Goal: Contribute content: Contribute content

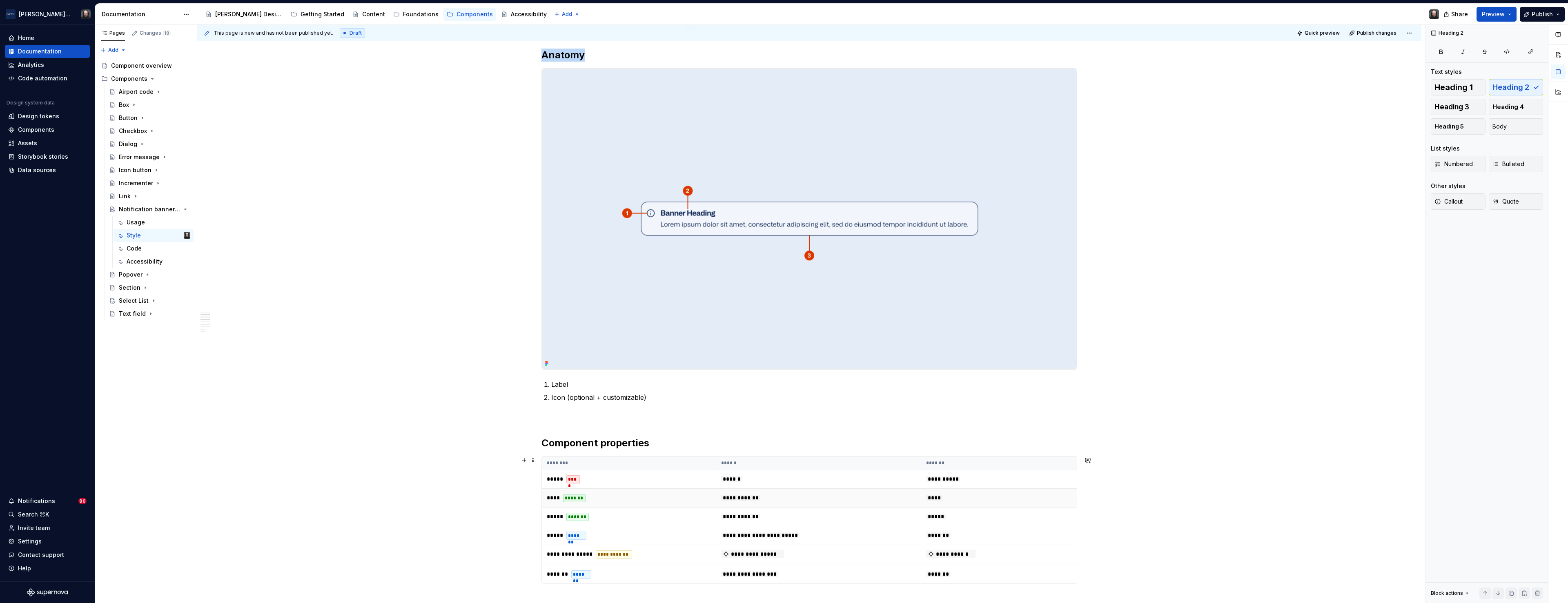
scroll to position [349, 0]
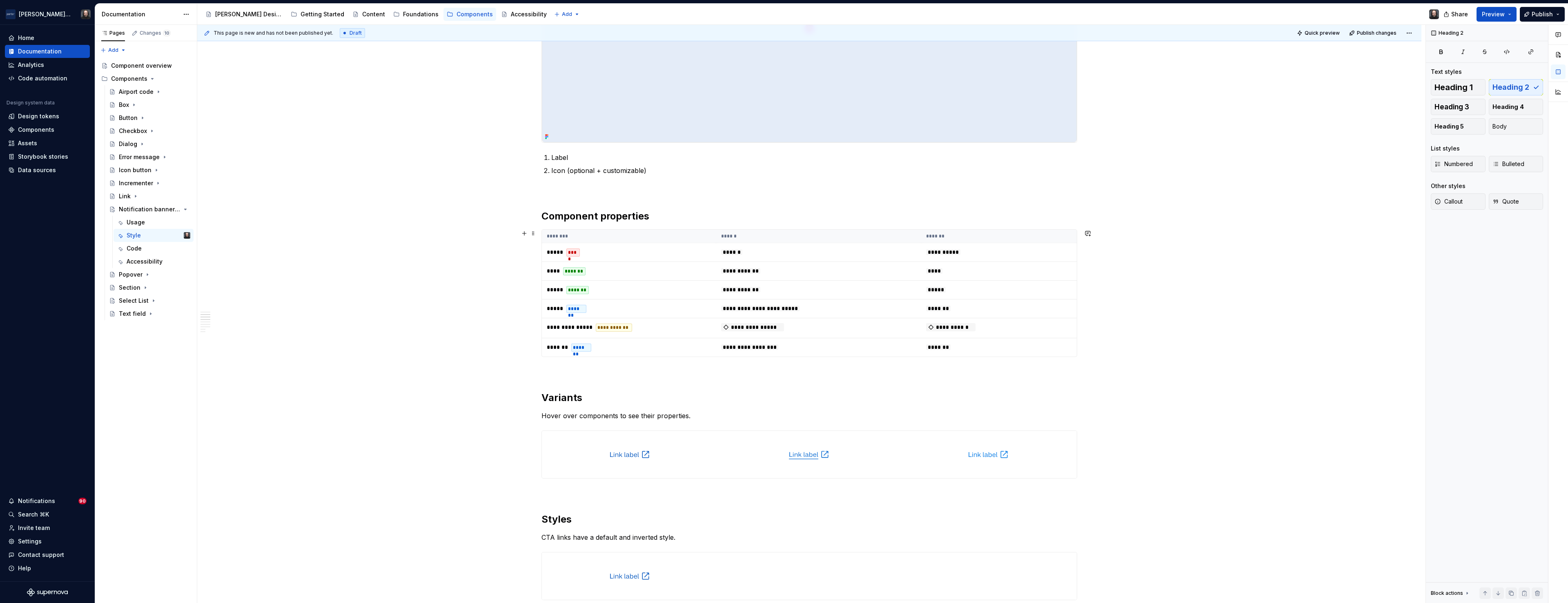
drag, startPoint x: 812, startPoint y: 241, endPoint x: 839, endPoint y: 242, distance: 27.0
click at [812, 241] on th "******" at bounding box center [819, 237] width 205 height 13
click at [1535, 68] on button "button" at bounding box center [1535, 66] width 12 height 12
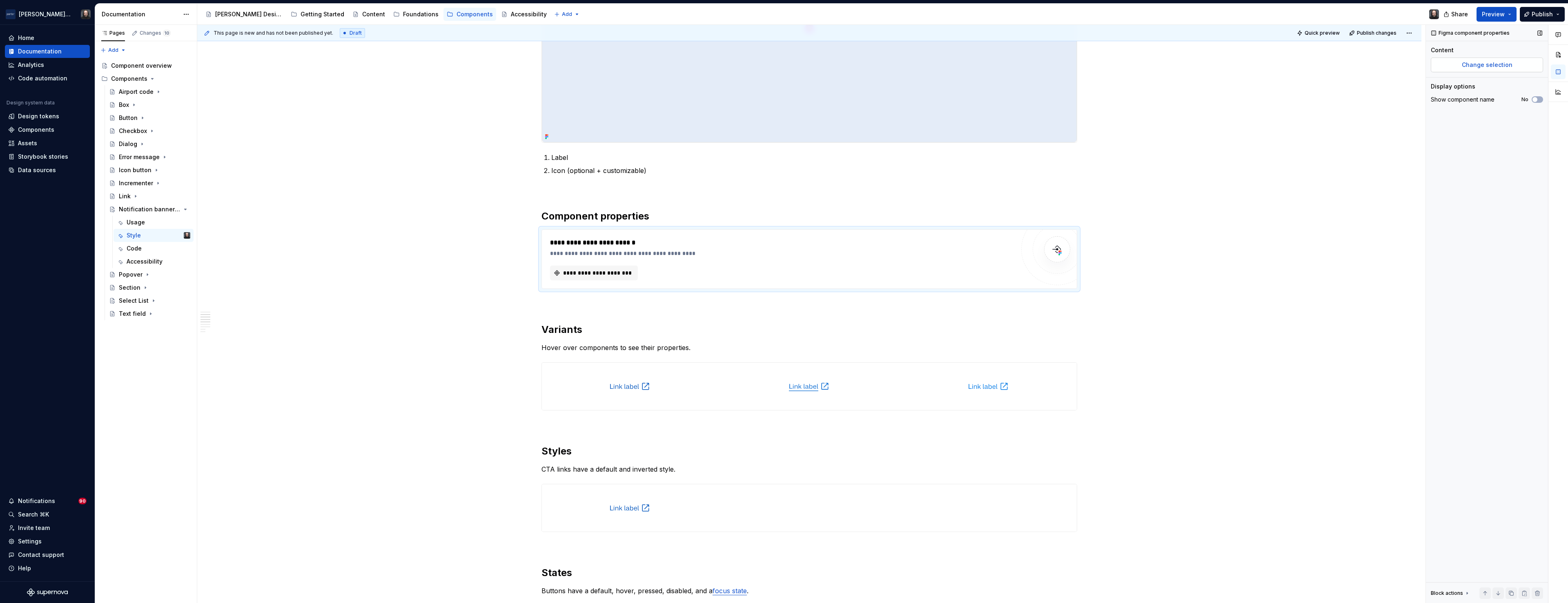
click at [1494, 69] on span "Change selection" at bounding box center [1487, 64] width 51 height 8
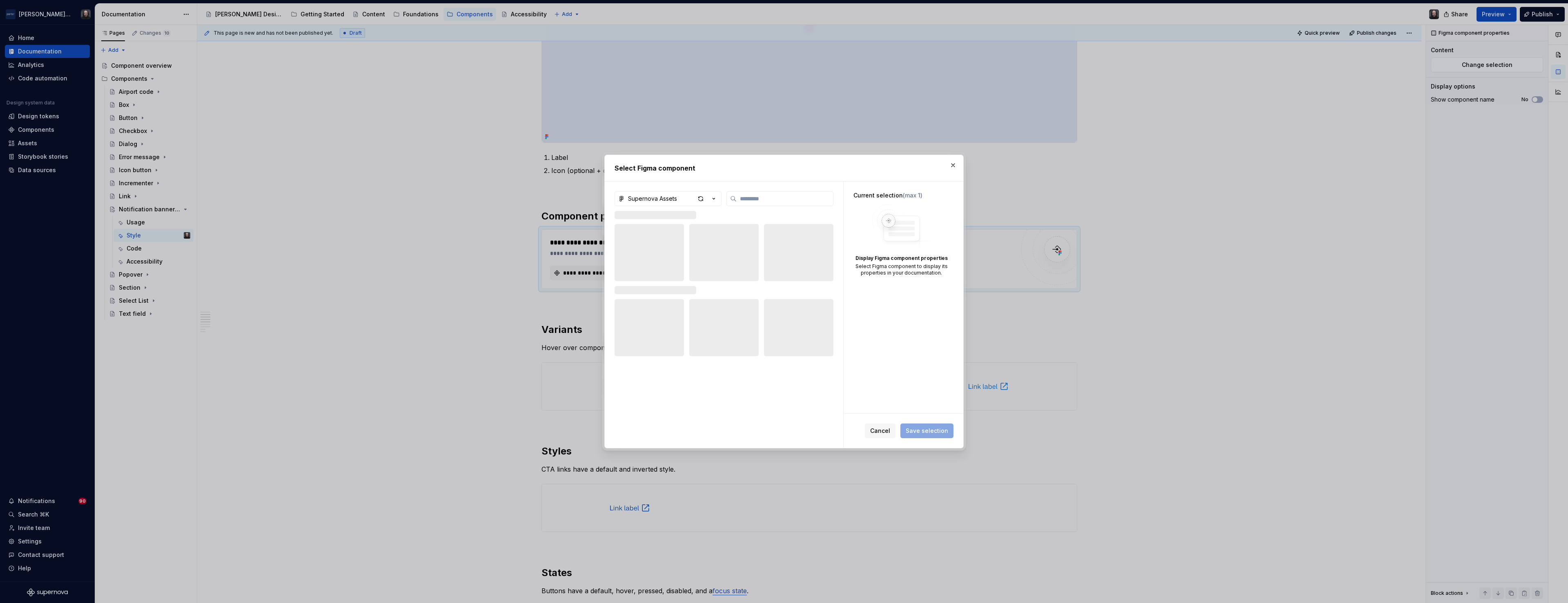
type textarea "*"
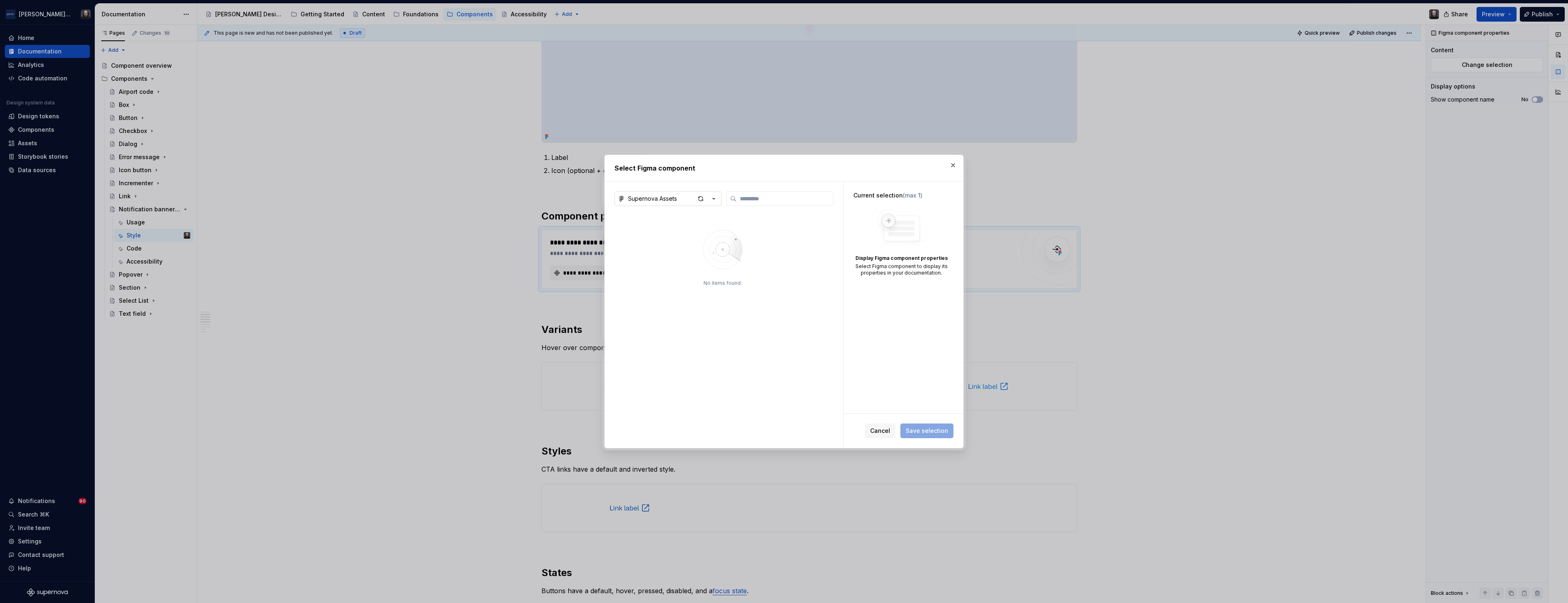
click at [713, 199] on icon "button" at bounding box center [713, 198] width 8 height 8
click at [679, 244] on div "Core Components – Library" at bounding box center [676, 243] width 77 height 8
type input "****"
click at [657, 246] on img at bounding box center [648, 249] width 61 height 34
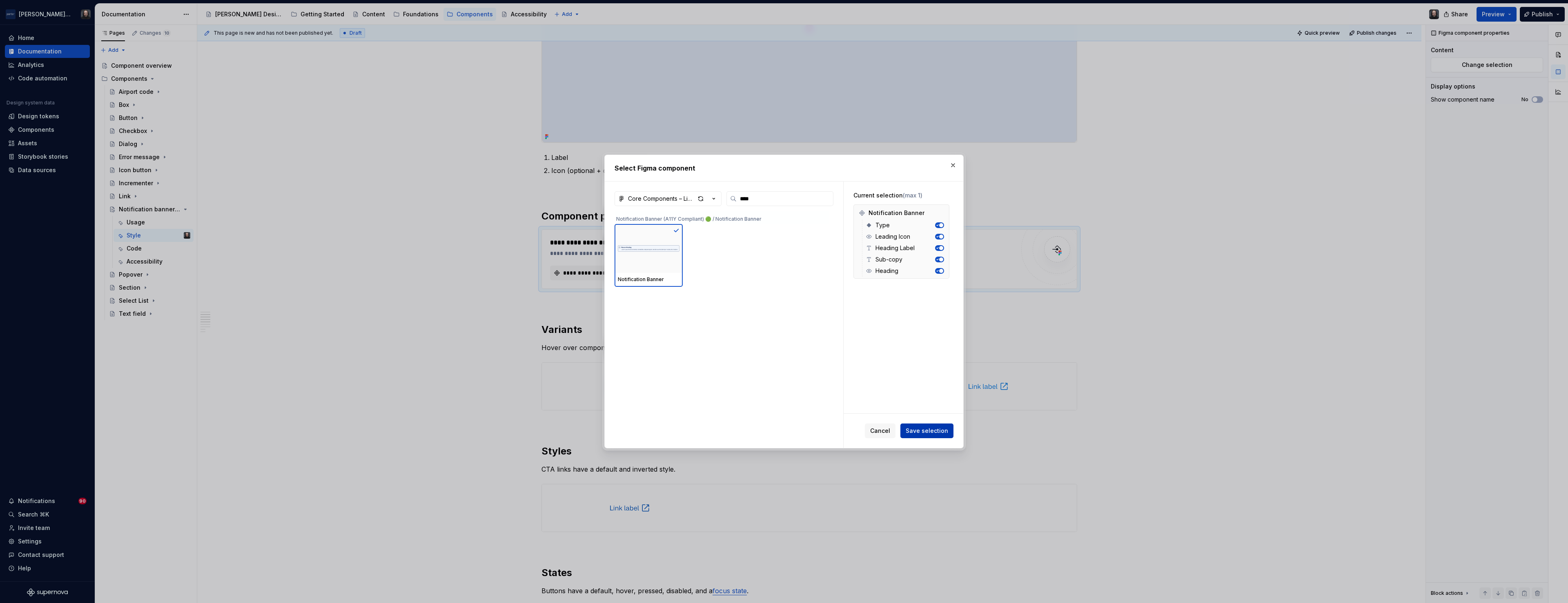
click at [939, 431] on span "Save selection" at bounding box center [927, 431] width 43 height 8
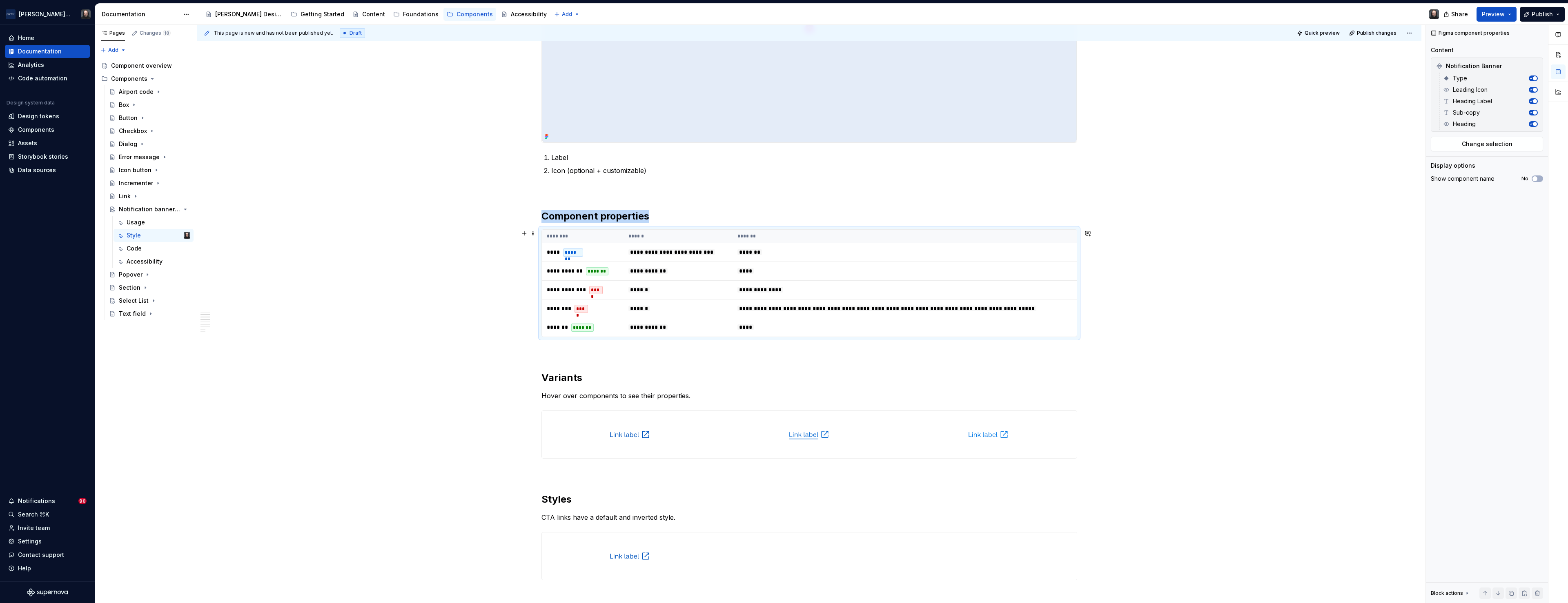
scroll to position [498, 0]
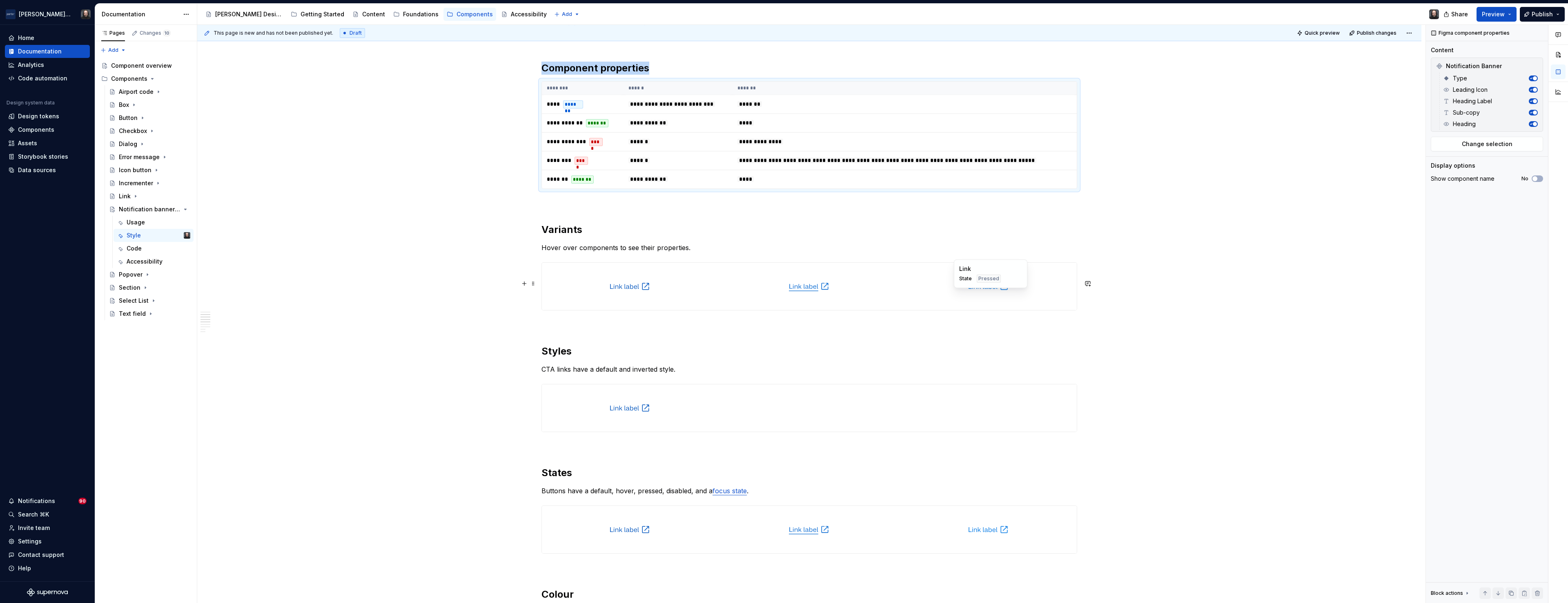
click at [1054, 287] on div at bounding box center [989, 287] width 176 height 47
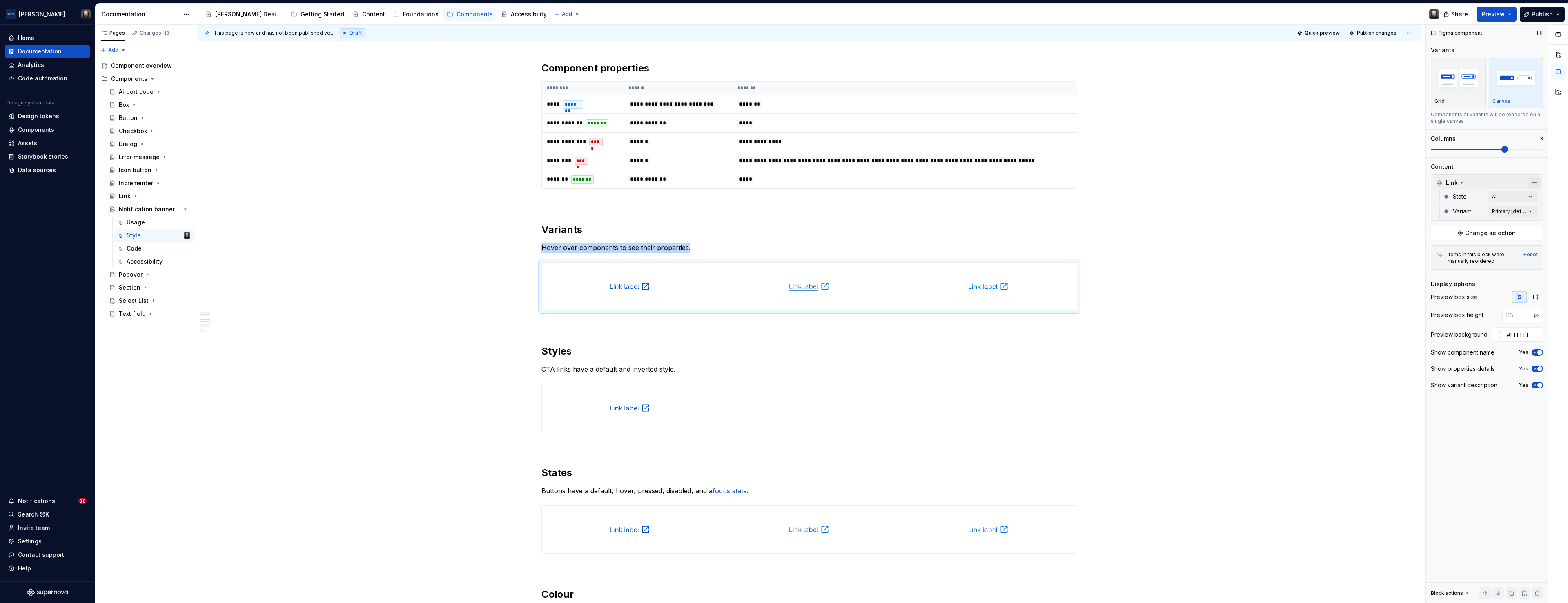
click at [1534, 182] on button "button" at bounding box center [1535, 183] width 12 height 12
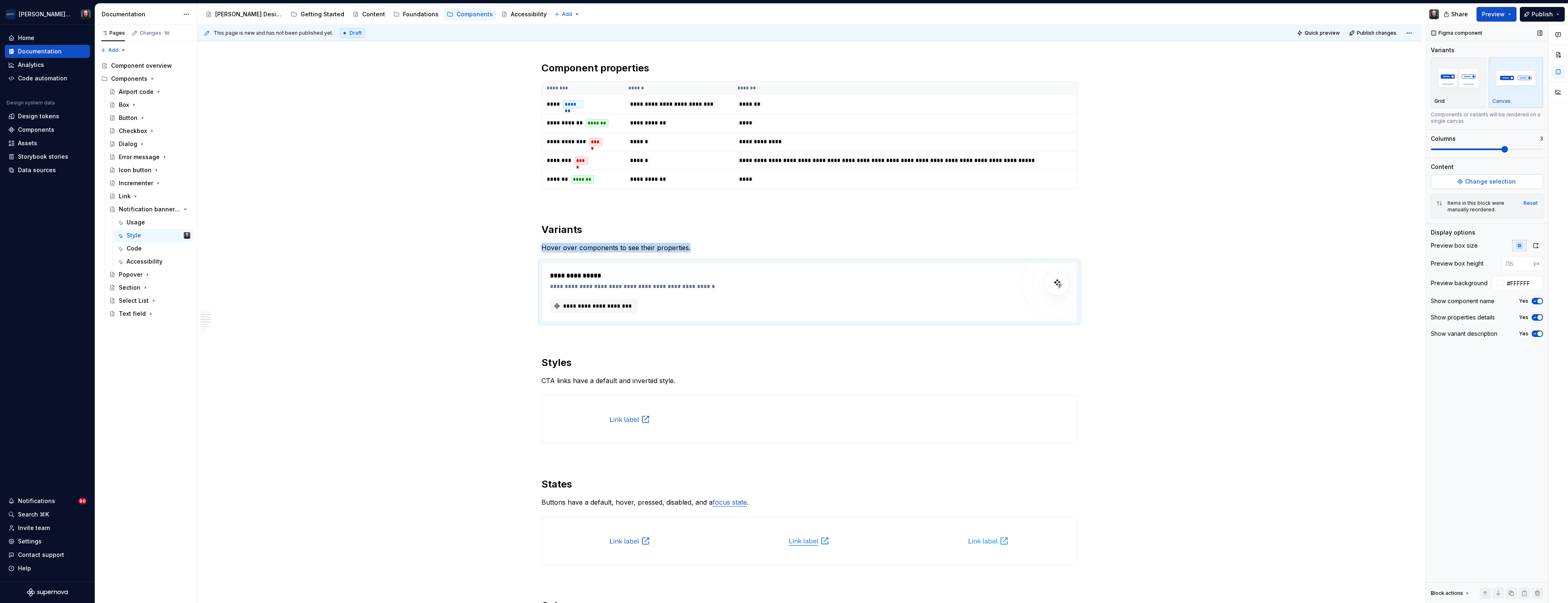
click at [1492, 182] on span "Change selection" at bounding box center [1490, 181] width 51 height 8
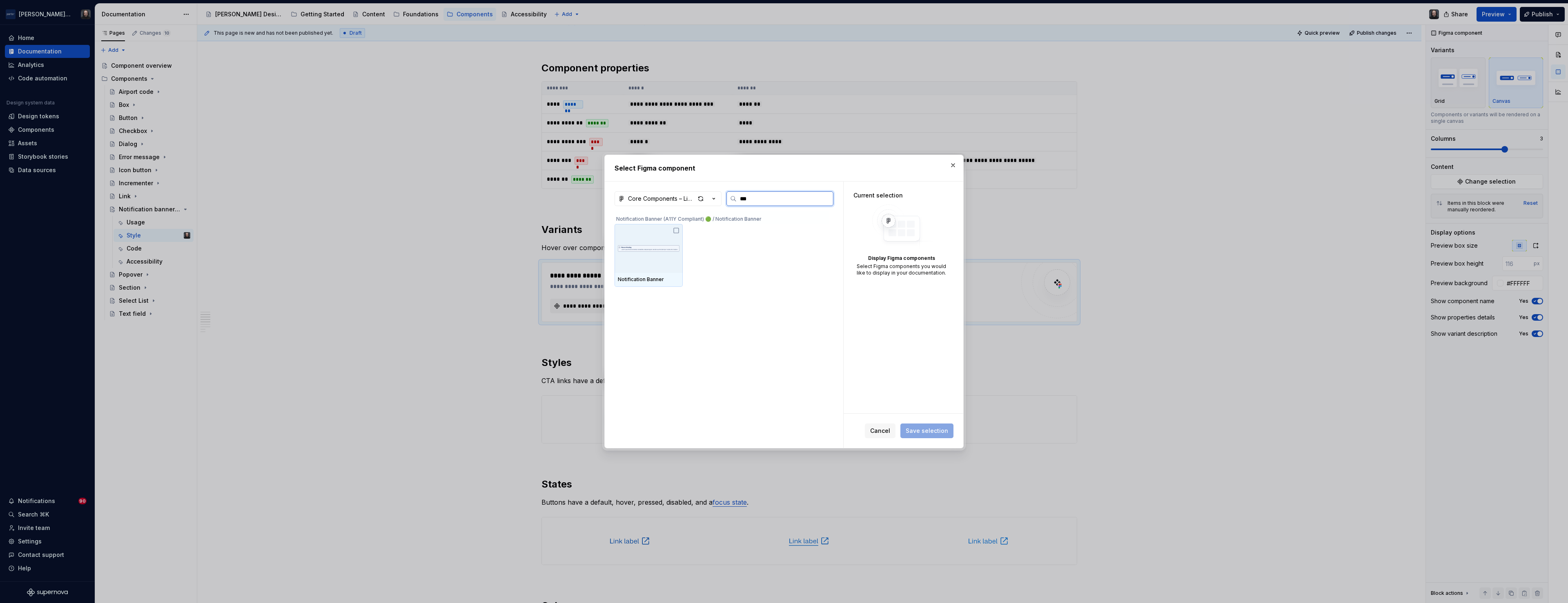
type input "****"
click at [643, 250] on img at bounding box center [648, 249] width 61 height 34
click at [937, 431] on span "Save selection" at bounding box center [927, 431] width 43 height 8
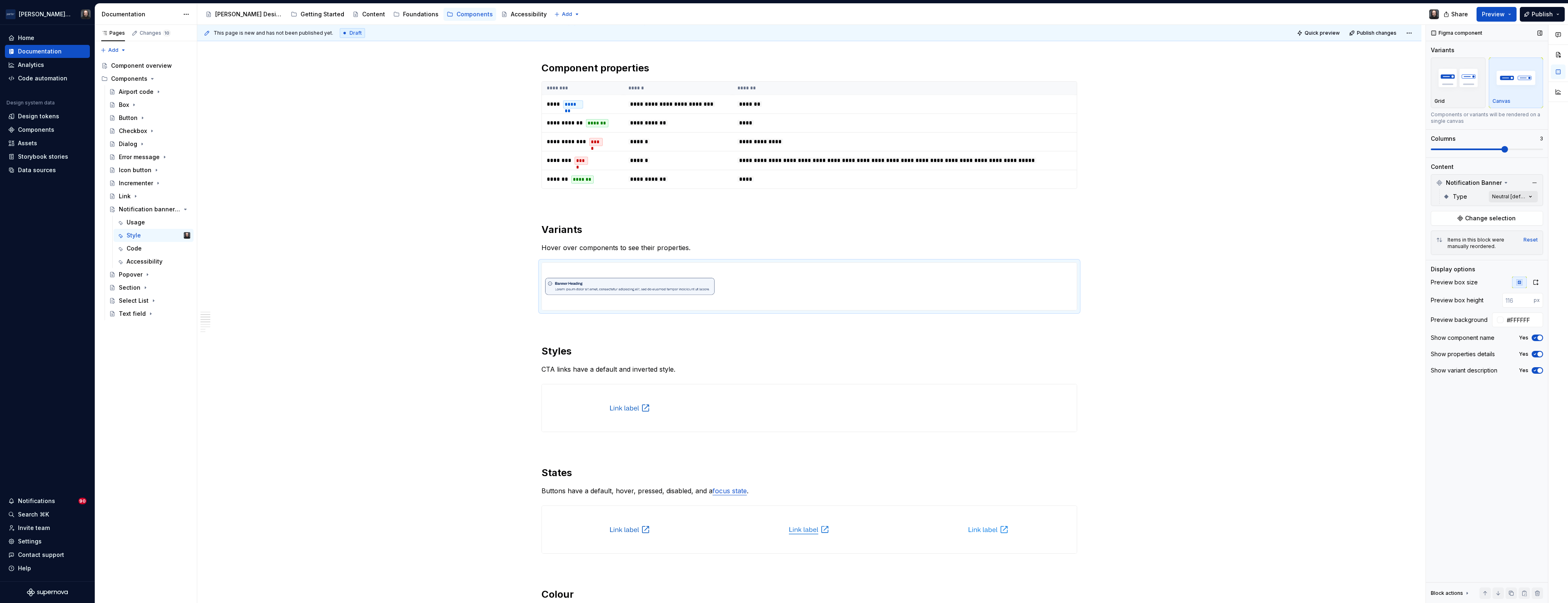
click at [1531, 197] on div "Comments Open comments No comments yet Select ‘Comment’ from the block context …" at bounding box center [1497, 314] width 142 height 579
click at [1528, 211] on button "button" at bounding box center [1527, 211] width 12 height 7
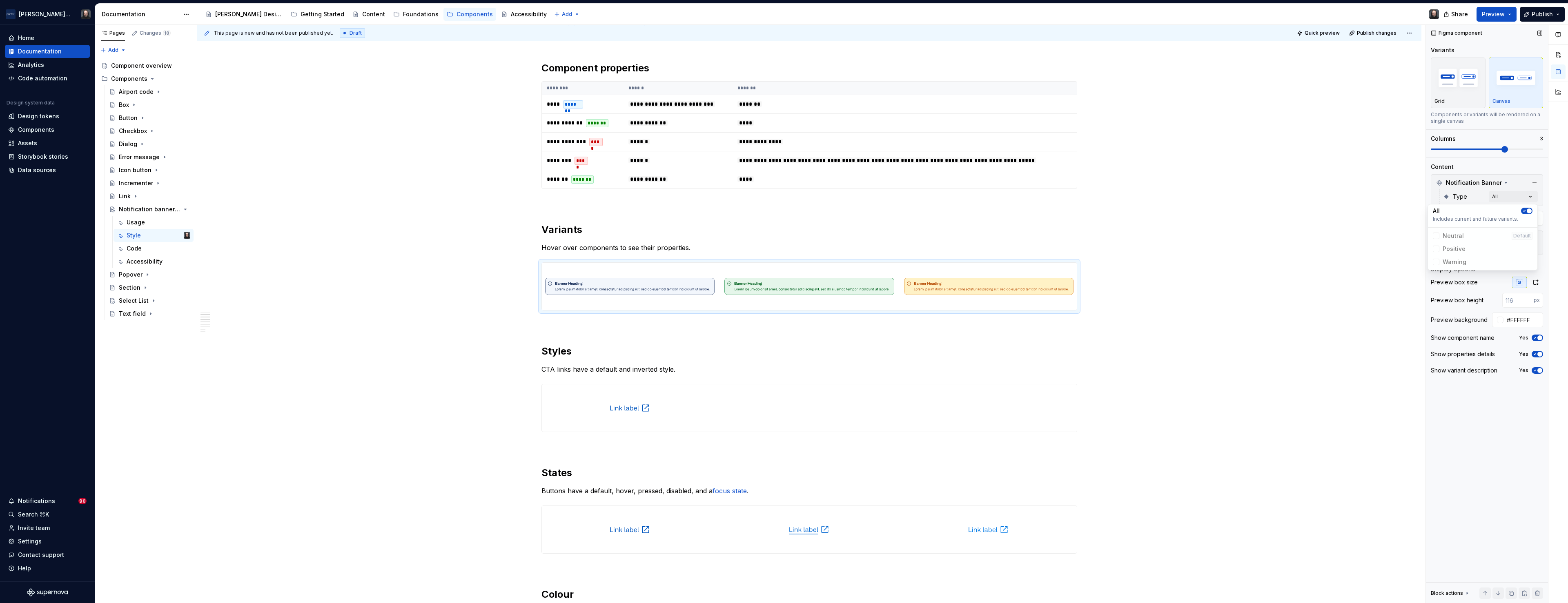
click at [1505, 150] on div "Comments Open comments No comments yet Select ‘Comment’ from the block context …" at bounding box center [1497, 314] width 142 height 579
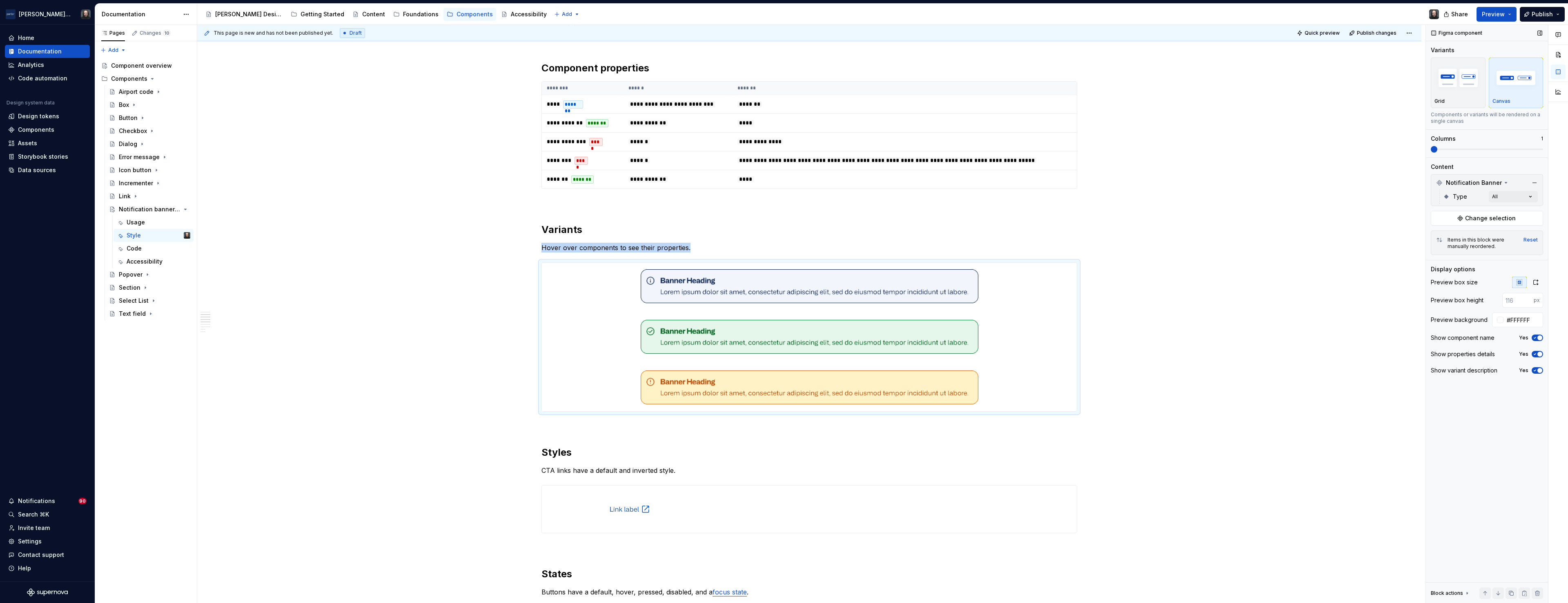
click at [1437, 152] on span at bounding box center [1434, 149] width 7 height 7
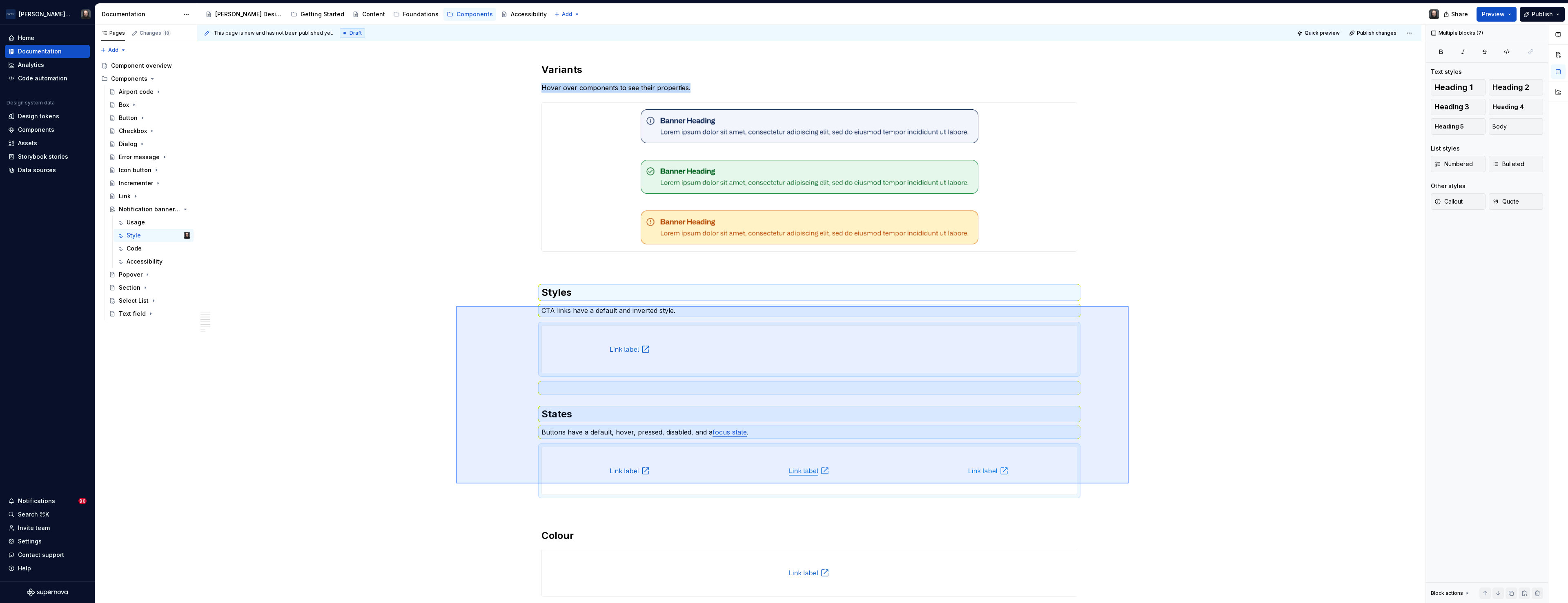
drag, startPoint x: 456, startPoint y: 306, endPoint x: 1129, endPoint y: 484, distance: 696.1
click at [1129, 484] on div "**********" at bounding box center [811, 314] width 1228 height 579
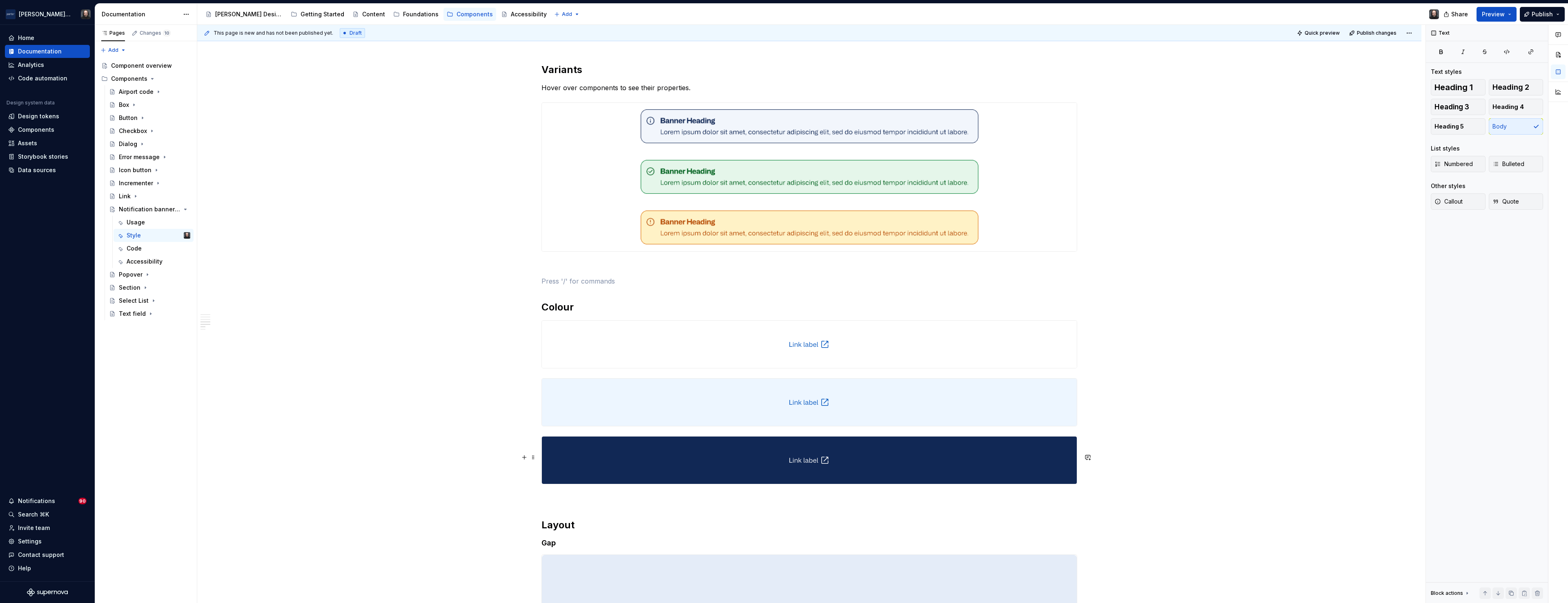
scroll to position [784, 0]
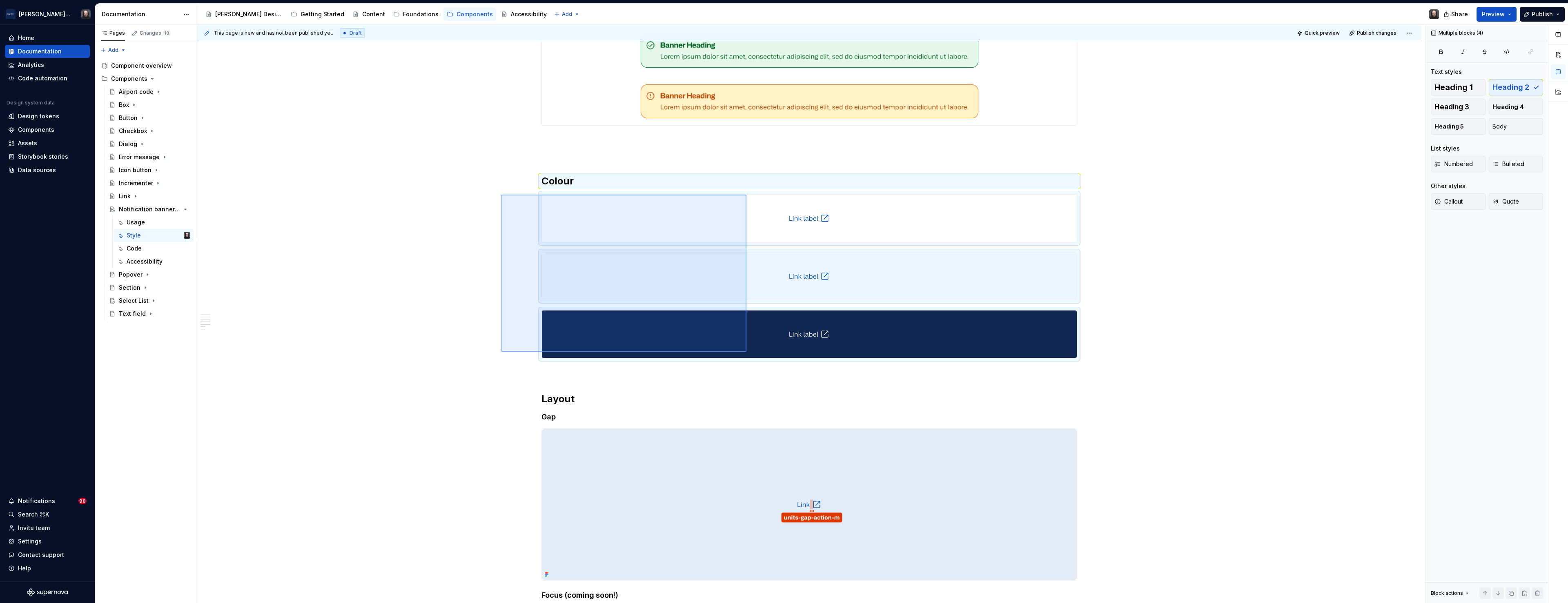
drag, startPoint x: 502, startPoint y: 195, endPoint x: 747, endPoint y: 353, distance: 291.5
click at [747, 353] on div "**********" at bounding box center [811, 314] width 1228 height 579
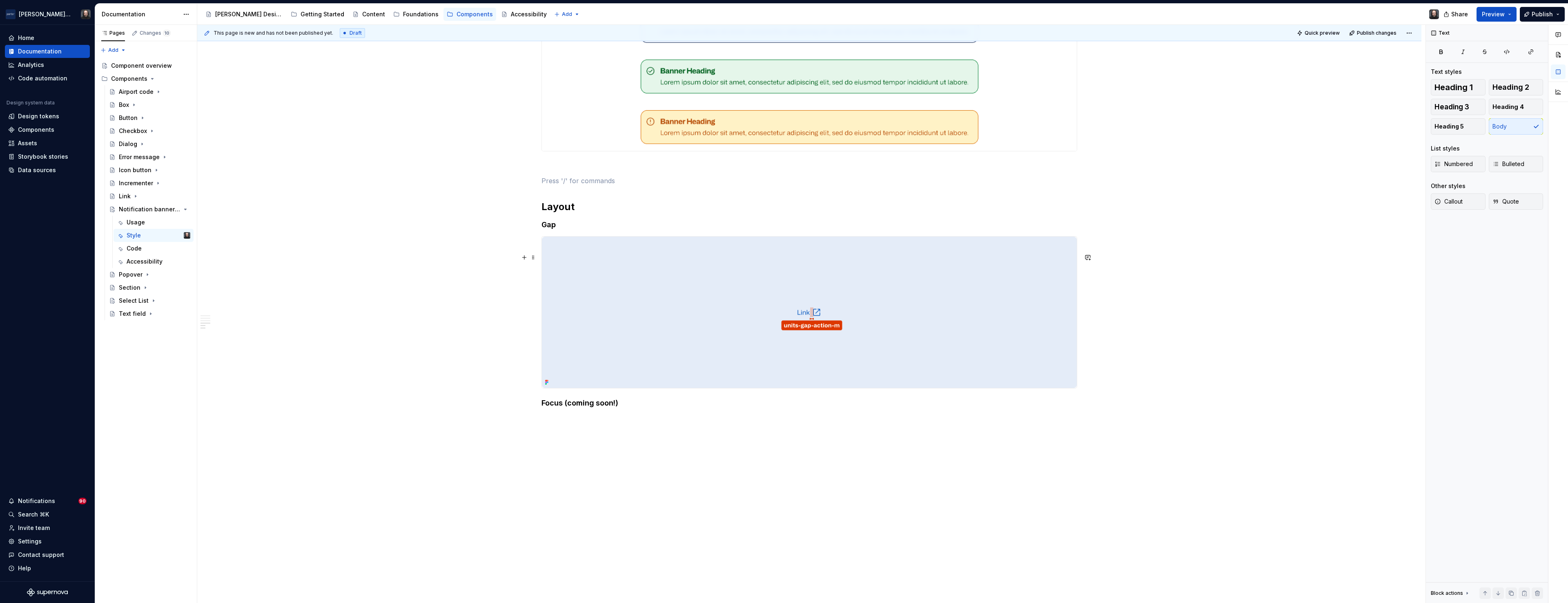
scroll to position [732, 0]
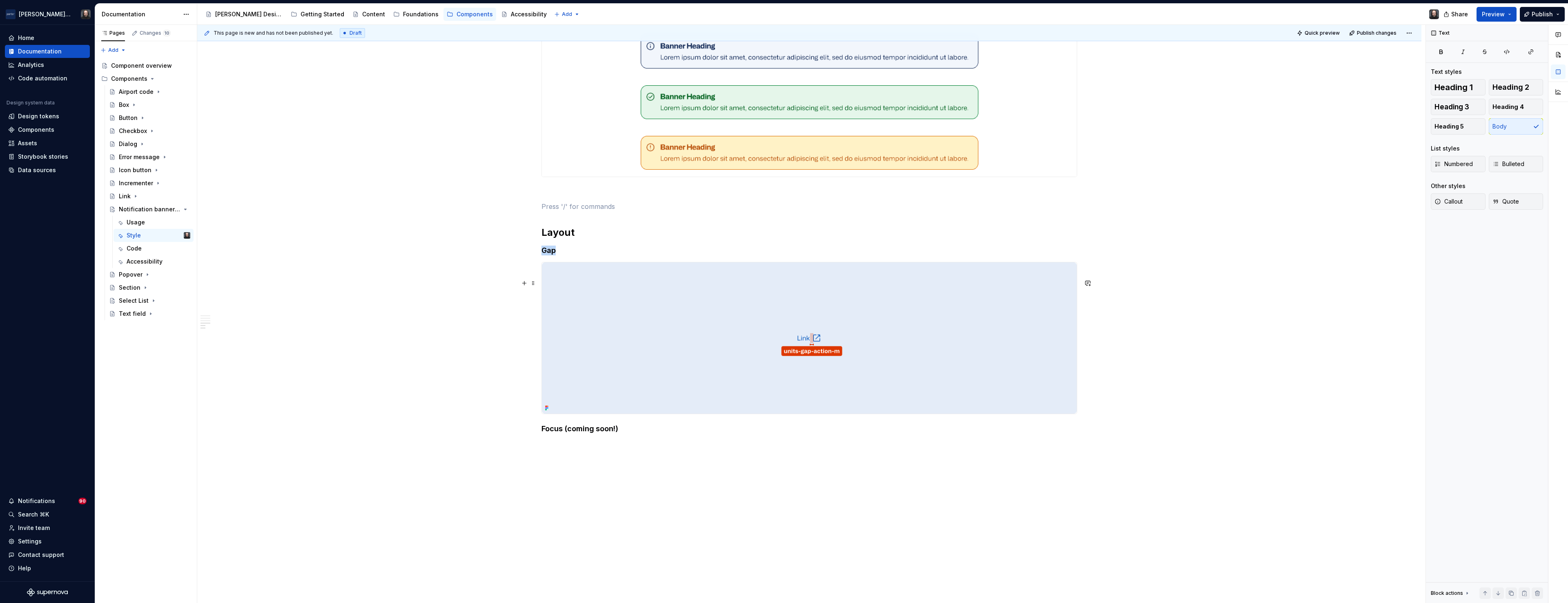
click at [925, 330] on img at bounding box center [809, 338] width 535 height 152
click at [1489, 80] on span "Replace" at bounding box center [1493, 78] width 20 height 7
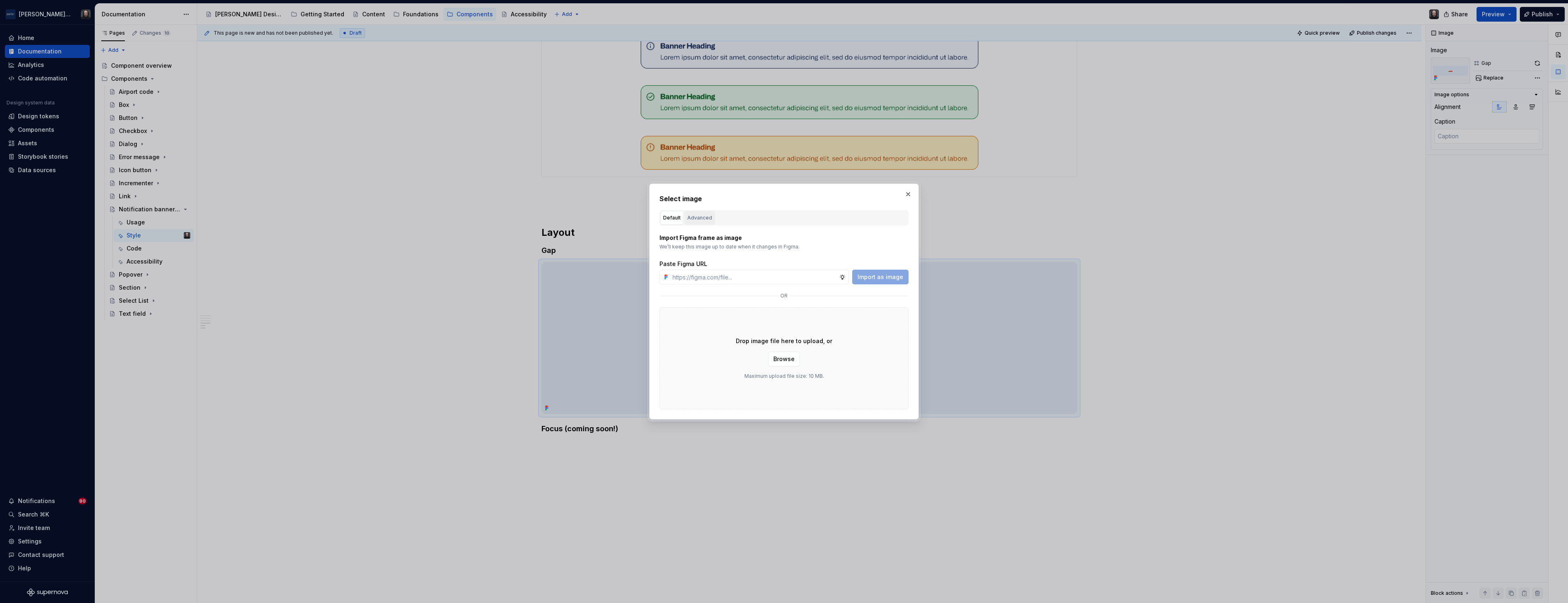
click at [701, 218] on div "Advanced" at bounding box center [699, 218] width 25 height 8
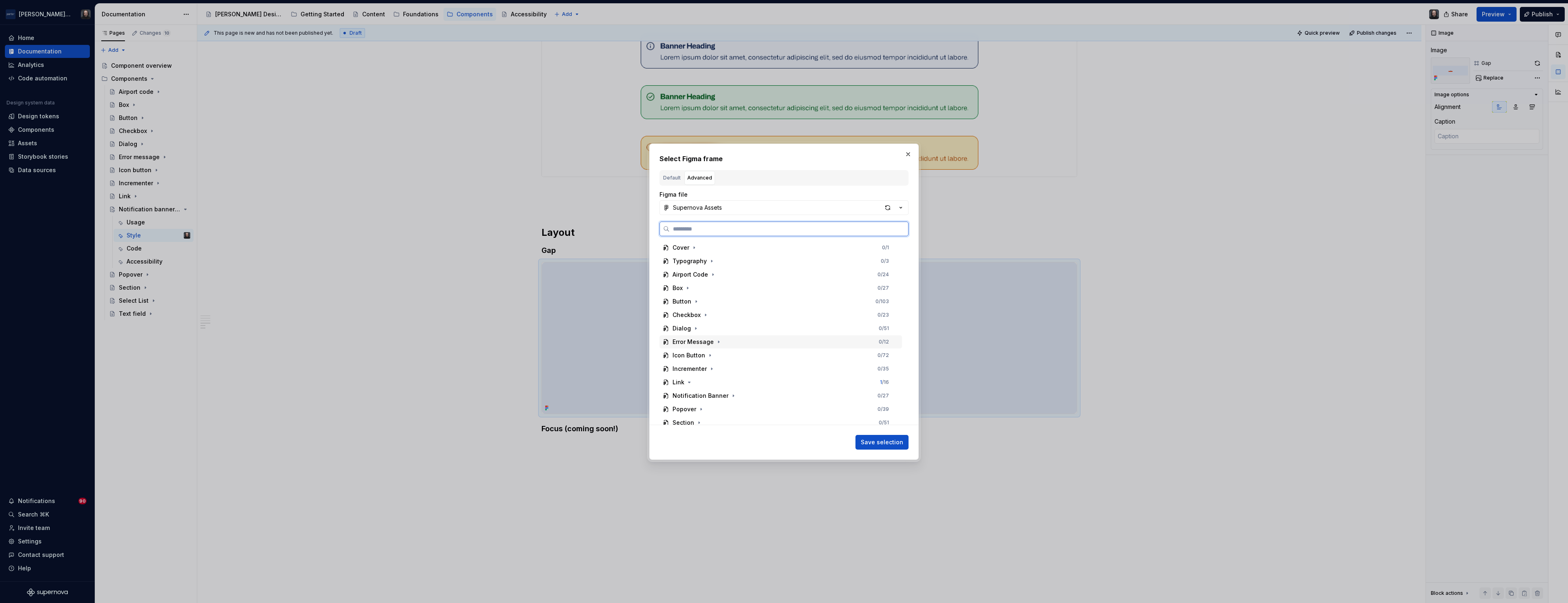
scroll to position [59, 0]
click at [732, 338] on icon "button" at bounding box center [733, 337] width 7 height 7
click at [742, 349] on div "Tokens 0 / 9" at bounding box center [785, 352] width 235 height 13
click at [887, 444] on span "Save selection" at bounding box center [882, 442] width 43 height 8
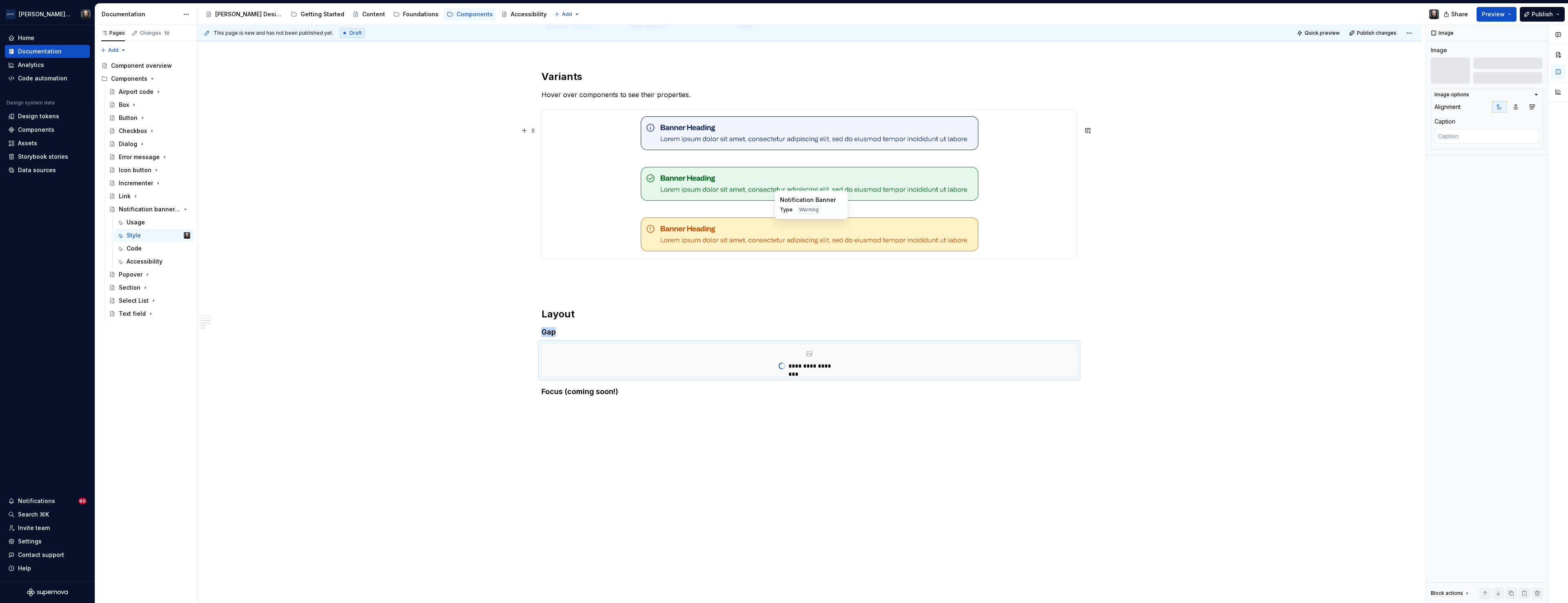
scroll to position [643, 0]
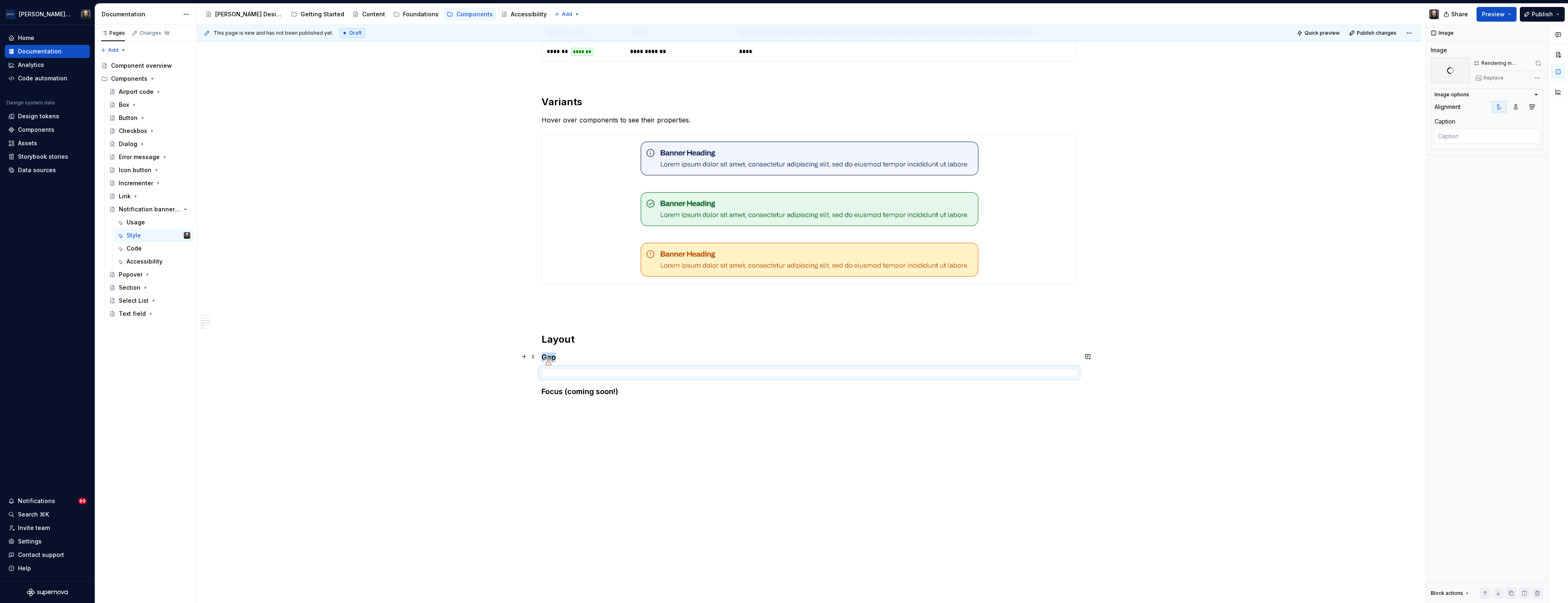
type textarea "*"
drag, startPoint x: 576, startPoint y: 338, endPoint x: 544, endPoint y: 338, distance: 32.0
click at [544, 338] on h2 "Layout" at bounding box center [810, 339] width 536 height 13
drag, startPoint x: 425, startPoint y: 344, endPoint x: 439, endPoint y: 347, distance: 14.3
click at [425, 344] on div "**********" at bounding box center [809, 64] width 1224 height 1078
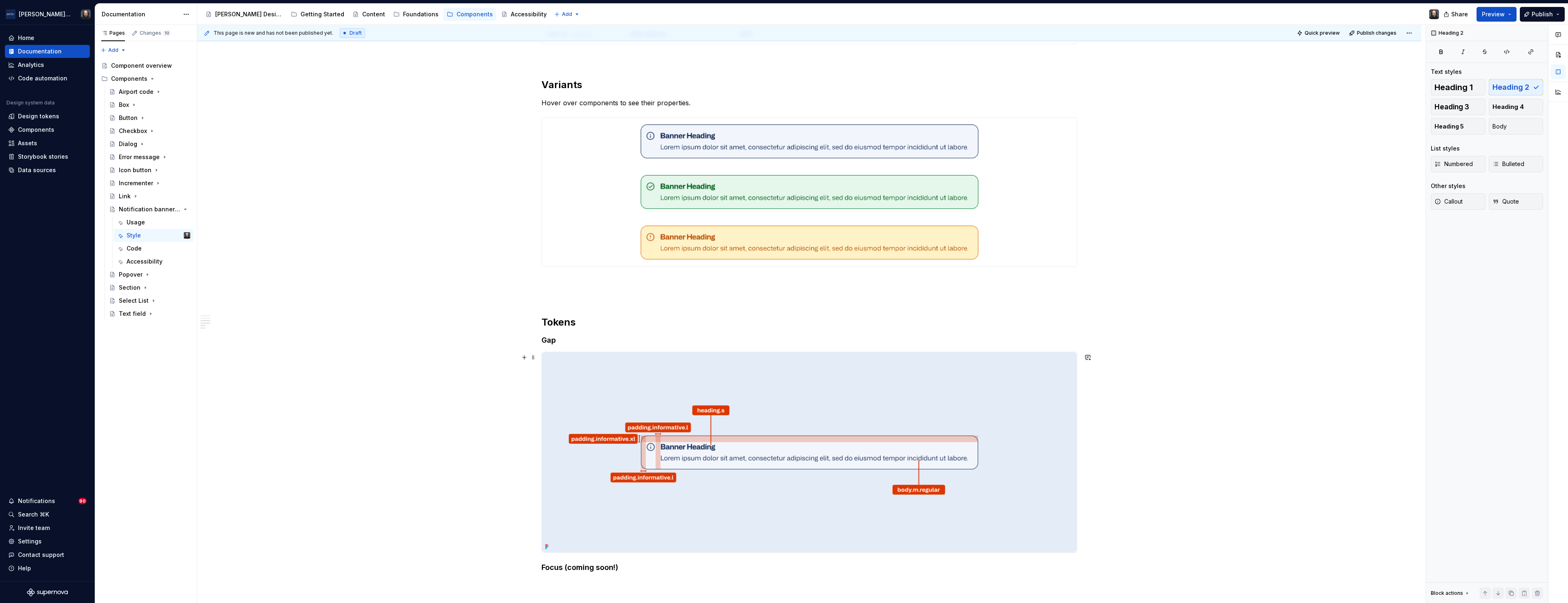
click at [562, 346] on h4 "Gap" at bounding box center [810, 340] width 536 height 10
drag, startPoint x: 503, startPoint y: 358, endPoint x: 553, endPoint y: 361, distance: 50.1
click at [553, 361] on div "**********" at bounding box center [811, 314] width 1228 height 579
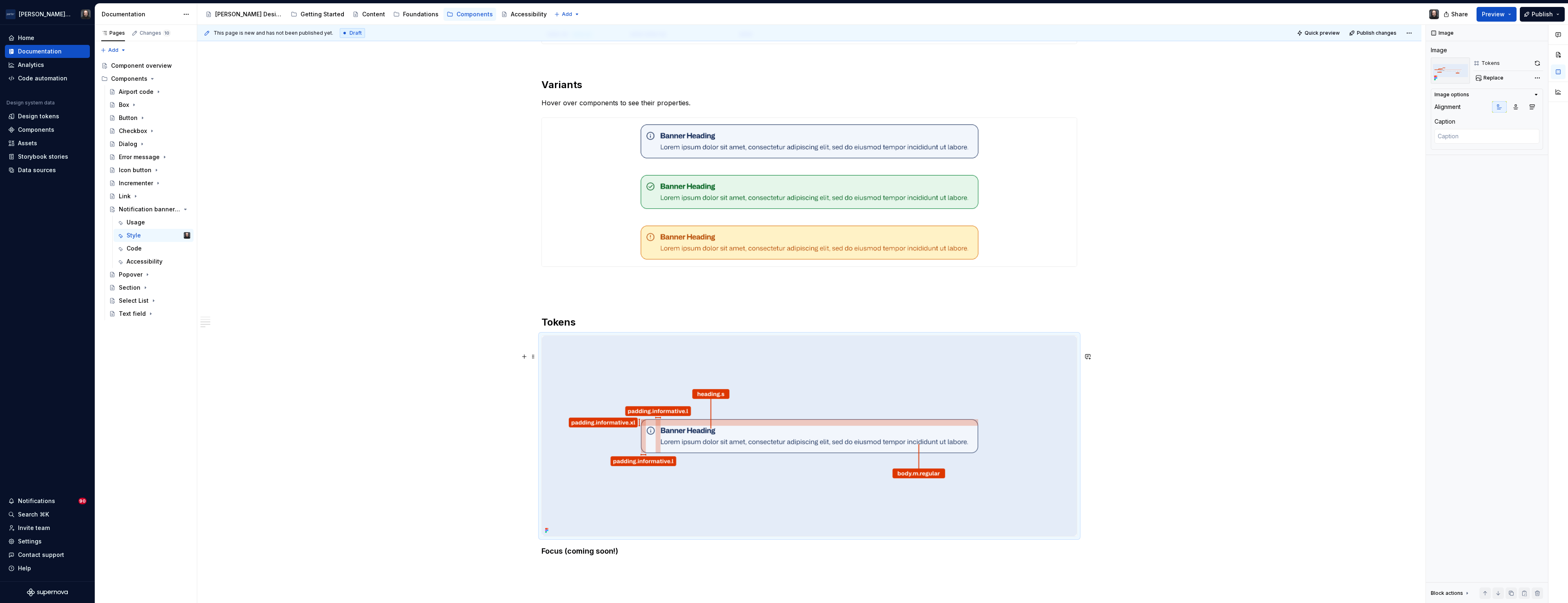
scroll to position [820, 0]
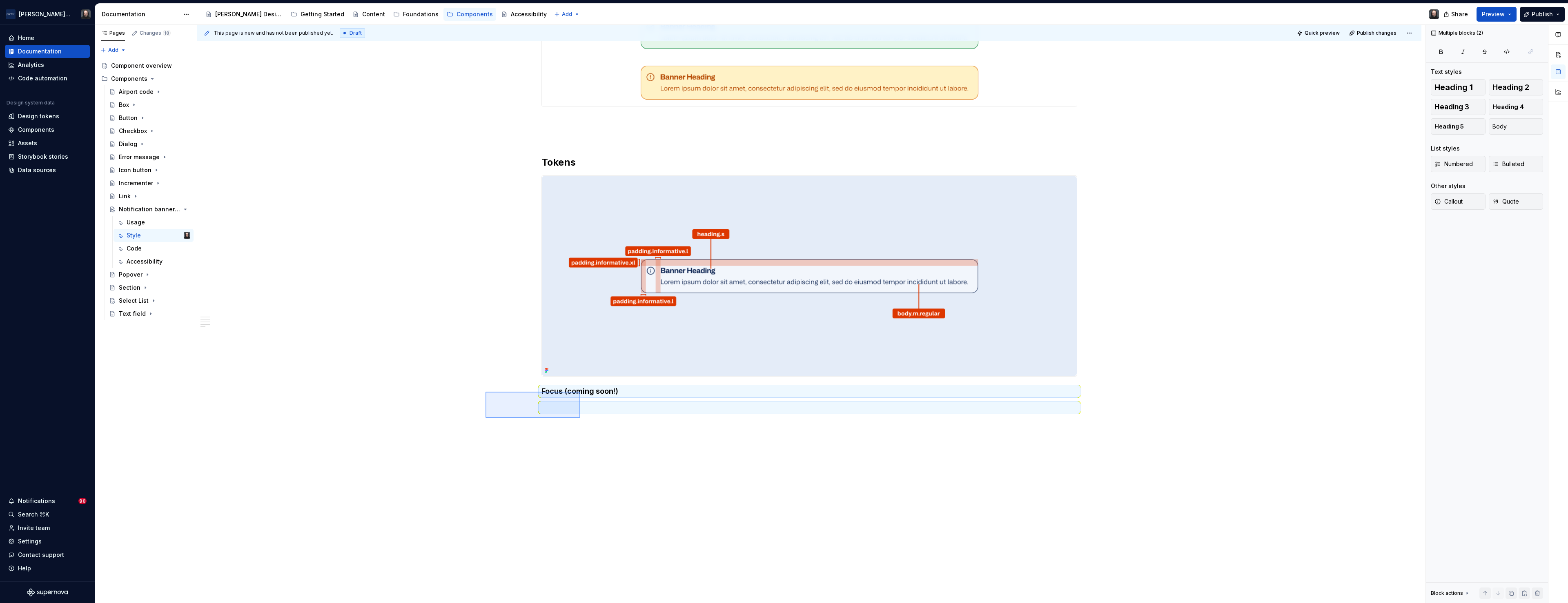
drag, startPoint x: 486, startPoint y: 392, endPoint x: 580, endPoint y: 418, distance: 97.5
click at [580, 418] on div "**********" at bounding box center [811, 314] width 1228 height 579
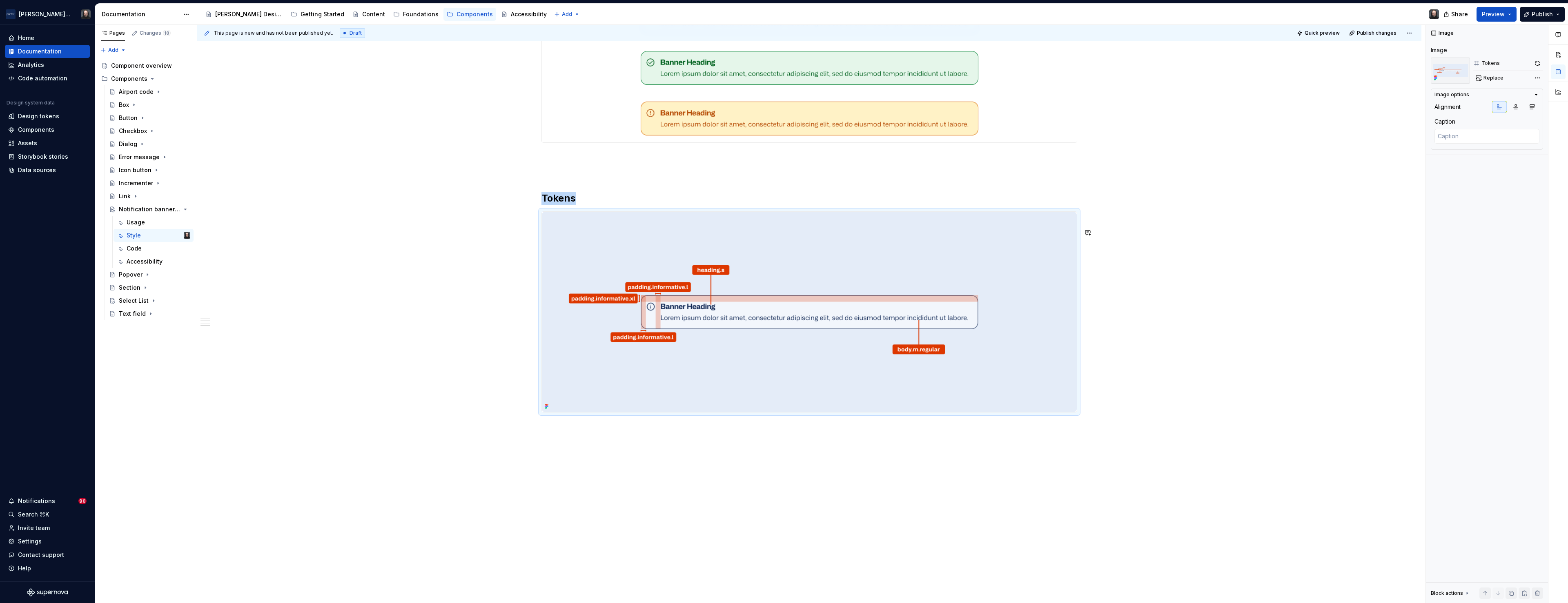
click at [574, 450] on div "**********" at bounding box center [811, 314] width 1228 height 579
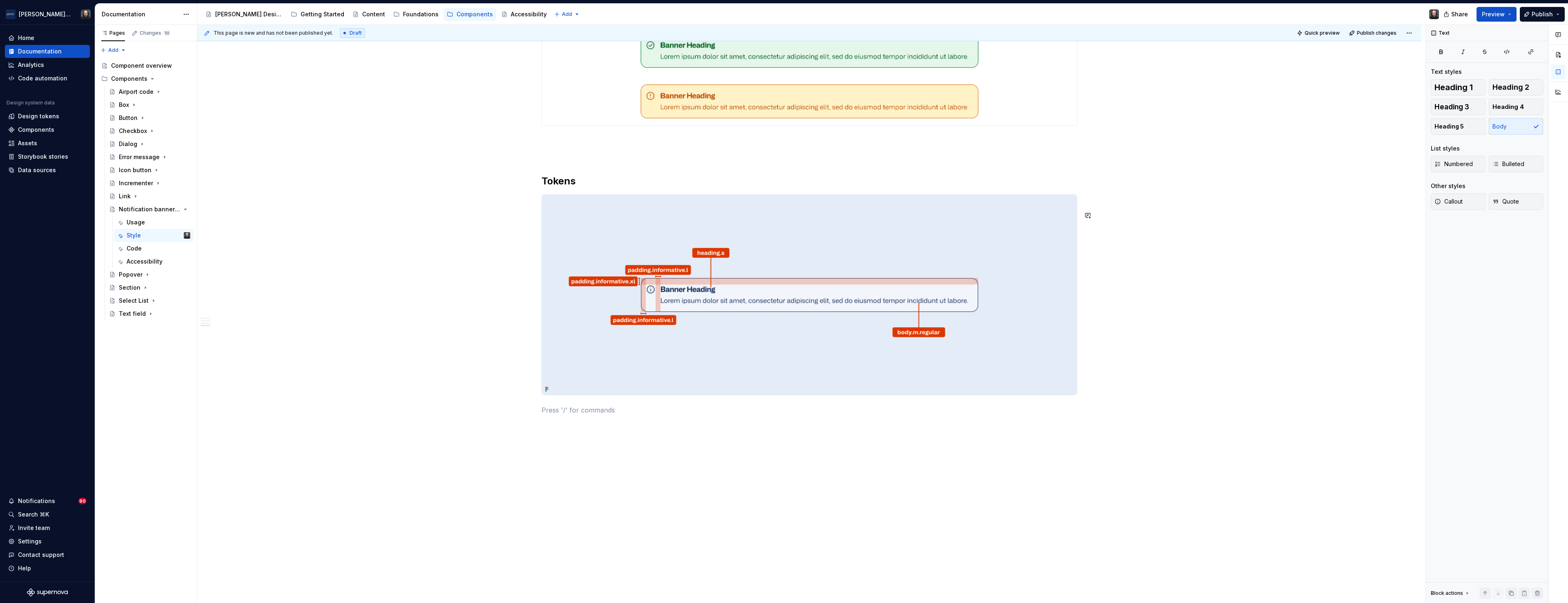
click at [1119, 302] on div "**********" at bounding box center [811, 314] width 1228 height 579
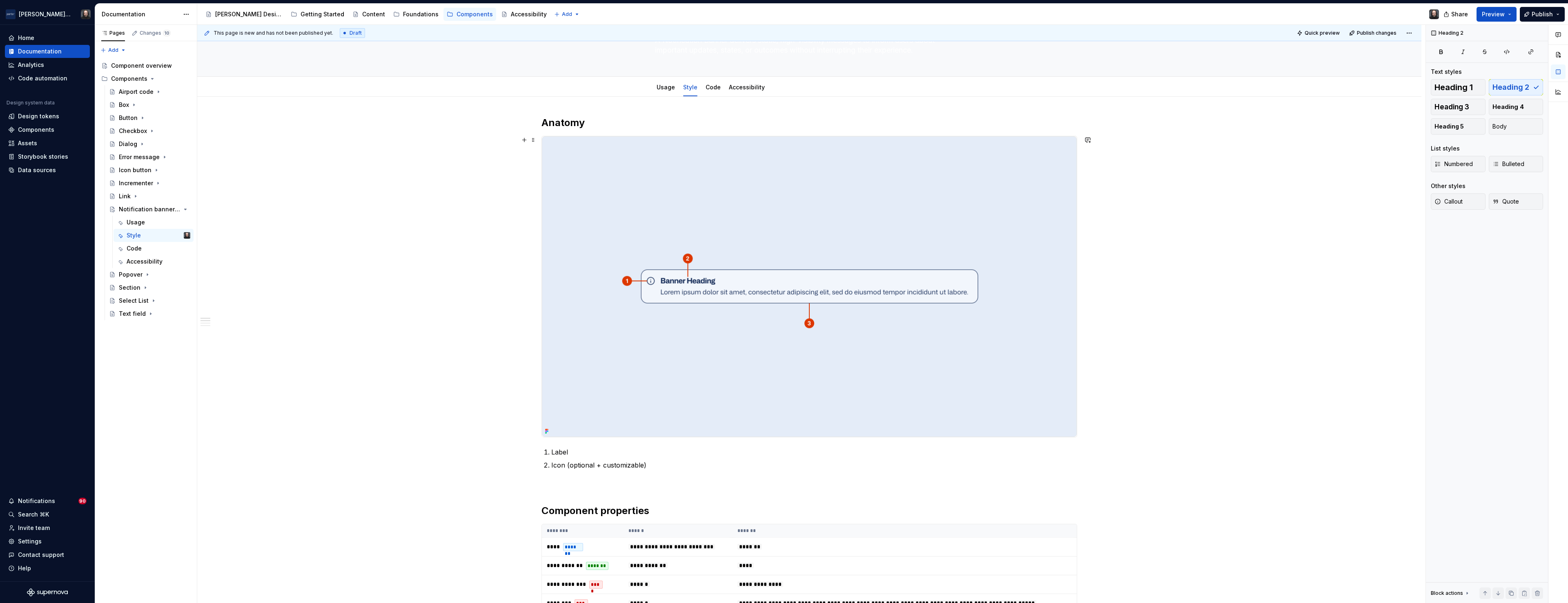
scroll to position [0, 0]
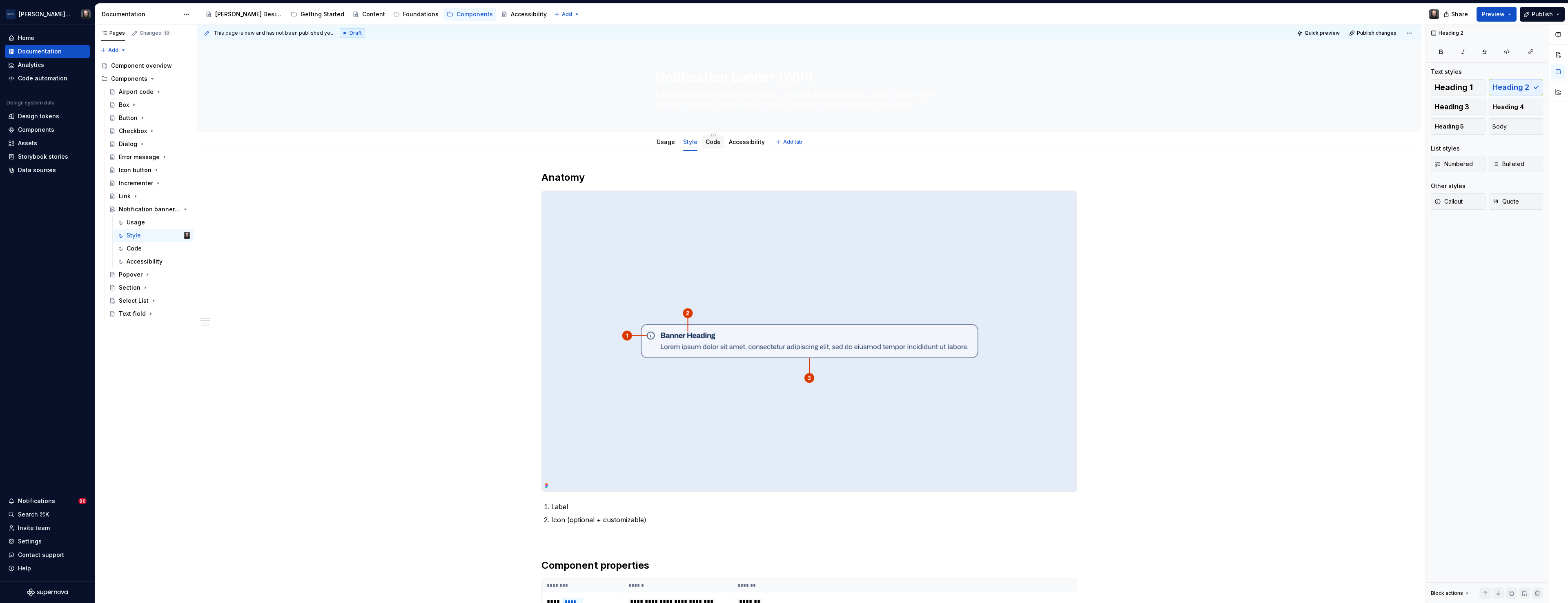
click at [716, 138] on link "Code" at bounding box center [713, 141] width 15 height 7
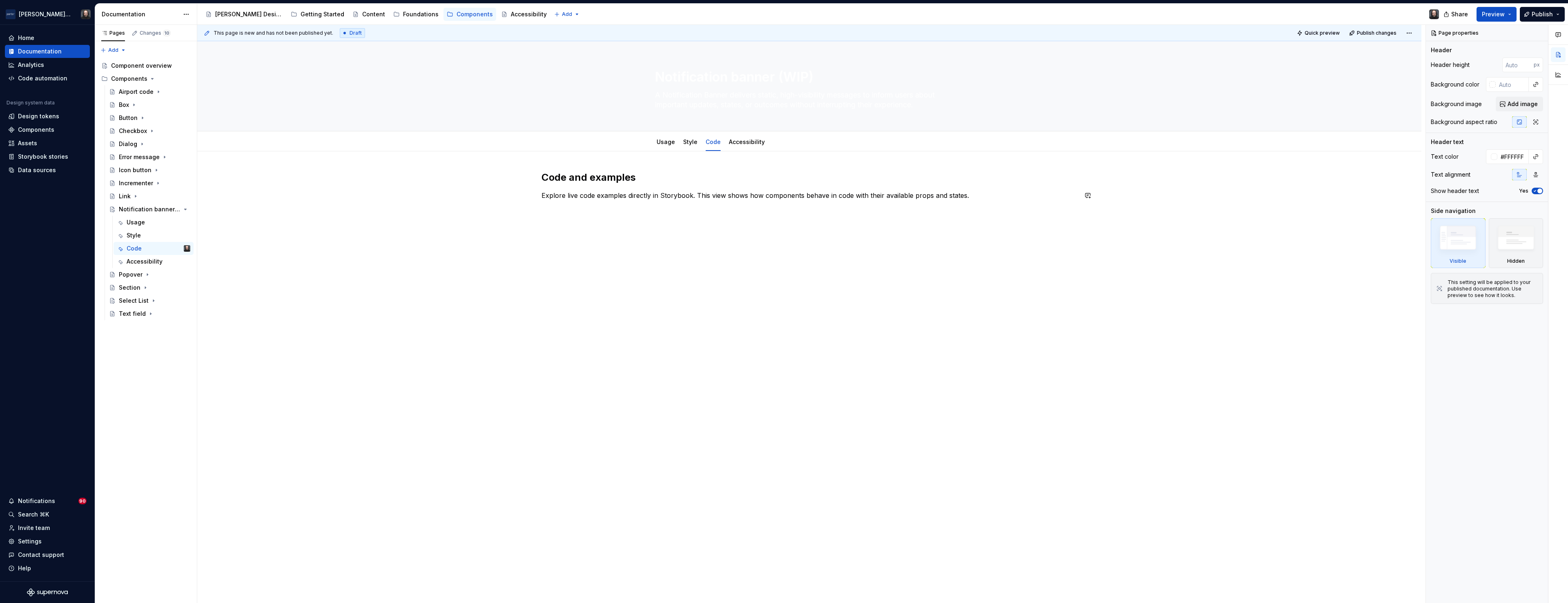
click at [779, 305] on div "Code and examples Explore live code examples directly in Storybook. This view s…" at bounding box center [809, 276] width 1224 height 249
click at [739, 145] on div "Accessibility" at bounding box center [746, 142] width 36 height 8
click at [745, 141] on link "Accessibility" at bounding box center [746, 141] width 36 height 7
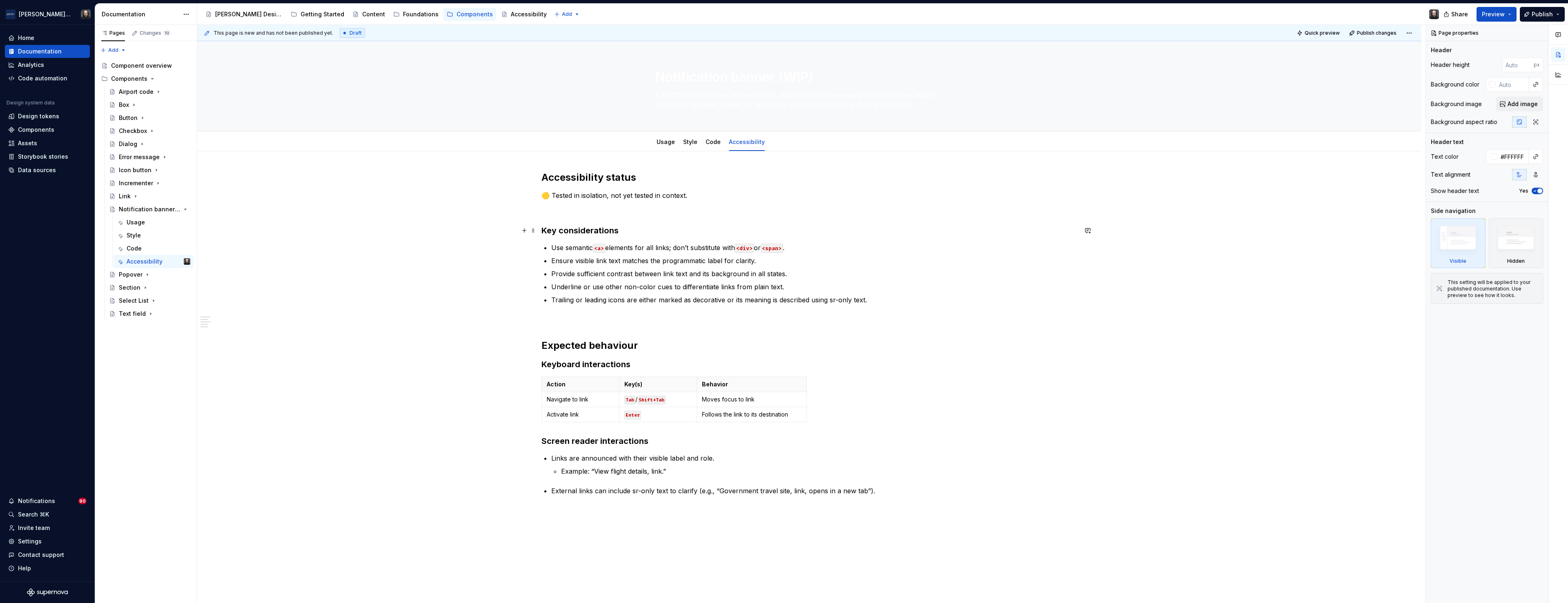
click at [544, 233] on strong "Key considerations" at bounding box center [580, 231] width 77 height 10
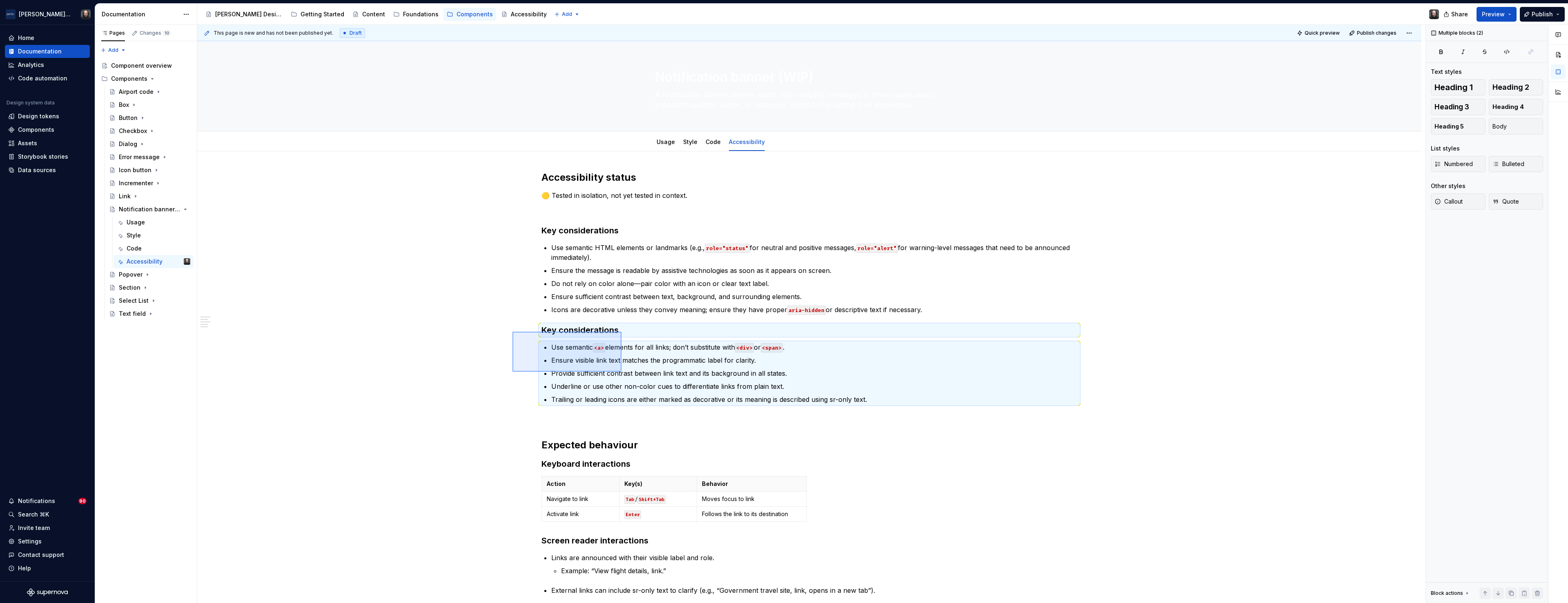
drag, startPoint x: 539, startPoint y: 340, endPoint x: 630, endPoint y: 377, distance: 98.2
click at [632, 377] on div "This page is new and has not been published yet. Draft Quick preview Publish ch…" at bounding box center [811, 314] width 1228 height 579
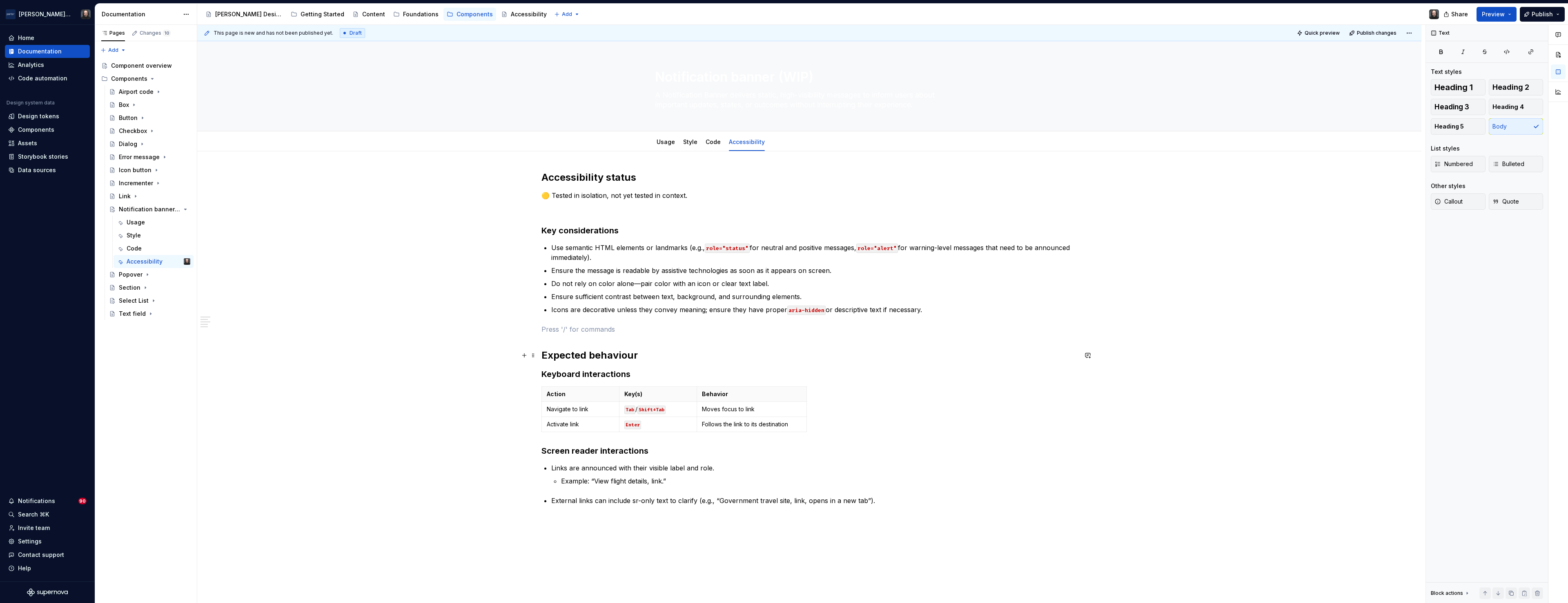
click at [544, 355] on h2 "Expected behaviour" at bounding box center [810, 355] width 536 height 13
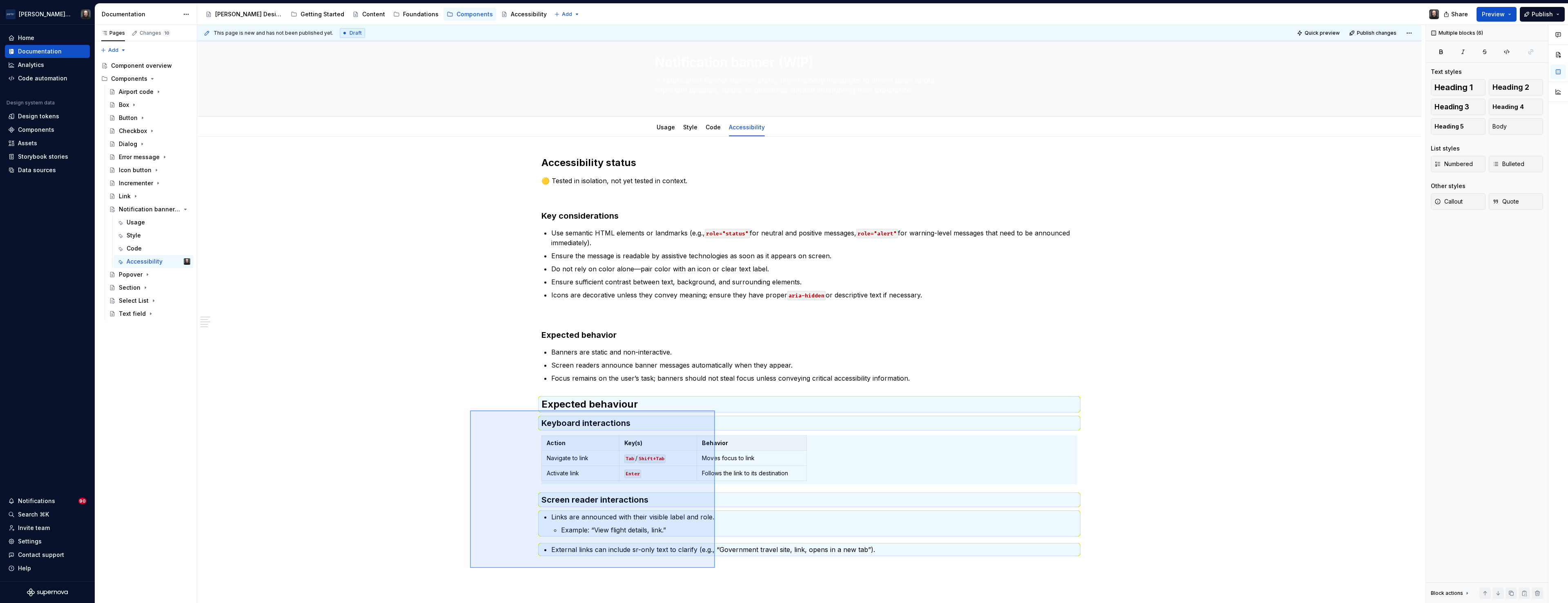
drag, startPoint x: 579, startPoint y: 477, endPoint x: 715, endPoint y: 568, distance: 163.6
click at [715, 568] on div "This page is new and has not been published yet. Draft Quick preview Publish ch…" at bounding box center [811, 314] width 1228 height 579
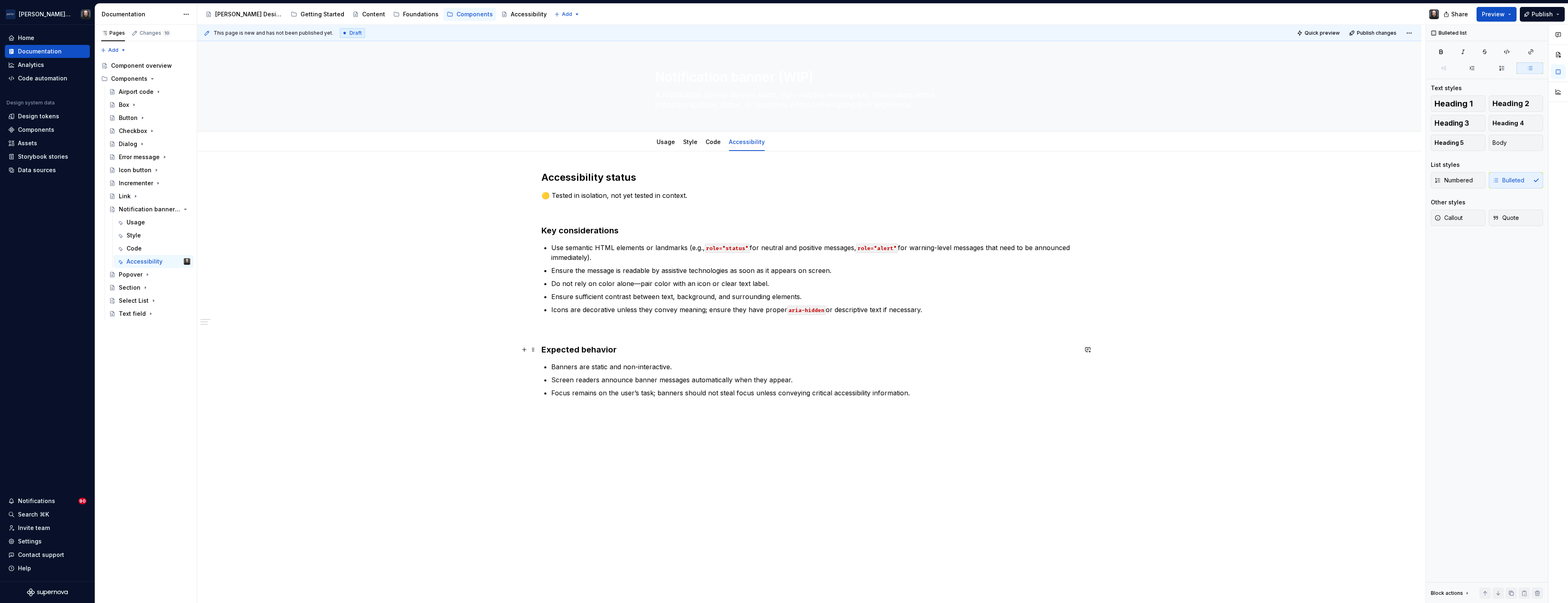
click at [601, 350] on h3 "Expected behavior" at bounding box center [810, 350] width 536 height 12
click at [604, 349] on h3 "Expected behavior" at bounding box center [810, 350] width 536 height 12
click at [620, 335] on span "Heading 3" at bounding box center [615, 333] width 25 height 7
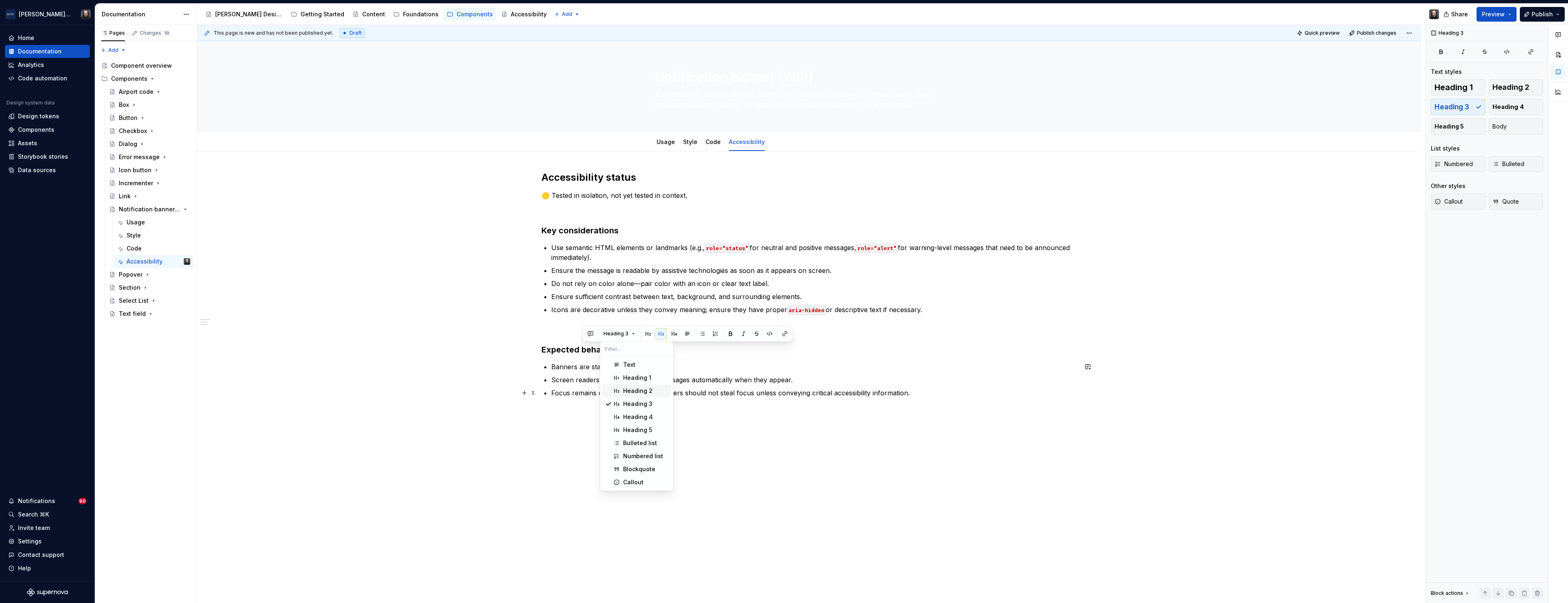
click at [628, 386] on span "Heading 2" at bounding box center [637, 391] width 69 height 13
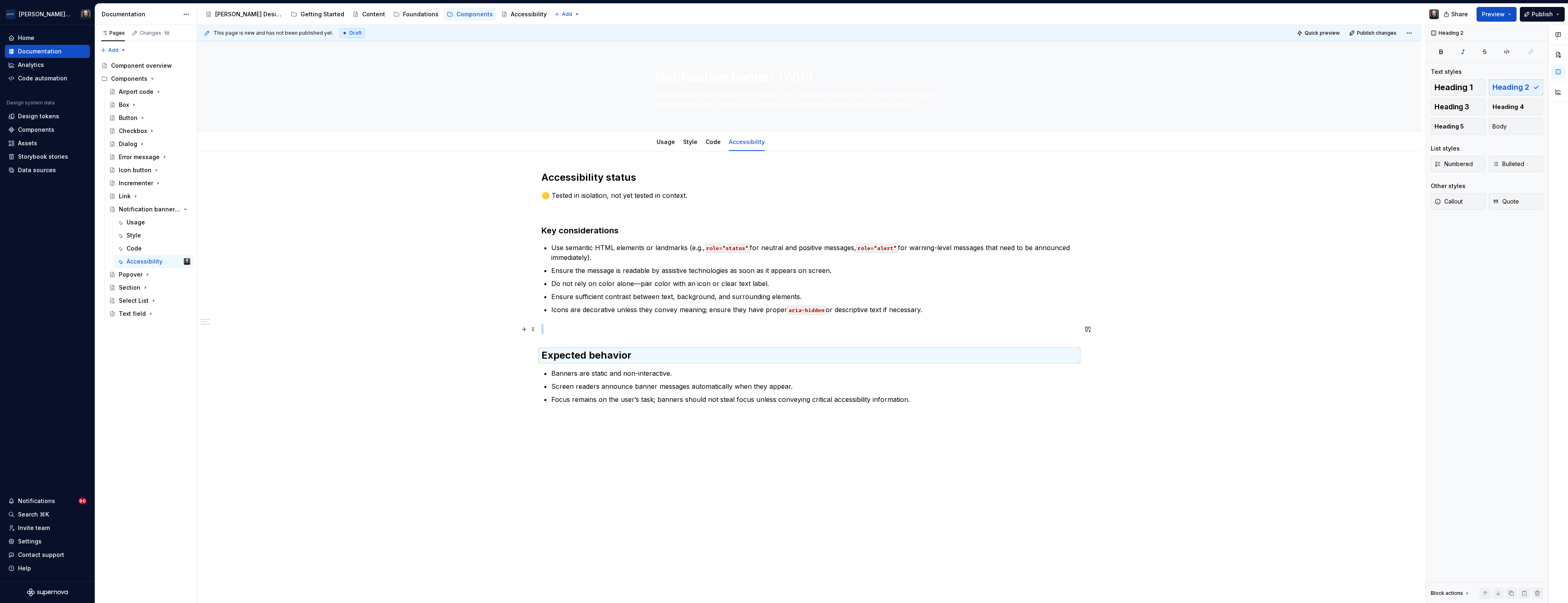
click at [416, 329] on div "Accessibility status 🟡 Tested in isolation, not yet tested in context. Key cons…" at bounding box center [809, 373] width 1224 height 444
click at [670, 143] on link "Usage" at bounding box center [666, 141] width 18 height 7
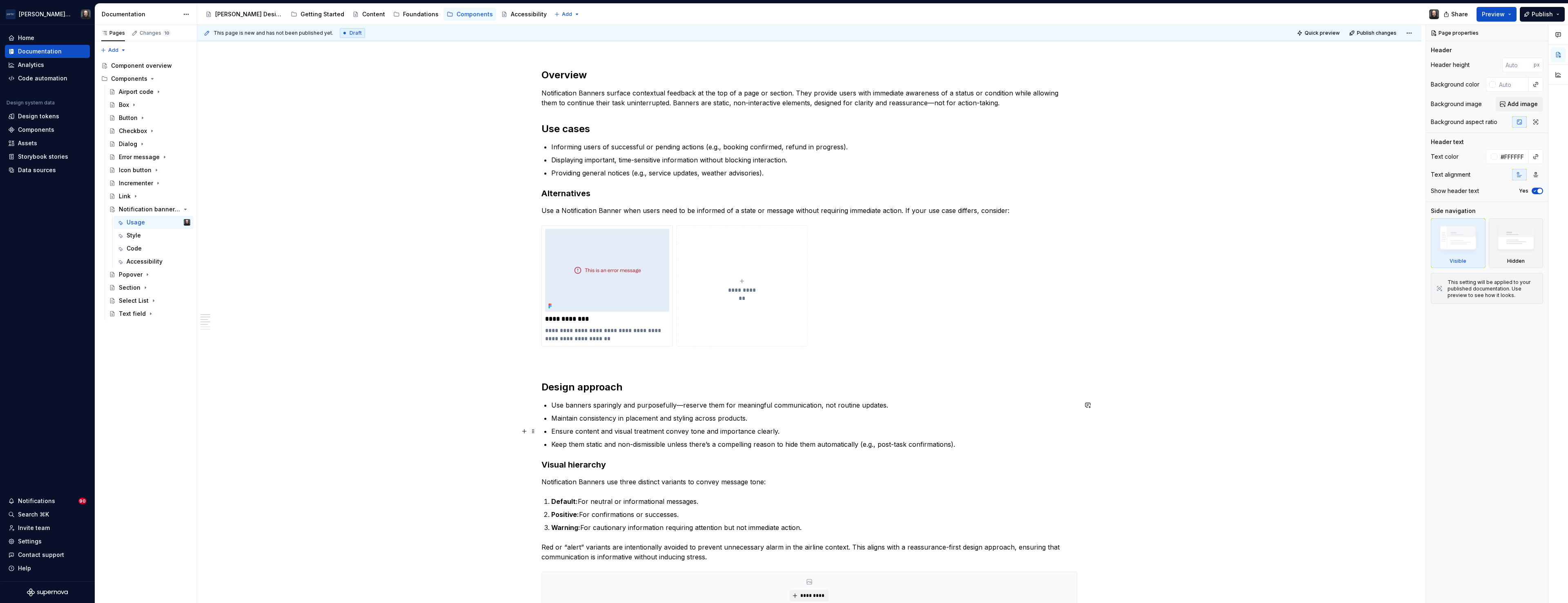
scroll to position [627, 0]
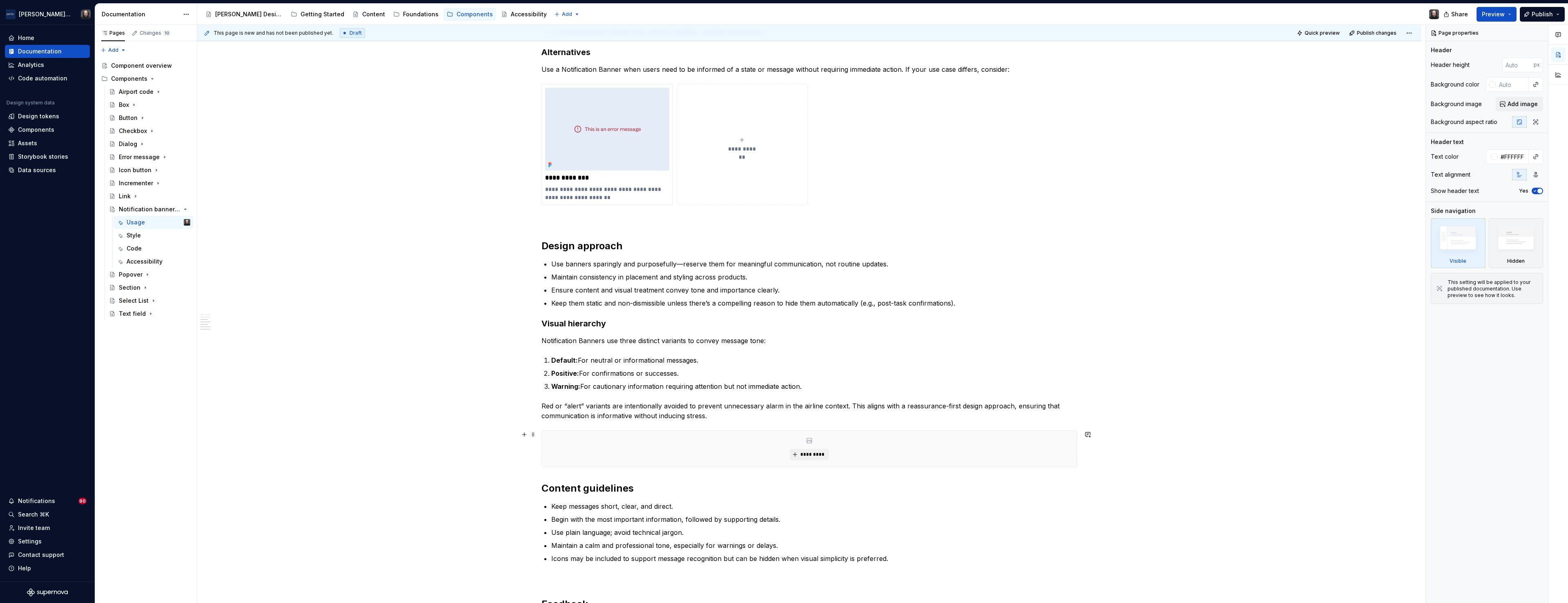
click at [1082, 457] on div "**********" at bounding box center [809, 185] width 1224 height 1322
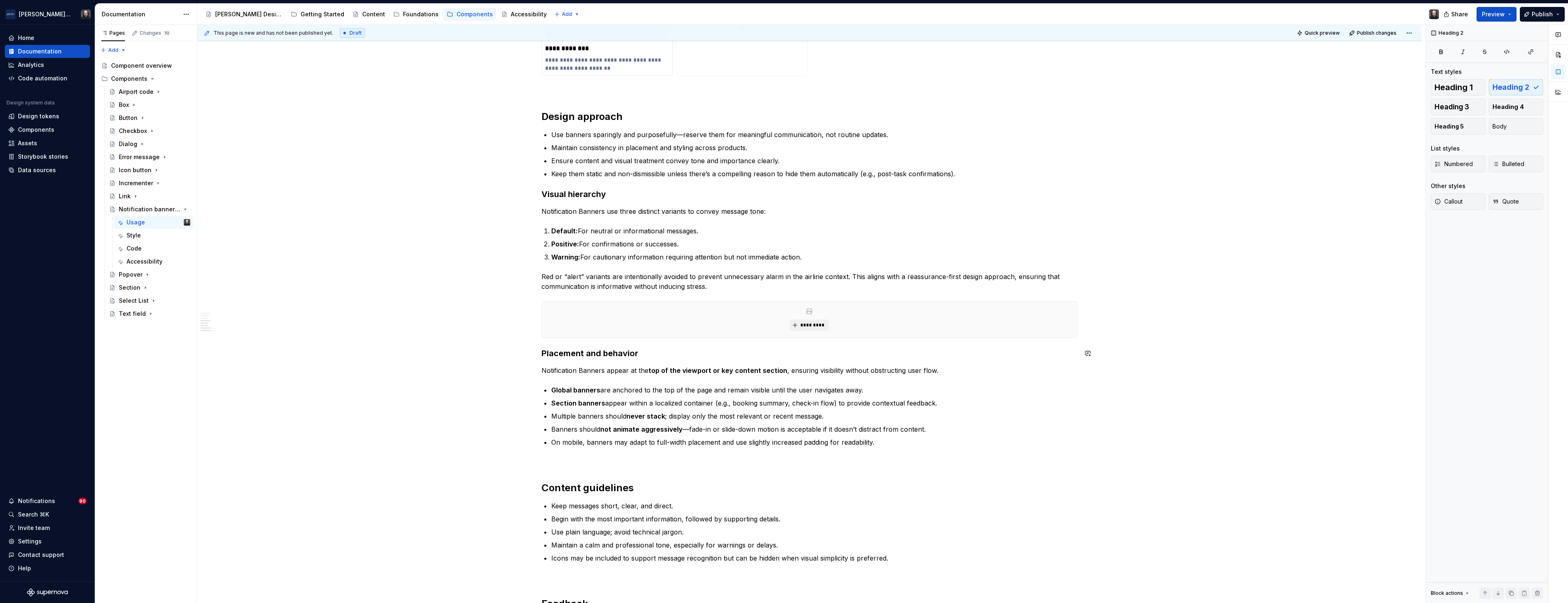
scroll to position [767, 0]
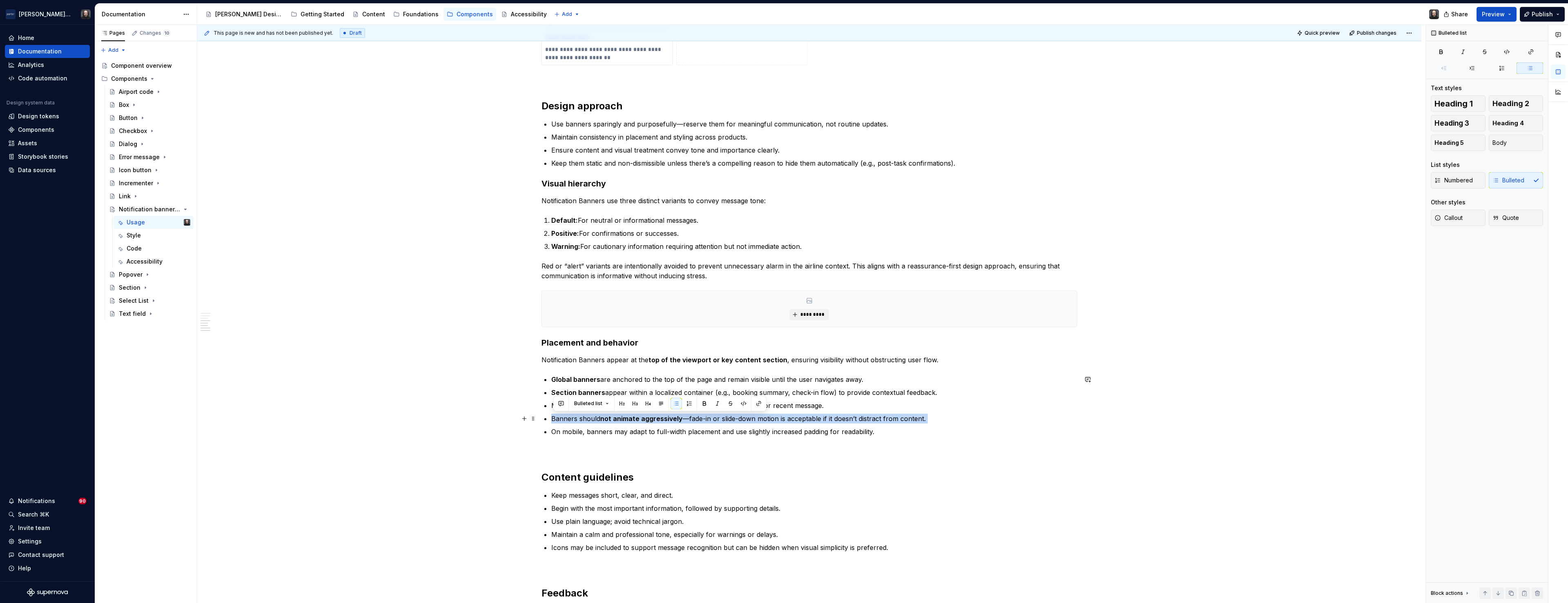
drag, startPoint x: 555, startPoint y: 431, endPoint x: 554, endPoint y: 423, distance: 8.1
click at [554, 423] on ul "Global banners are anchored to the top of the page and remain visible until the…" at bounding box center [814, 406] width 526 height 62
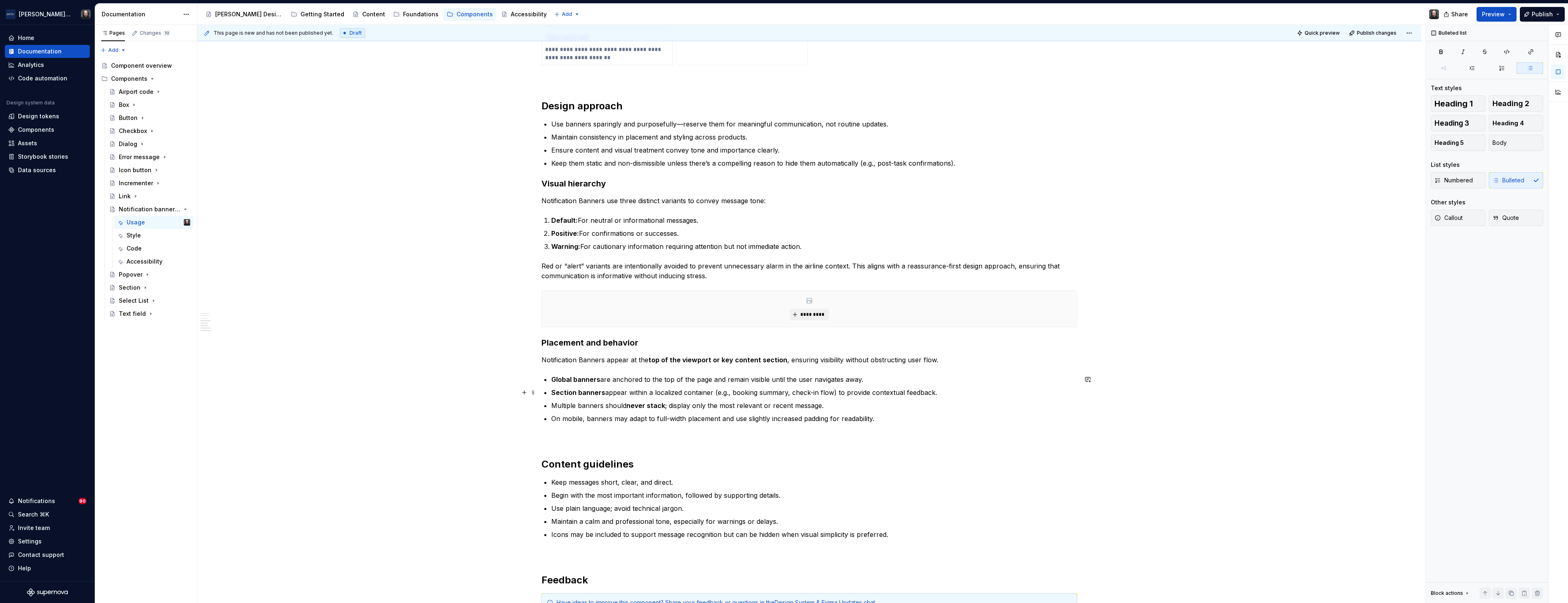
type textarea "*"
click at [573, 419] on p "On mobile, banners may adapt to full-width placement and use slightly increased…" at bounding box center [814, 419] width 526 height 10
drag, startPoint x: 758, startPoint y: 420, endPoint x: 895, endPoint y: 422, distance: 137.0
click at [895, 422] on p "On small screens, banners may adapt to full-width placement and use slightly in…" at bounding box center [814, 419] width 526 height 10
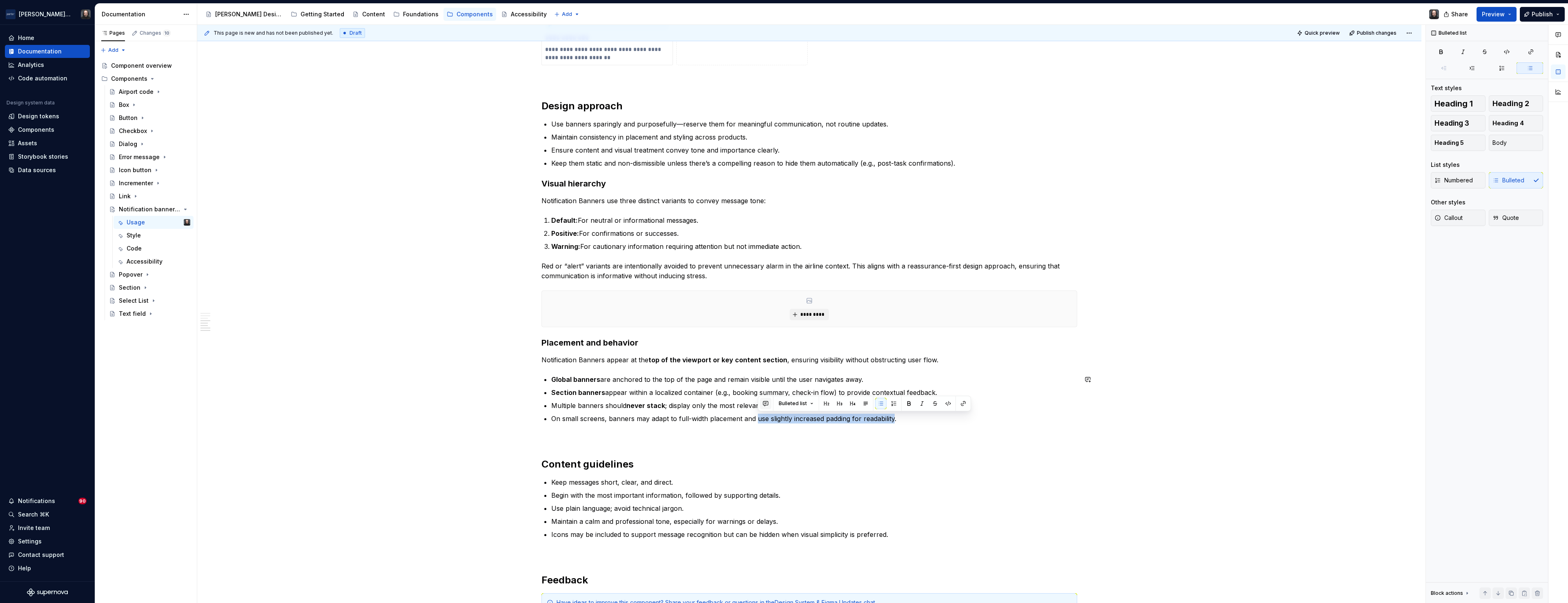
click at [765, 403] on button "button" at bounding box center [765, 403] width 12 height 12
click at [805, 436] on span "This was part of the intial writing. We should talk about it. Not sure if it is…" at bounding box center [824, 427] width 119 height 25
click at [879, 446] on icon "Send" at bounding box center [881, 448] width 8 height 8
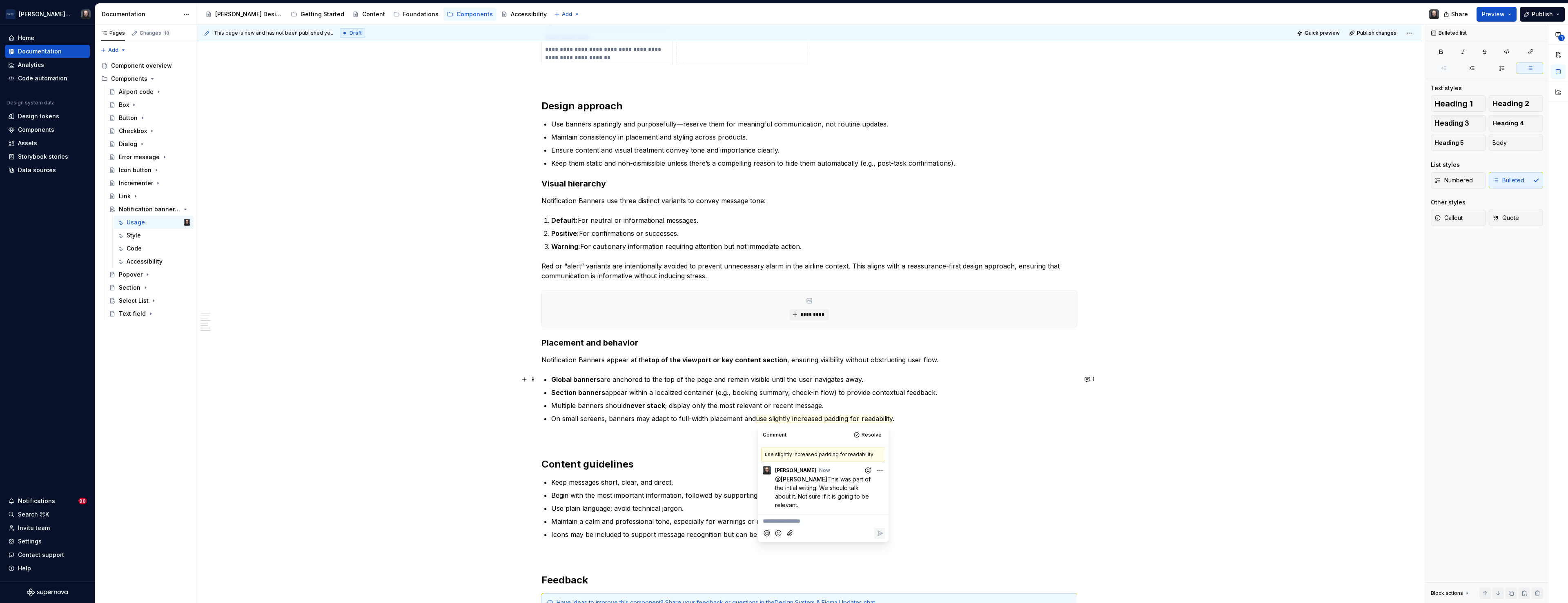
click at [396, 352] on div "**********" at bounding box center [809, 103] width 1224 height 1438
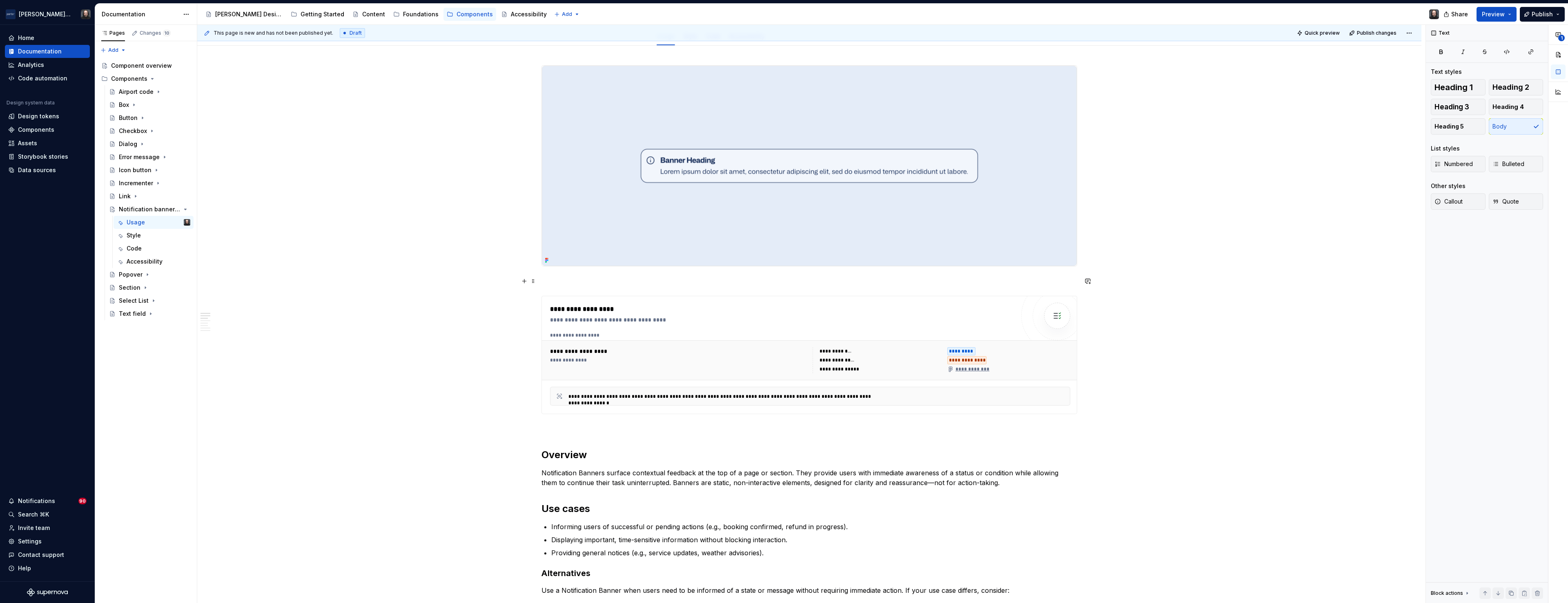
scroll to position [0, 0]
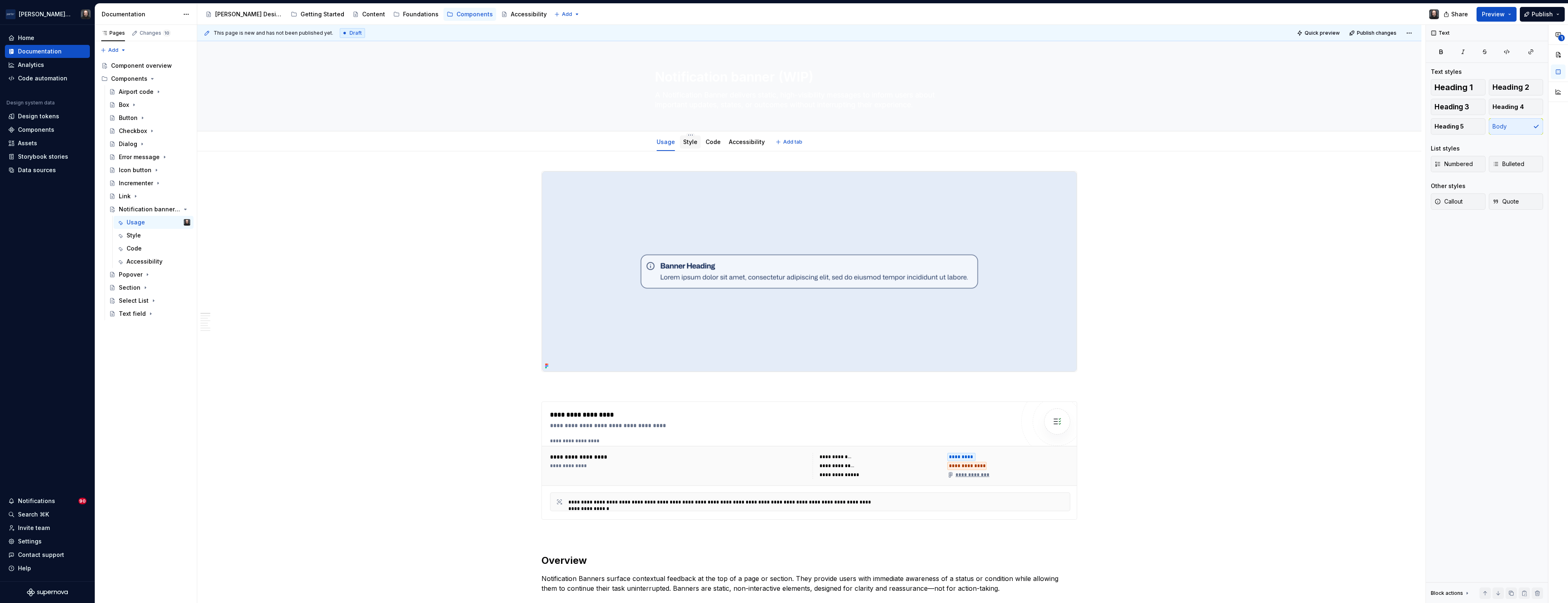
click at [693, 144] on link "Style" at bounding box center [690, 141] width 14 height 7
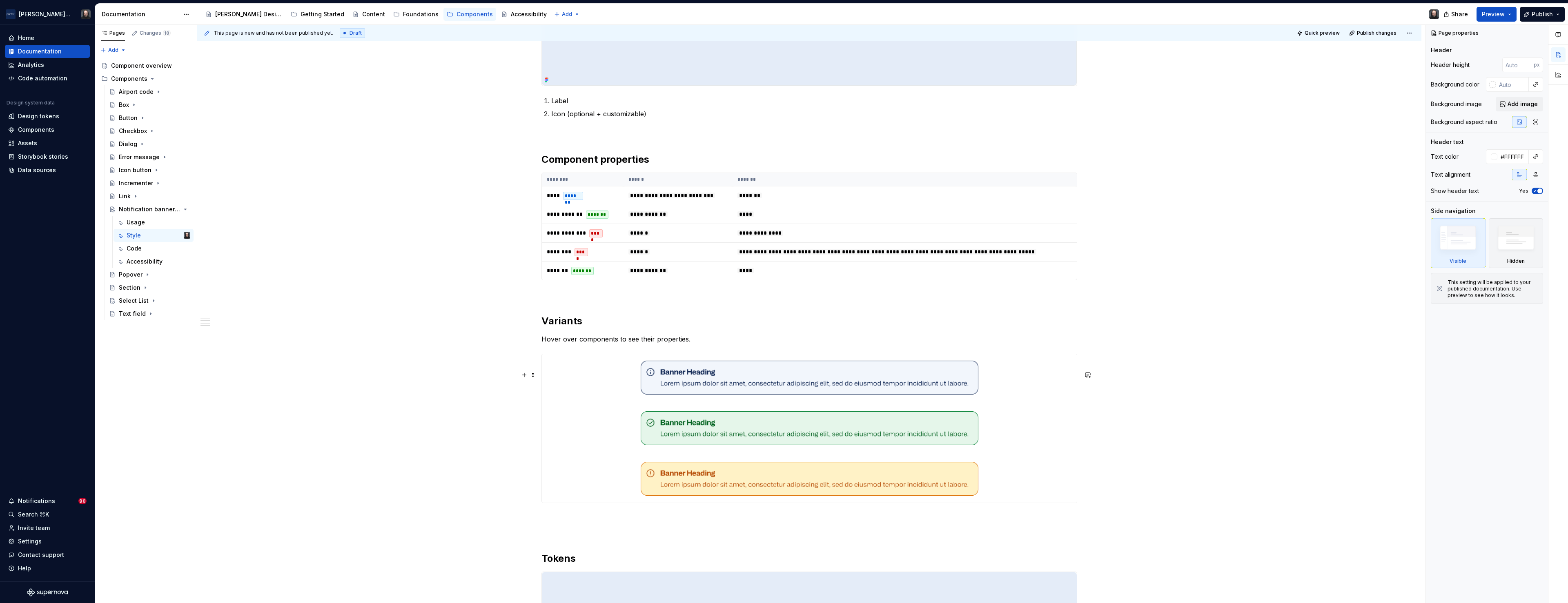
scroll to position [548, 0]
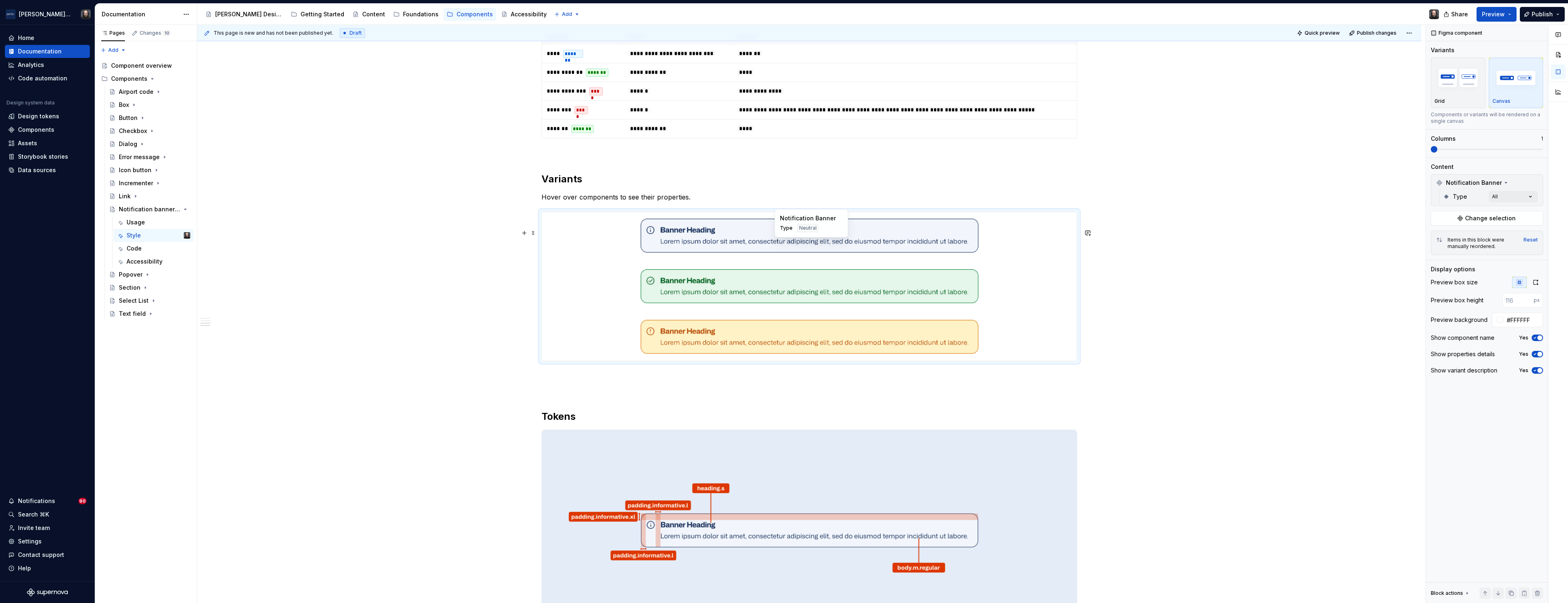
click at [1046, 251] on div at bounding box center [809, 236] width 535 height 47
type textarea "*"
click at [1522, 320] on input "#FFFFFF" at bounding box center [1523, 320] width 40 height 15
paste input "E4ECF8"
type input "#E4ECF8"
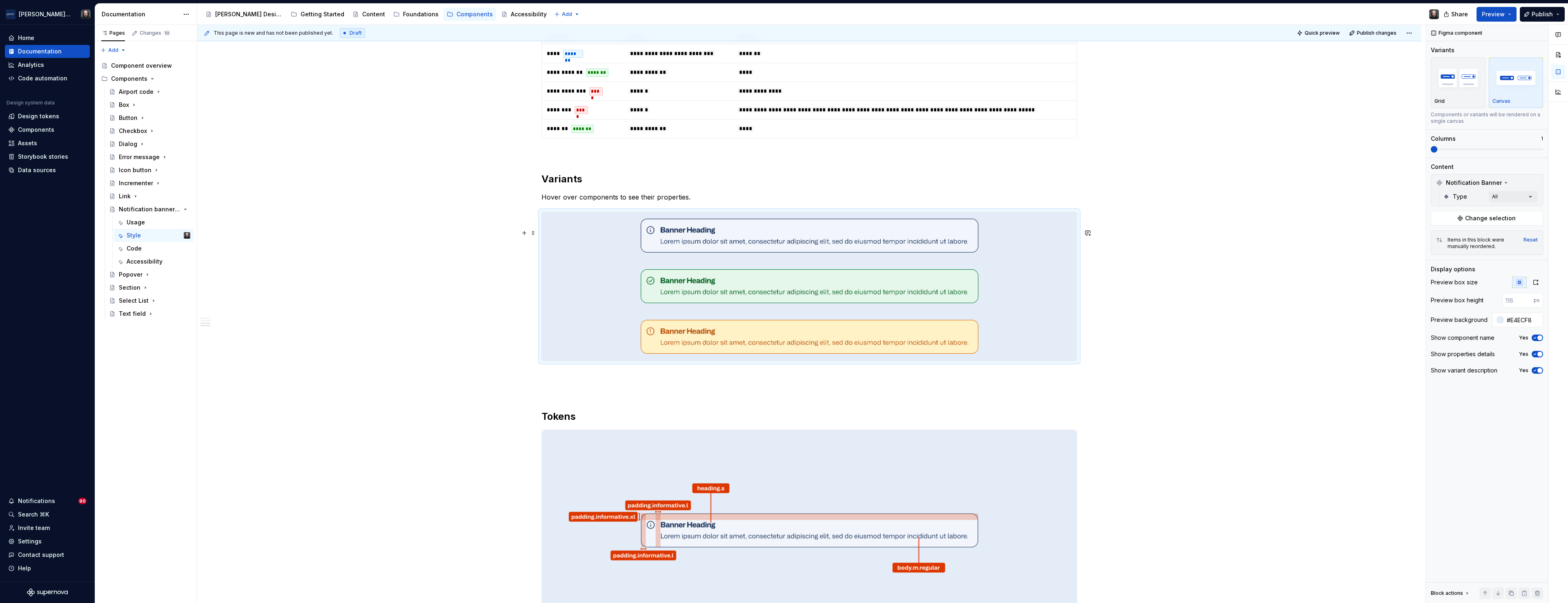
click at [1230, 295] on div "**********" at bounding box center [809, 222] width 1224 height 1238
click at [1198, 296] on div "**********" at bounding box center [809, 222] width 1224 height 1238
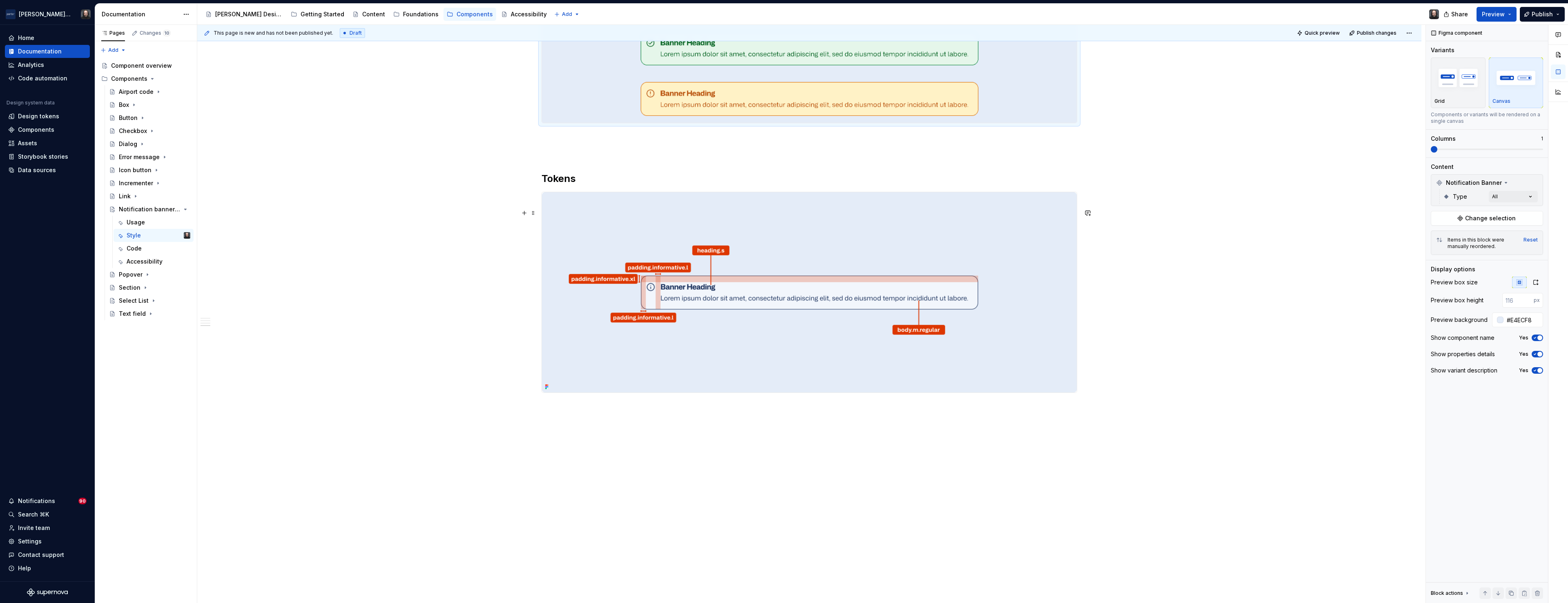
click at [1203, 298] on div "**********" at bounding box center [811, 314] width 1228 height 579
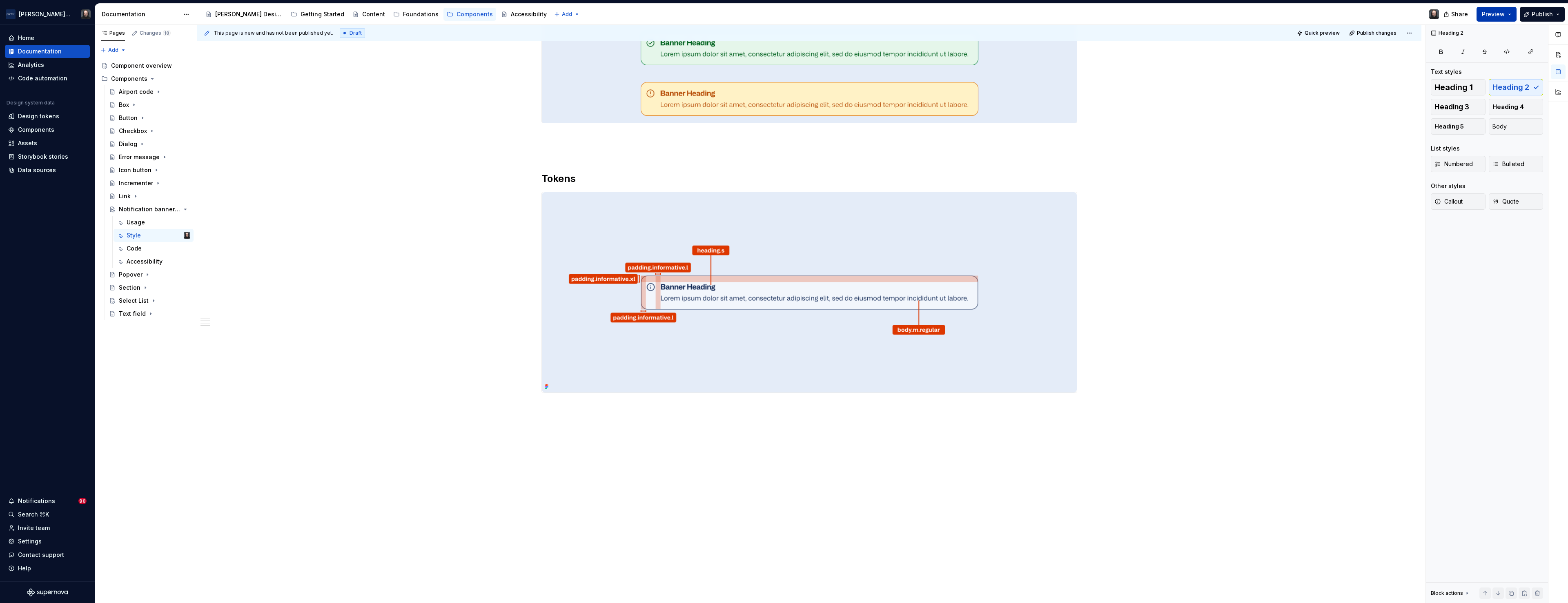
click at [1509, 13] on button "Preview" at bounding box center [1497, 14] width 40 height 15
click at [1427, 58] on span "Build preview" at bounding box center [1421, 60] width 39 height 8
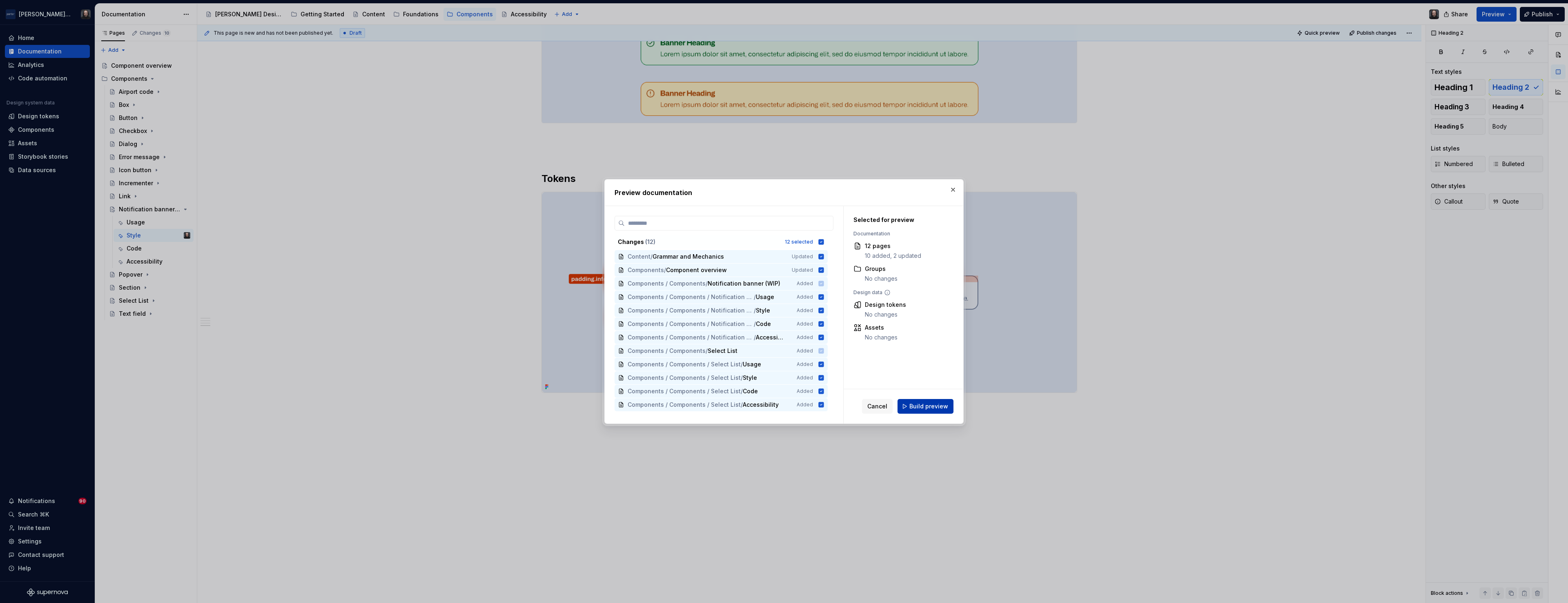
click at [932, 405] on span "Build preview" at bounding box center [929, 406] width 39 height 8
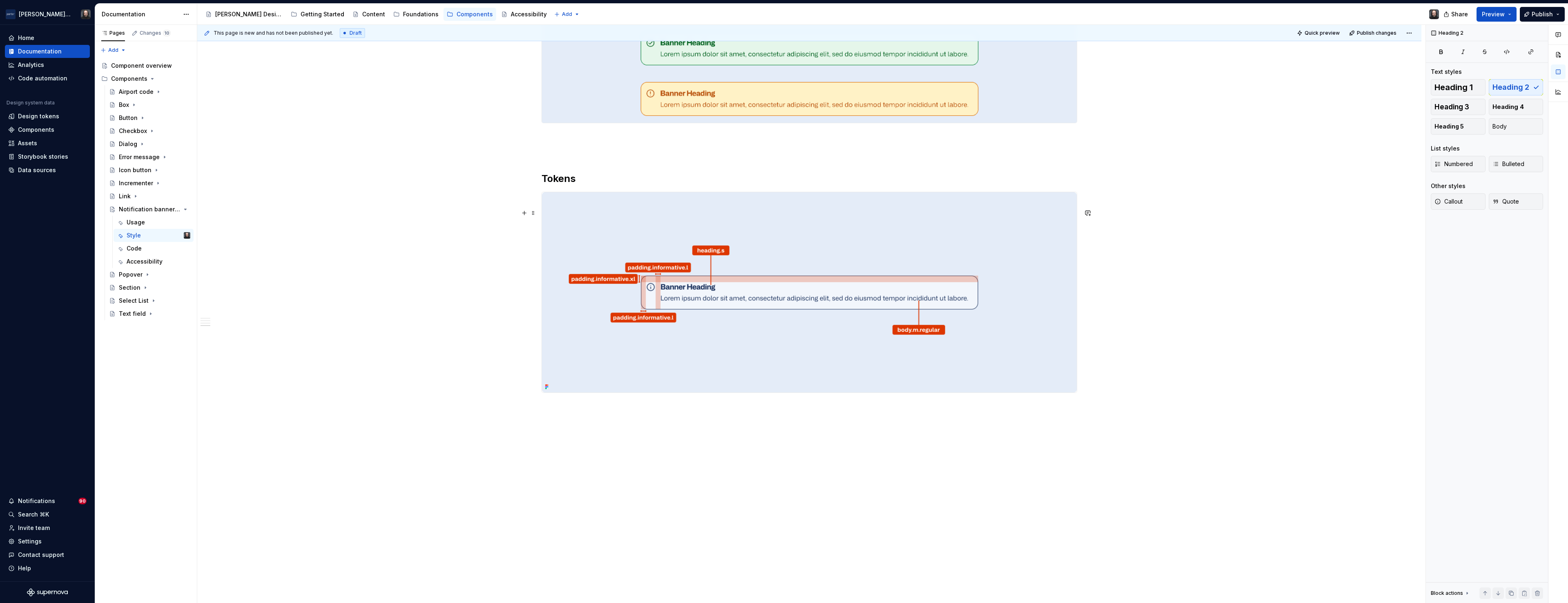
type textarea "*"
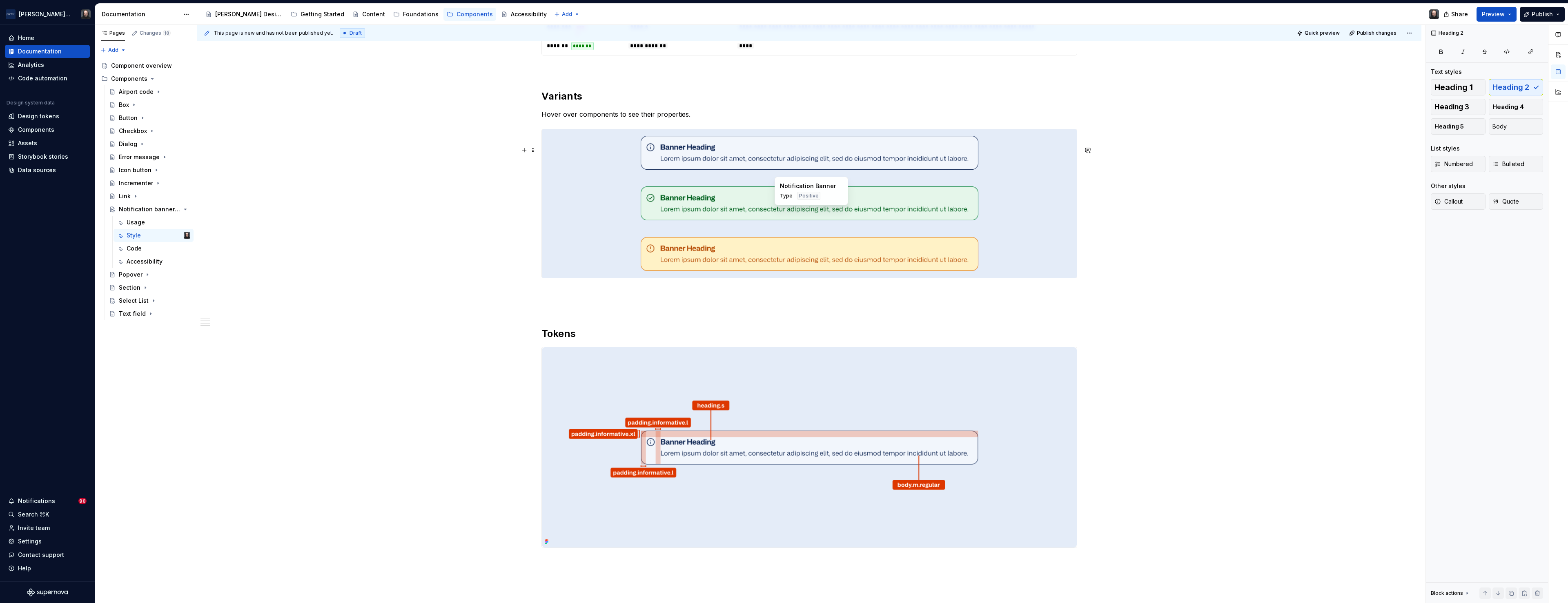
click at [1052, 212] on div at bounding box center [809, 204] width 535 height 47
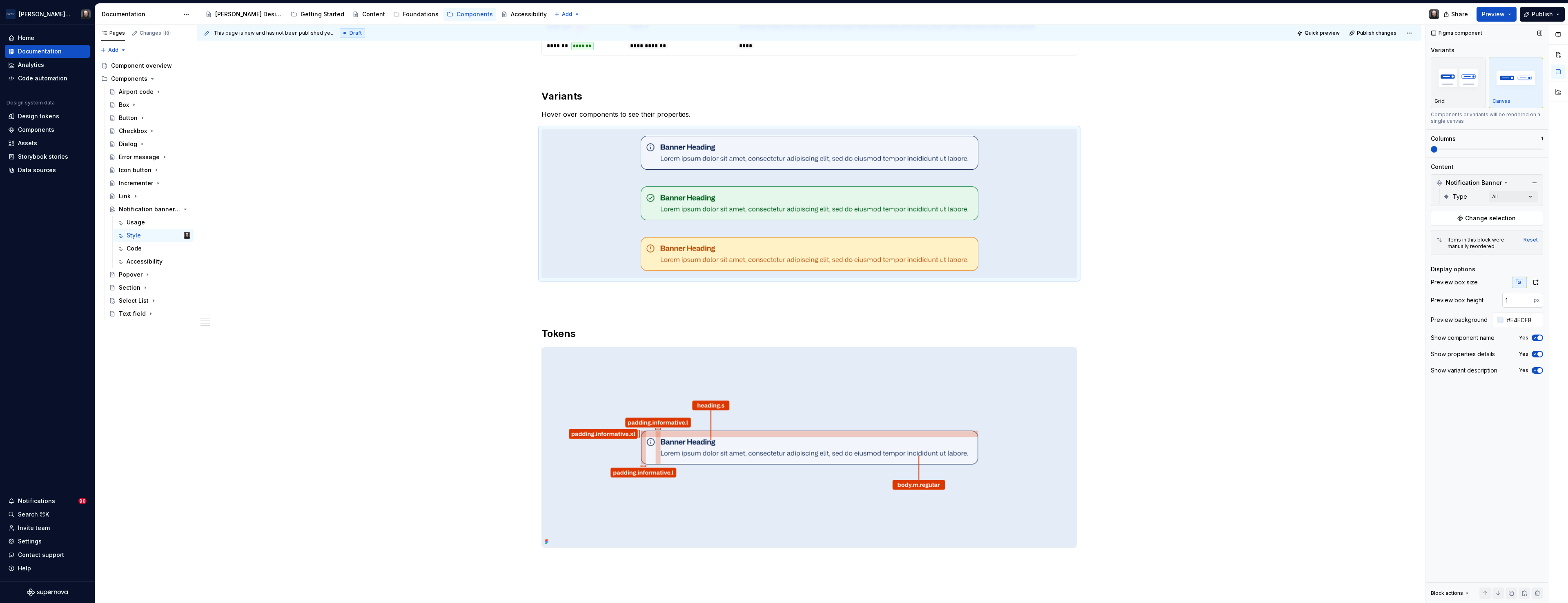
click at [1528, 300] on input "1" at bounding box center [1518, 301] width 32 height 15
click at [1528, 300] on input "2" at bounding box center [1518, 301] width 32 height 15
click at [1528, 300] on input "3" at bounding box center [1518, 301] width 32 height 15
click at [1528, 300] on input "4" at bounding box center [1518, 301] width 32 height 15
click at [1528, 300] on input "5" at bounding box center [1518, 301] width 32 height 15
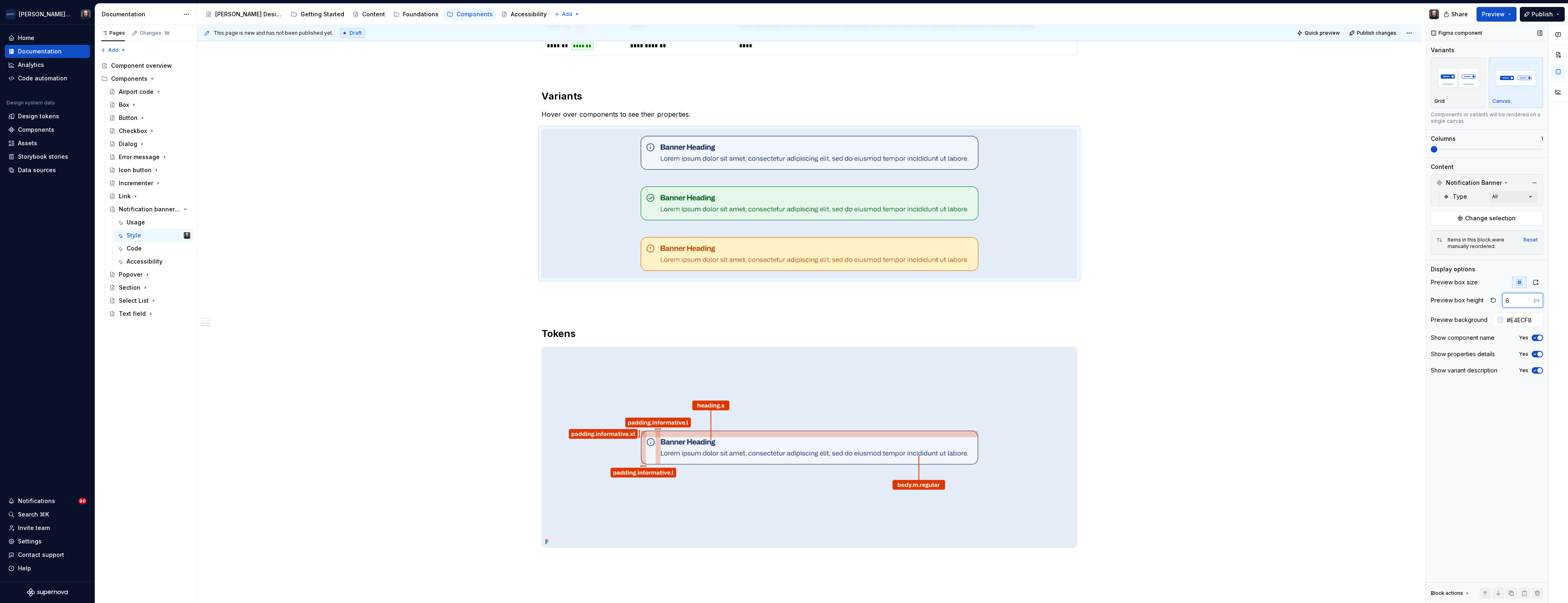
click at [1528, 300] on input "6" at bounding box center [1518, 301] width 32 height 15
click at [1528, 300] on input "7" at bounding box center [1518, 301] width 32 height 15
click at [1528, 300] on input "8" at bounding box center [1518, 301] width 32 height 15
click at [1528, 300] on input "9" at bounding box center [1518, 301] width 32 height 15
click at [1528, 300] on input "10" at bounding box center [1518, 301] width 32 height 15
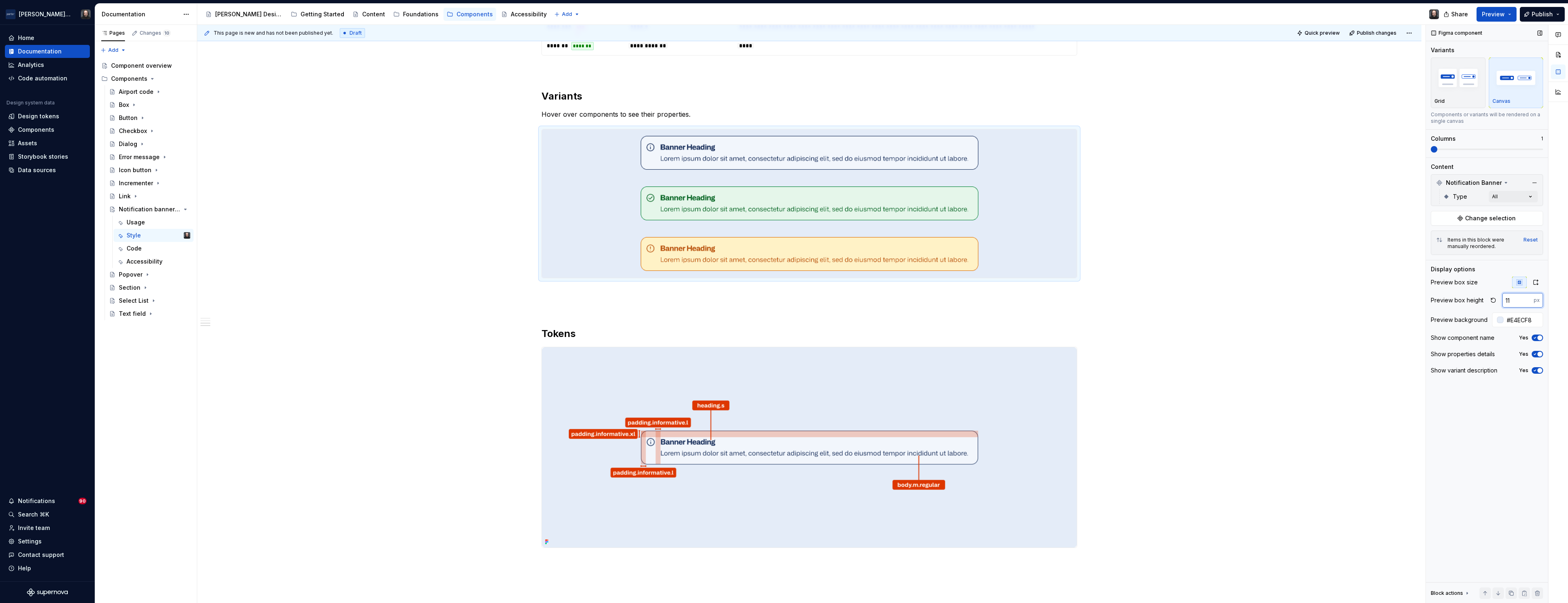
click at [1528, 300] on input "11" at bounding box center [1518, 301] width 32 height 15
click at [1528, 300] on input "12" at bounding box center [1518, 301] width 32 height 15
click at [1528, 300] on input "13" at bounding box center [1518, 301] width 32 height 15
click at [1528, 300] on input "14" at bounding box center [1518, 301] width 32 height 15
click at [1515, 302] on input "14" at bounding box center [1518, 301] width 32 height 15
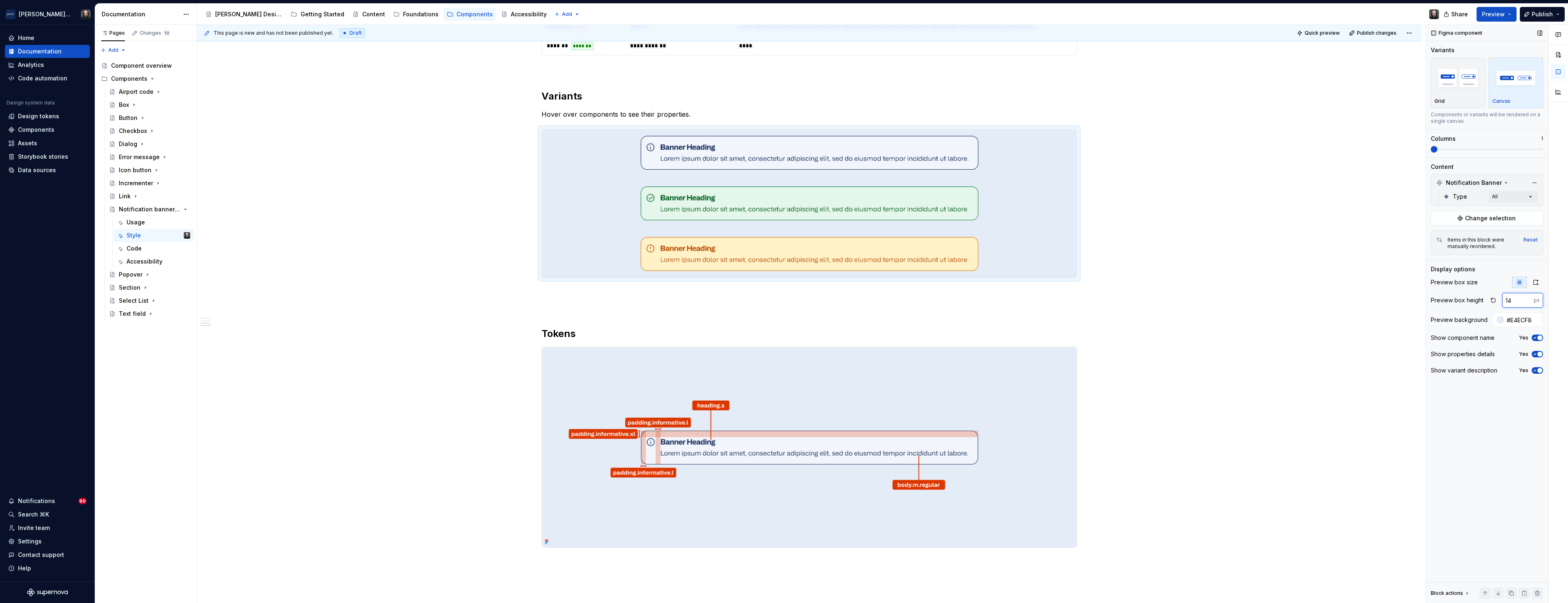
click at [1515, 302] on input "14" at bounding box center [1518, 301] width 32 height 15
click at [1502, 301] on input "14" at bounding box center [1518, 301] width 32 height 15
click at [1511, 302] on input "14" at bounding box center [1518, 301] width 32 height 15
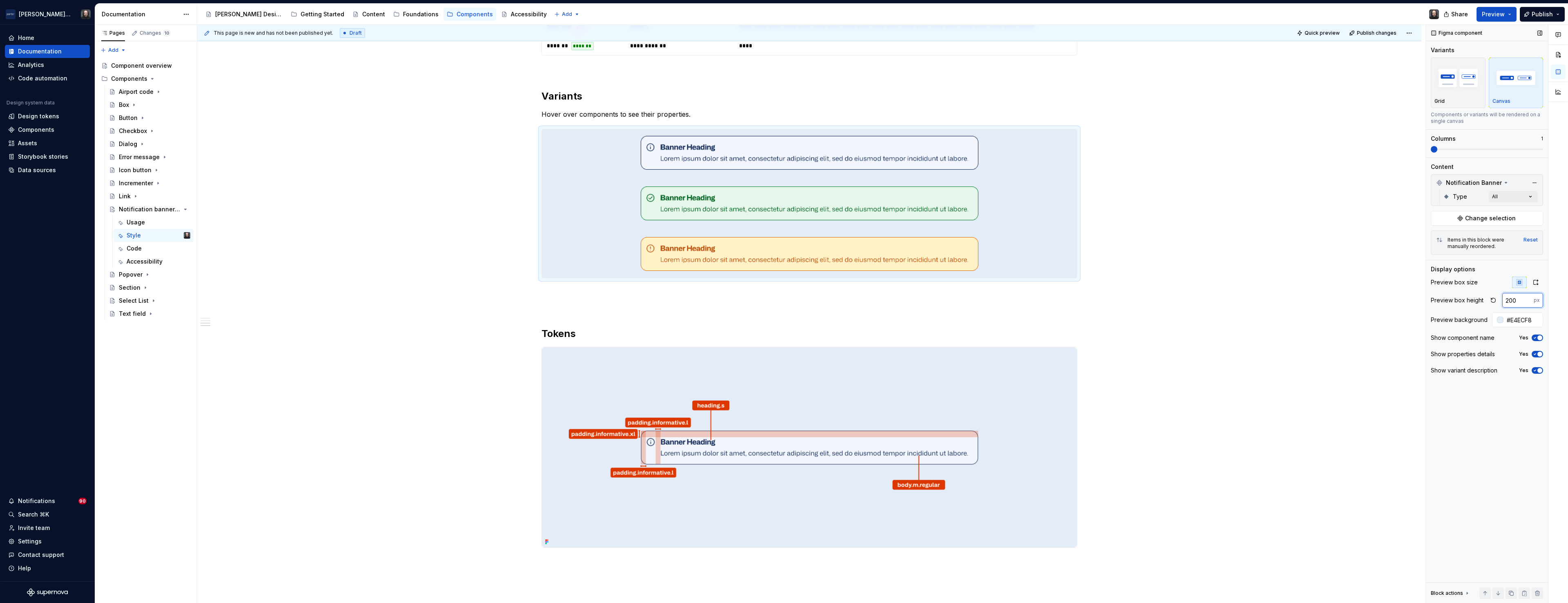
type input "200"
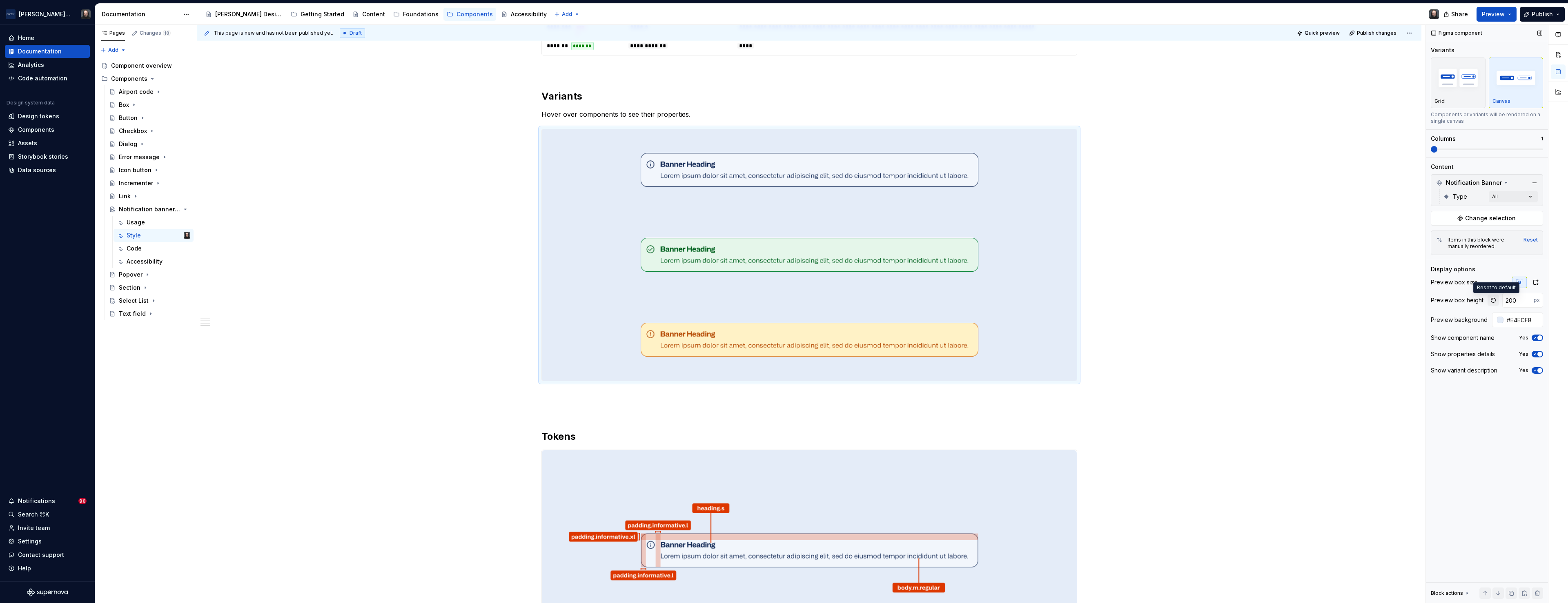
click at [1495, 302] on button "button" at bounding box center [1493, 300] width 12 height 12
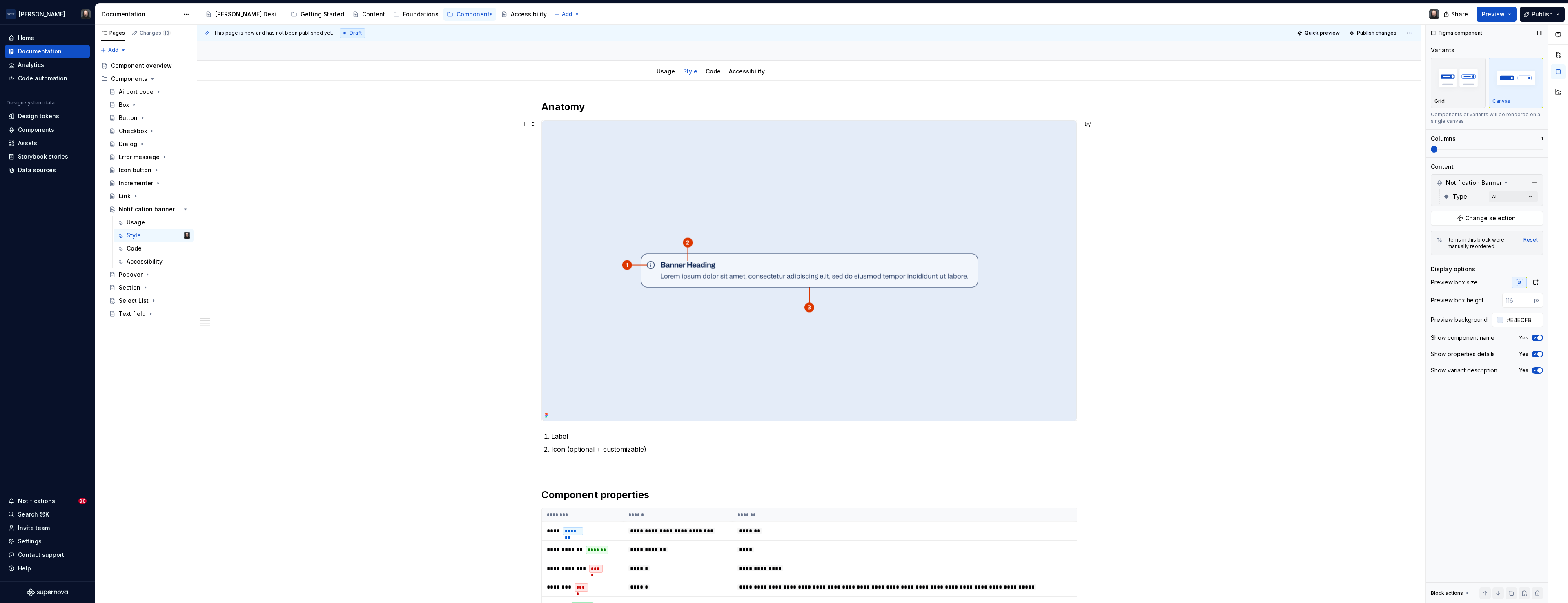
scroll to position [0, 0]
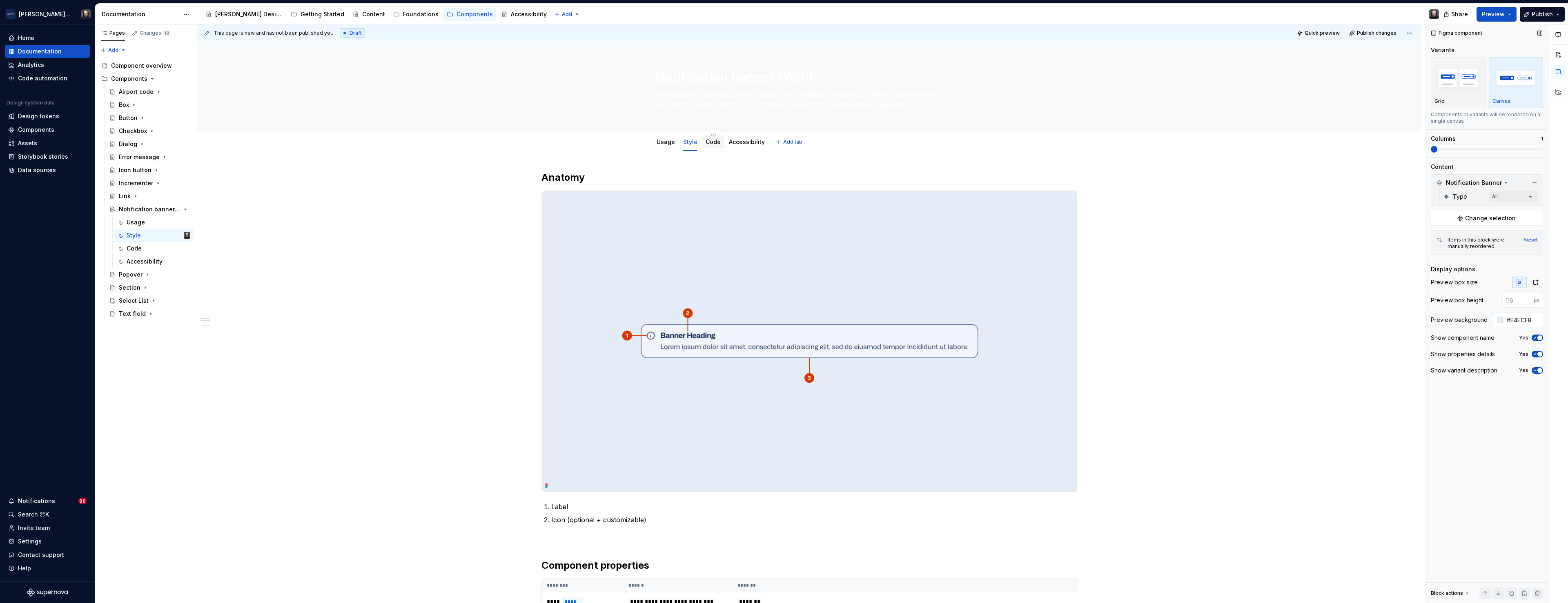
click at [714, 145] on div "Code" at bounding box center [713, 142] width 15 height 8
click at [714, 142] on link "Code" at bounding box center [713, 141] width 15 height 7
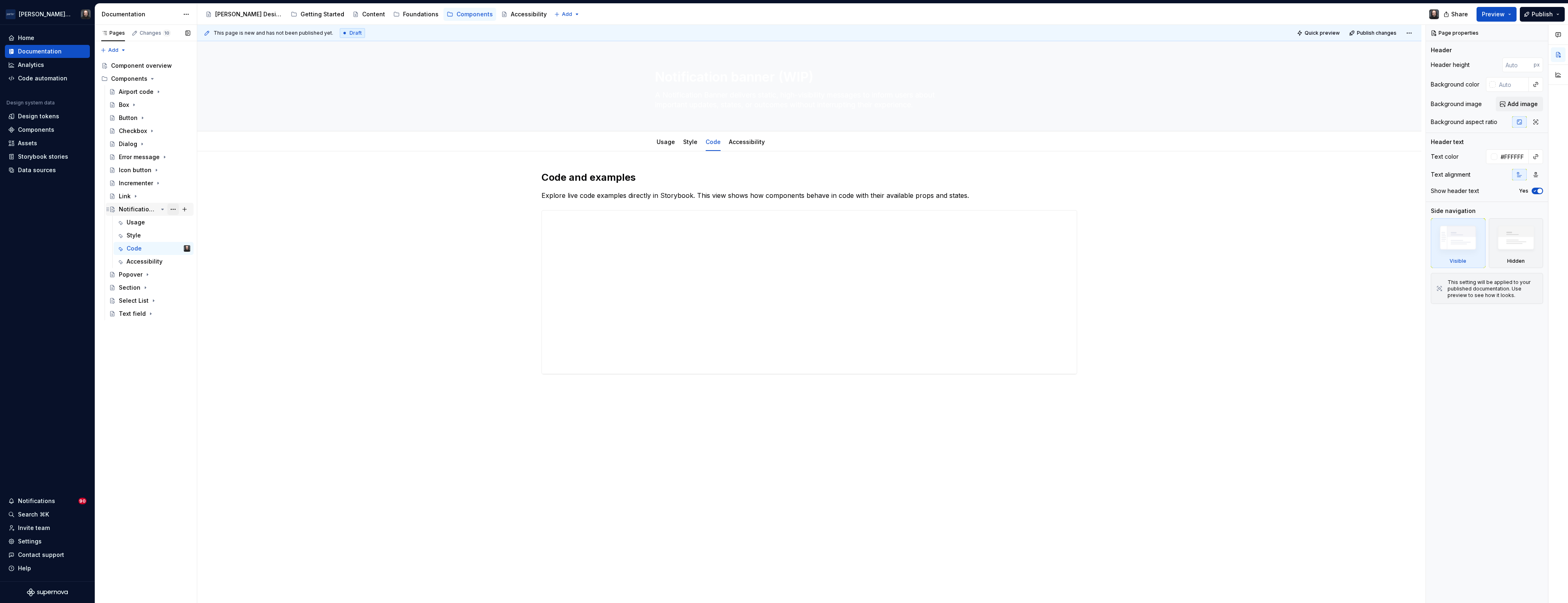
click at [173, 207] on button "Page tree" at bounding box center [173, 209] width 12 height 12
type textarea "*"
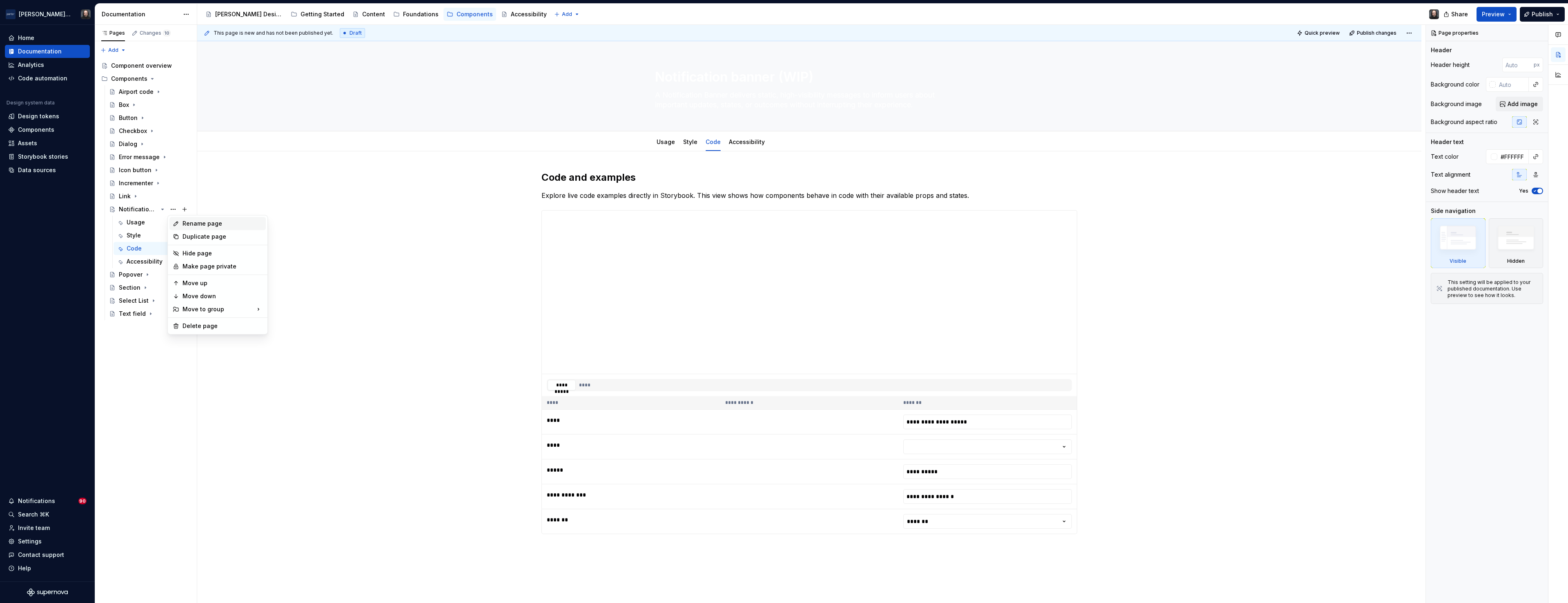
click at [212, 223] on div "Rename page" at bounding box center [222, 223] width 80 height 8
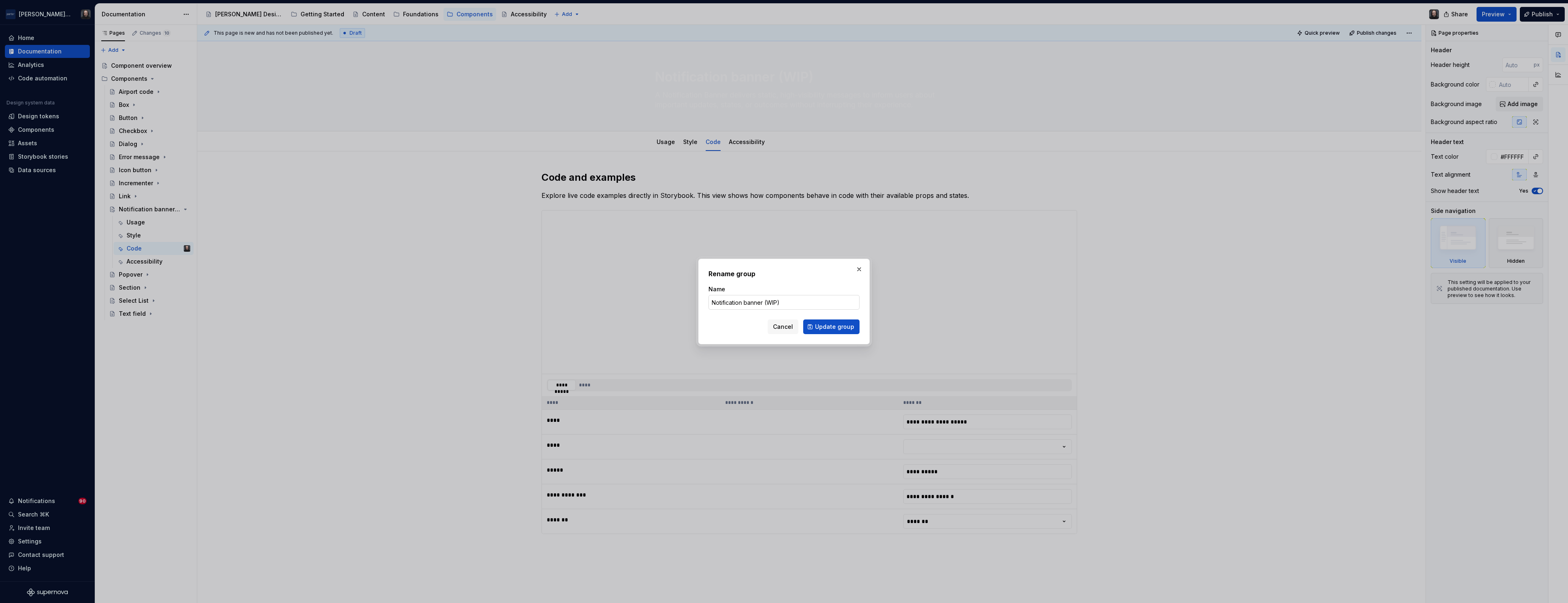
click at [788, 303] on input "Notification banner (WIP)" at bounding box center [784, 302] width 151 height 15
click at [786, 302] on input "Notification banner (WIP)" at bounding box center [784, 302] width 151 height 15
type input "Notification banner"
click at [842, 325] on span "Update group" at bounding box center [835, 327] width 39 height 8
type textarea "*"
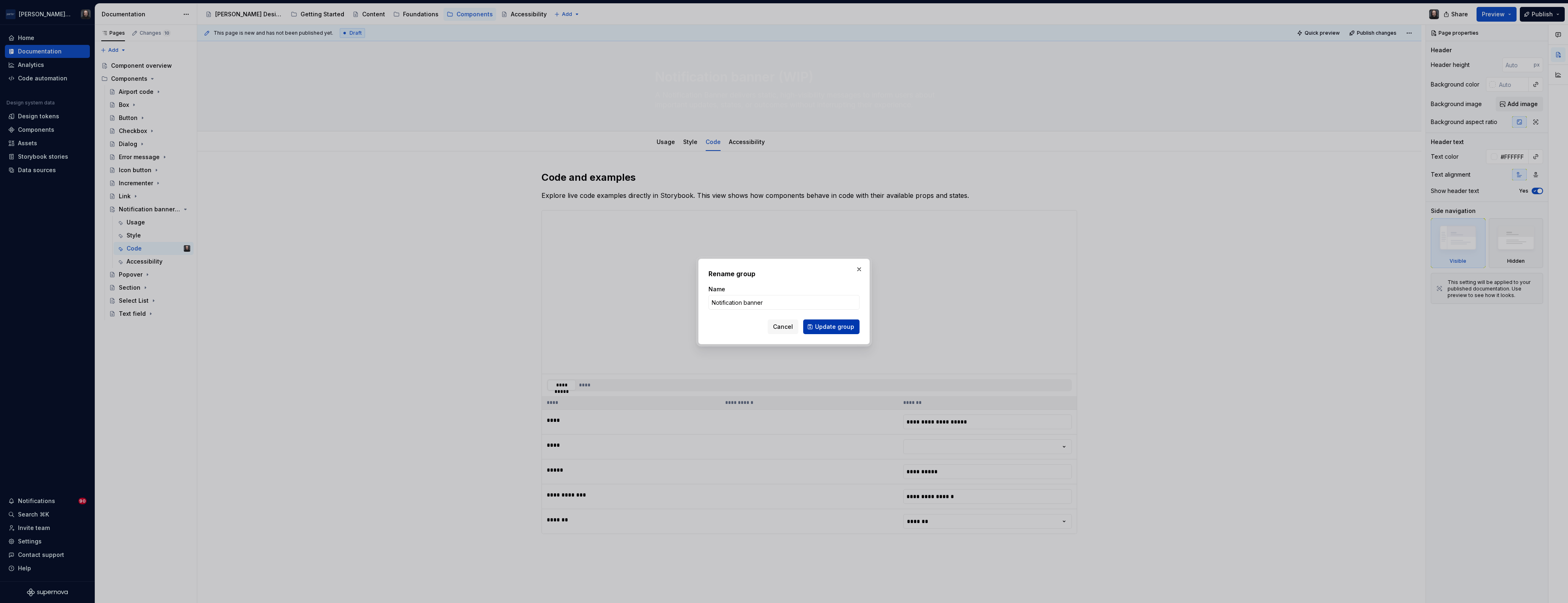
type textarea "Notification banner"
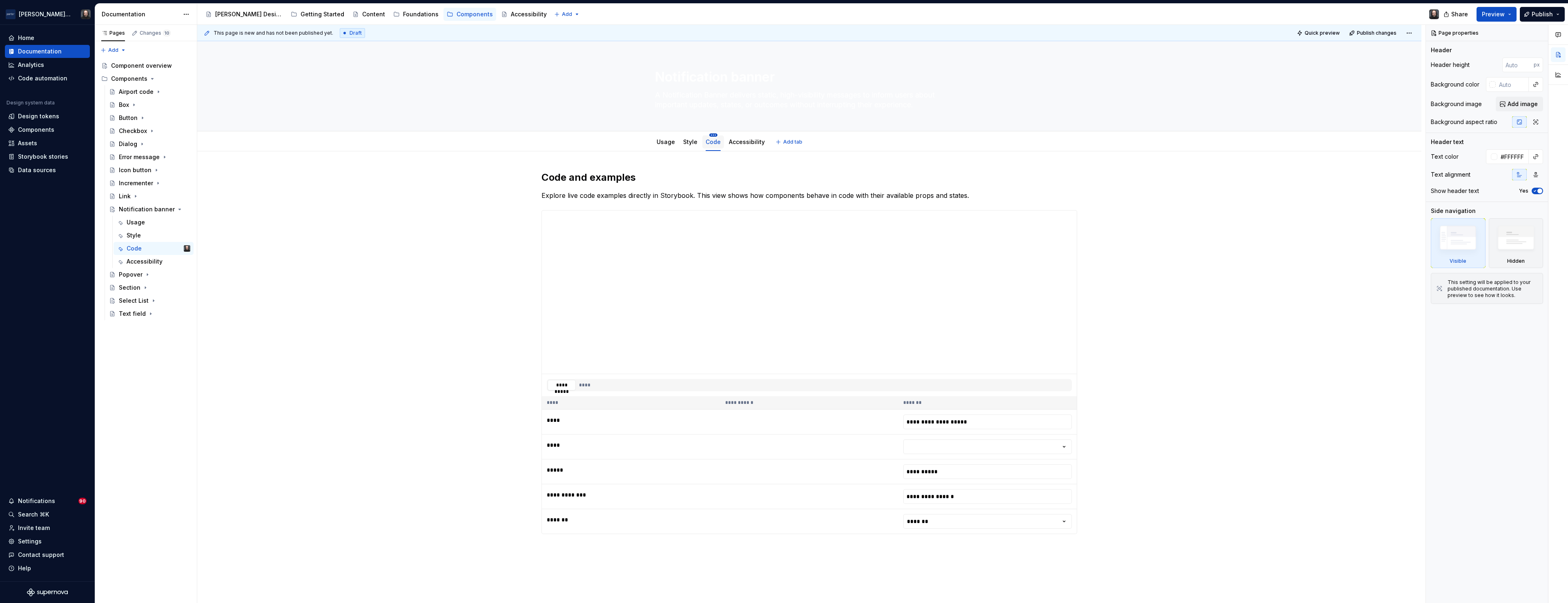
click at [713, 134] on html "Porter Airlines Home Documentation Analytics Code automation Design system data…" at bounding box center [784, 301] width 1568 height 603
type textarea "*"
click at [726, 148] on div "Rename tab" at bounding box center [751, 147] width 53 height 8
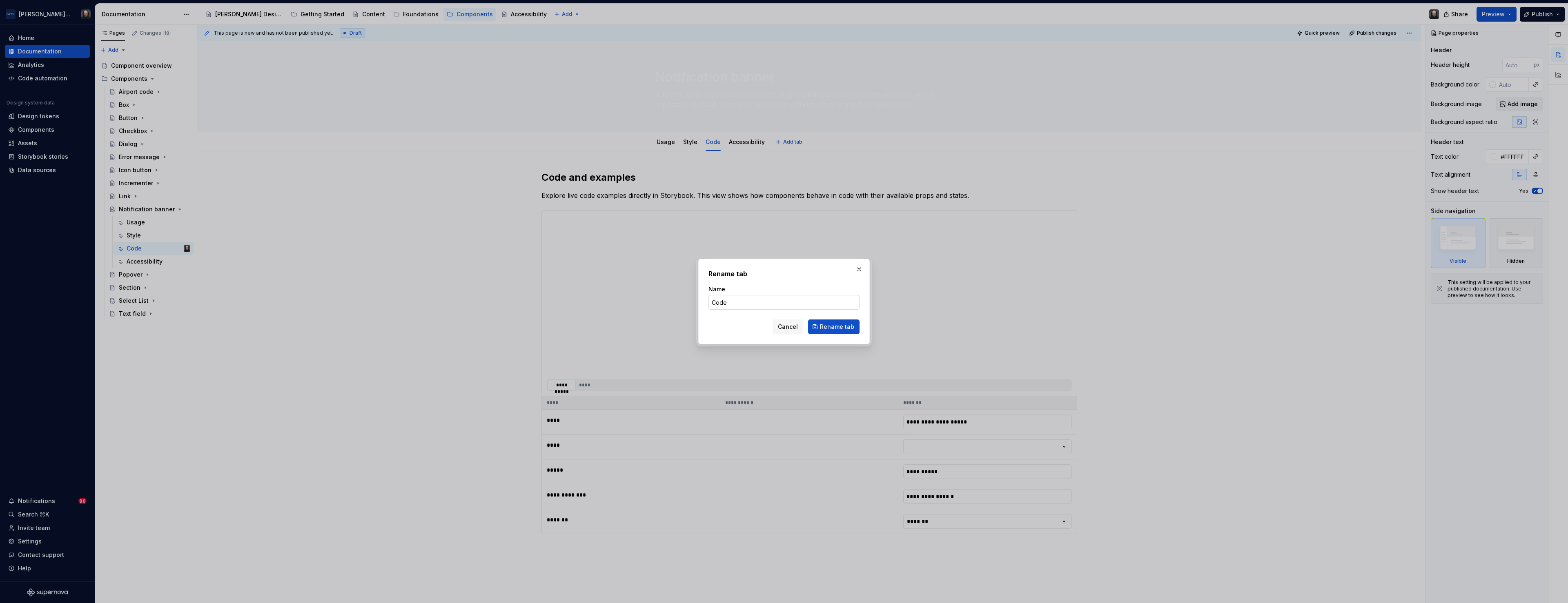
click at [729, 306] on input "Code" at bounding box center [784, 302] width 151 height 15
type input "Code (WIP)"
click at [819, 327] on button "Rename tab" at bounding box center [834, 327] width 52 height 15
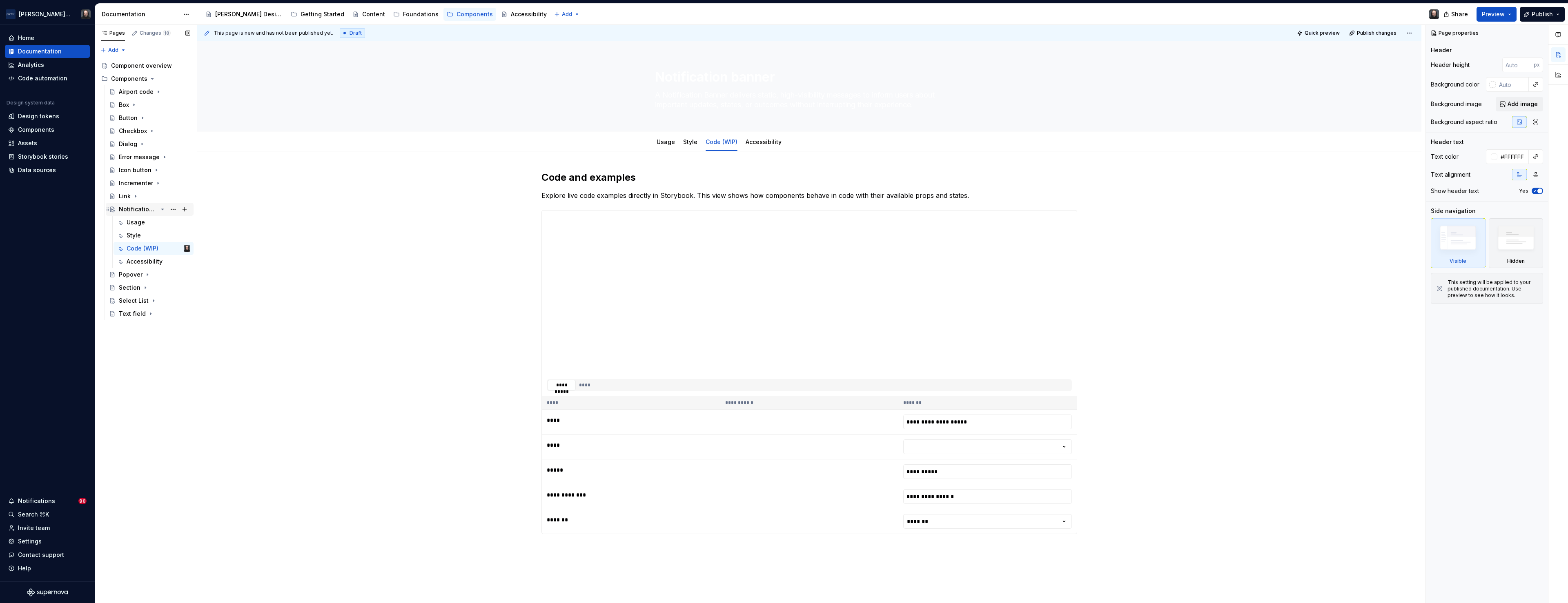
click at [163, 210] on icon "Page tree" at bounding box center [163, 209] width 2 height 1
click at [172, 221] on button "Page tree" at bounding box center [173, 222] width 12 height 12
click at [205, 249] on div "Duplicate page" at bounding box center [222, 249] width 80 height 8
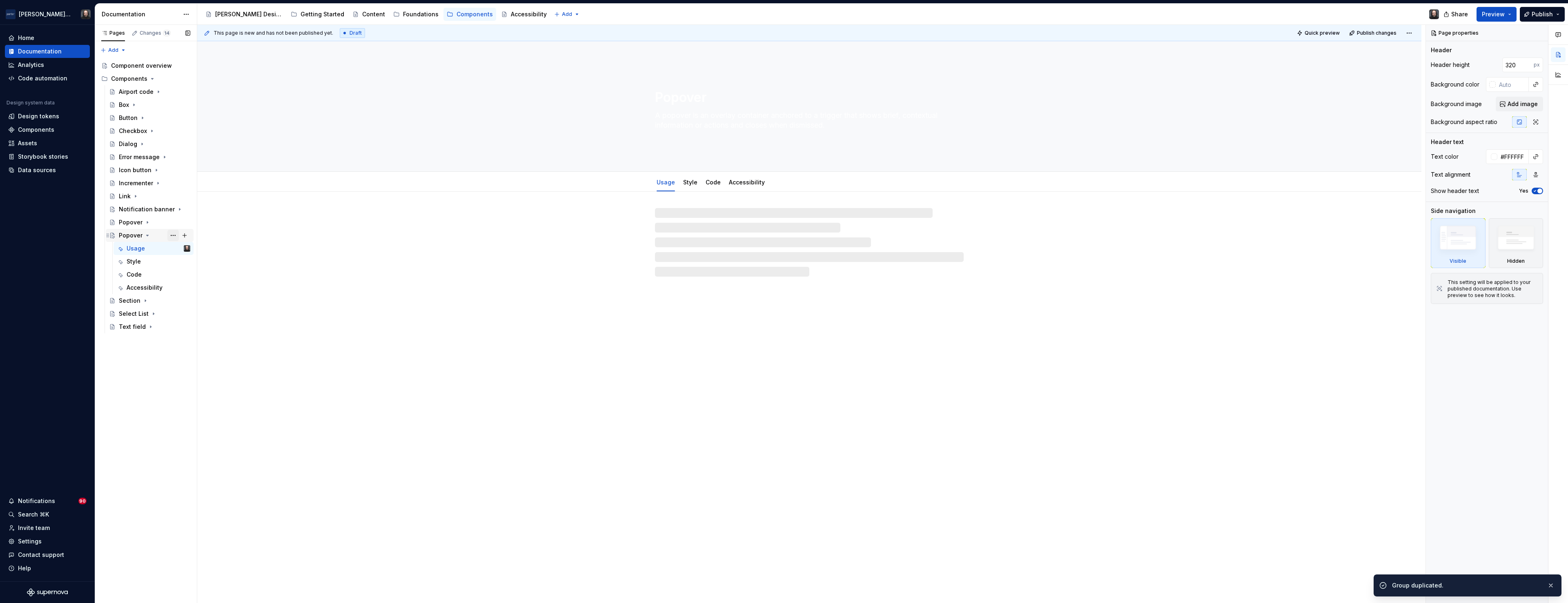
click at [172, 235] on button "Page tree" at bounding box center [173, 235] width 12 height 12
click at [199, 248] on div "Rename page" at bounding box center [222, 249] width 80 height 8
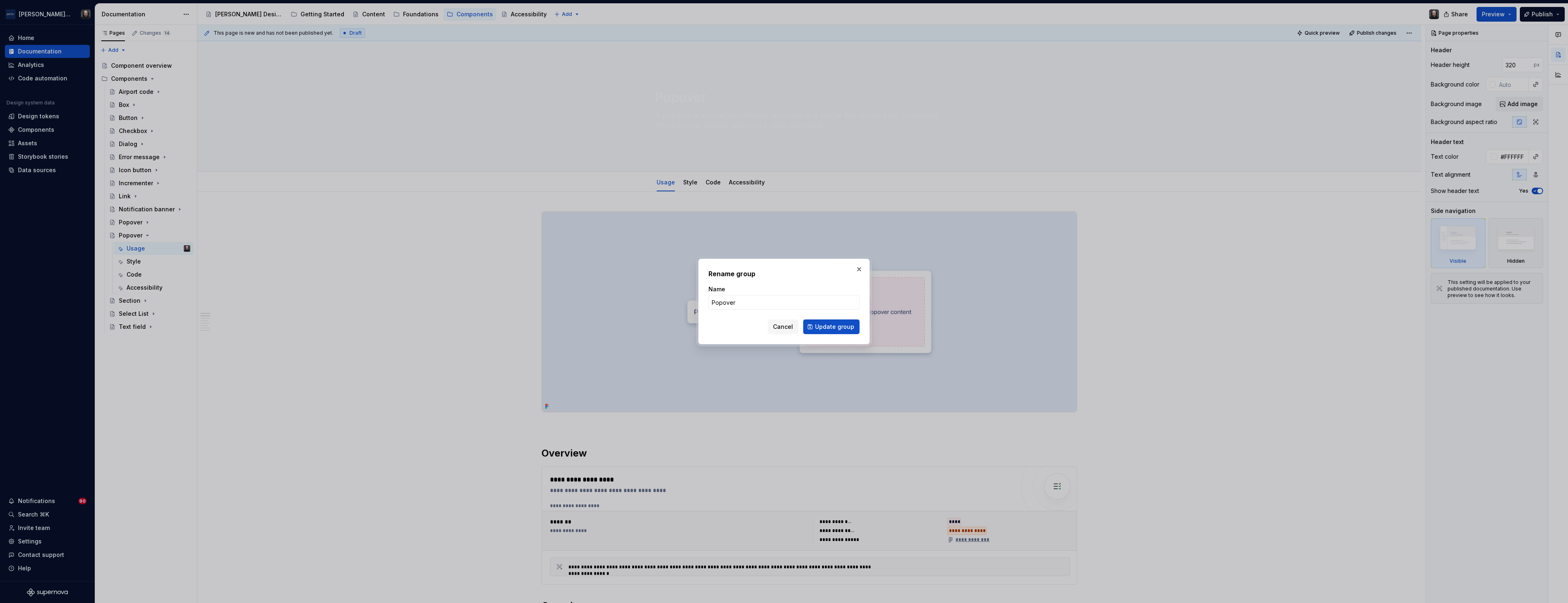
type textarea "*"
type input "Radio (WIP)"
click at [833, 329] on span "Update group" at bounding box center [835, 327] width 39 height 8
type textarea "*"
type textarea "Radio (WIP)"
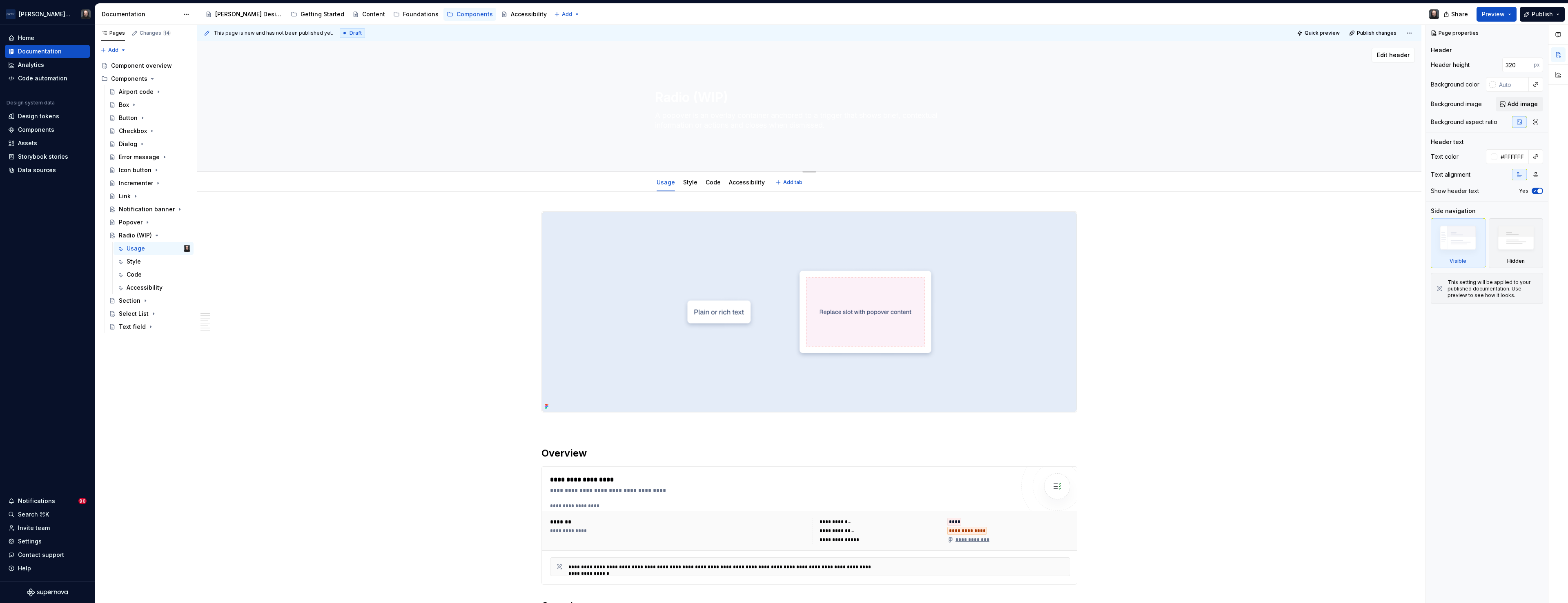
click at [725, 122] on textarea "A popover is an overlay container anchored to a trigger that shows brief, conte…" at bounding box center [807, 120] width 309 height 23
paste textarea "Radio Button allows users to select one option from a group of two or more. Sel…"
type textarea "*"
type textarea "A Radio Button allows users to select one option from a group of two or more. S…"
click at [725, 122] on textarea "A Radio Button allows users to select one option from a group of two or more. S…" at bounding box center [807, 120] width 309 height 23
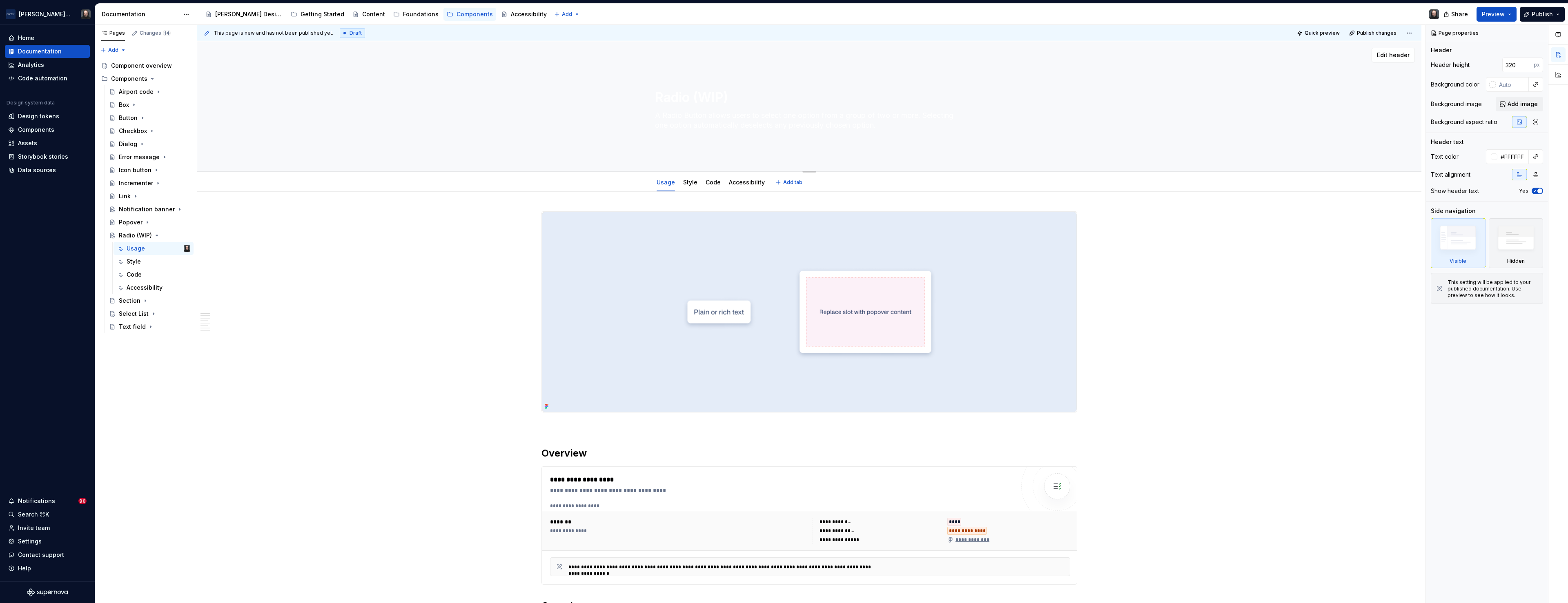
click at [725, 122] on textarea "A Radio Button allows users to select one option from a group of two or more. S…" at bounding box center [807, 120] width 309 height 23
type textarea "*"
type textarea "A Radio Button allows users to select one option from a group of two or more. S…"
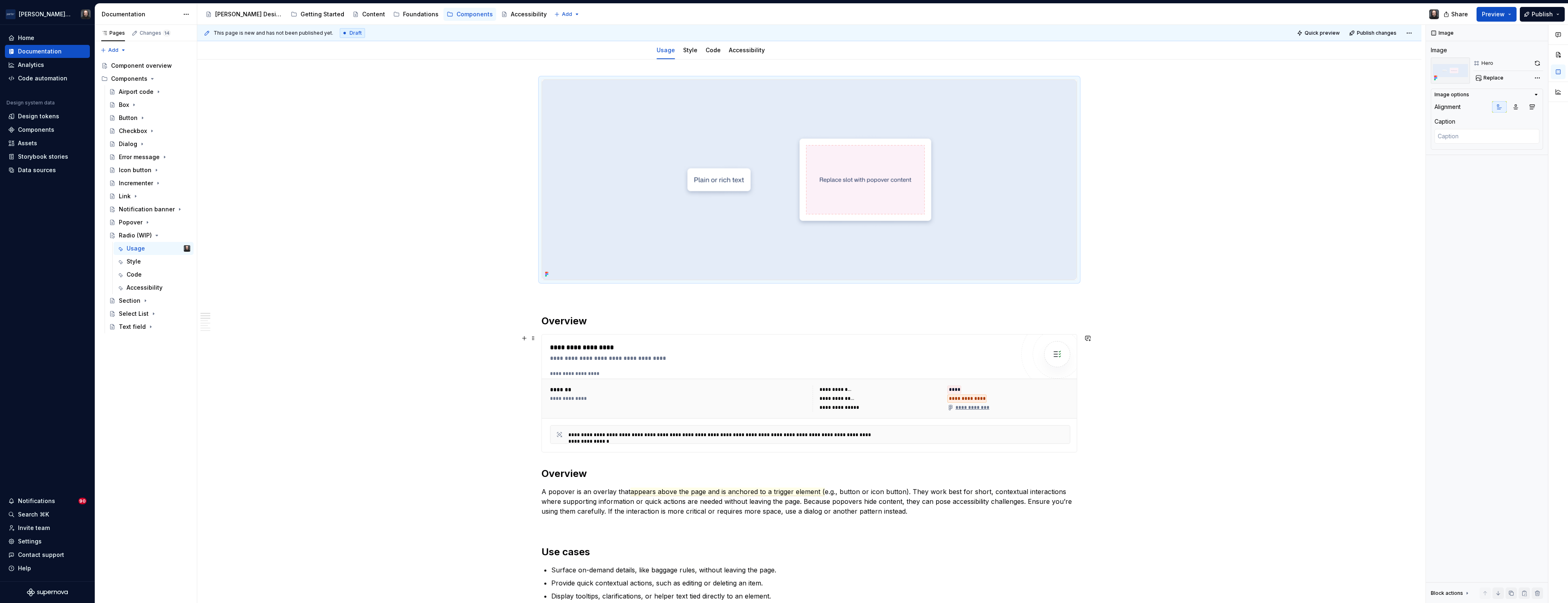
scroll to position [253, 0]
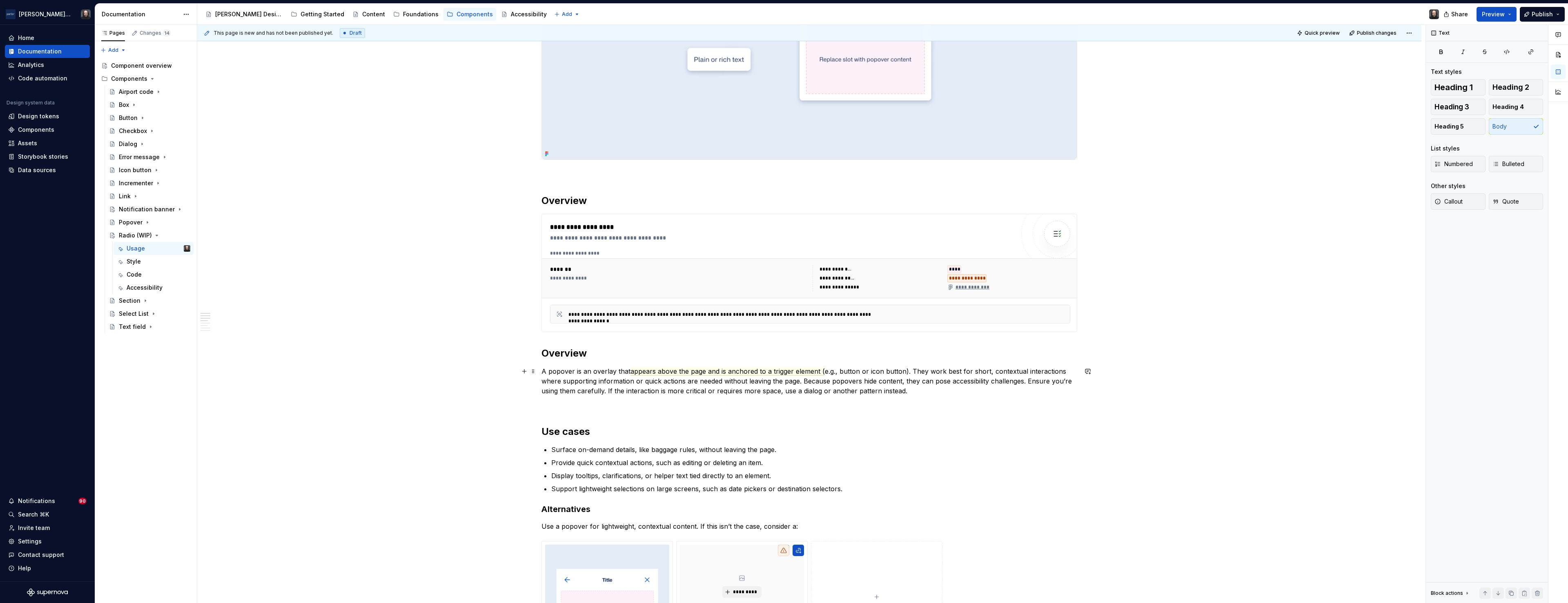
click at [912, 388] on p "A popover is an overlay that appears above the page and is anchored to a trigge…" at bounding box center [810, 381] width 536 height 29
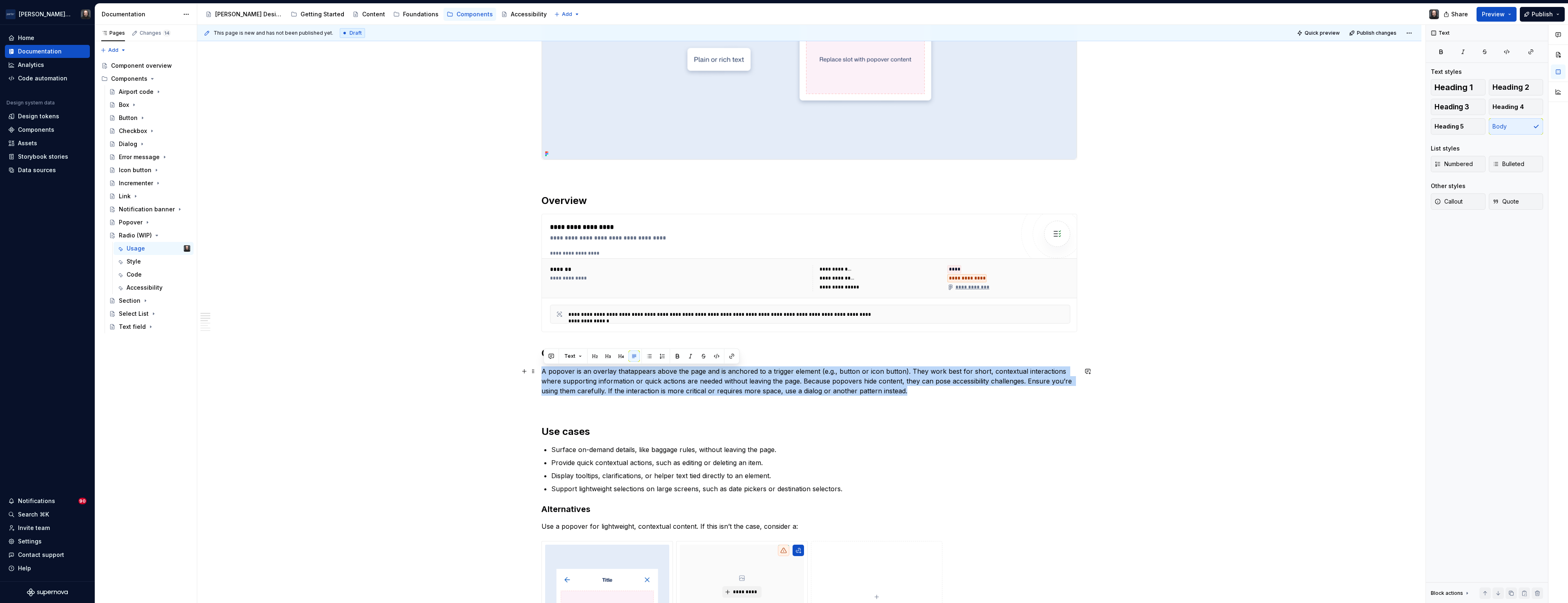
drag, startPoint x: 912, startPoint y: 392, endPoint x: 544, endPoint y: 370, distance: 368.7
click at [544, 370] on p "A popover is an overlay that appears above the page and is anchored to a trigge…" at bounding box center [810, 381] width 536 height 29
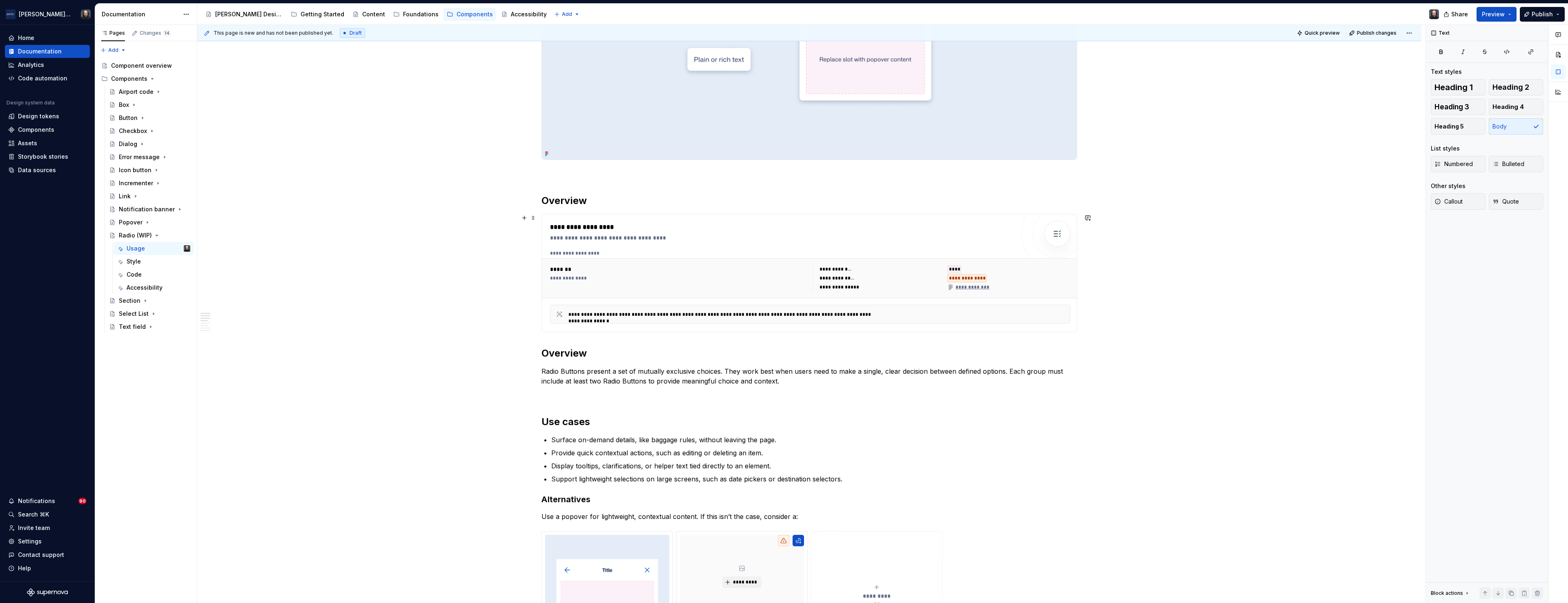
scroll to position [110, 0]
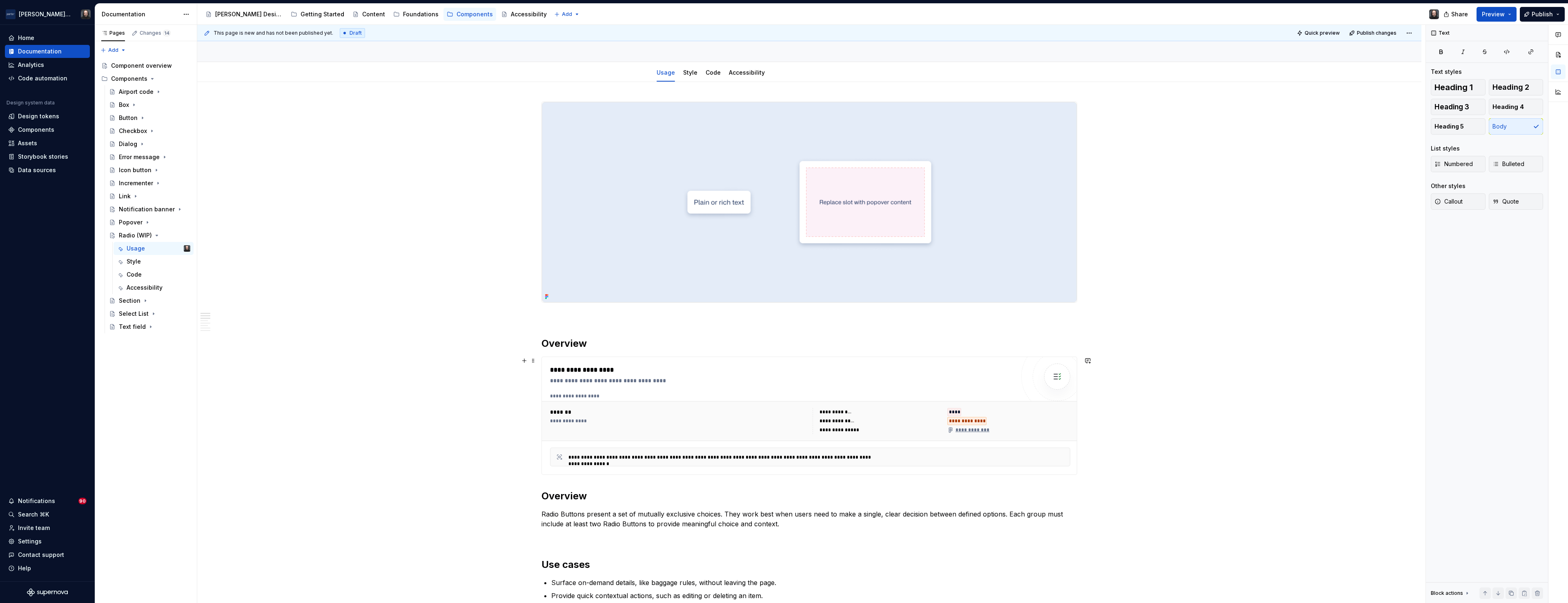
click at [849, 365] on div "**********" at bounding box center [782, 370] width 464 height 10
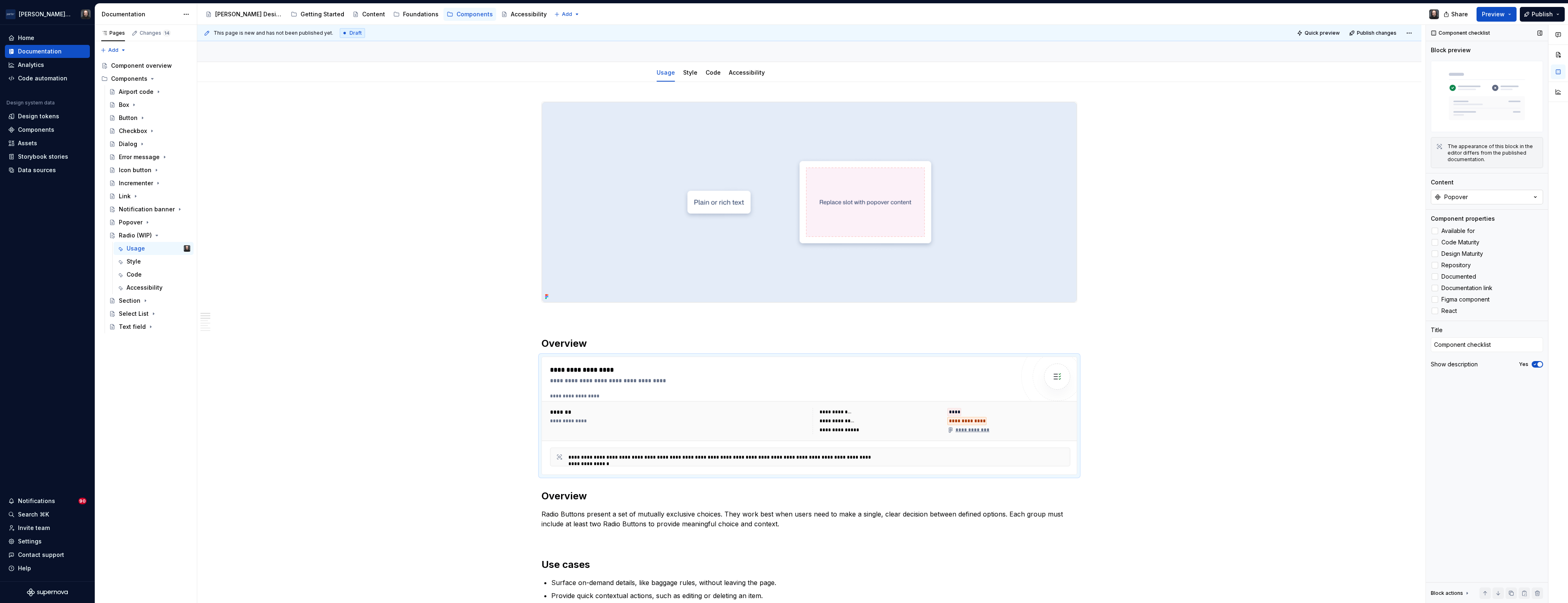
click at [1538, 195] on icon "button" at bounding box center [1535, 197] width 8 height 8
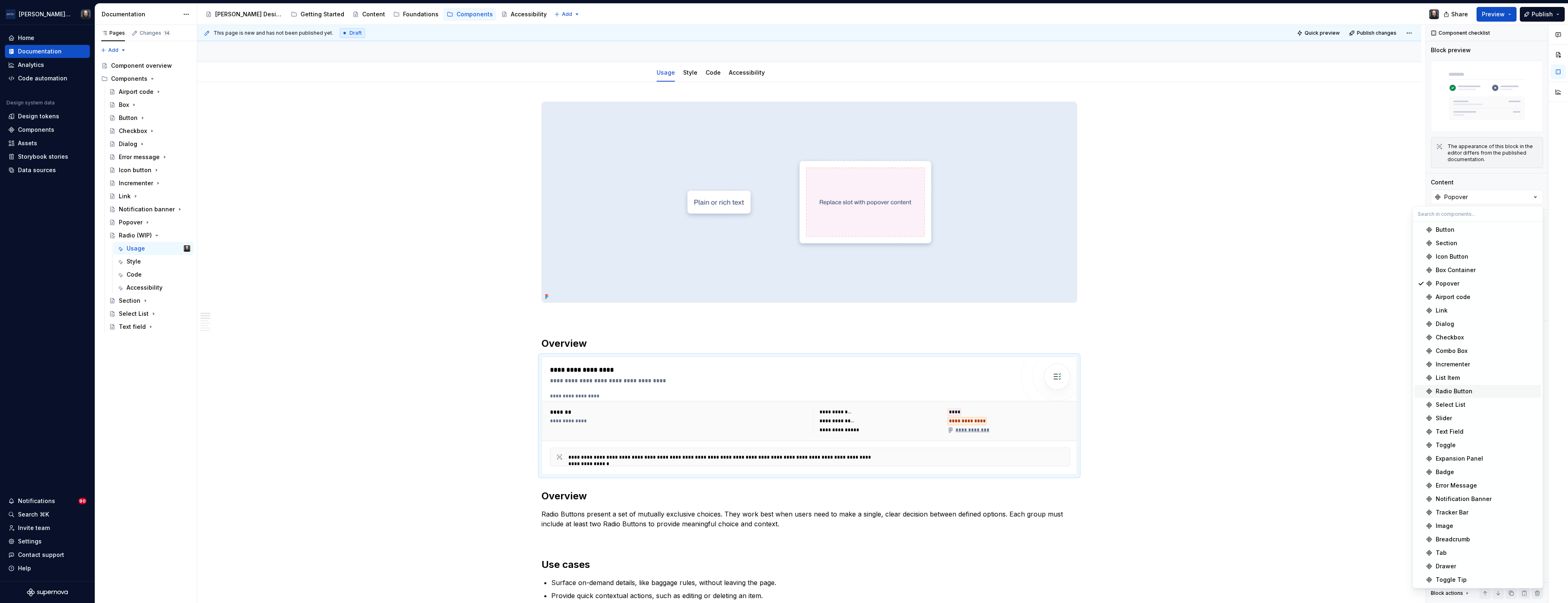
click at [1452, 388] on div "Radio Button" at bounding box center [1454, 391] width 37 height 8
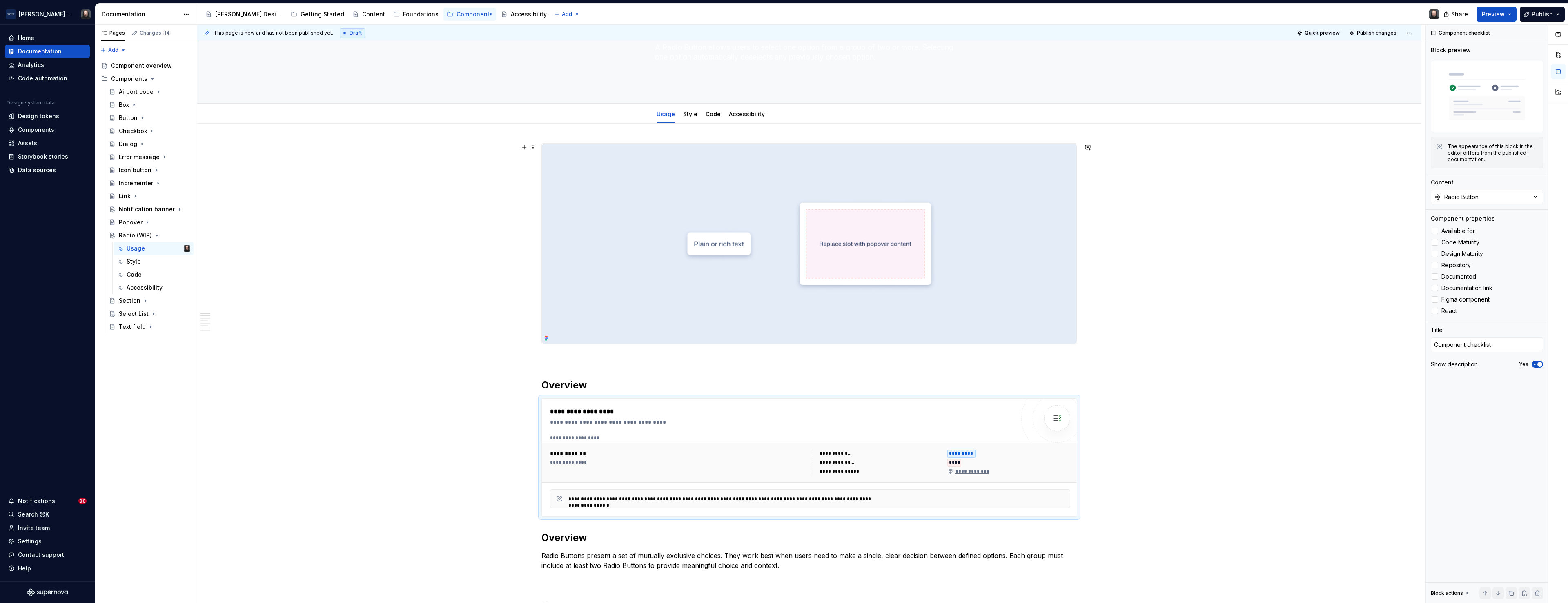
scroll to position [63, 0]
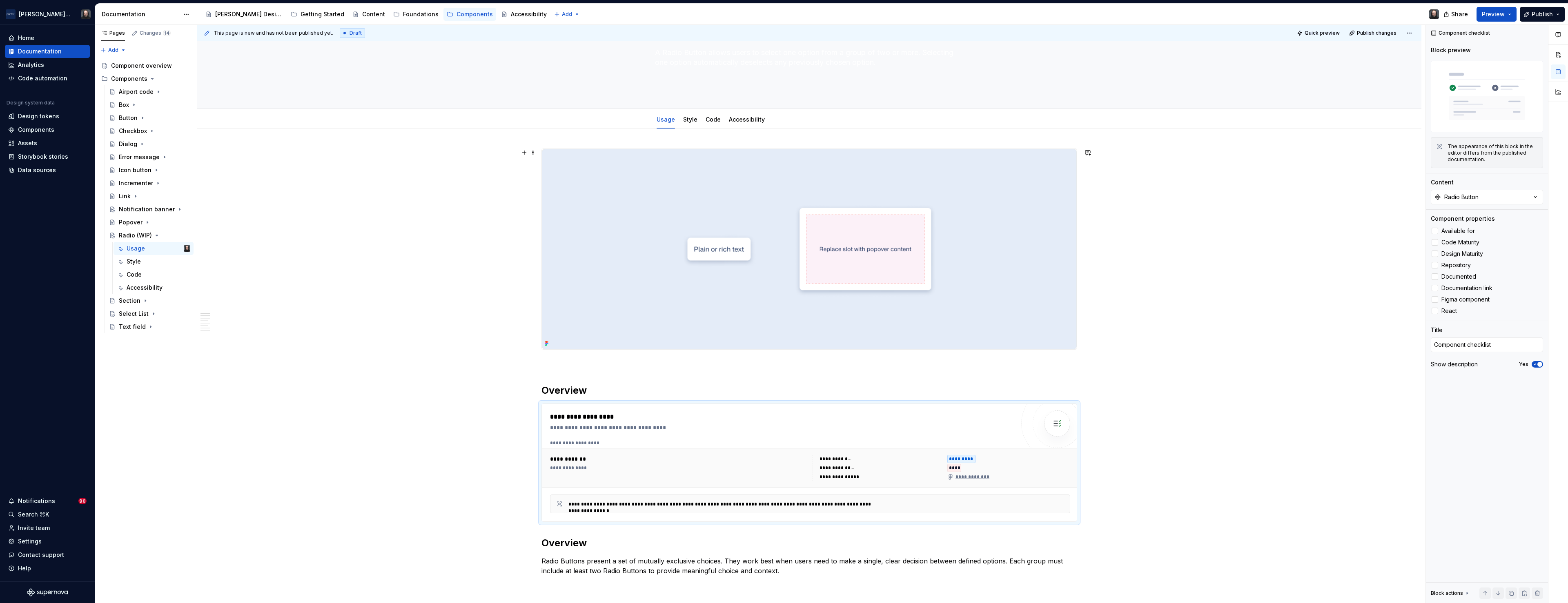
click at [999, 215] on img at bounding box center [809, 249] width 535 height 200
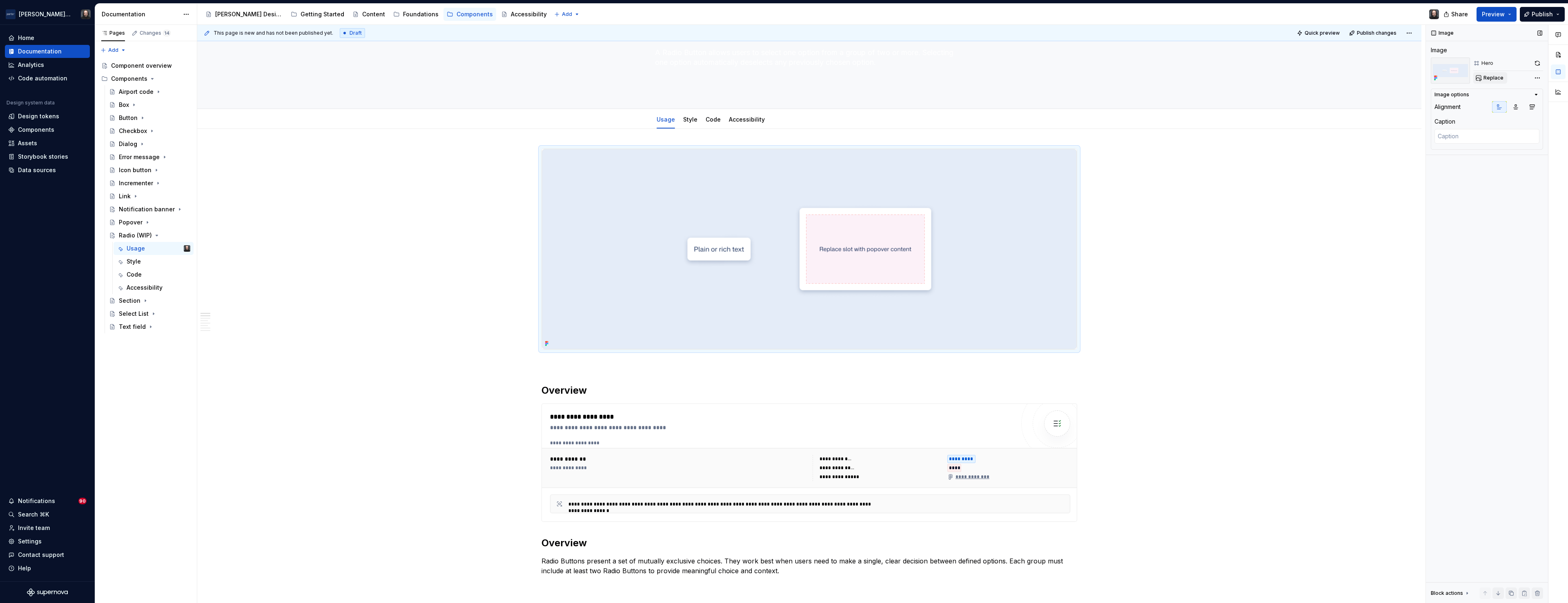
click at [1498, 77] on span "Replace" at bounding box center [1493, 78] width 20 height 7
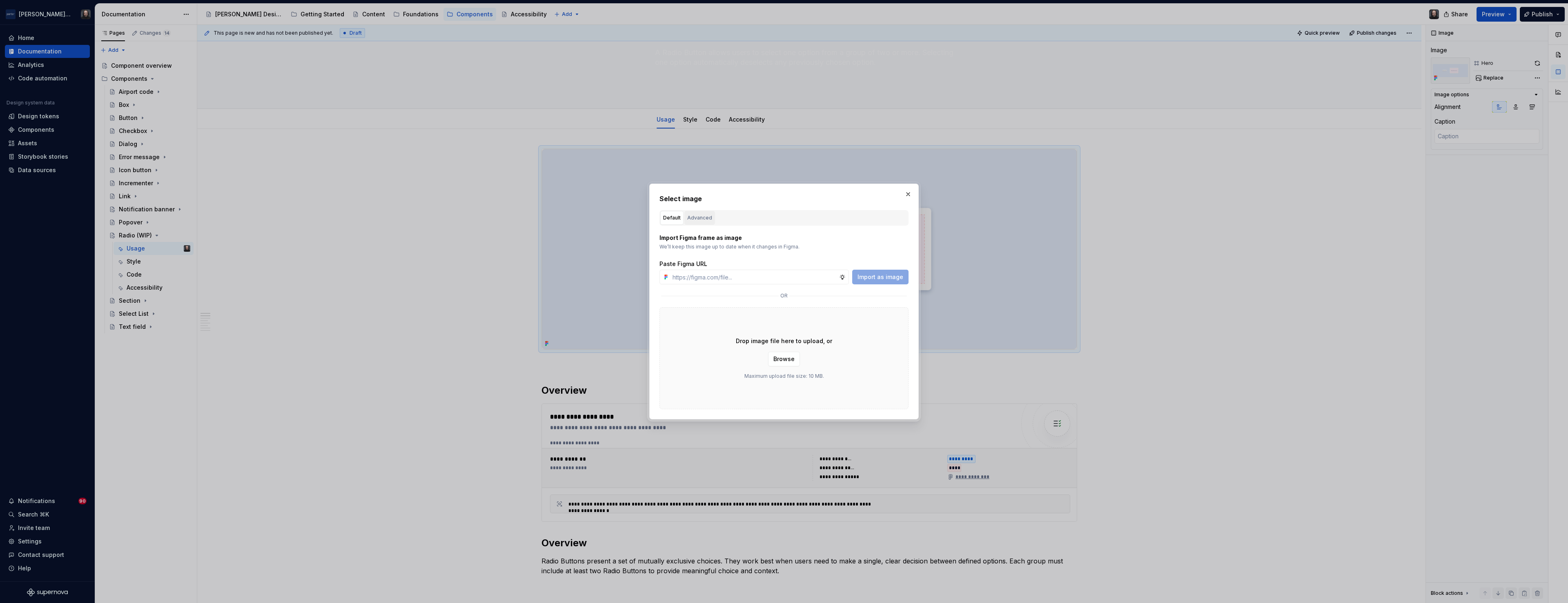
click at [707, 218] on div "Advanced" at bounding box center [699, 218] width 25 height 8
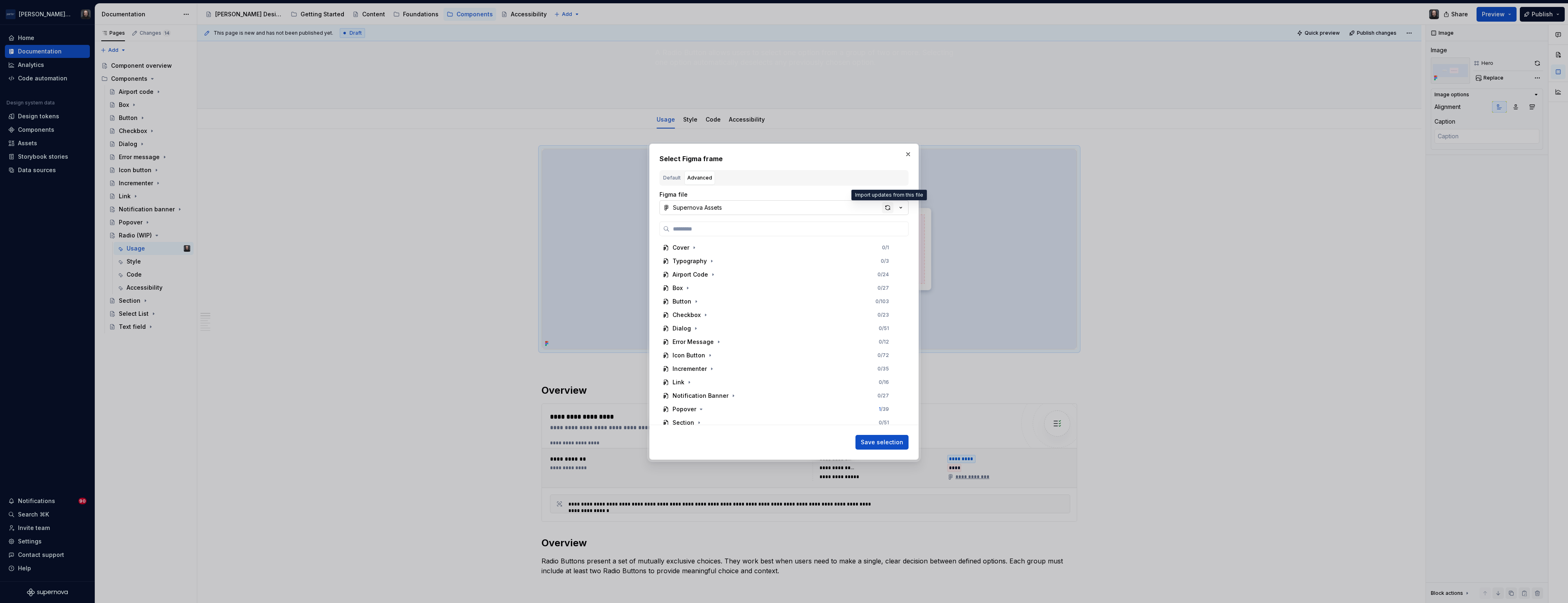
click at [887, 209] on div "button" at bounding box center [887, 207] width 12 height 12
click at [716, 362] on div "Radio 0 / 49" at bounding box center [780, 364] width 242 height 13
click at [763, 363] on div "Hero 0 / 6" at bounding box center [785, 364] width 235 height 13
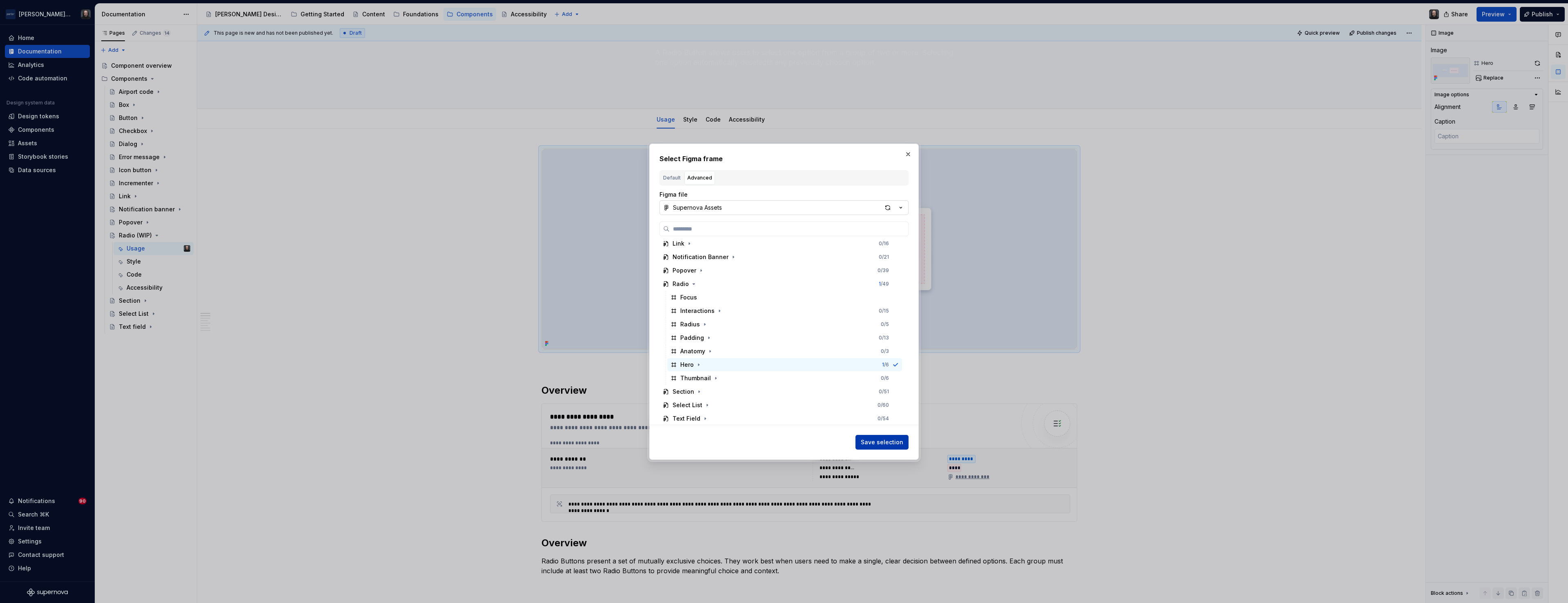
click at [885, 444] on span "Save selection" at bounding box center [882, 442] width 43 height 8
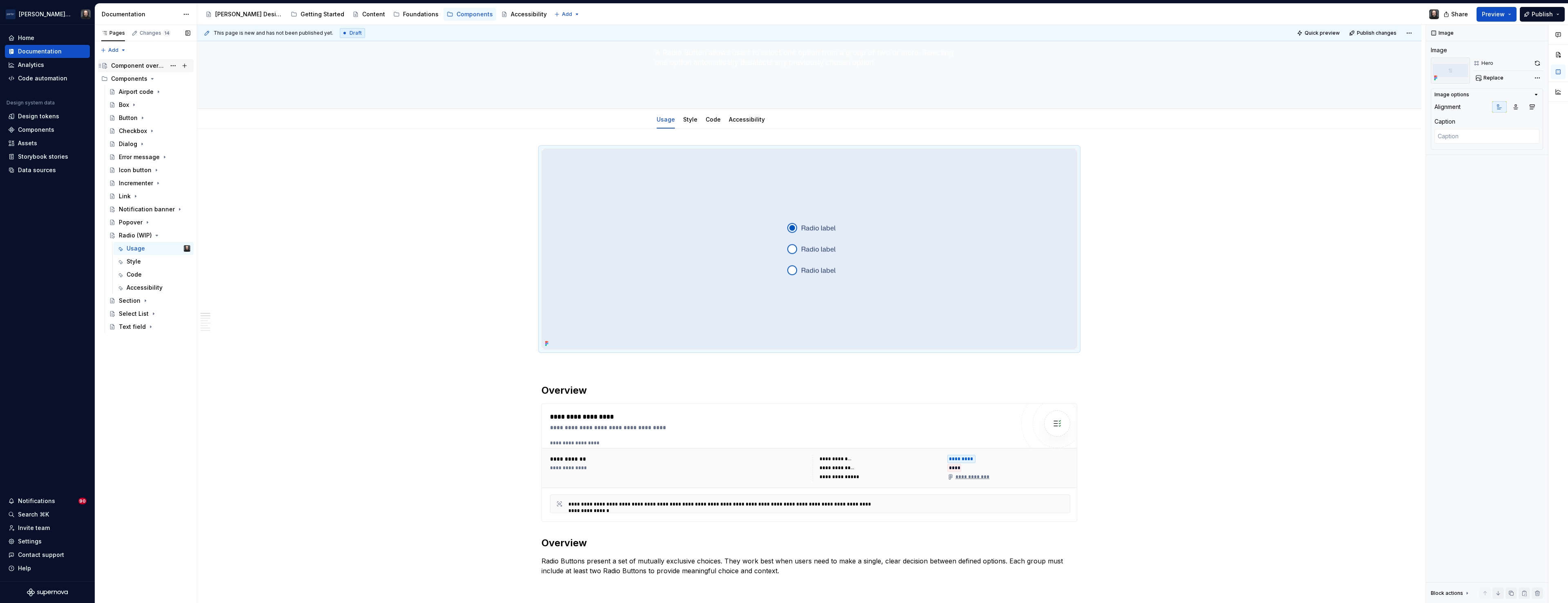
click at [142, 67] on div "Component overview" at bounding box center [138, 65] width 55 height 8
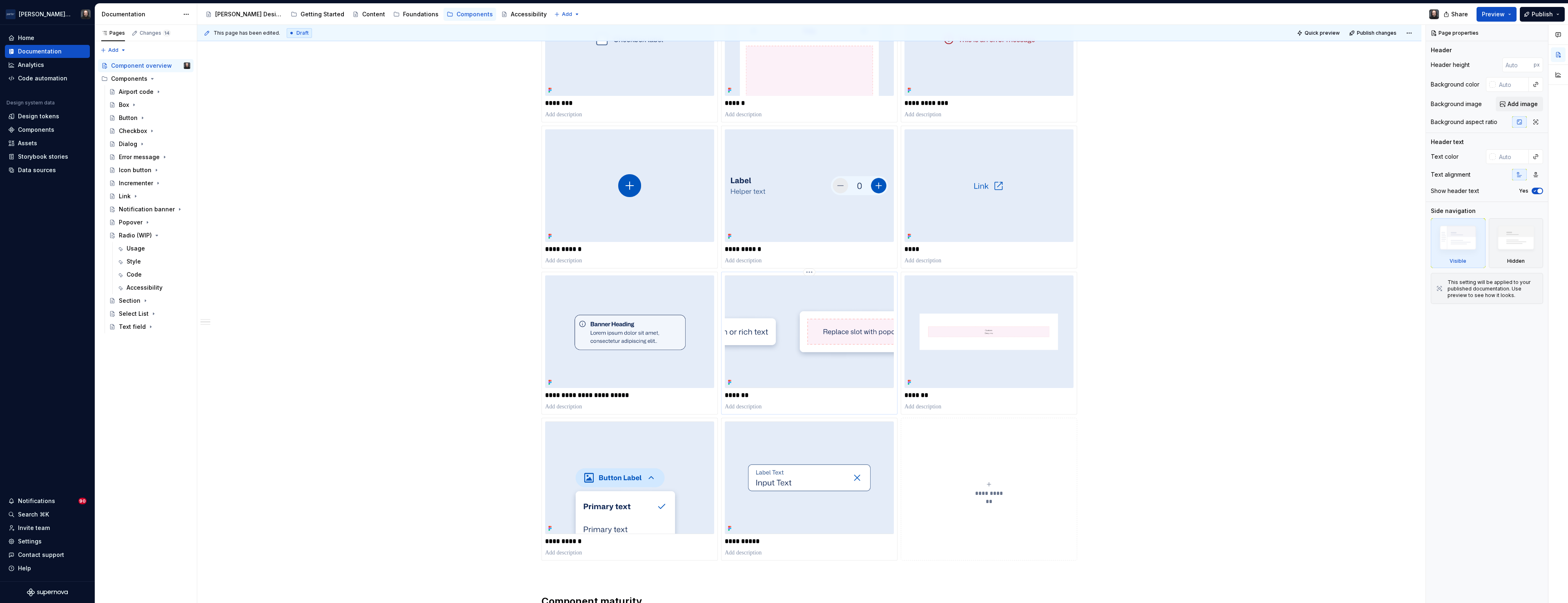
scroll to position [528, 0]
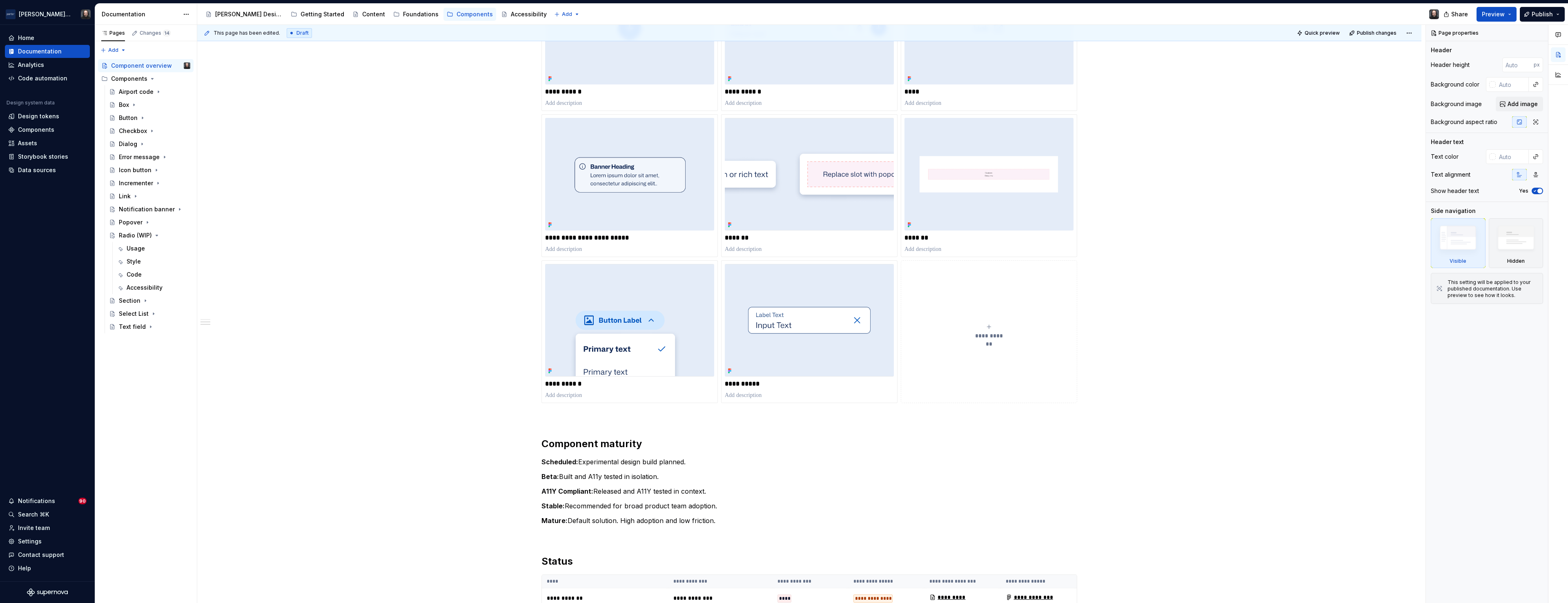
click at [992, 327] on icon "submit" at bounding box center [989, 327] width 7 height 7
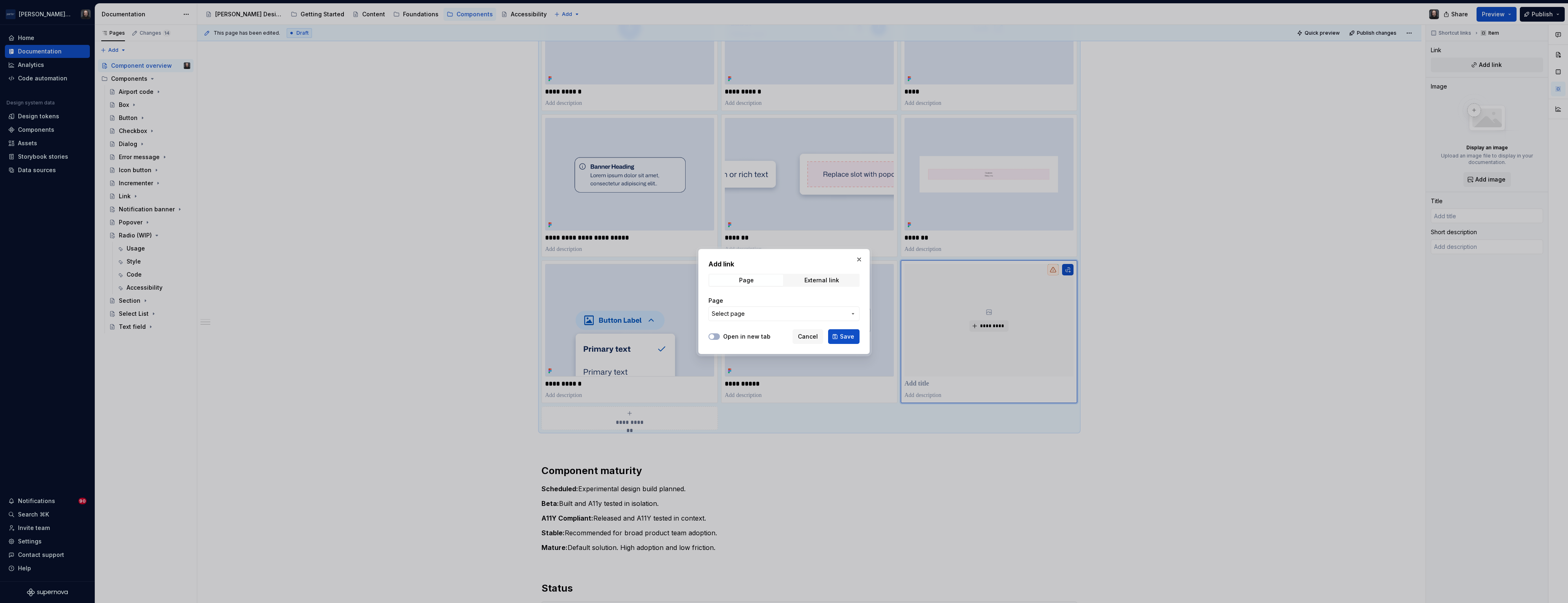
click at [796, 313] on span "Select page" at bounding box center [779, 313] width 135 height 8
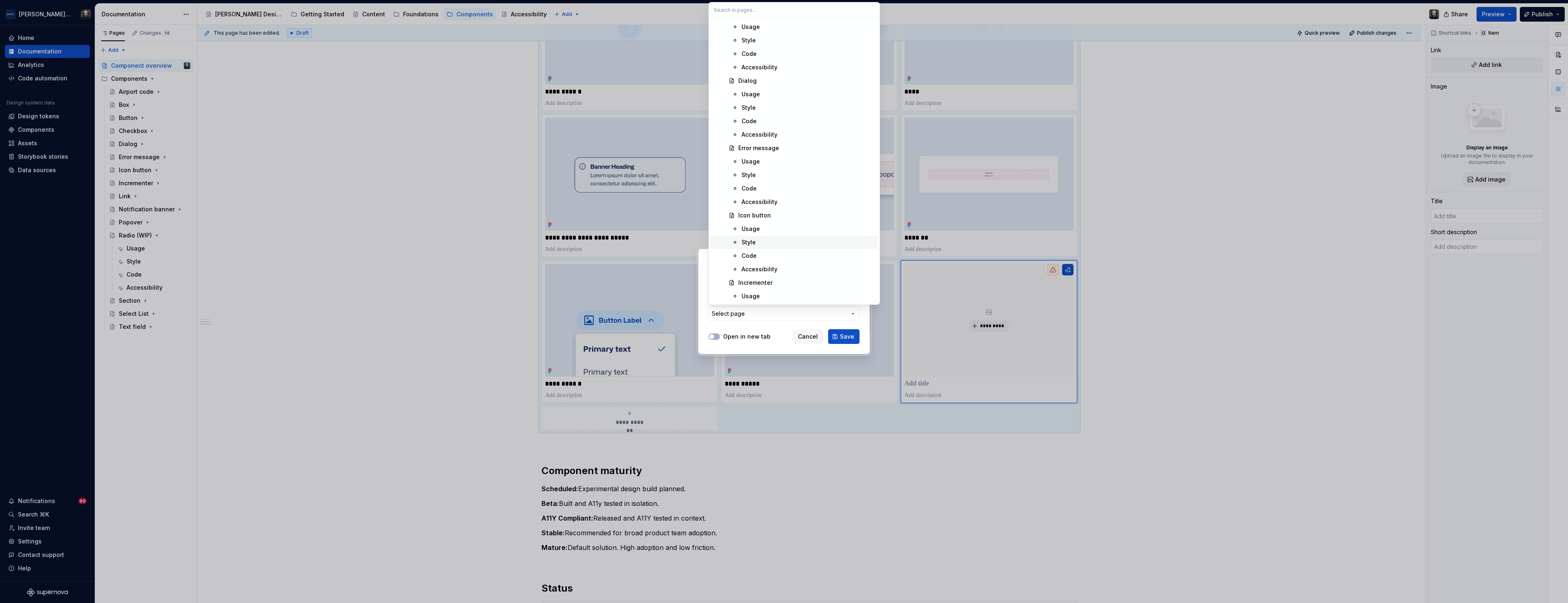
scroll to position [963, 0]
click at [783, 138] on div "Radio (WIP)" at bounding box center [807, 140] width 136 height 8
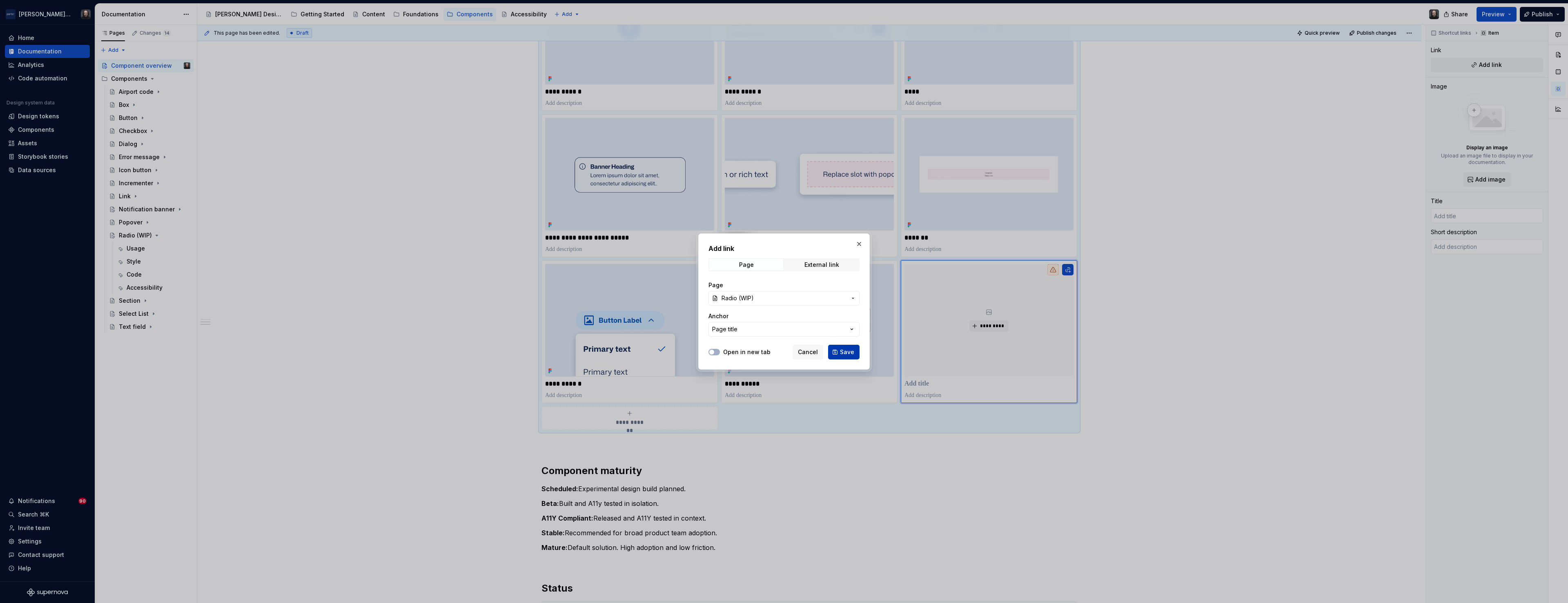
click at [846, 350] on span "Save" at bounding box center [847, 352] width 14 height 8
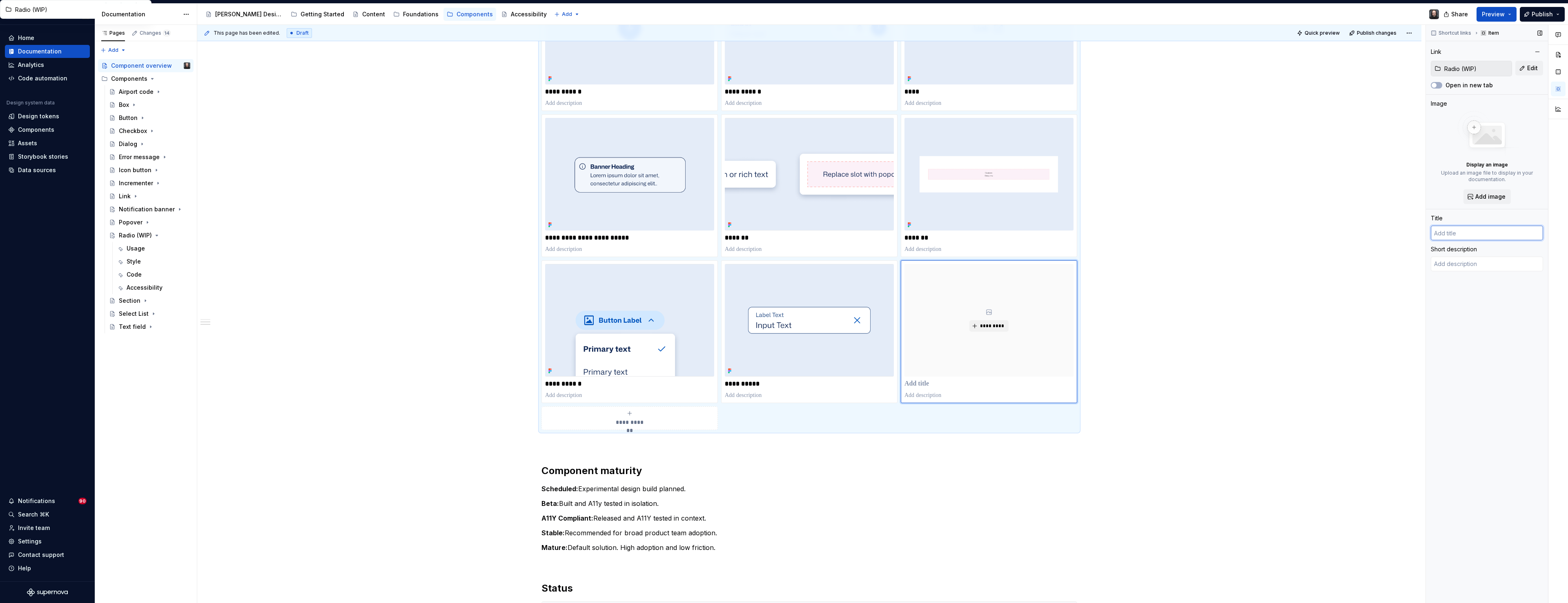
click at [1452, 234] on input "text" at bounding box center [1487, 233] width 112 height 15
type textarea "*"
type input "Radio (WIP)"
type textarea "A Radio Button allows users to select one option from a group of two or more. S…"
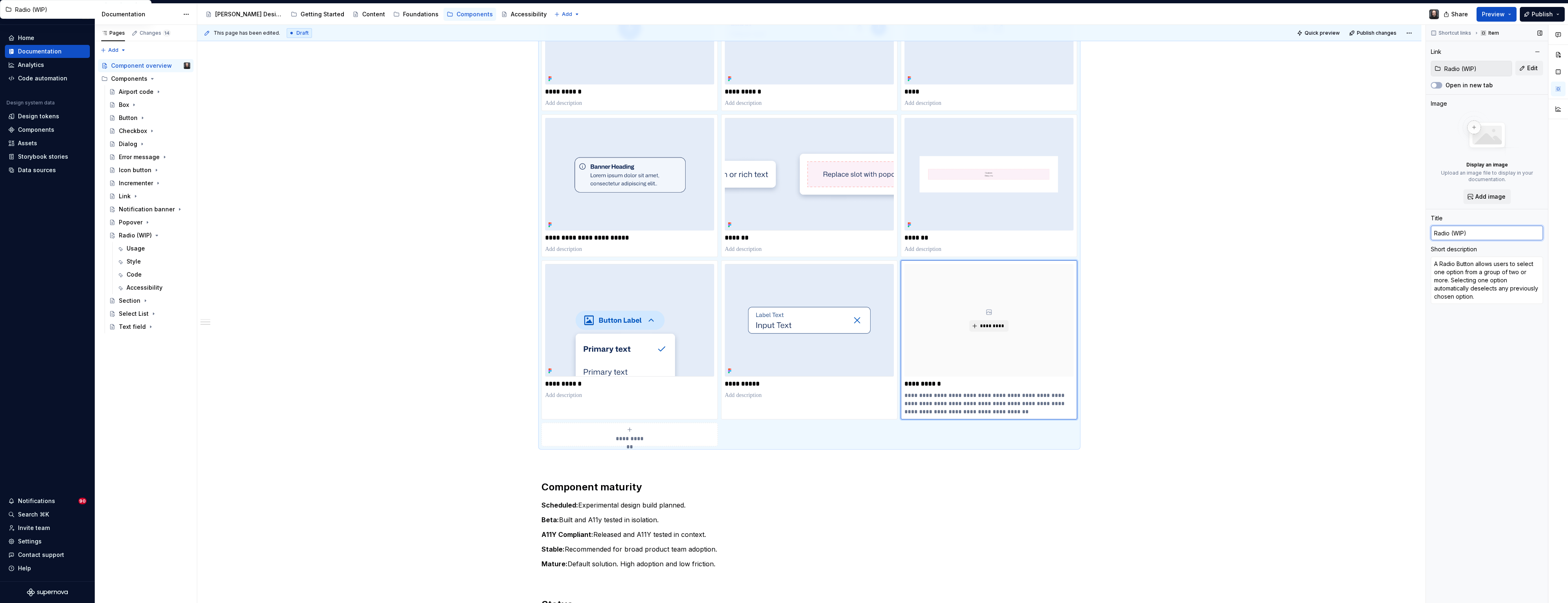
type textarea "*"
type input "Radio (WIP"
type textarea "*"
type input "Radio (WI"
type textarea "*"
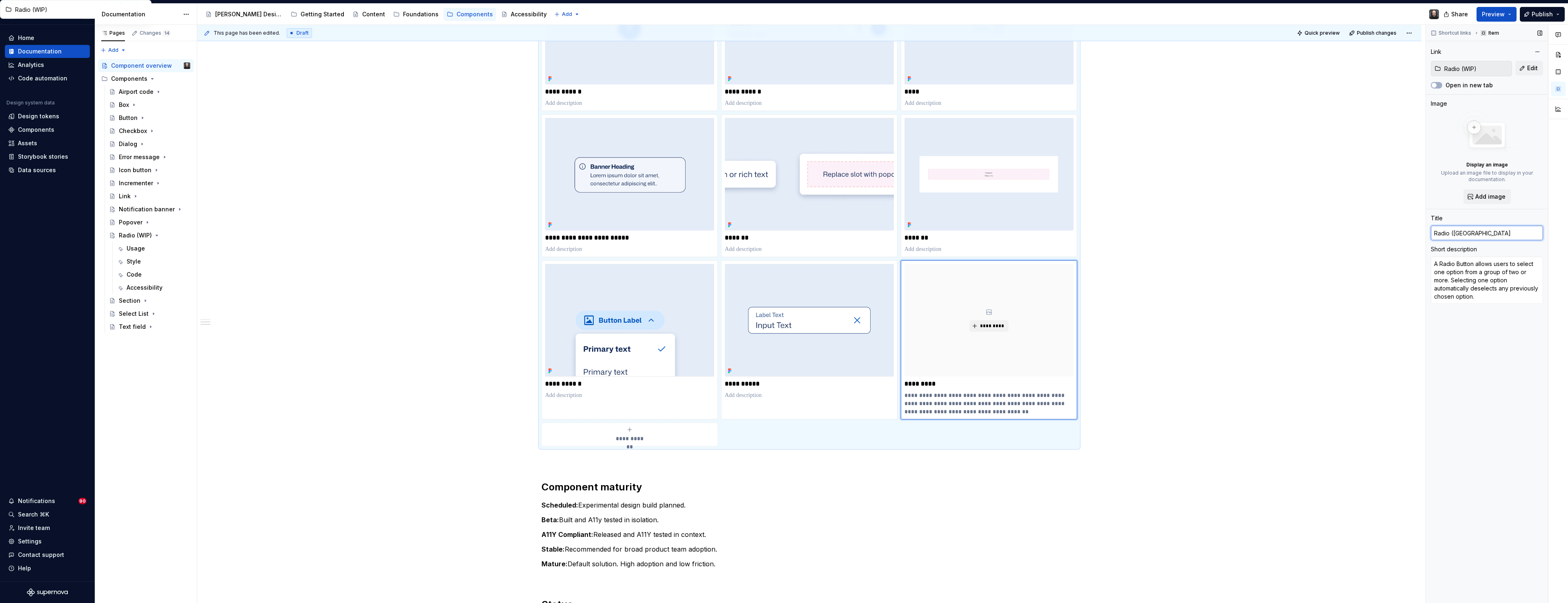
type input "Radio (W"
type textarea "*"
type input "Radio ("
type textarea "*"
type input "Radio"
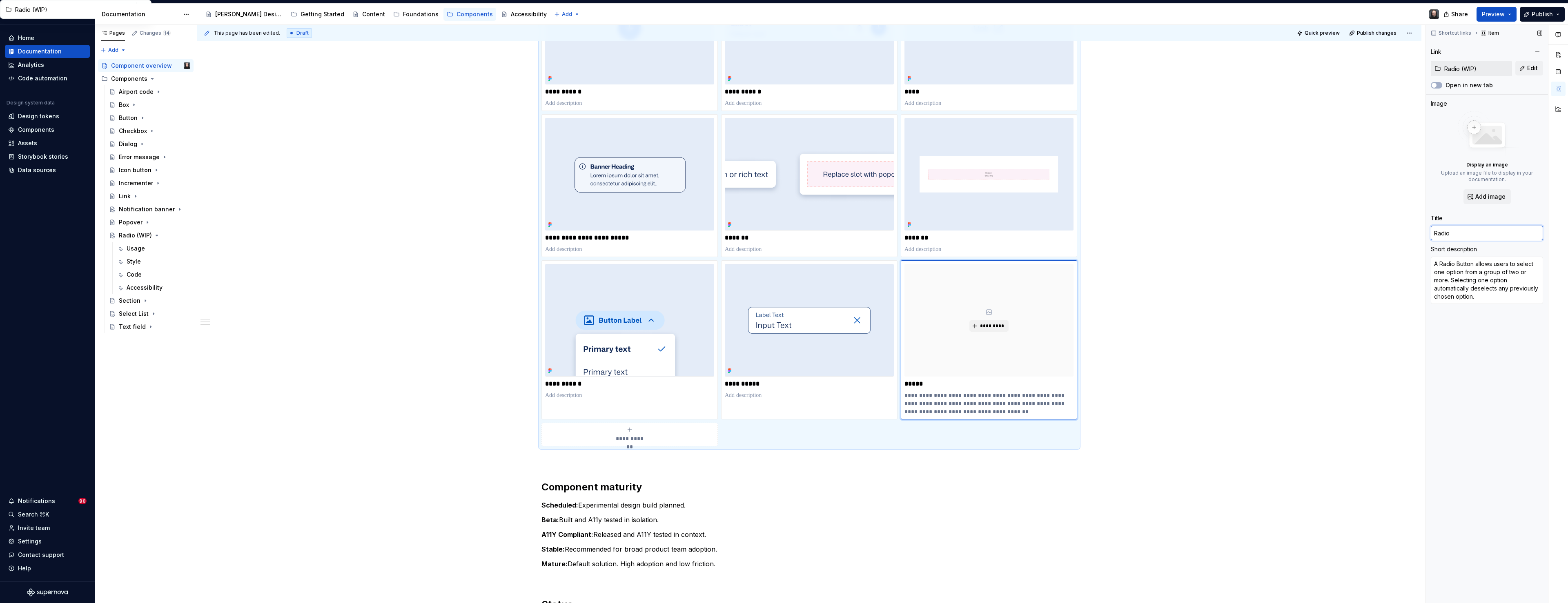
type textarea "*"
type input "Radio"
click at [1455, 282] on textarea "A Radio Button allows users to select one option from a group of two or more. S…" at bounding box center [1487, 281] width 112 height 47
type textarea "*"
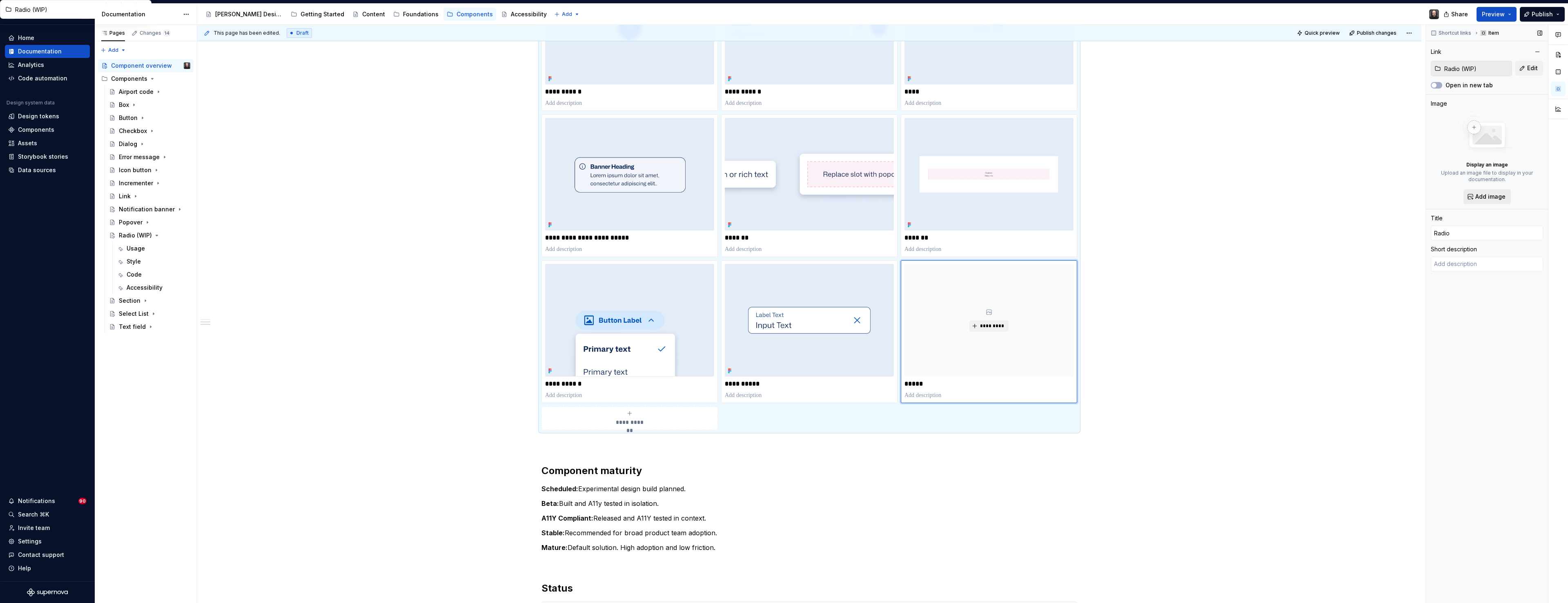
click at [1493, 197] on span "Add image" at bounding box center [1491, 197] width 30 height 8
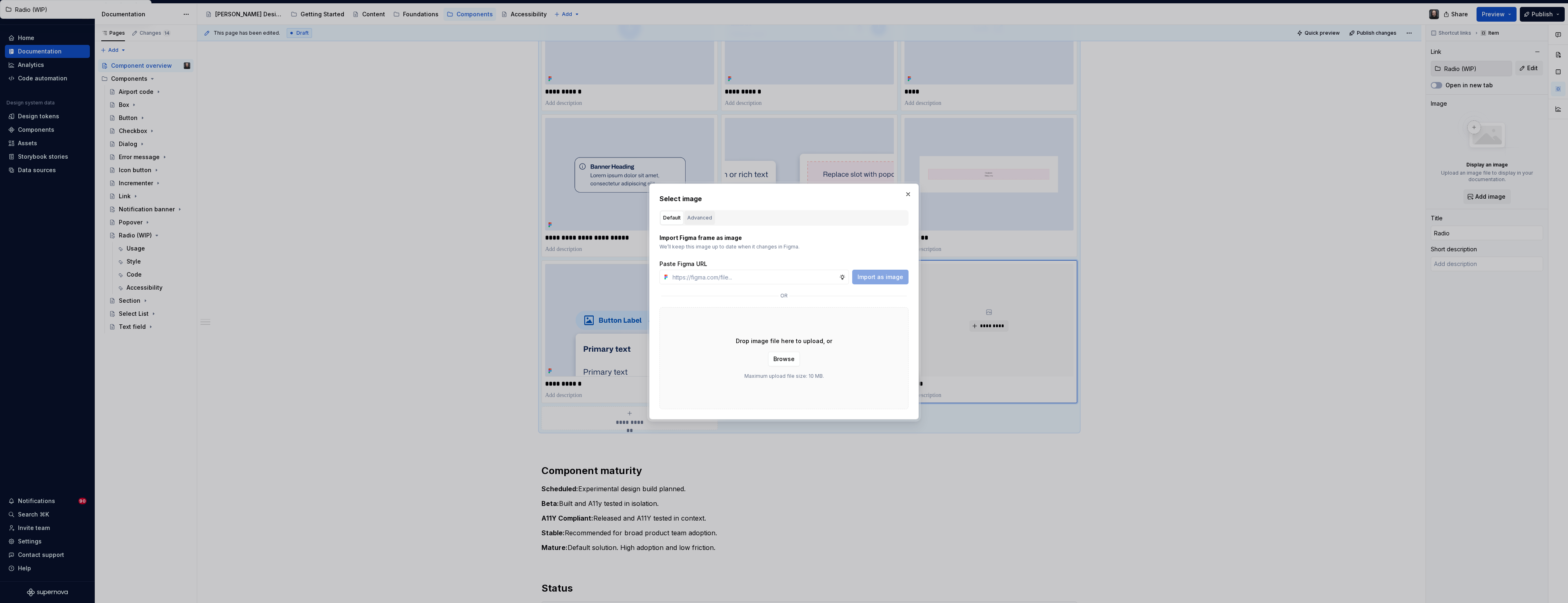
click at [694, 216] on div "Advanced" at bounding box center [699, 218] width 25 height 8
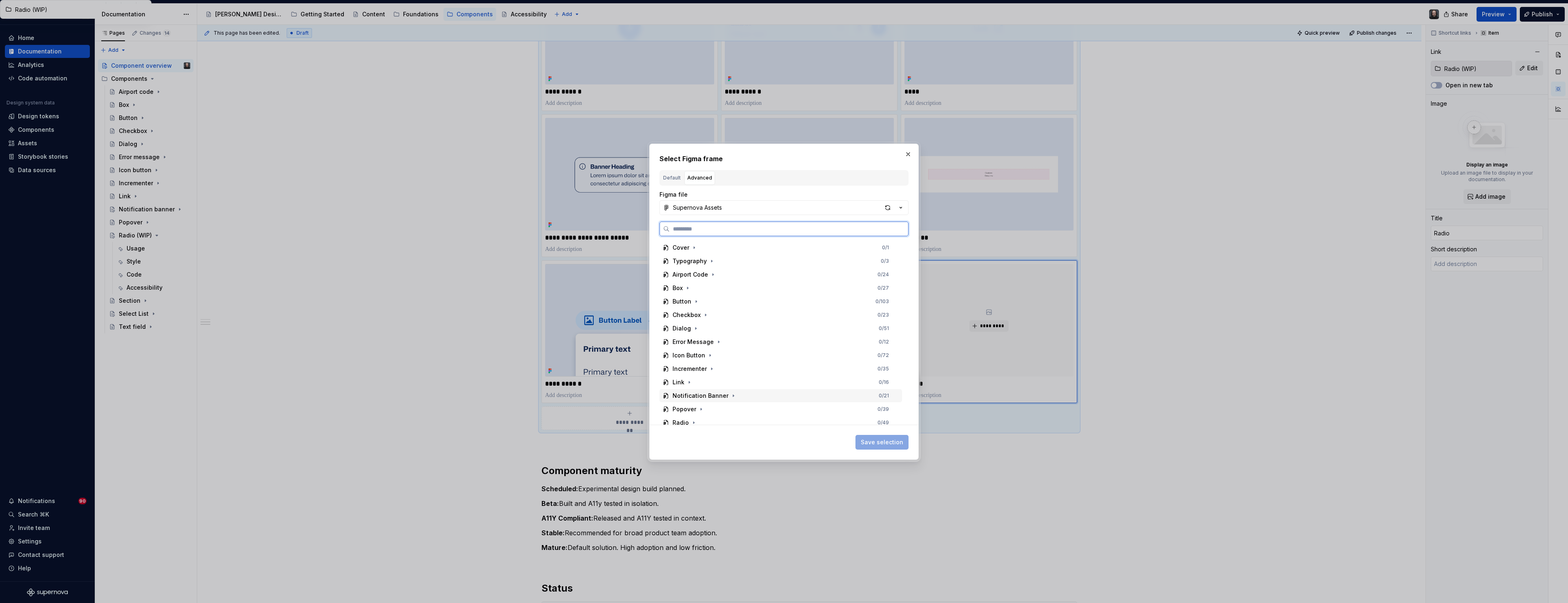
scroll to position [72, 0]
click at [690, 352] on icon "button" at bounding box center [693, 350] width 7 height 7
click at [717, 353] on button "button" at bounding box center [715, 350] width 8 height 8
click at [715, 350] on icon "button" at bounding box center [716, 350] width 7 height 7
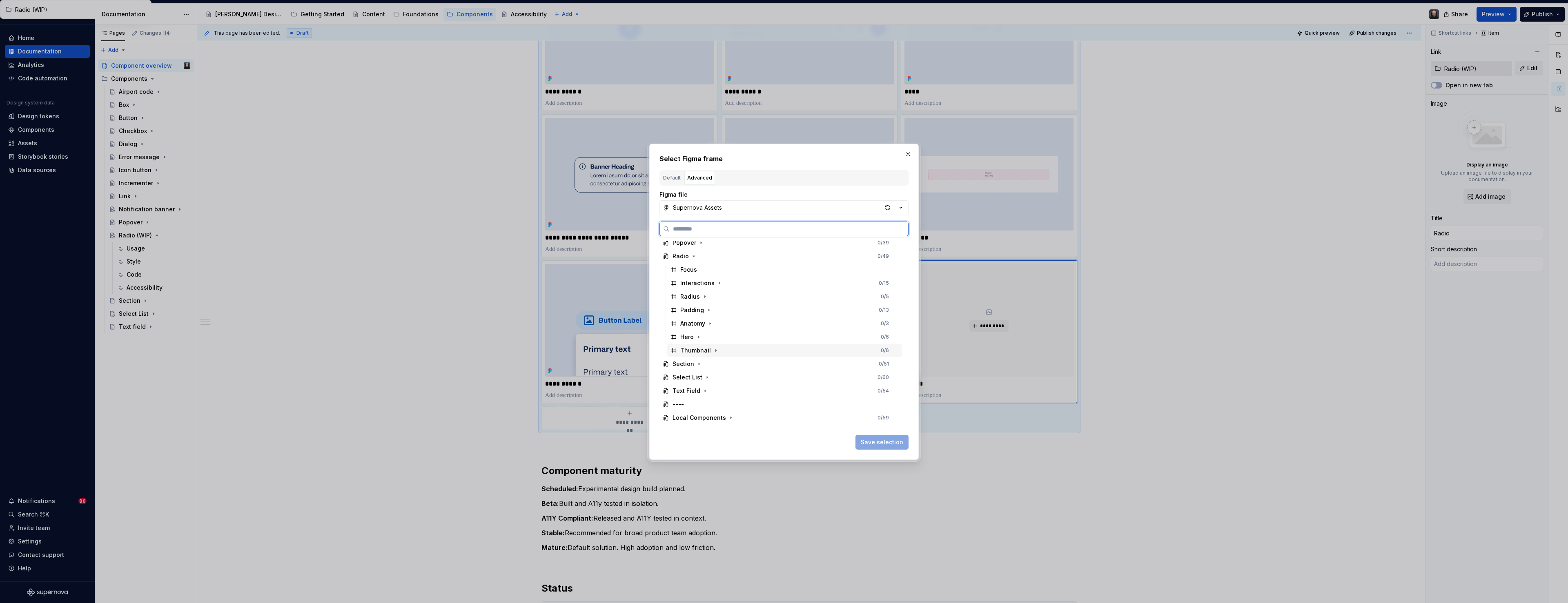
click at [699, 349] on div "Thumbnail" at bounding box center [696, 350] width 30 height 8
click at [901, 442] on span "Save selection" at bounding box center [882, 442] width 43 height 8
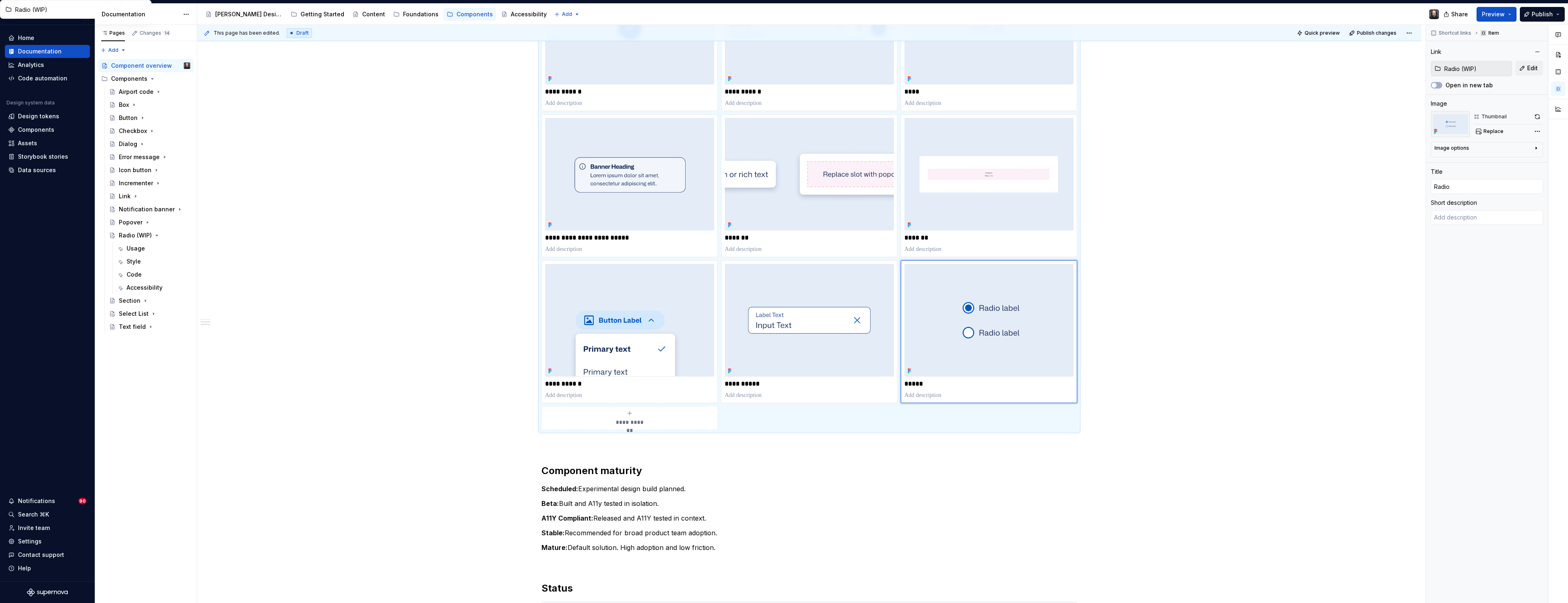
scroll to position [469, 0]
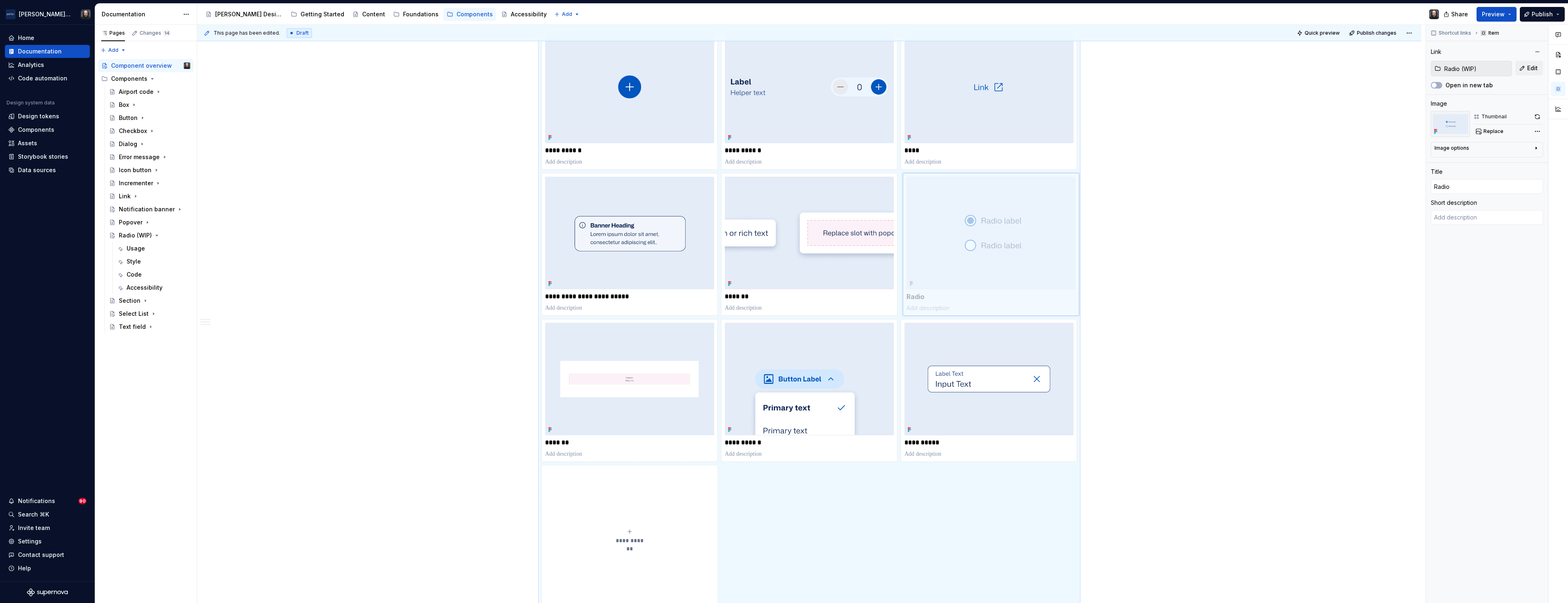
drag, startPoint x: 976, startPoint y: 377, endPoint x: 982, endPoint y: 248, distance: 129.1
click at [982, 248] on body "Porter Airlines Home Documentation Analytics Code automation Design system data…" at bounding box center [784, 301] width 1568 height 603
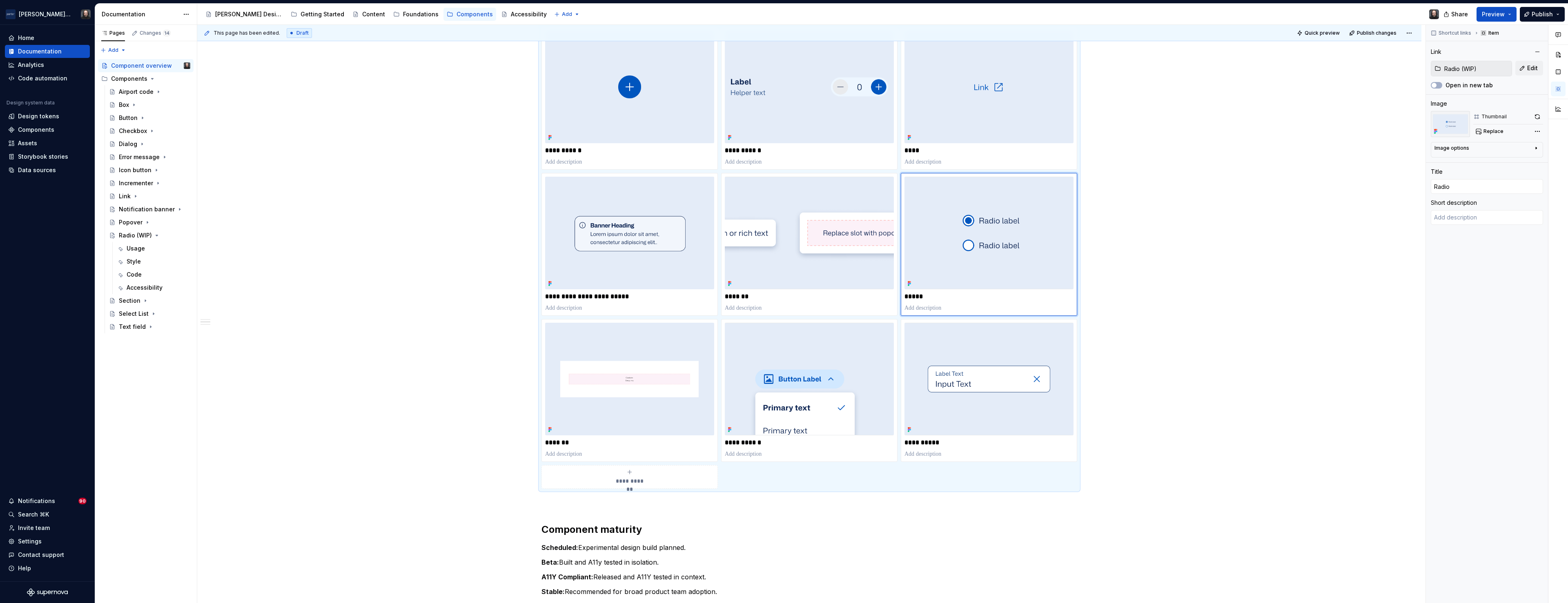
click at [1246, 318] on div "**********" at bounding box center [809, 562] width 1224 height 1783
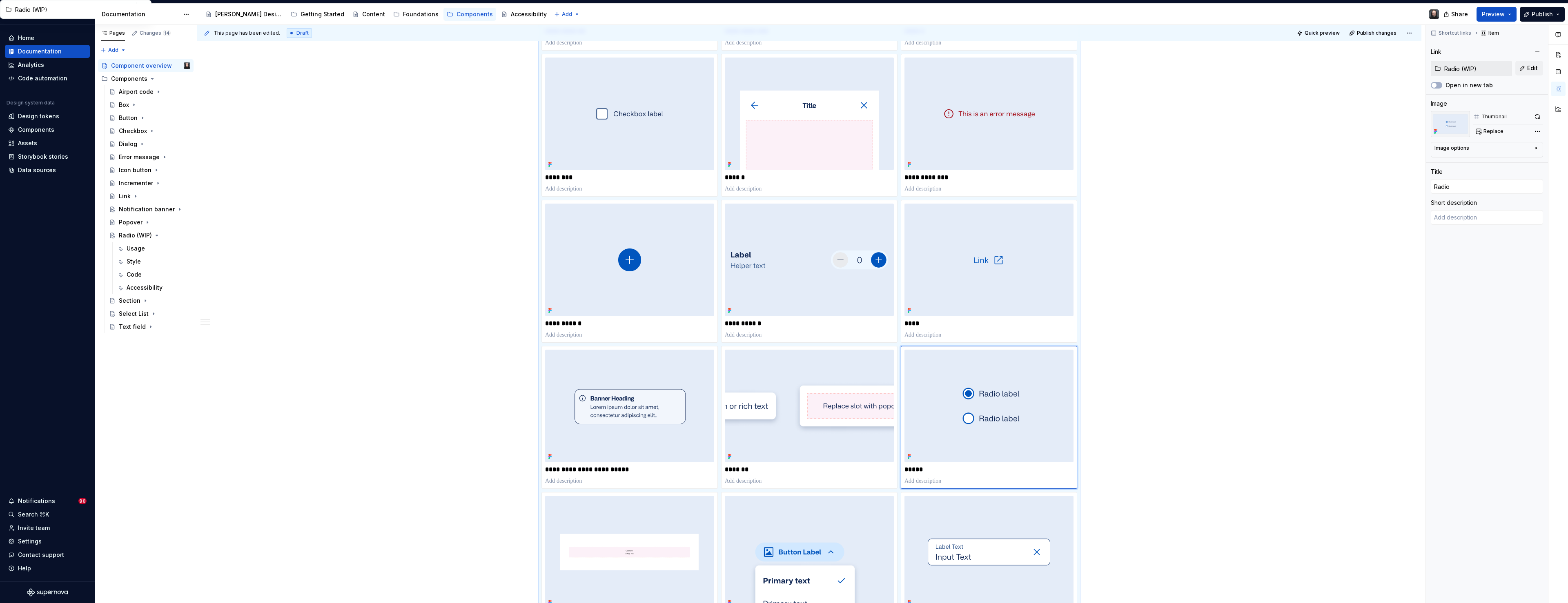
scroll to position [55, 0]
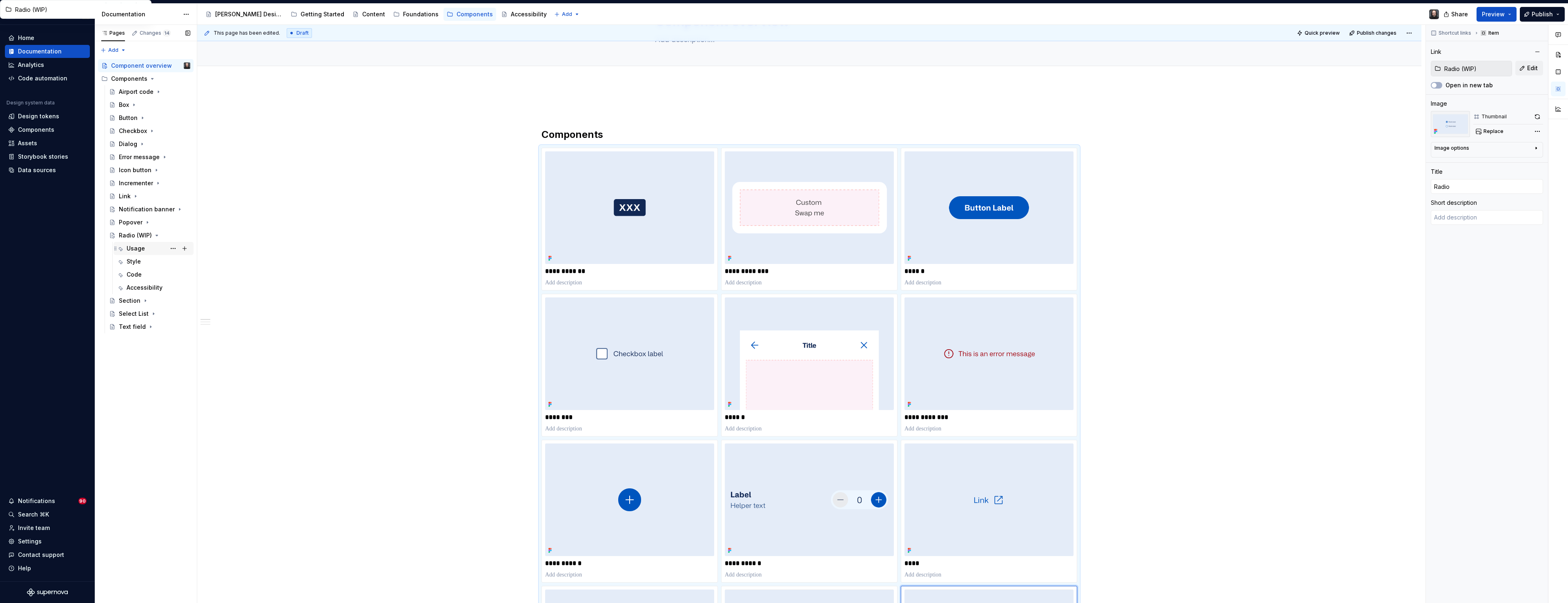
click at [140, 250] on div "Usage" at bounding box center [136, 248] width 18 height 8
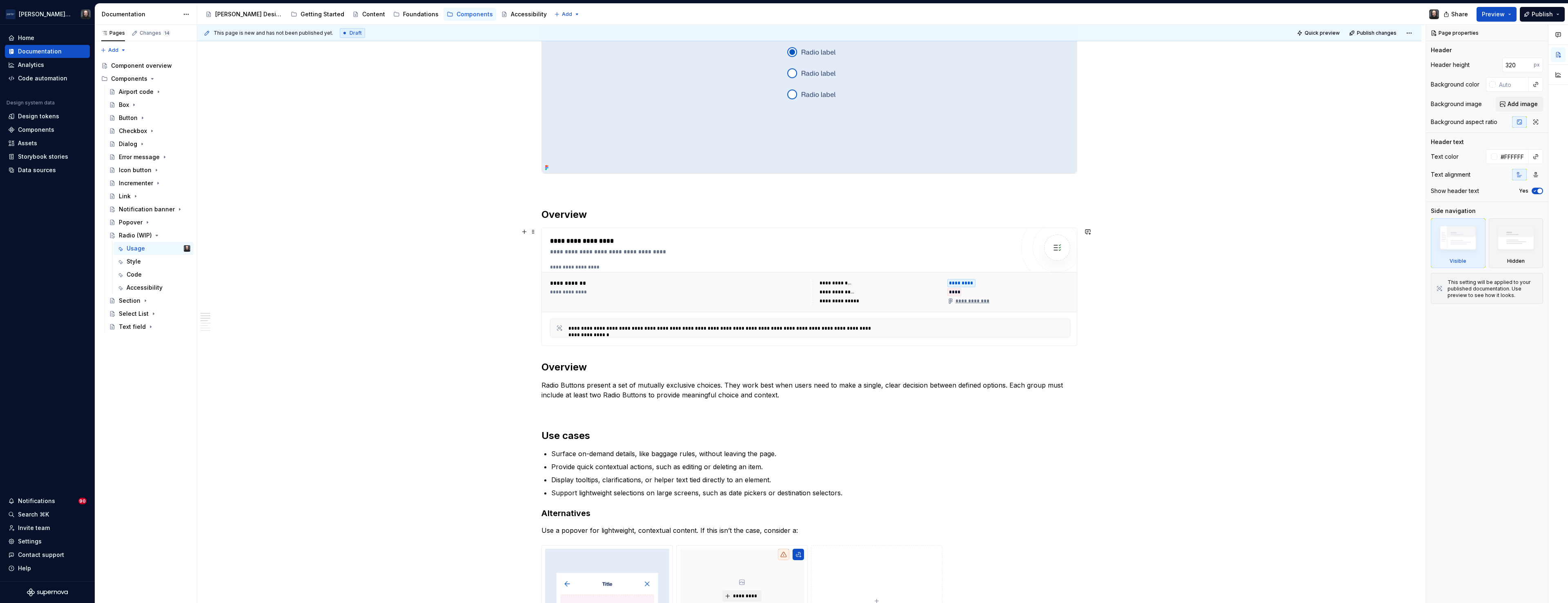
scroll to position [380, 0]
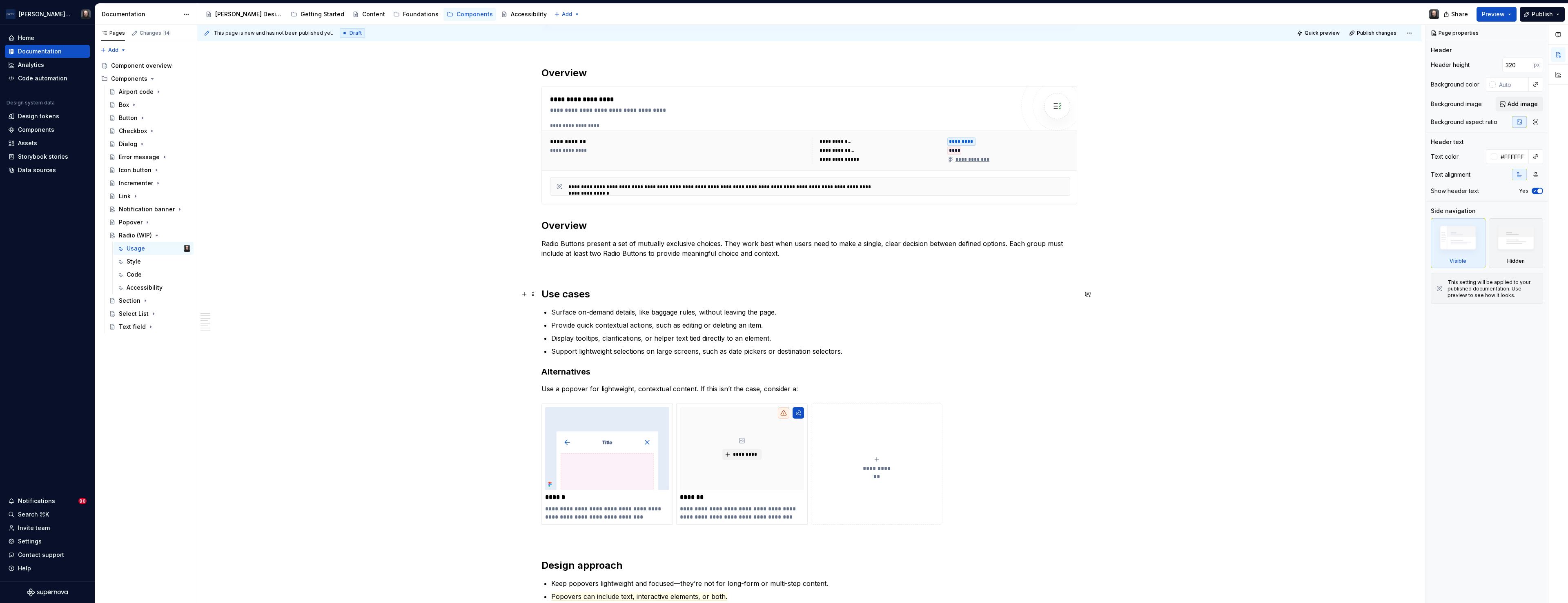
click at [544, 295] on strong "Use cases" at bounding box center [566, 294] width 49 height 12
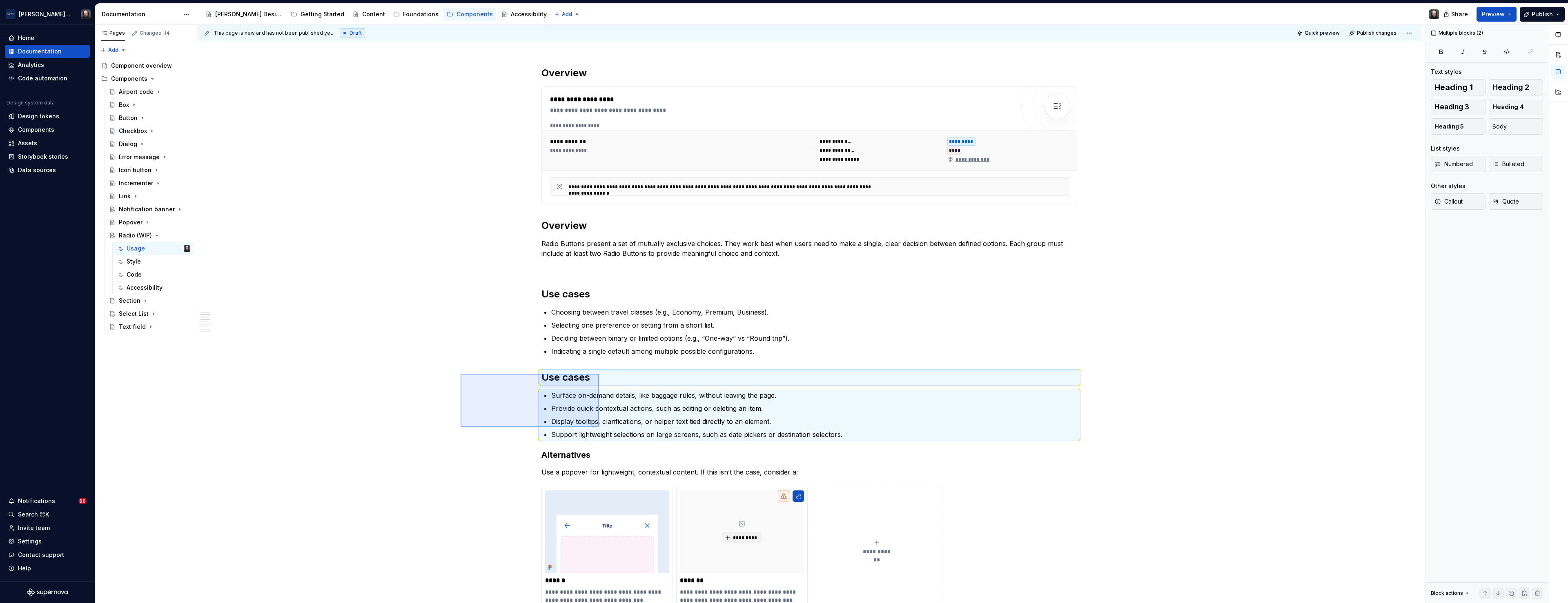
drag, startPoint x: 539, startPoint y: 392, endPoint x: 599, endPoint y: 427, distance: 69.5
click at [599, 427] on div "**********" at bounding box center [811, 314] width 1228 height 579
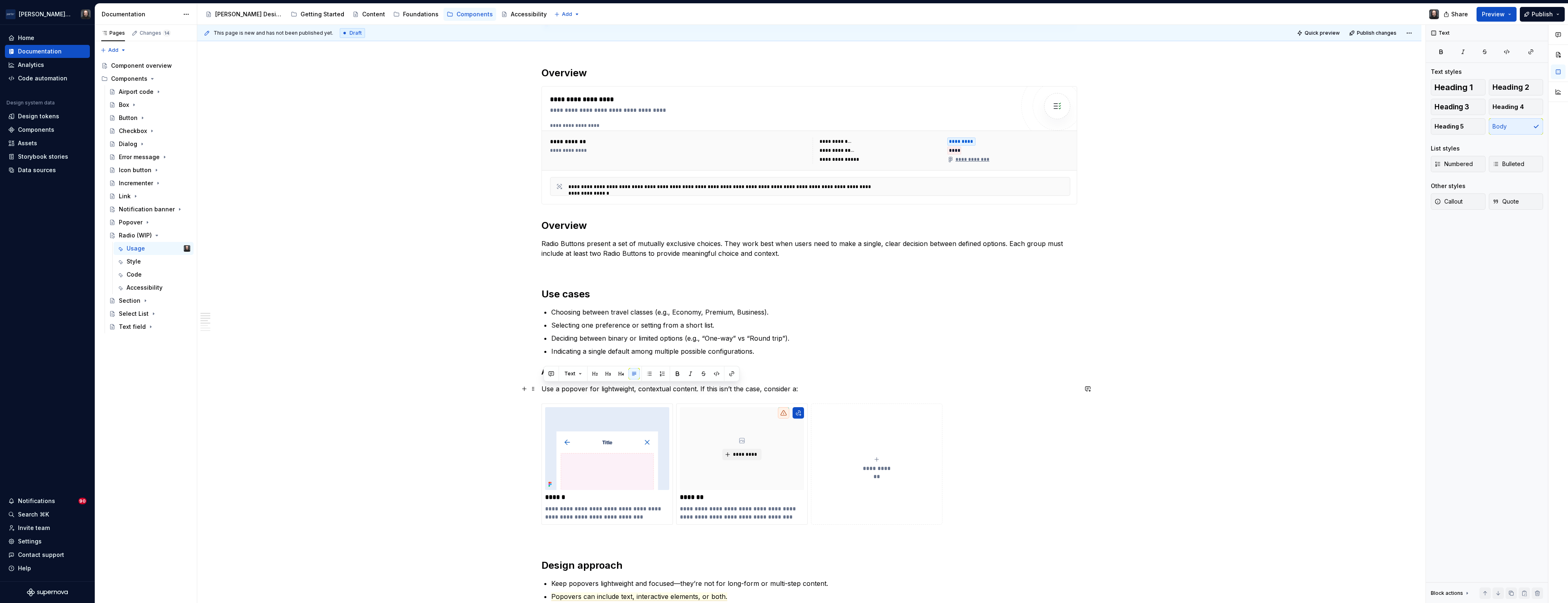
drag, startPoint x: 798, startPoint y: 389, endPoint x: 545, endPoint y: 390, distance: 253.0
click at [545, 390] on p "Use a popover for lightweight, contextual content. If this isn’t the case, cons…" at bounding box center [810, 389] width 536 height 10
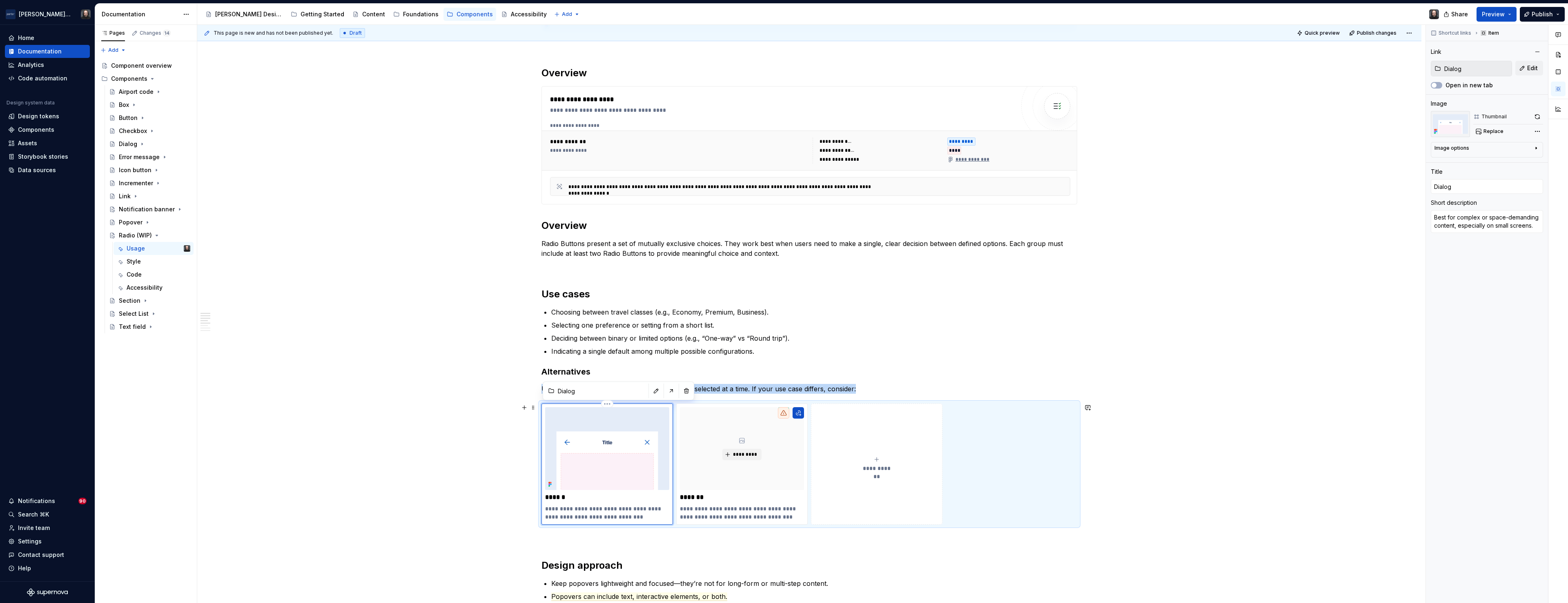
click at [605, 433] on img at bounding box center [607, 448] width 124 height 83
click at [1531, 66] on span "Edit" at bounding box center [1532, 68] width 10 height 8
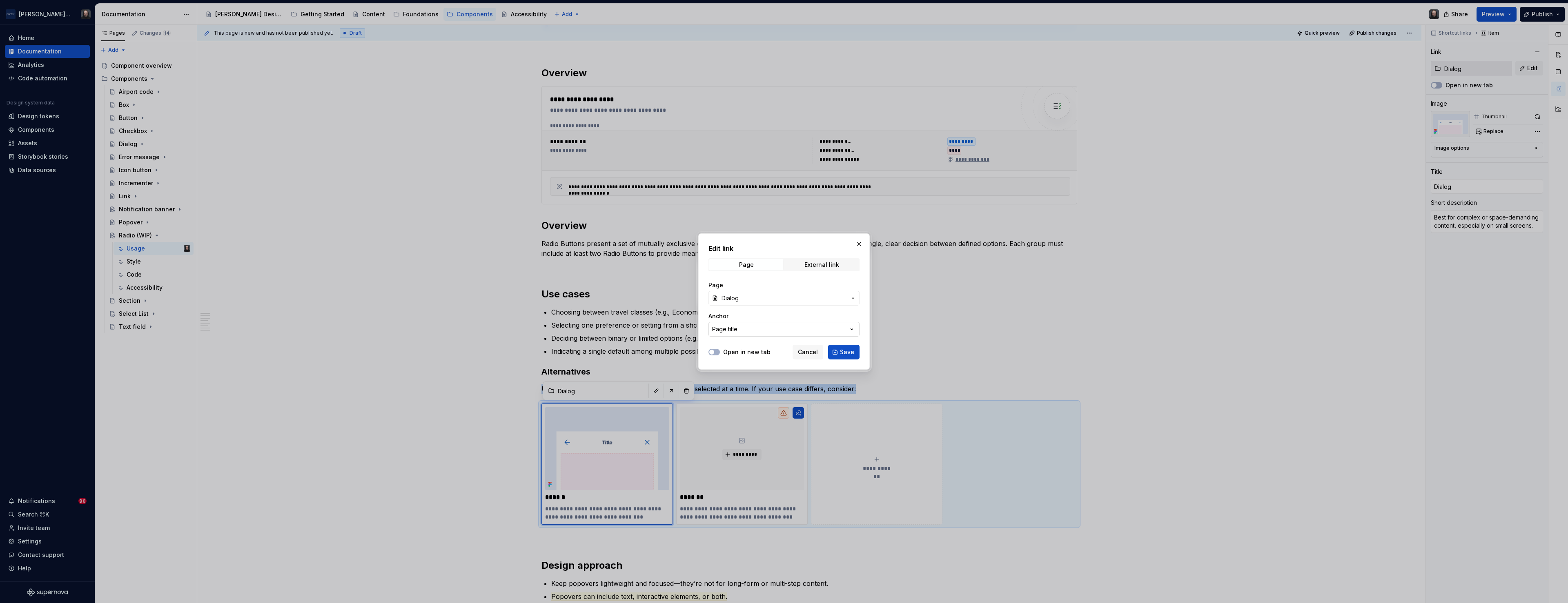
click at [810, 329] on button "Page title" at bounding box center [784, 329] width 151 height 15
click at [803, 294] on div "Edit link Page External link Page Dialog Anchor Page title Open in new tab Canc…" at bounding box center [784, 301] width 1568 height 603
click at [787, 300] on span "Dialog" at bounding box center [783, 298] width 125 height 8
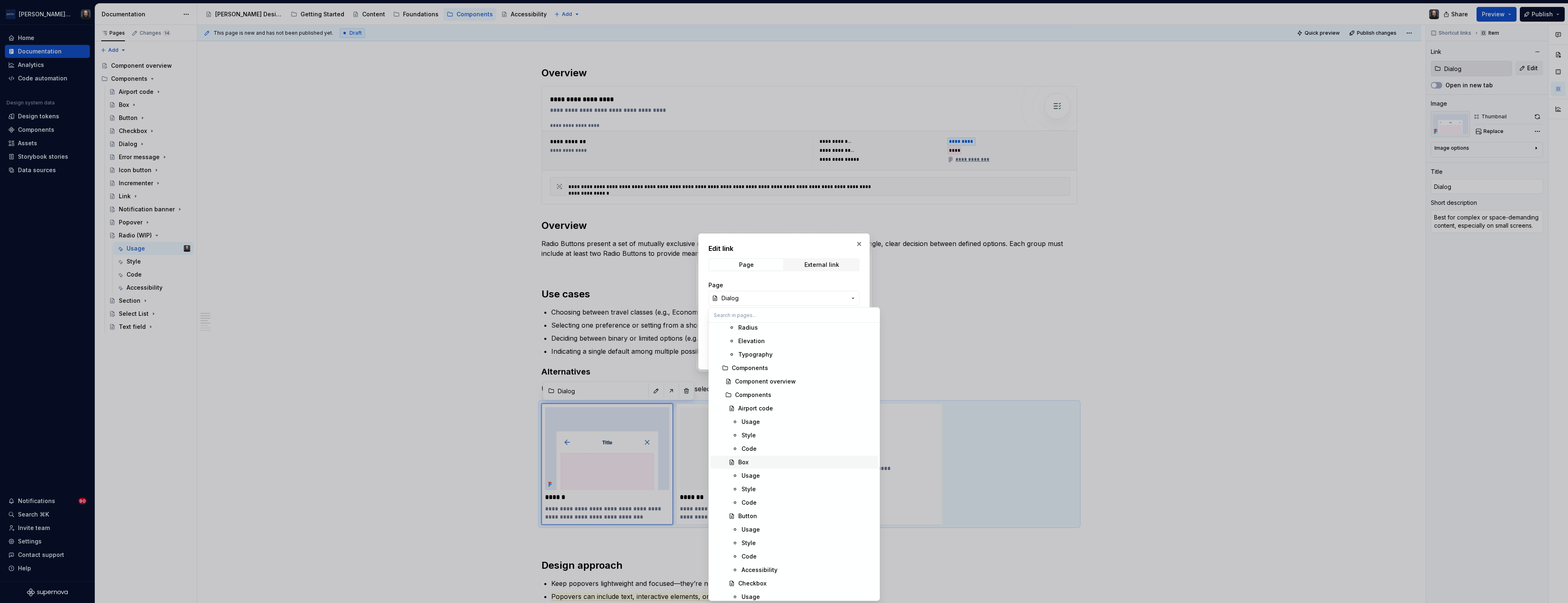
scroll to position [459, 0]
click at [770, 406] on div "Checkbox" at bounding box center [807, 410] width 136 height 8
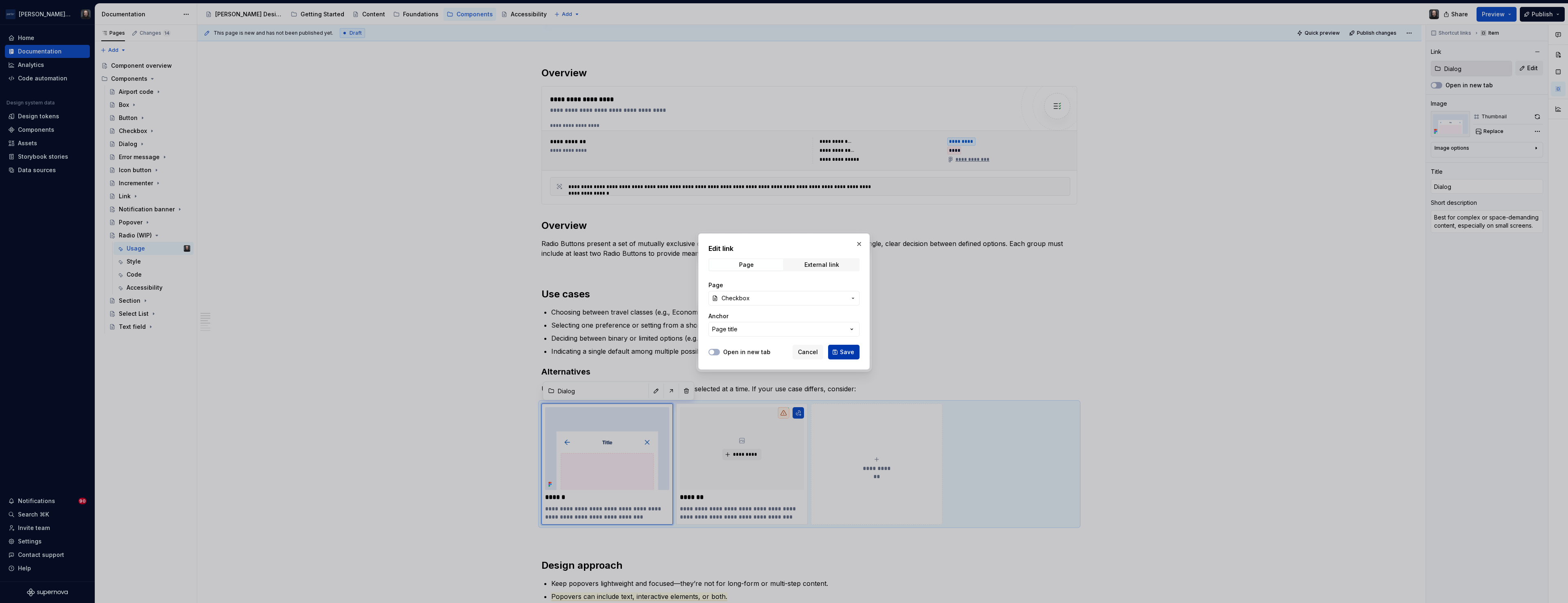
click at [847, 350] on span "Save" at bounding box center [847, 352] width 14 height 8
type textarea "*"
type input "Checkbox"
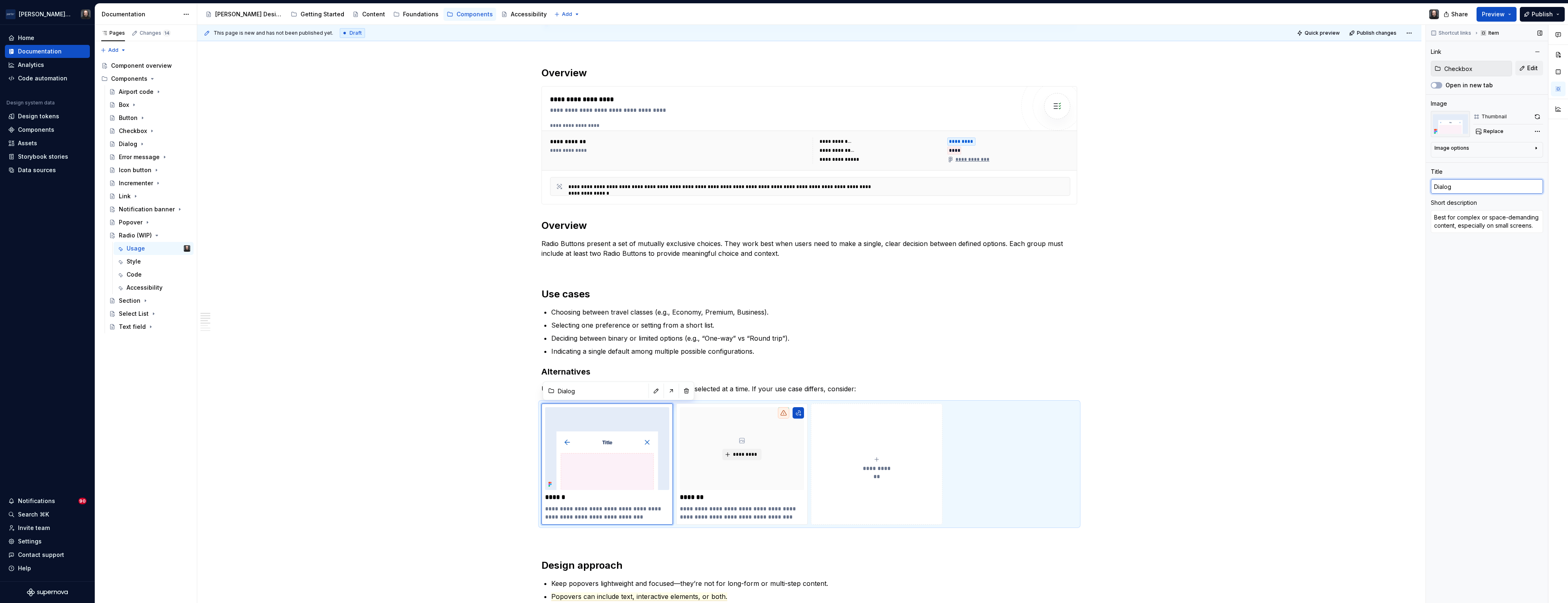
click at [1448, 189] on input "Dialog" at bounding box center [1487, 186] width 112 height 15
type textarea "*"
type input "C"
type textarea "*"
type input "Ch"
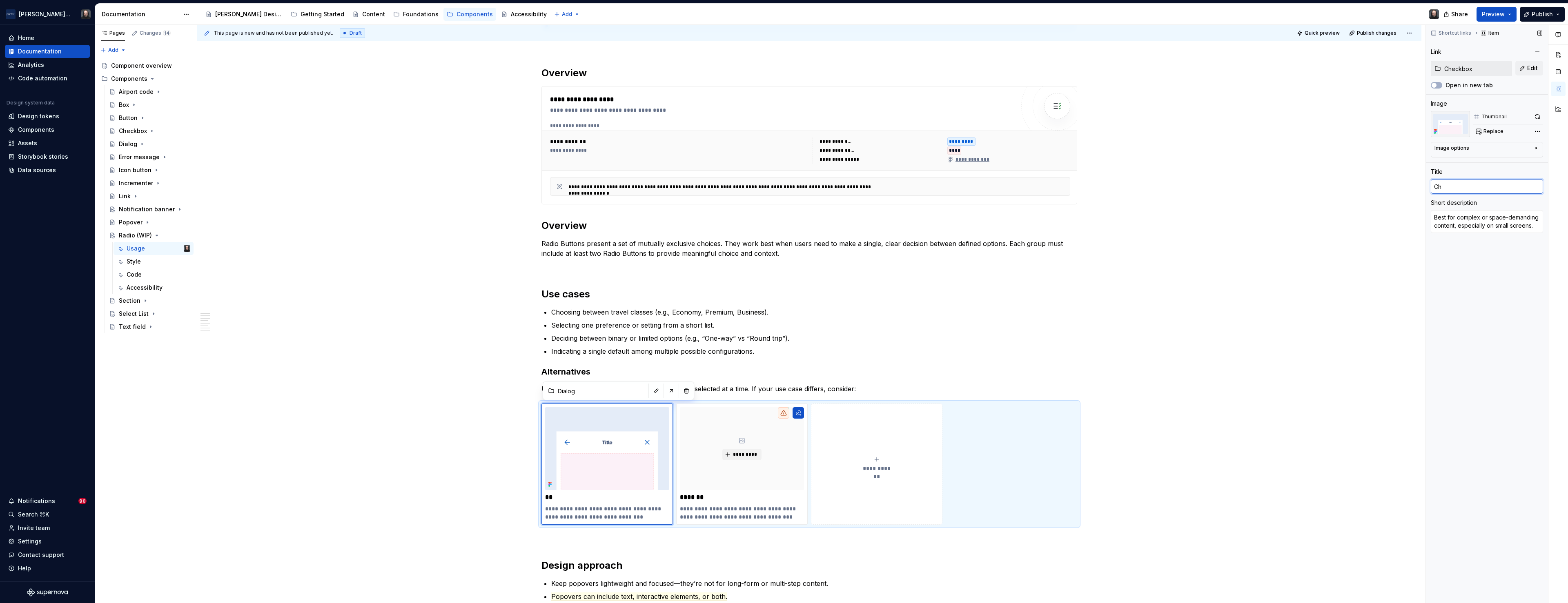
type textarea "*"
type input "Che"
type textarea "*"
type input "Chec"
type textarea "*"
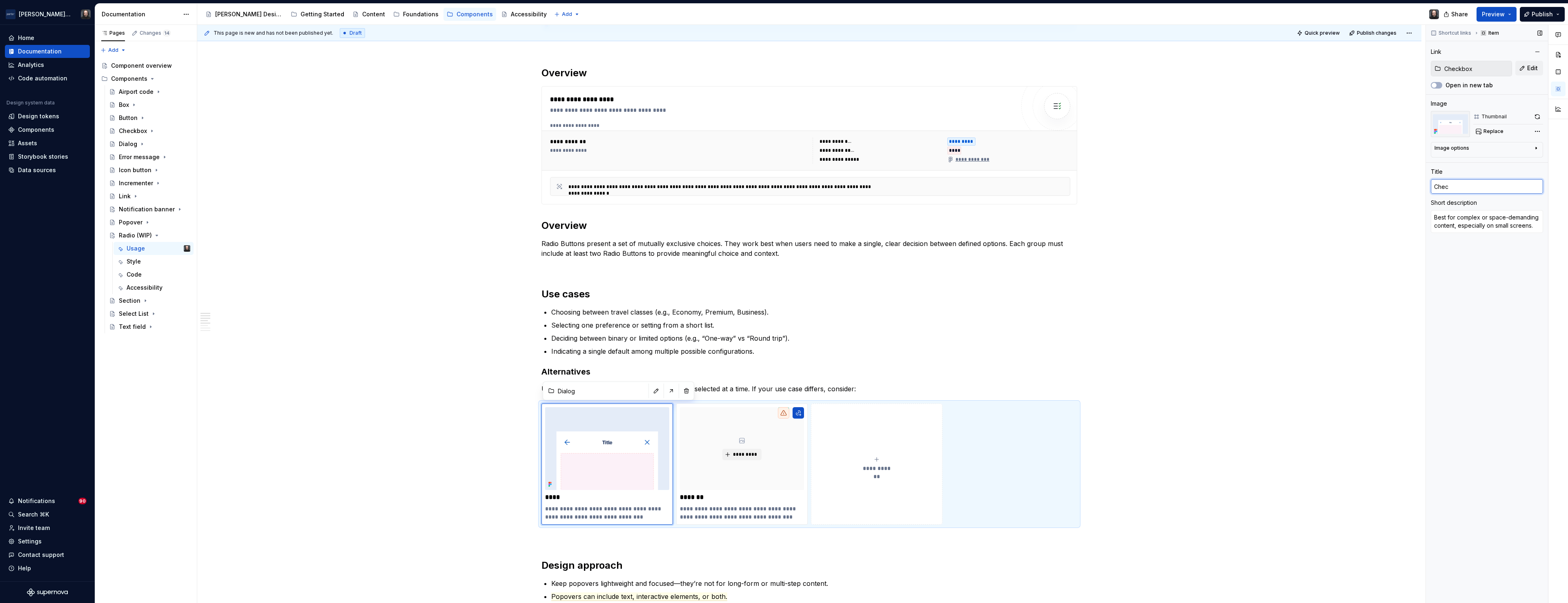
type input "Check"
type textarea "*"
type input "Checkb"
type textarea "*"
type input "Checkbo"
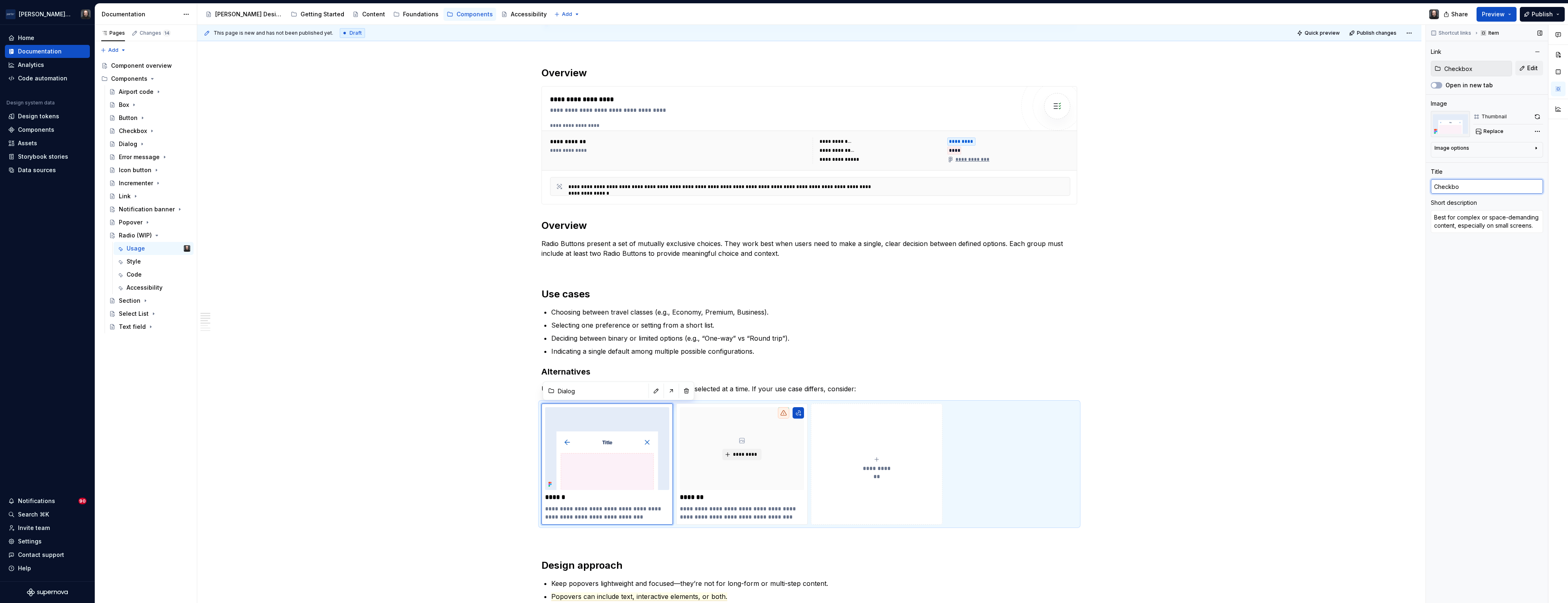
type textarea "*"
type input "Checkbox"
type textarea "*"
type input "Checkbox"
click at [1483, 220] on textarea "Best for complex or space-demanding content, especially on small screens." at bounding box center [1487, 221] width 112 height 23
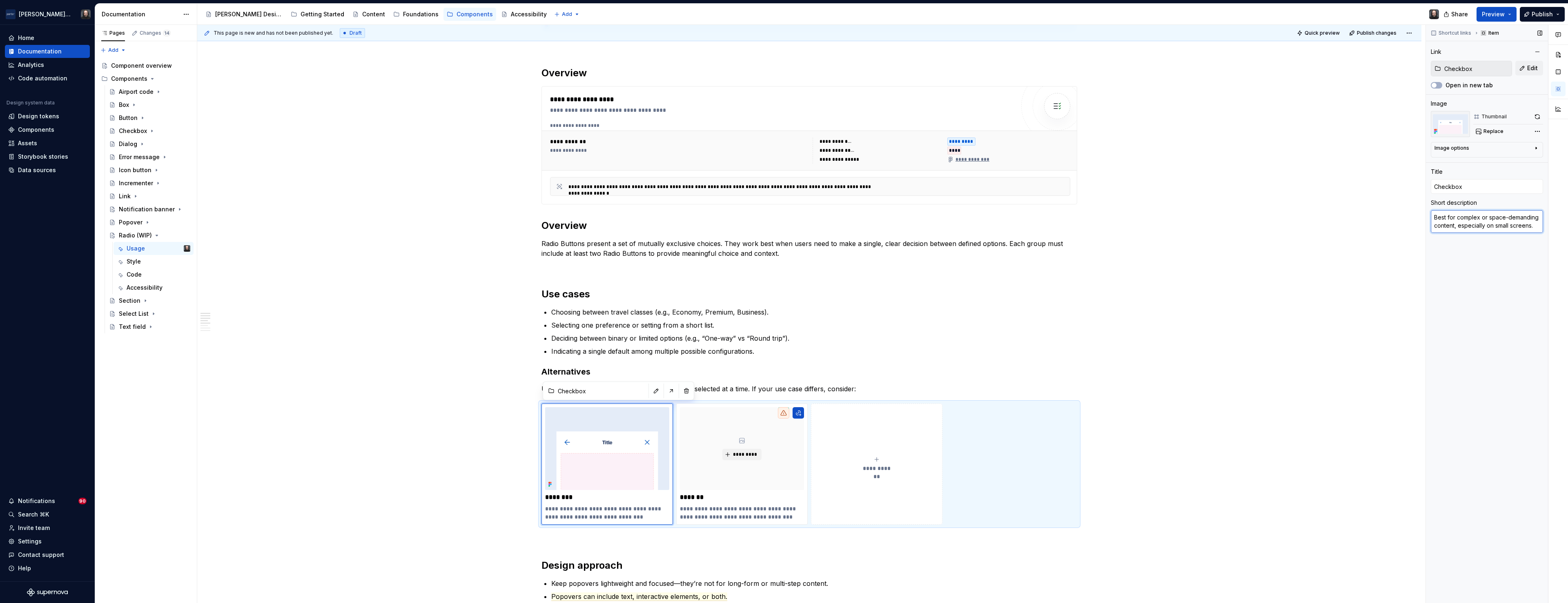
paste textarea "when multiple selections are allowed"
type textarea "*"
type textarea "when multiple selections are allowed."
drag, startPoint x: 1438, startPoint y: 218, endPoint x: 1433, endPoint y: 218, distance: 5.0
click at [1433, 218] on textarea "when multiple selections are allowed." at bounding box center [1487, 217] width 112 height 15
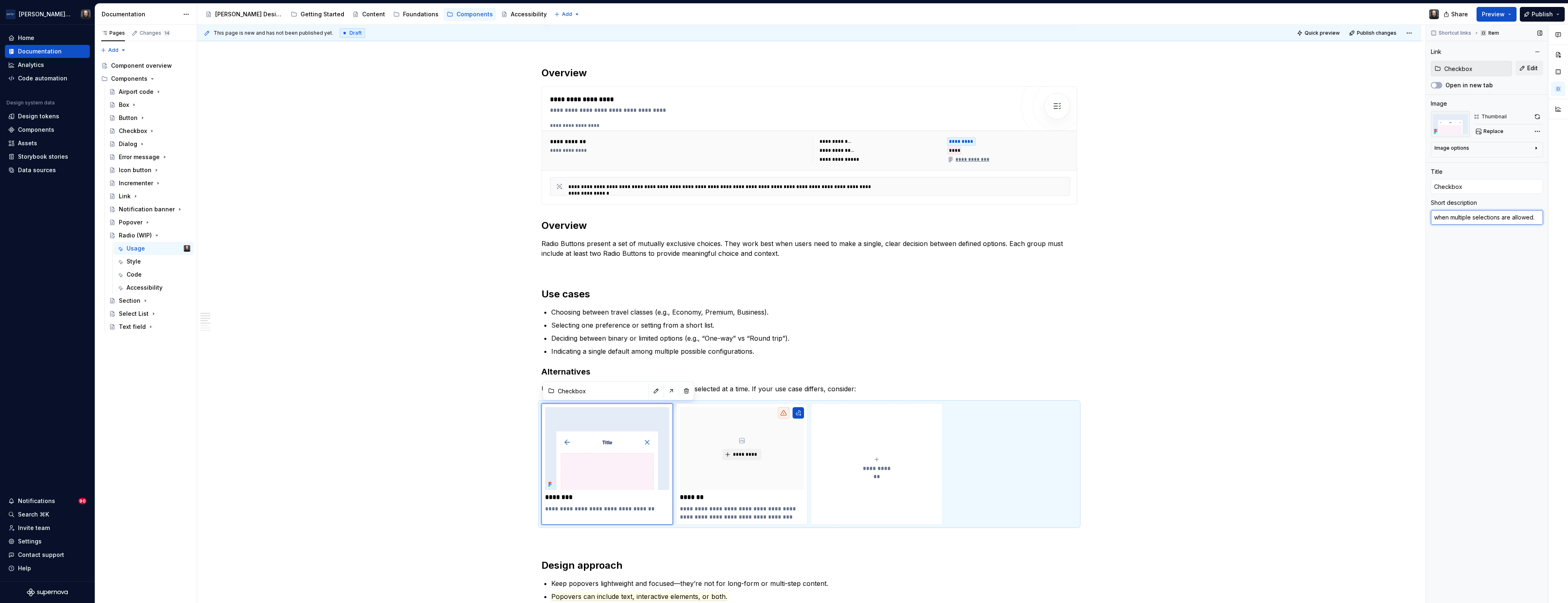
type textarea "*"
type textarea "When multiple selections are allowed."
click at [1209, 353] on div "**********" at bounding box center [809, 549] width 1224 height 1476
click at [756, 457] on span "*********" at bounding box center [744, 455] width 25 height 7
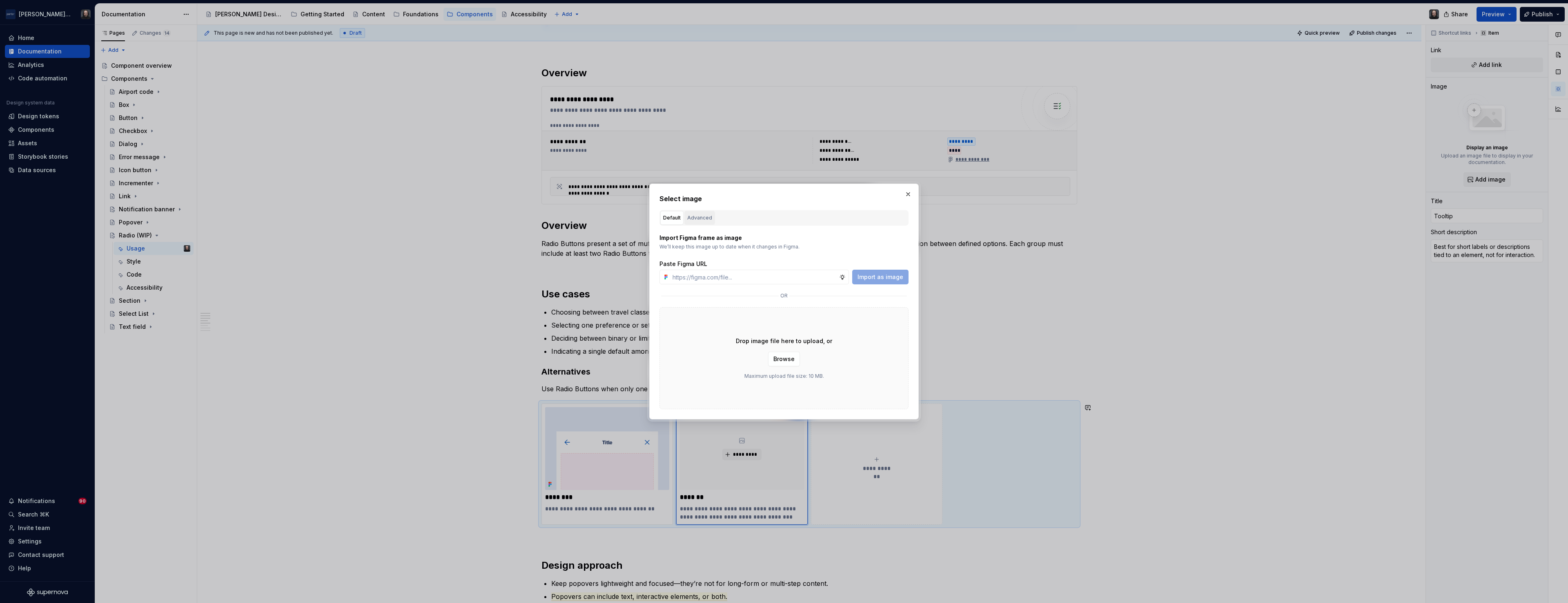
click at [704, 218] on div "Advanced" at bounding box center [699, 218] width 25 height 8
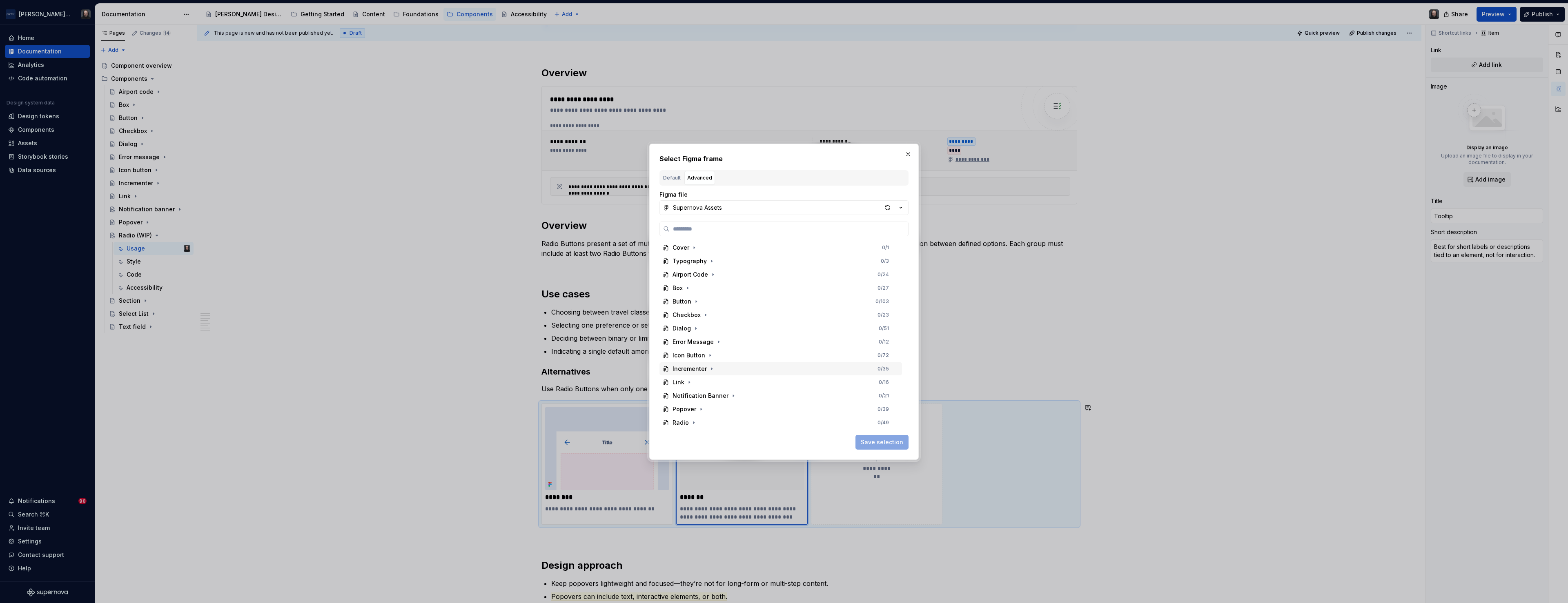
scroll to position [72, 0]
click at [738, 375] on div "Select List 0 / 60" at bounding box center [780, 377] width 242 height 13
drag, startPoint x: 781, startPoint y: 380, endPoint x: 802, endPoint y: 392, distance: 24.2
click at [781, 379] on div "Thumbnail 0 / 3" at bounding box center [785, 377] width 235 height 13
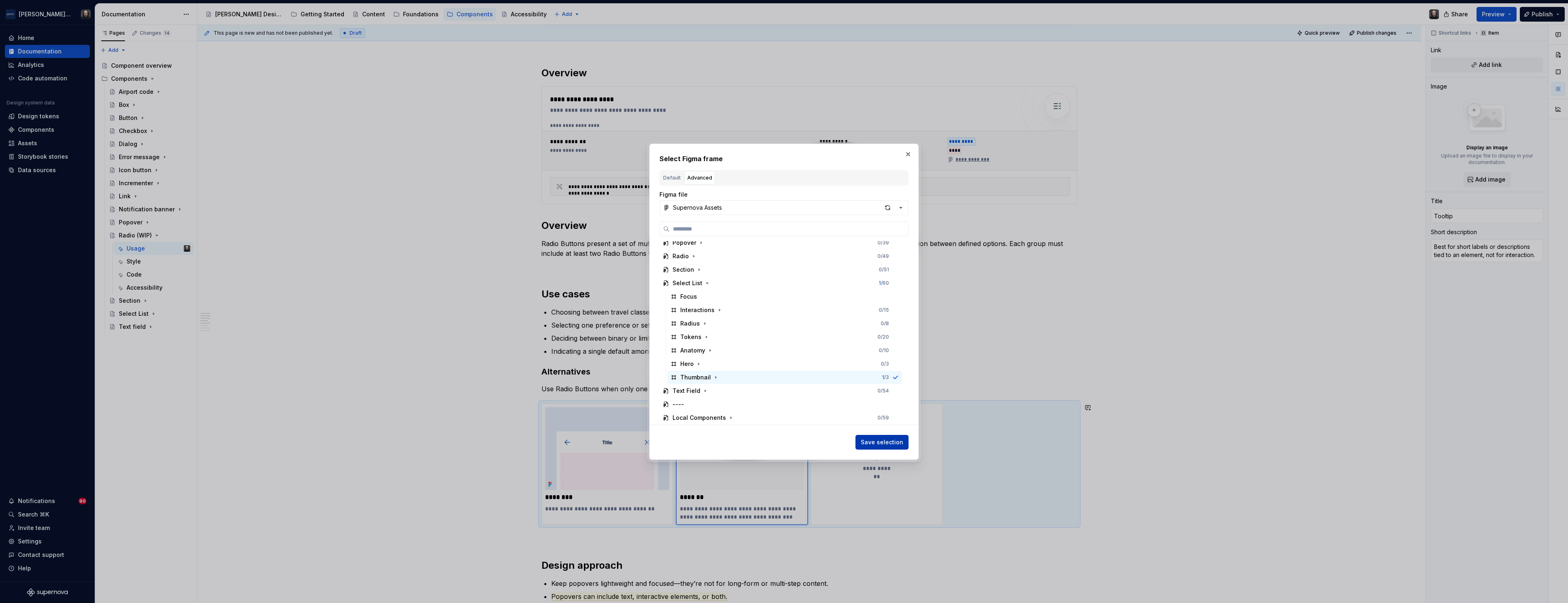
click at [895, 442] on span "Save selection" at bounding box center [882, 442] width 43 height 8
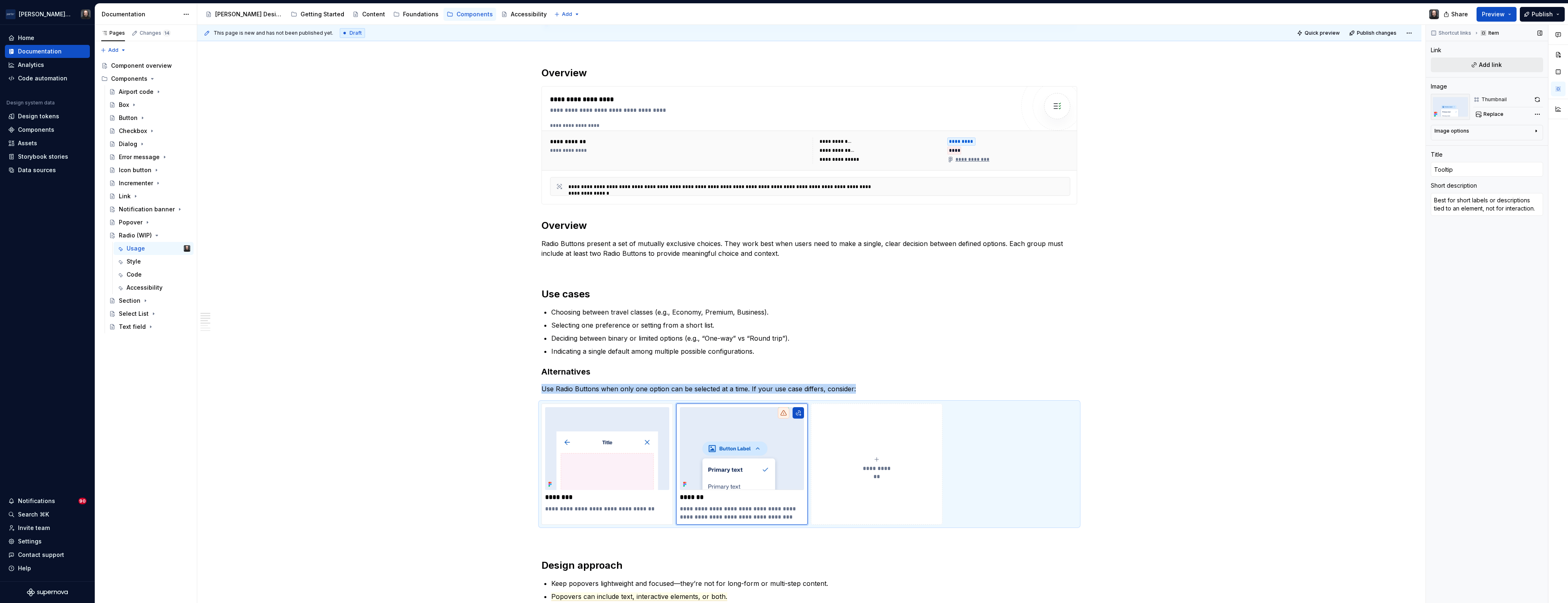
click at [1497, 66] on span "Add link" at bounding box center [1491, 64] width 23 height 8
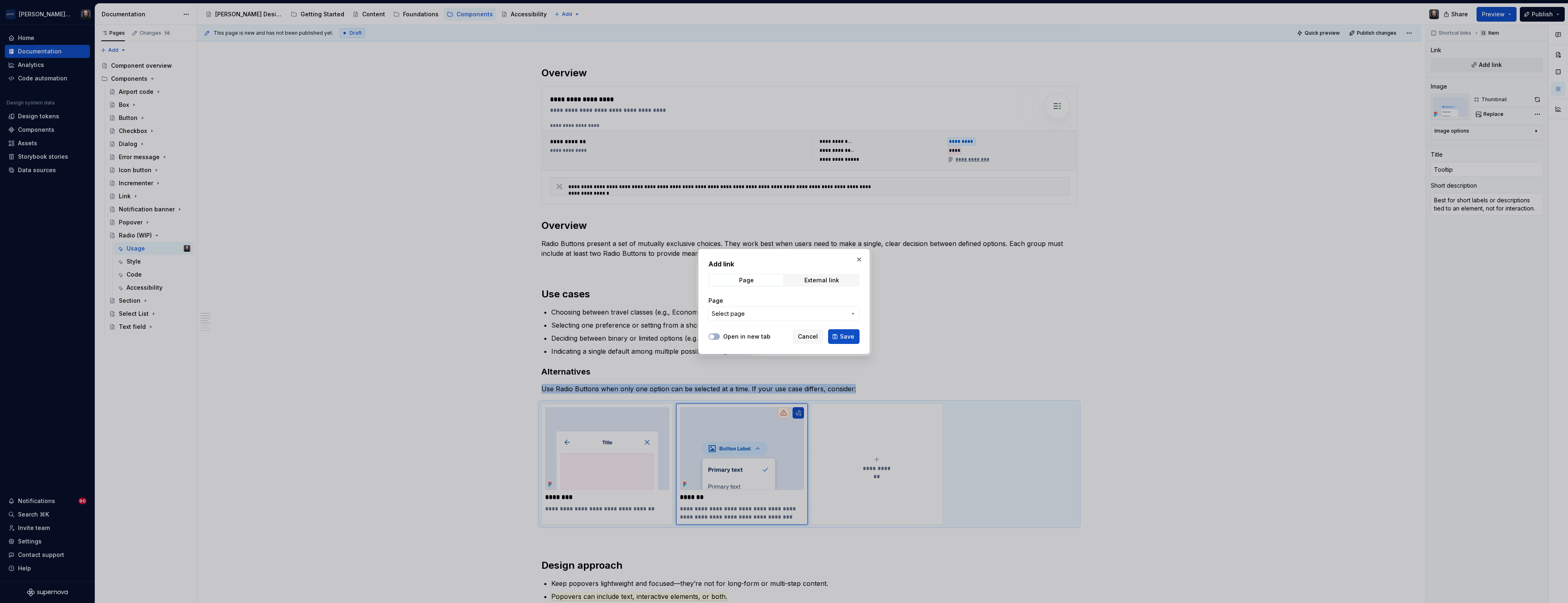
drag, startPoint x: 771, startPoint y: 316, endPoint x: 767, endPoint y: 344, distance: 28.3
click at [771, 315] on span "Select page" at bounding box center [779, 313] width 135 height 8
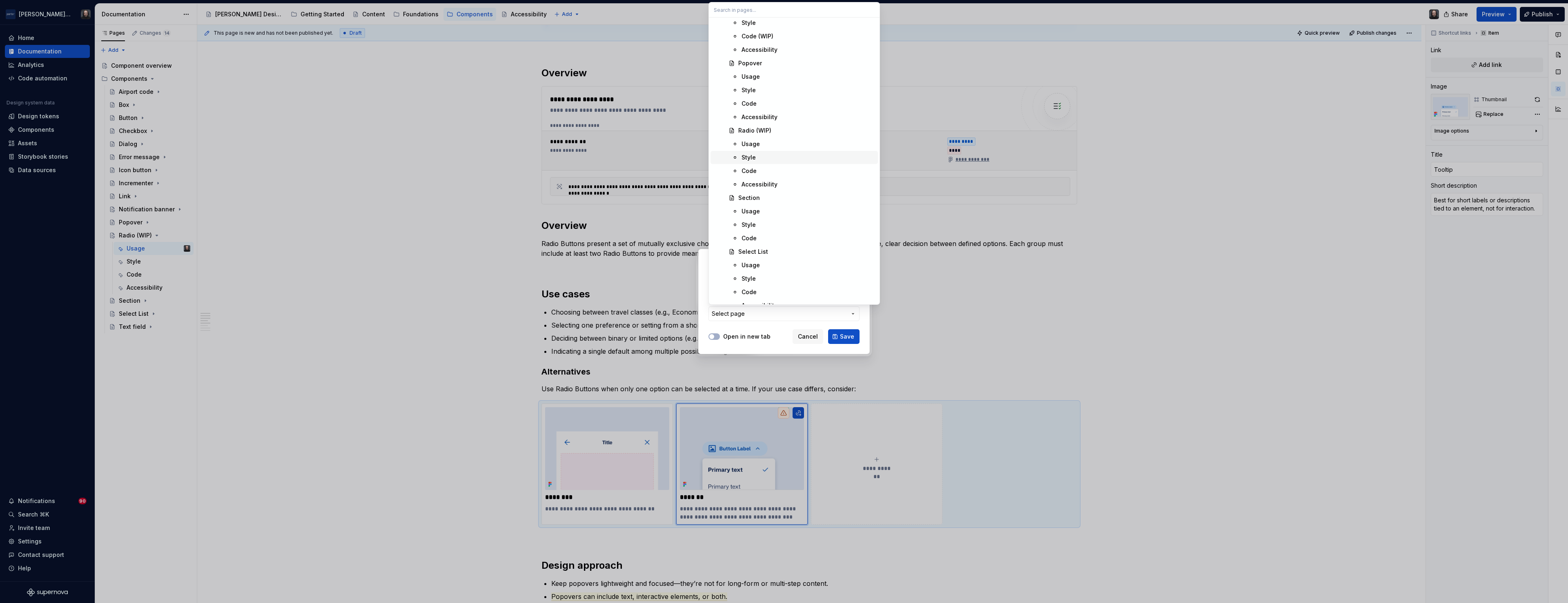
scroll to position [973, 0]
click at [782, 249] on div "Select List" at bounding box center [807, 251] width 136 height 8
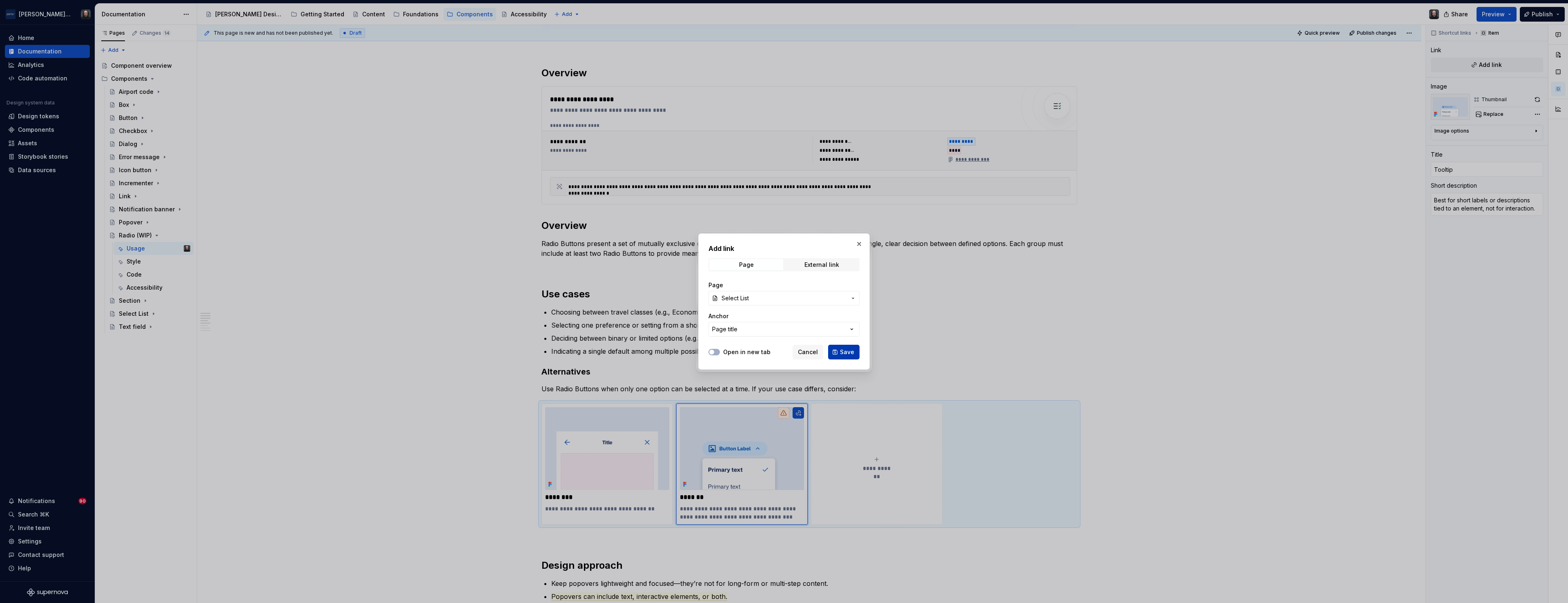
click at [850, 352] on span "Save" at bounding box center [847, 352] width 14 height 8
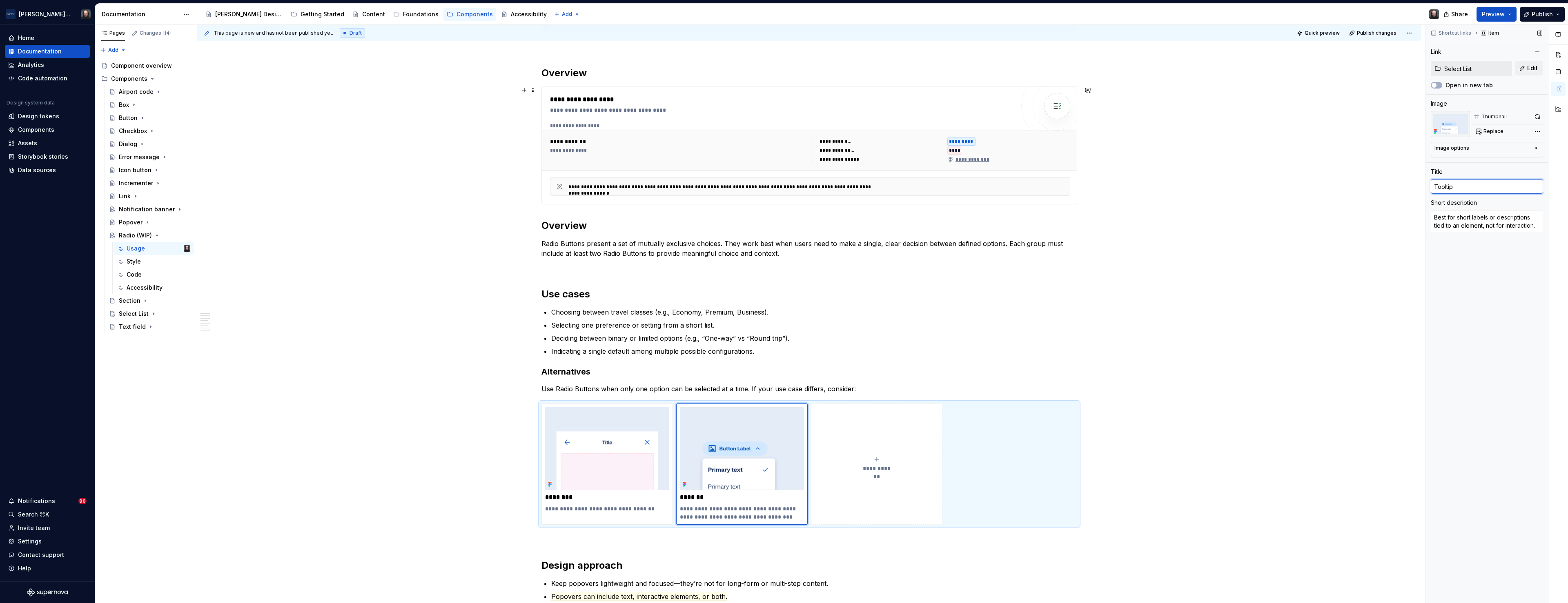
click at [1424, 190] on div "**********" at bounding box center [883, 314] width 1371 height 579
type textarea "*"
type input "S"
type textarea "*"
type input "Se"
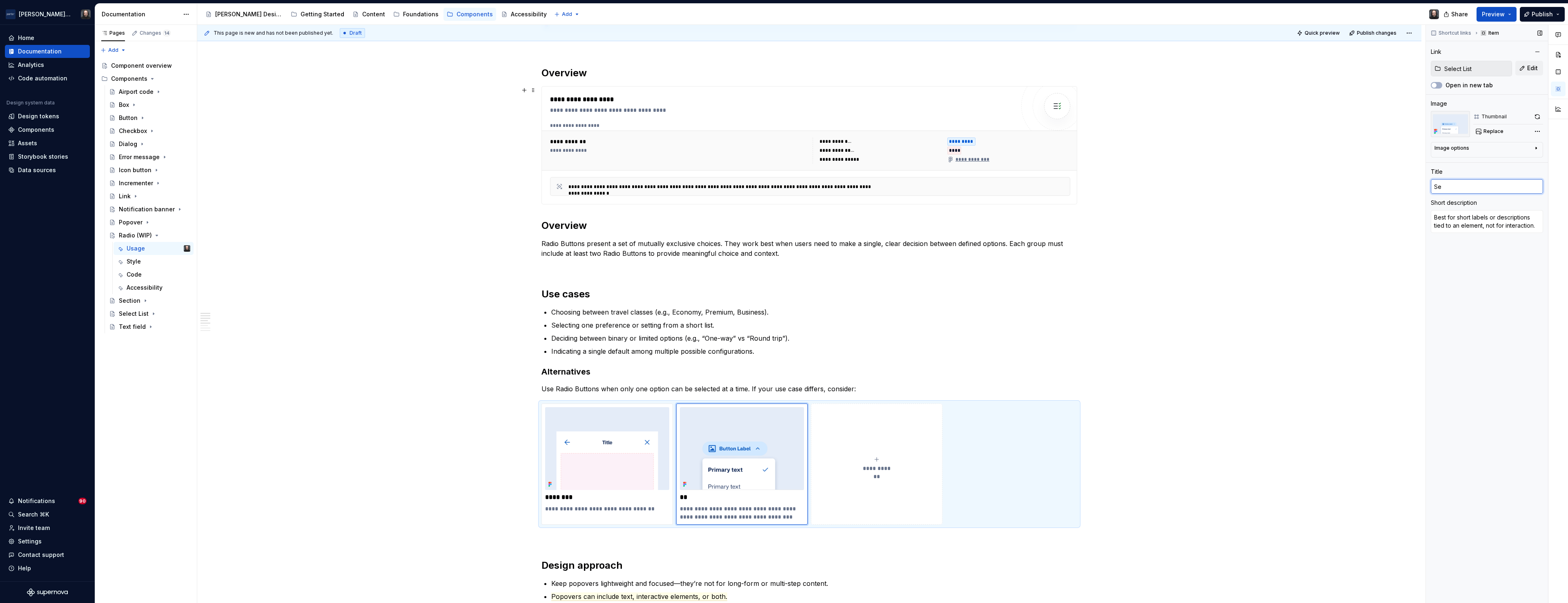
type textarea "*"
type input "Sel"
type textarea "*"
type input "Sele"
type textarea "*"
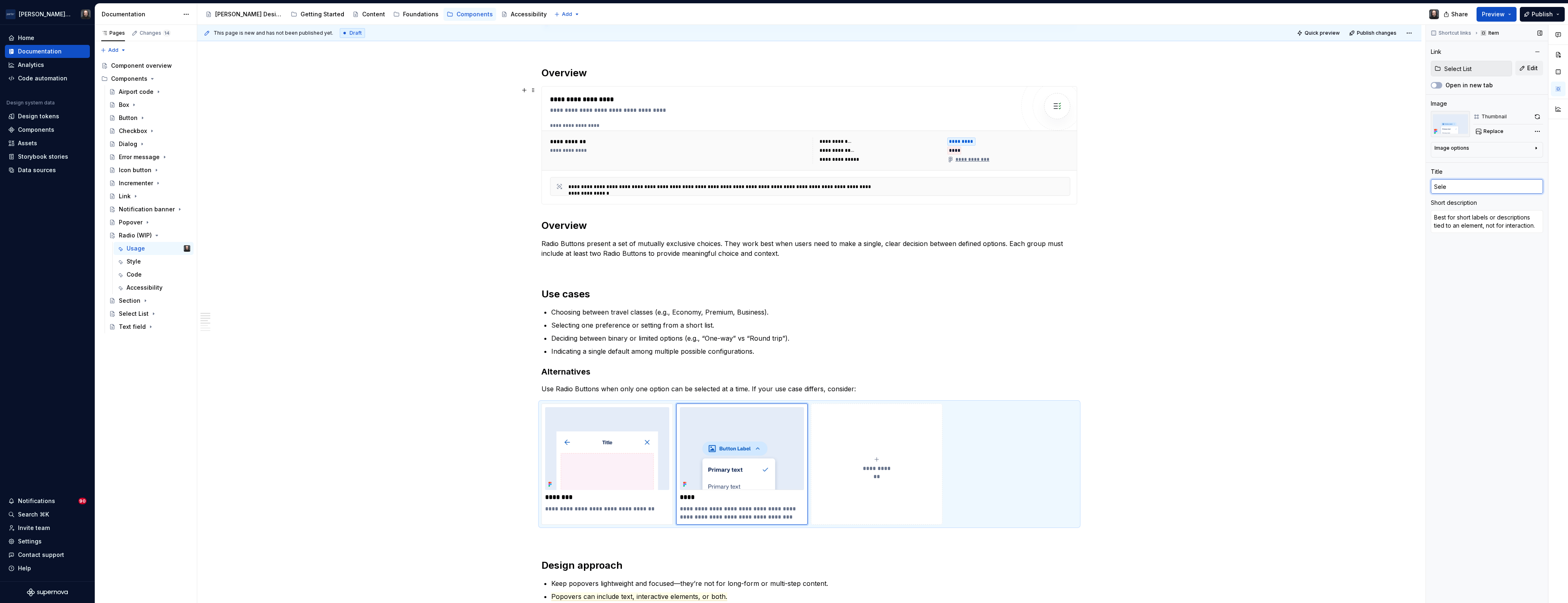
type input "Selec"
type textarea "*"
type input "Select"
type textarea "*"
type input "Select L"
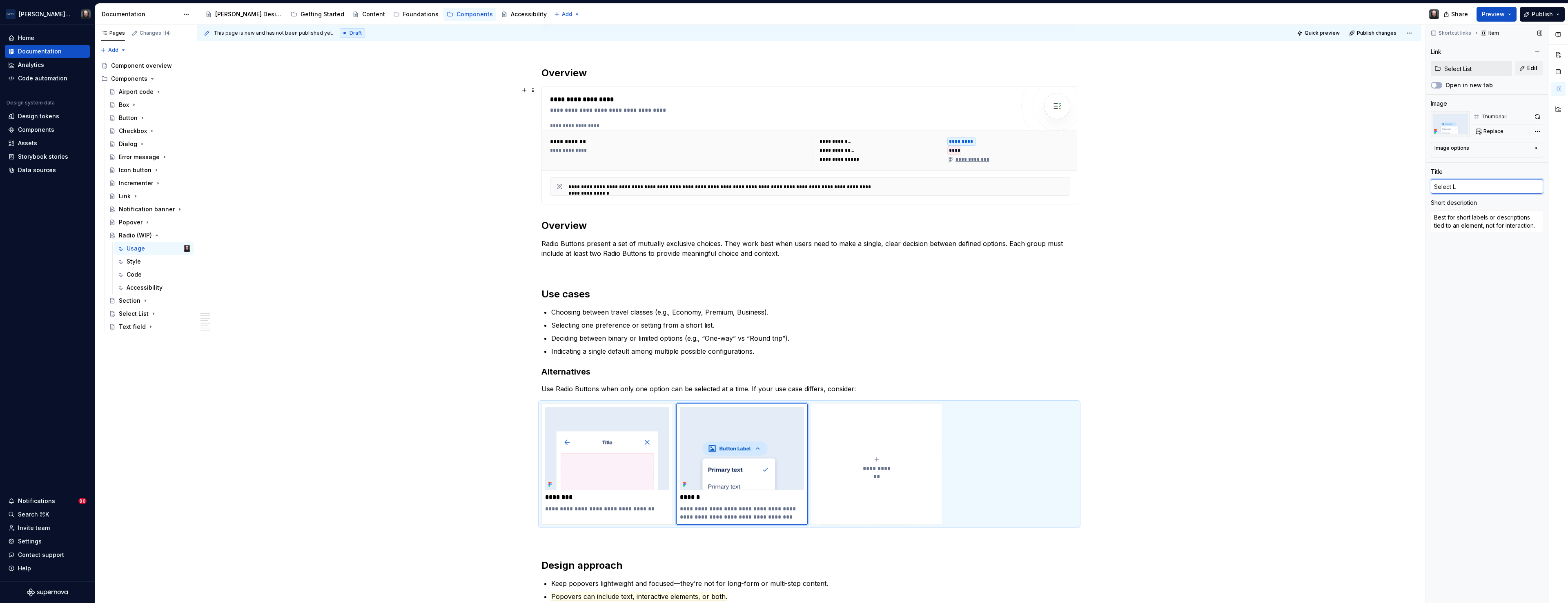
type textarea "*"
type input "Select Li"
type textarea "*"
type input "Select Lis"
type textarea "*"
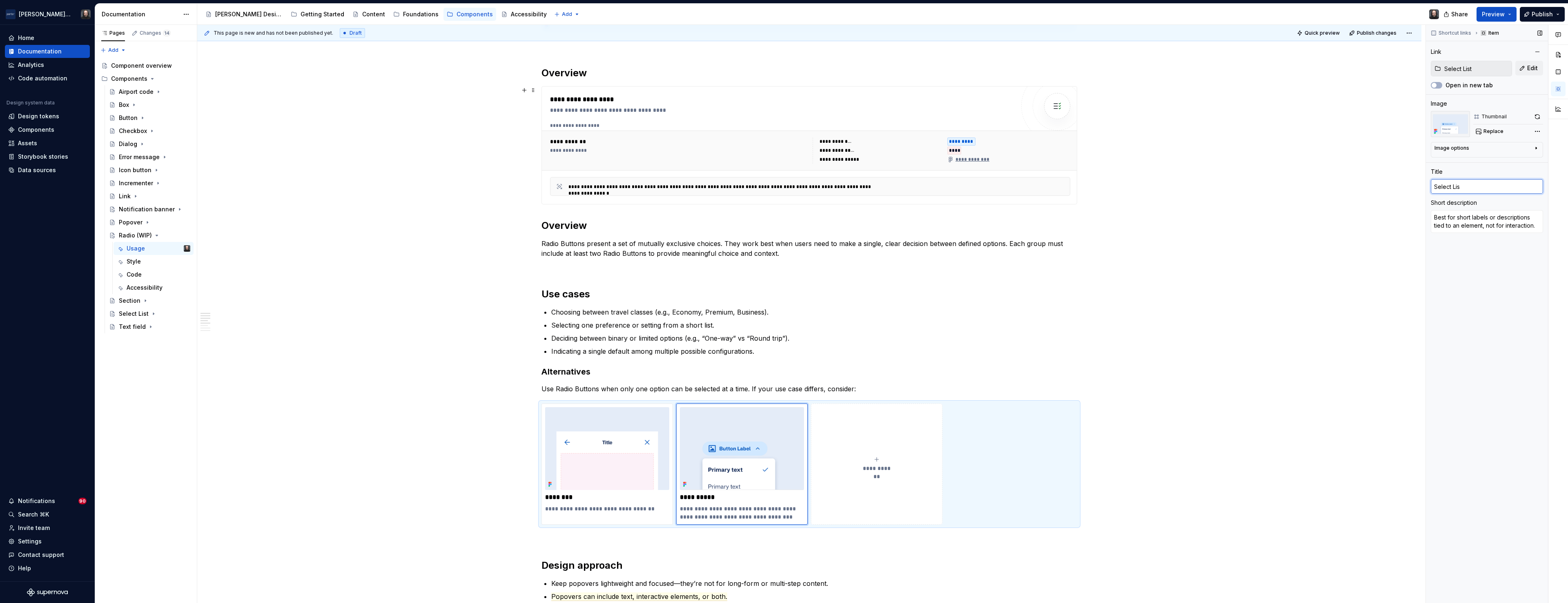
type input "Select List"
type textarea "*"
type input "Select list"
click at [1455, 227] on textarea "Best for short labels or descriptions tied to an element, not for interaction." at bounding box center [1487, 221] width 112 height 23
paste textarea "when the list of options is long or needs to conserve space"
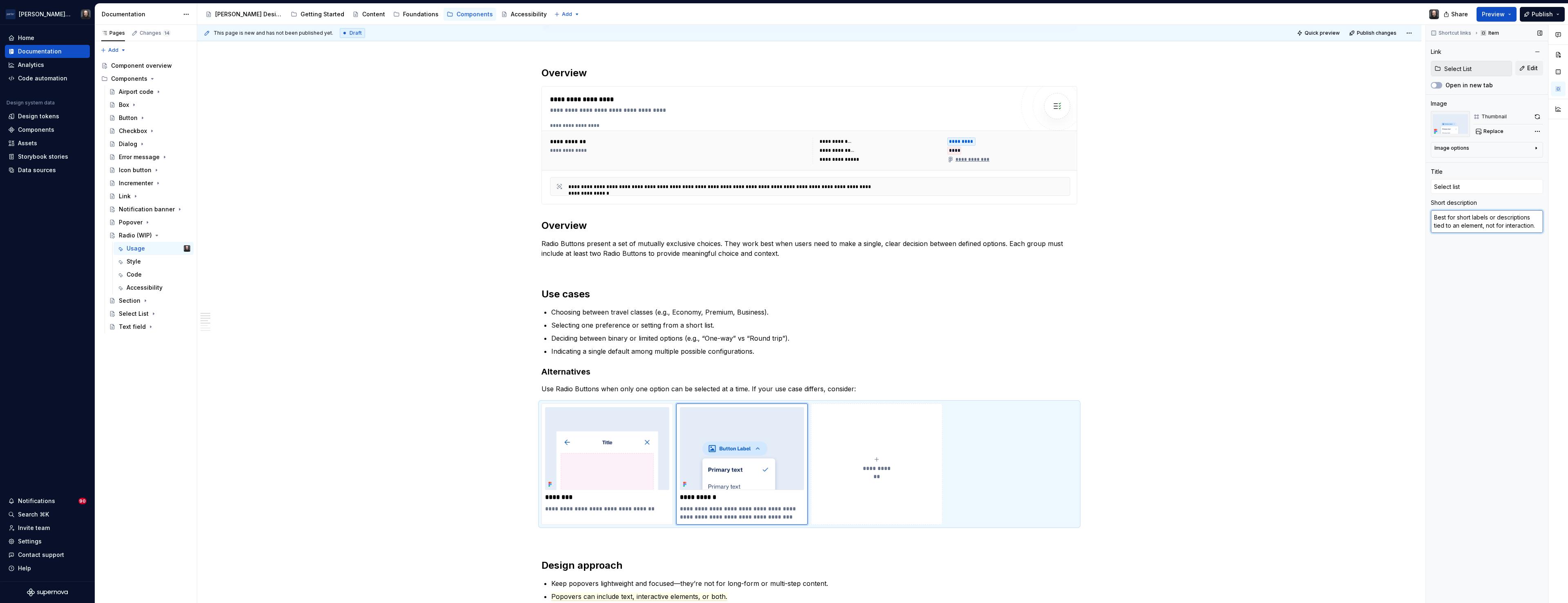
type textarea "*"
type textarea "when the list of options is long or needs to conserve space."
click at [1434, 218] on textarea "when the list of options is long or needs to conserve space." at bounding box center [1487, 221] width 112 height 23
type textarea "*"
type textarea "When the list of options is long or needs to conserve space."
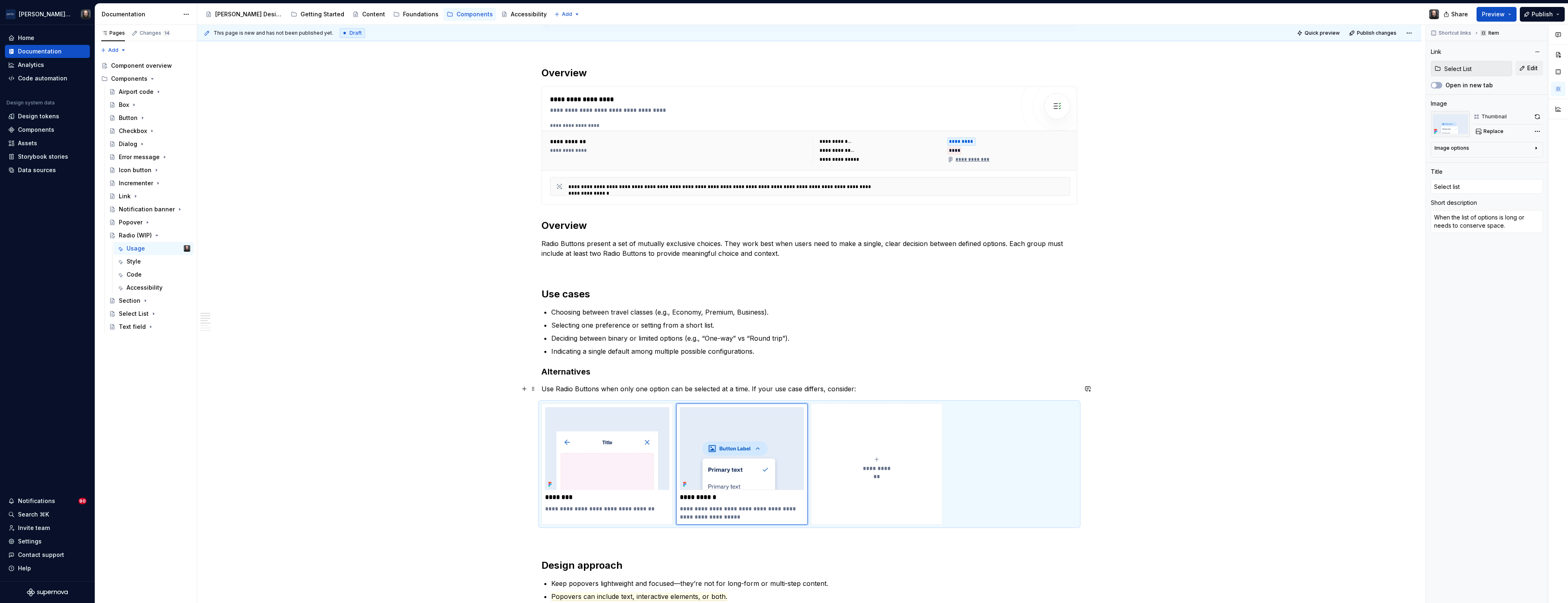
click at [1194, 389] on div "**********" at bounding box center [809, 549] width 1224 height 1476
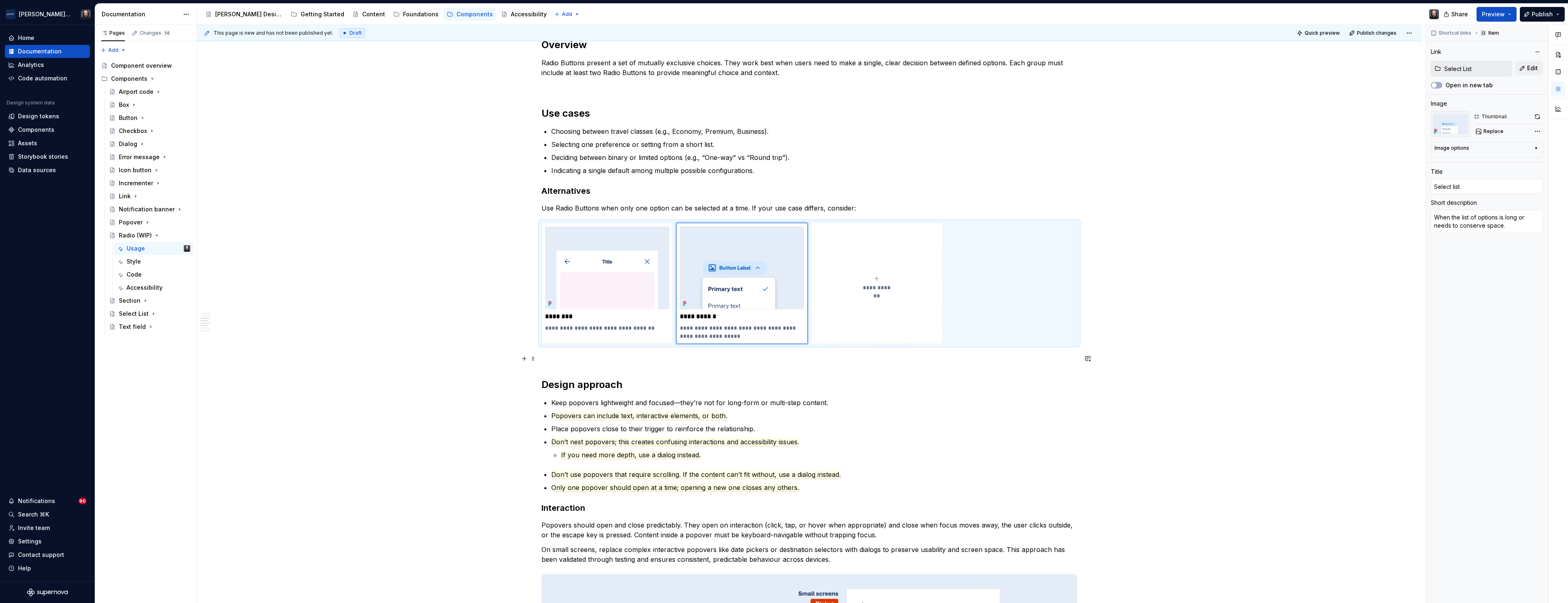
scroll to position [603, 0]
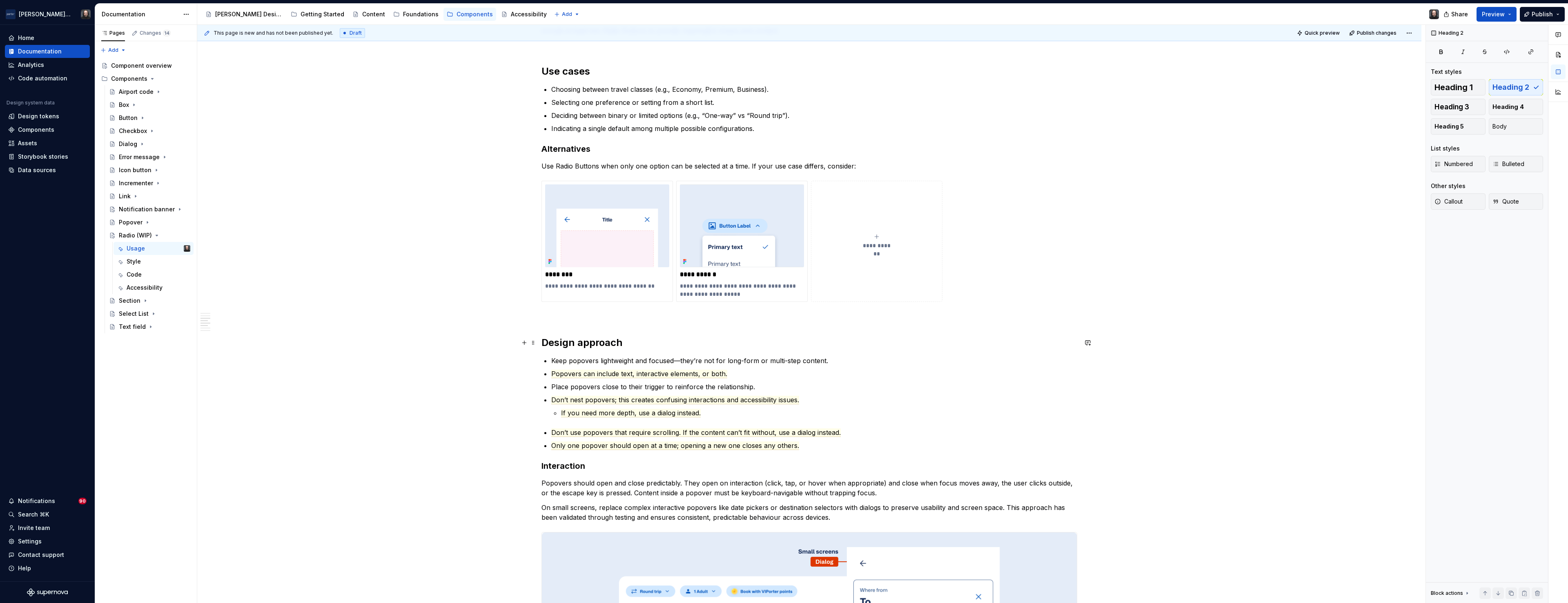
click at [544, 343] on h2 "Design approach" at bounding box center [810, 343] width 536 height 13
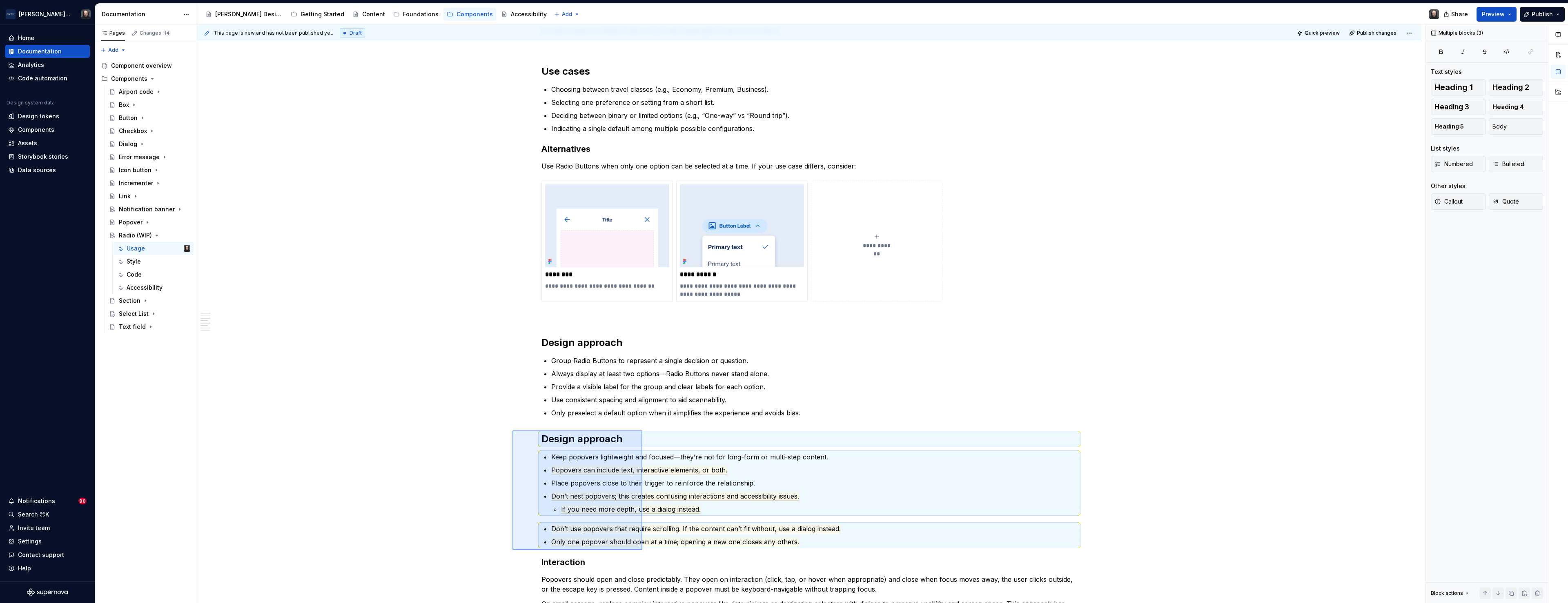
drag, startPoint x: 574, startPoint y: 473, endPoint x: 642, endPoint y: 550, distance: 102.7
click at [642, 550] on div "**********" at bounding box center [811, 314] width 1228 height 579
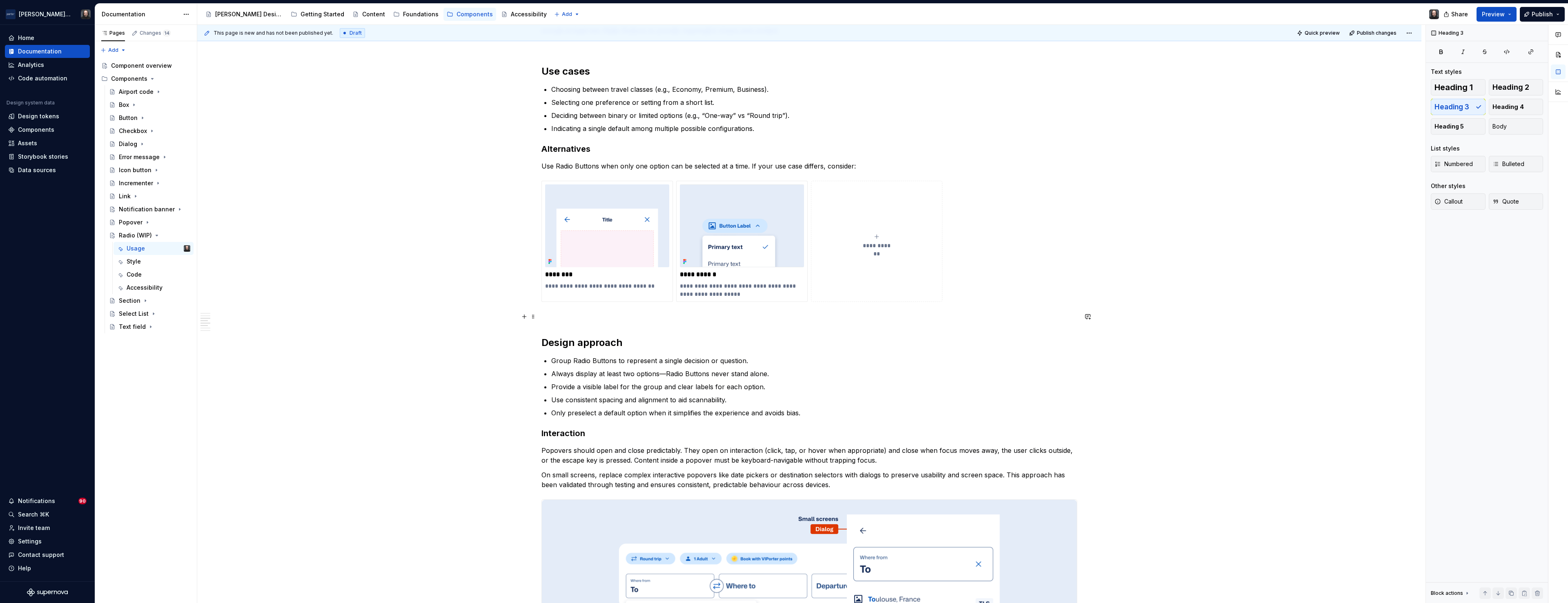
scroll to position [741, 0]
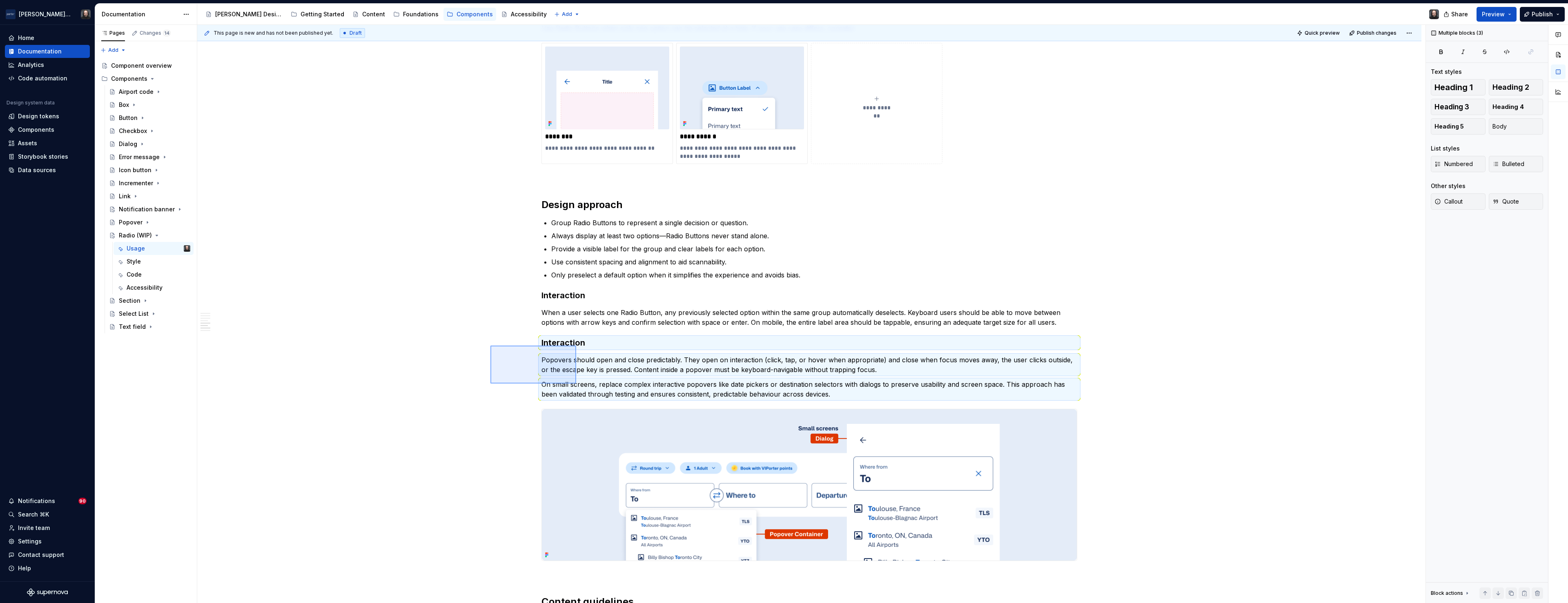
drag, startPoint x: 530, startPoint y: 357, endPoint x: 576, endPoint y: 384, distance: 53.3
click at [576, 384] on div "**********" at bounding box center [811, 314] width 1228 height 579
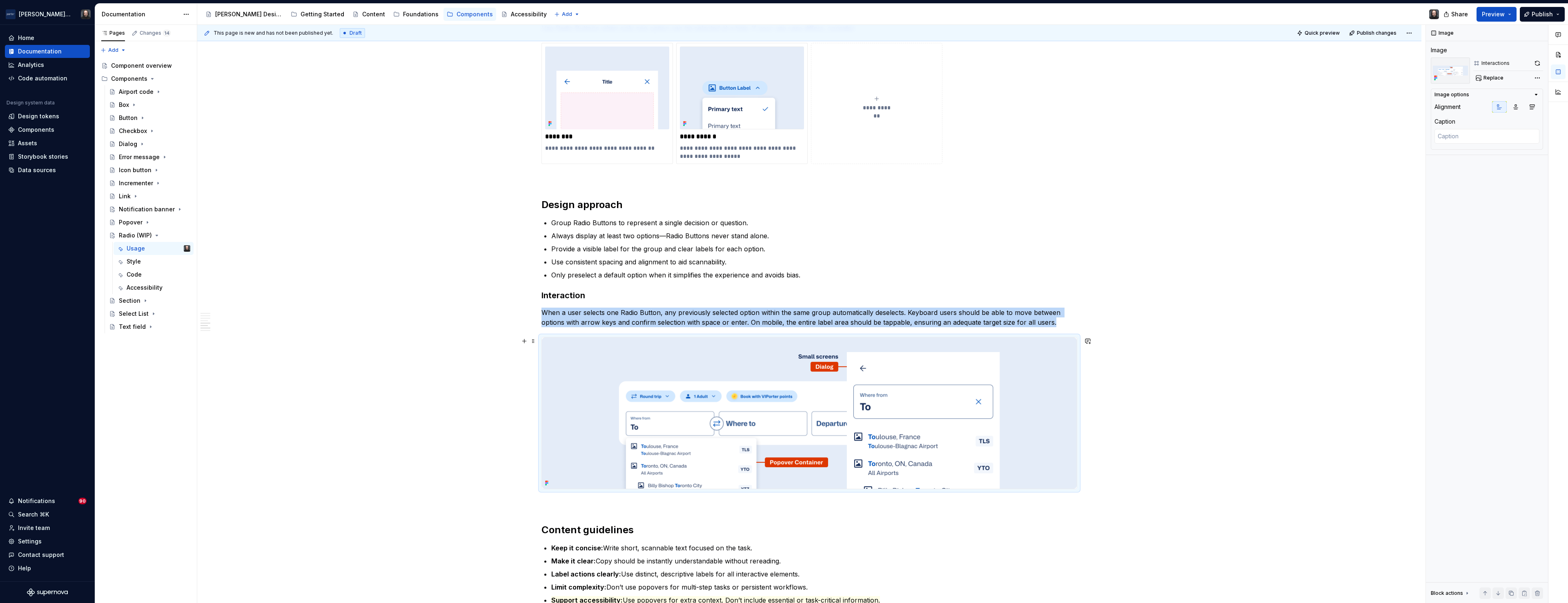
click at [1026, 388] on img at bounding box center [809, 413] width 535 height 152
click at [1040, 395] on img at bounding box center [809, 413] width 535 height 152
click at [1539, 76] on div "Comments Open comments No comments yet Select ‘Comment’ from the block context …" at bounding box center [1497, 314] width 142 height 579
click at [1480, 163] on div "Remove image" at bounding box center [1491, 165] width 94 height 8
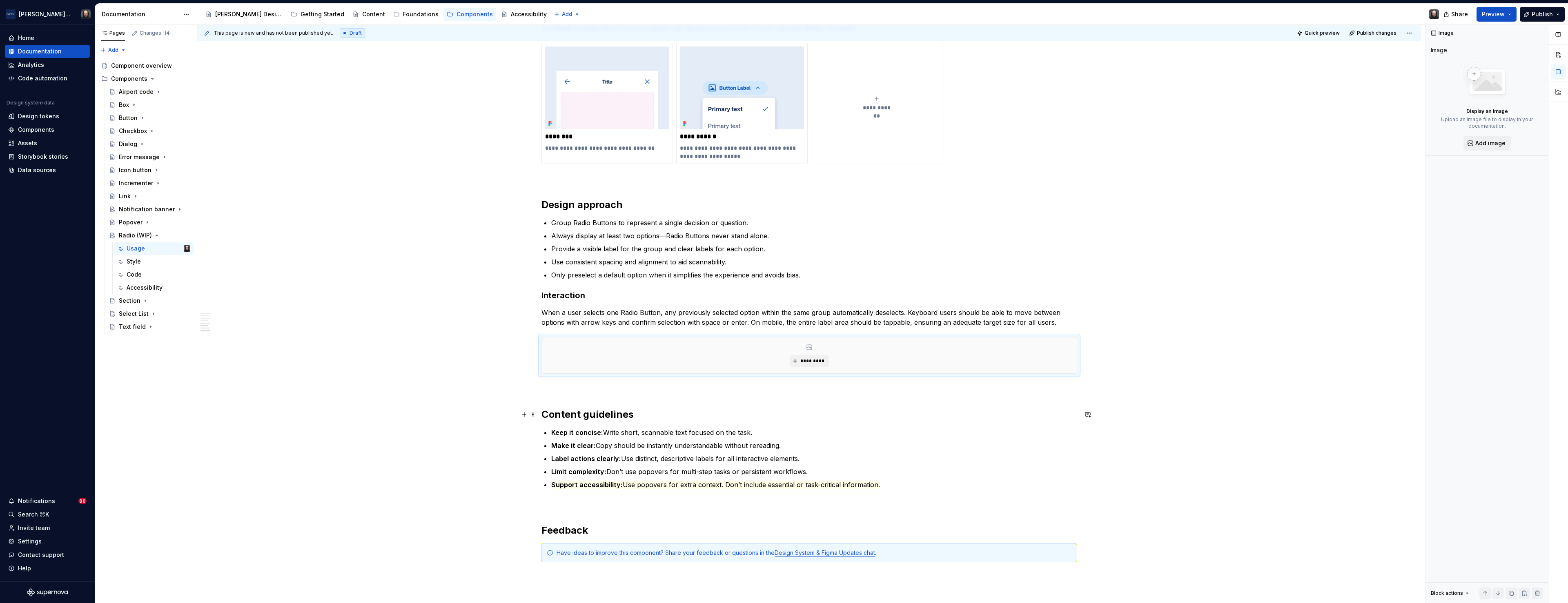
click at [545, 415] on h2 "Content guidelines" at bounding box center [810, 414] width 536 height 13
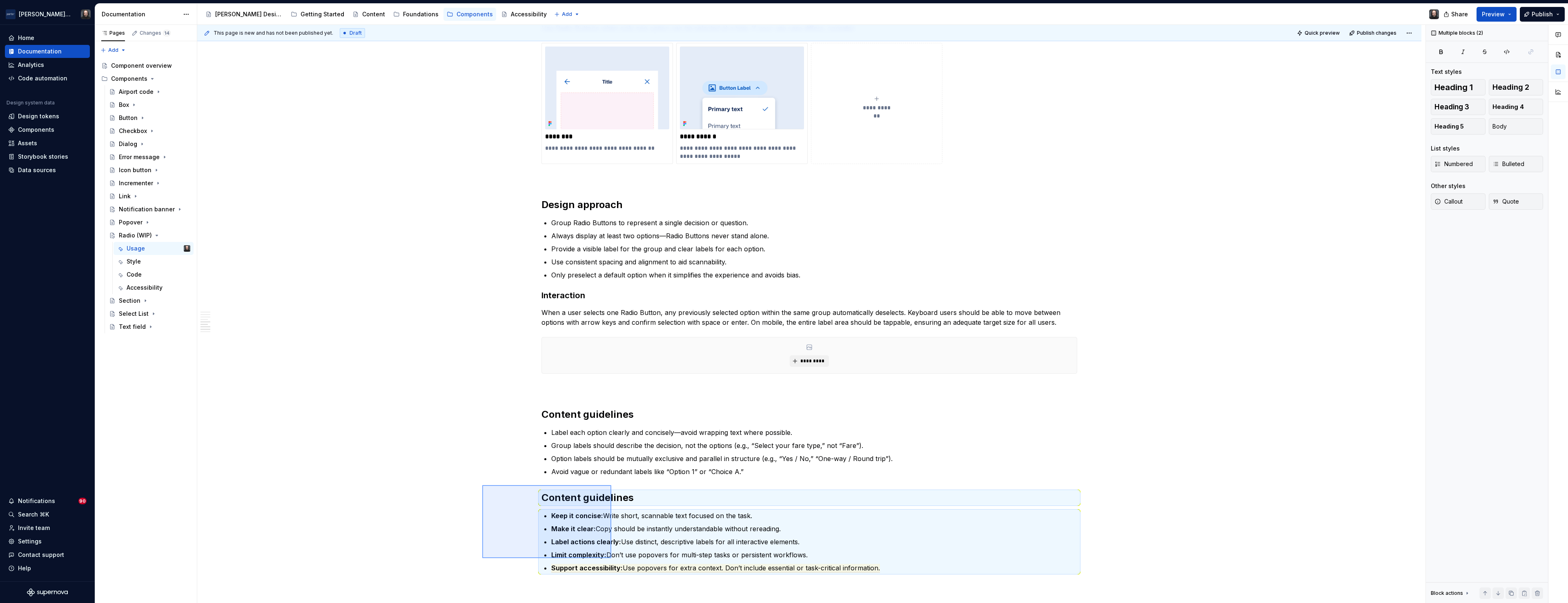
drag, startPoint x: 561, startPoint y: 524, endPoint x: 611, endPoint y: 559, distance: 61.0
click at [611, 559] on div "**********" at bounding box center [811, 314] width 1228 height 579
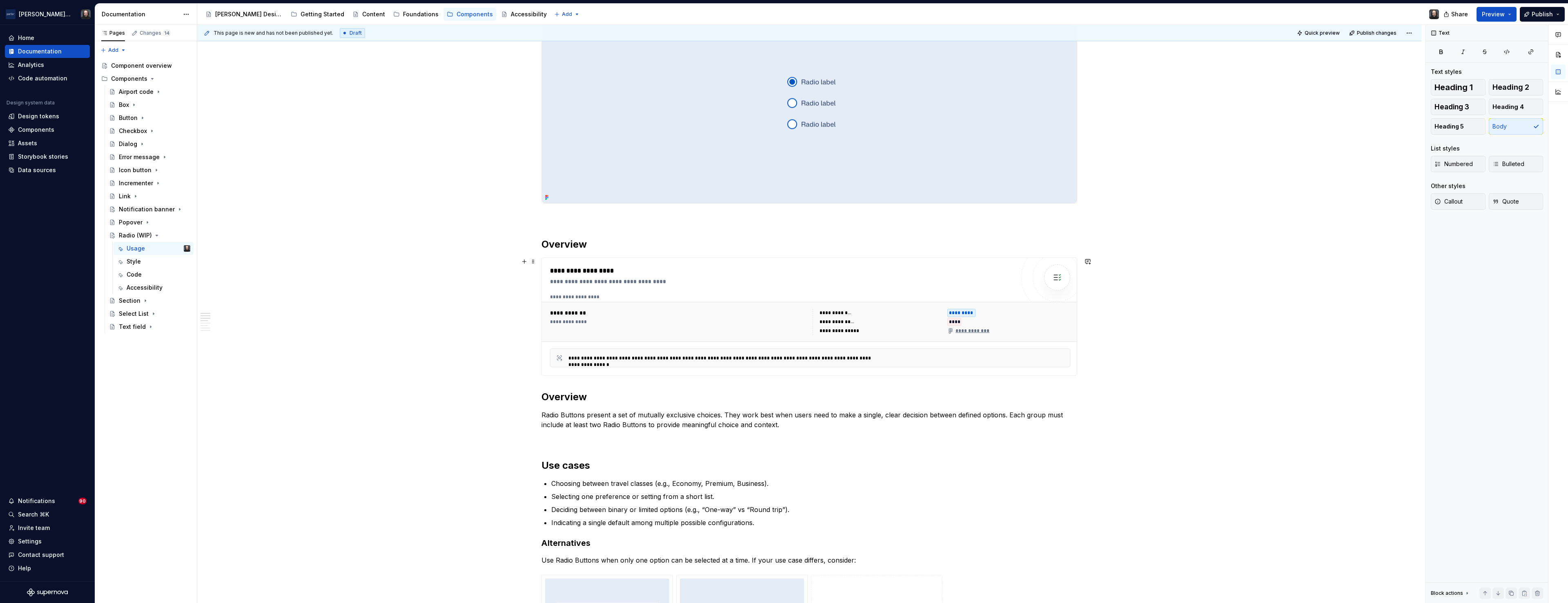
scroll to position [0, 0]
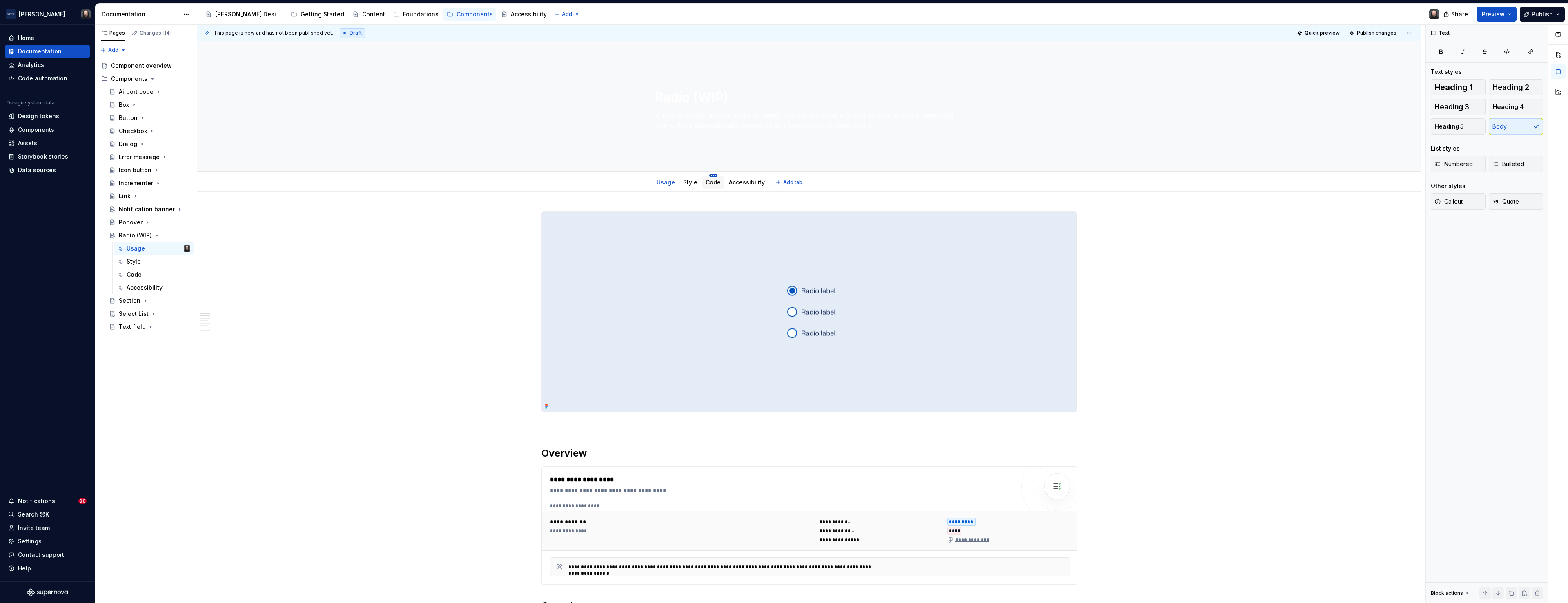
click at [713, 176] on html "Porter Airlines Home Documentation Analytics Code automation Design system data…" at bounding box center [784, 301] width 1568 height 603
type textarea "*"
click at [729, 188] on div "Rename tab" at bounding box center [751, 187] width 53 height 8
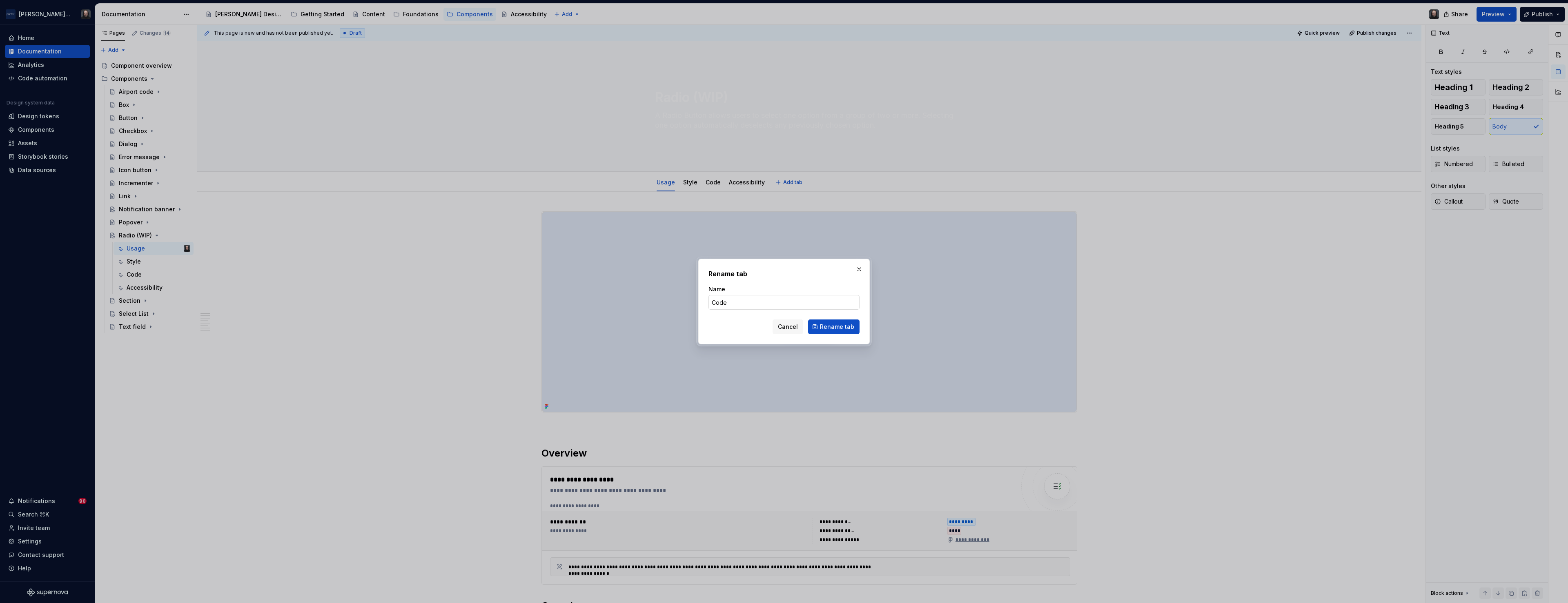
click at [747, 304] on input "Code" at bounding box center [784, 302] width 151 height 15
type input "Code (WIP)"
click at [837, 324] on span "Rename tab" at bounding box center [837, 327] width 34 height 8
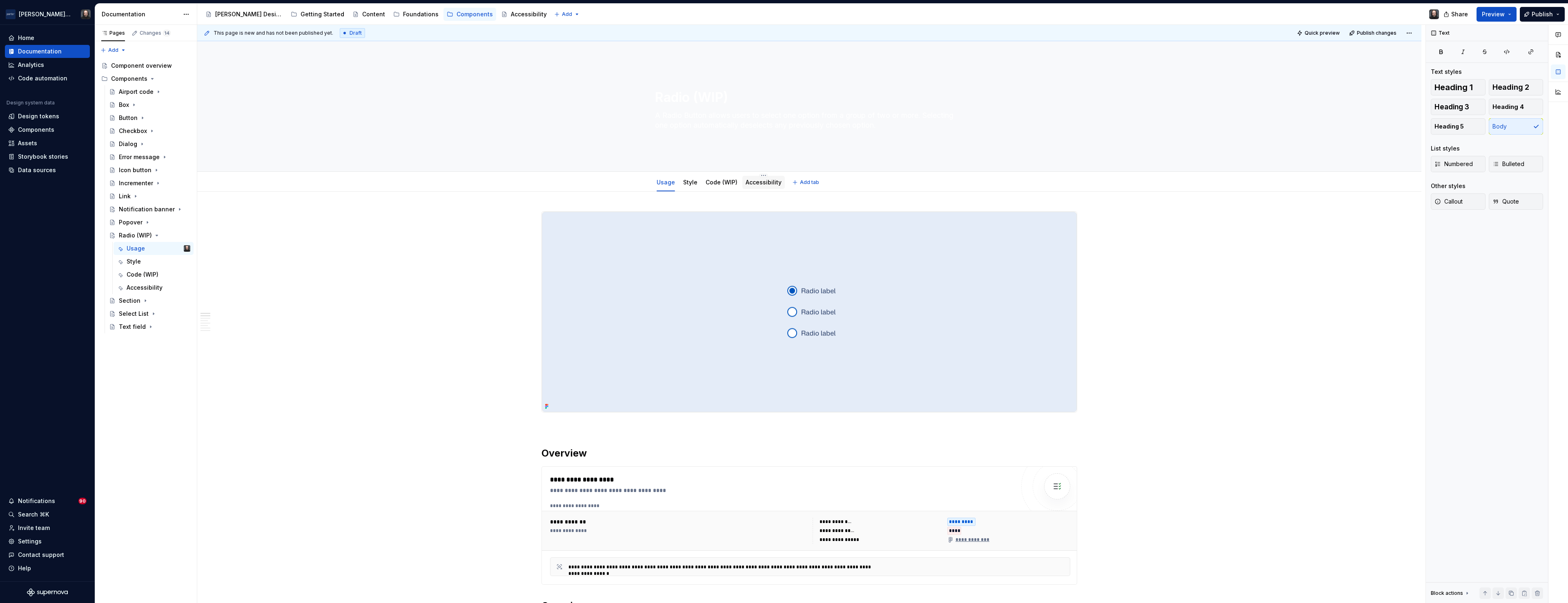
click at [760, 184] on link "Accessibility" at bounding box center [763, 182] width 36 height 7
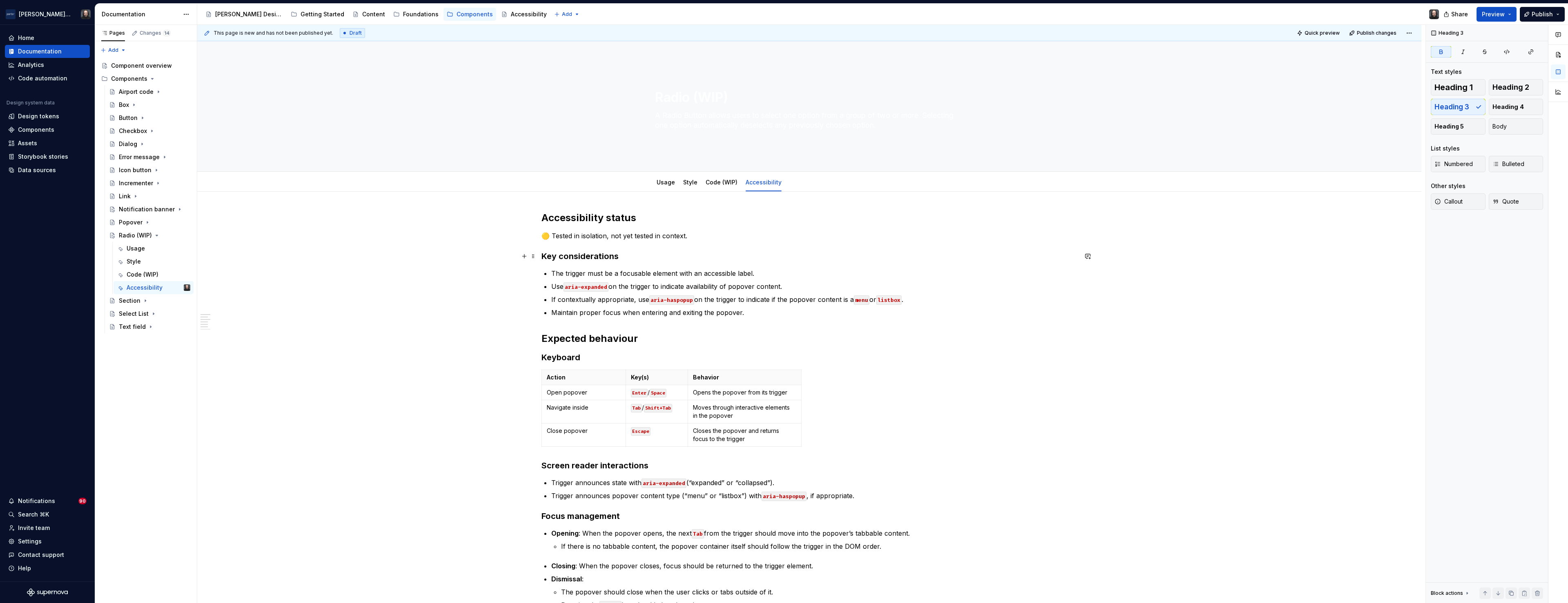
click at [545, 258] on strong "Key considerations" at bounding box center [580, 256] width 77 height 10
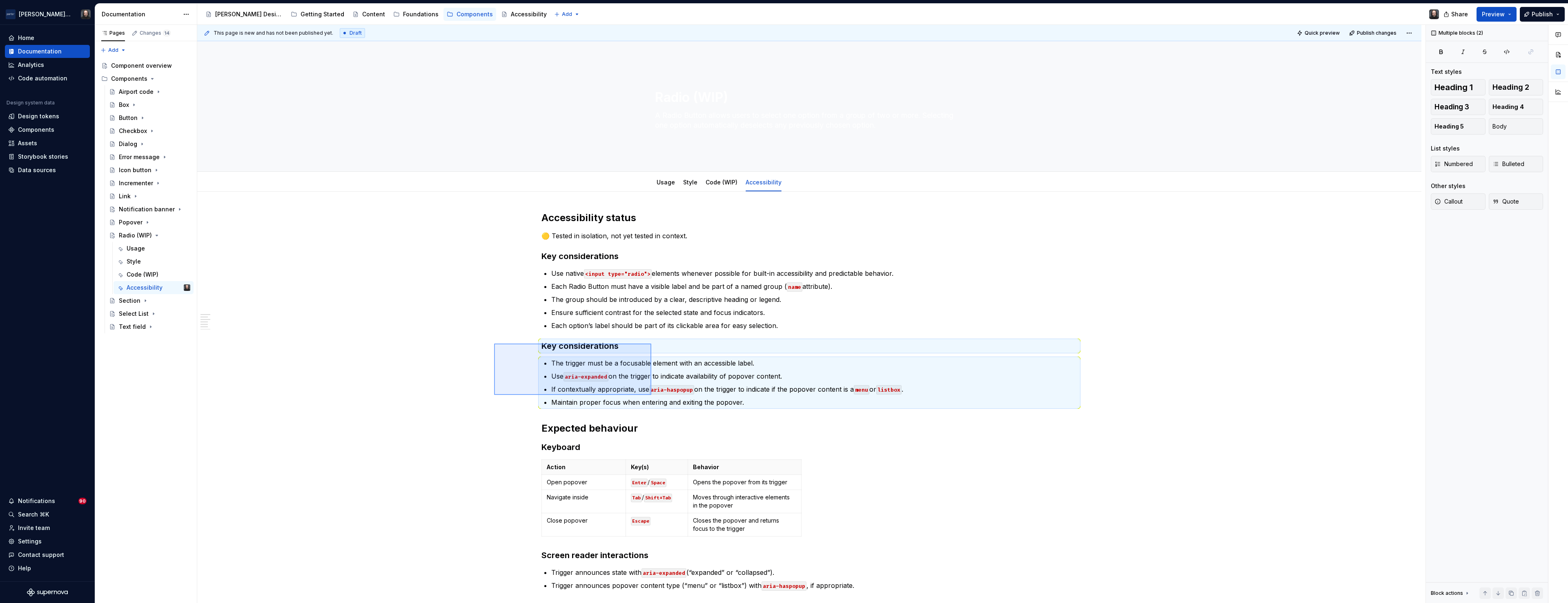
drag, startPoint x: 572, startPoint y: 369, endPoint x: 651, endPoint y: 394, distance: 82.9
click at [652, 395] on div "This page is new and has not been published yet. Draft Quick preview Publish ch…" at bounding box center [811, 314] width 1228 height 579
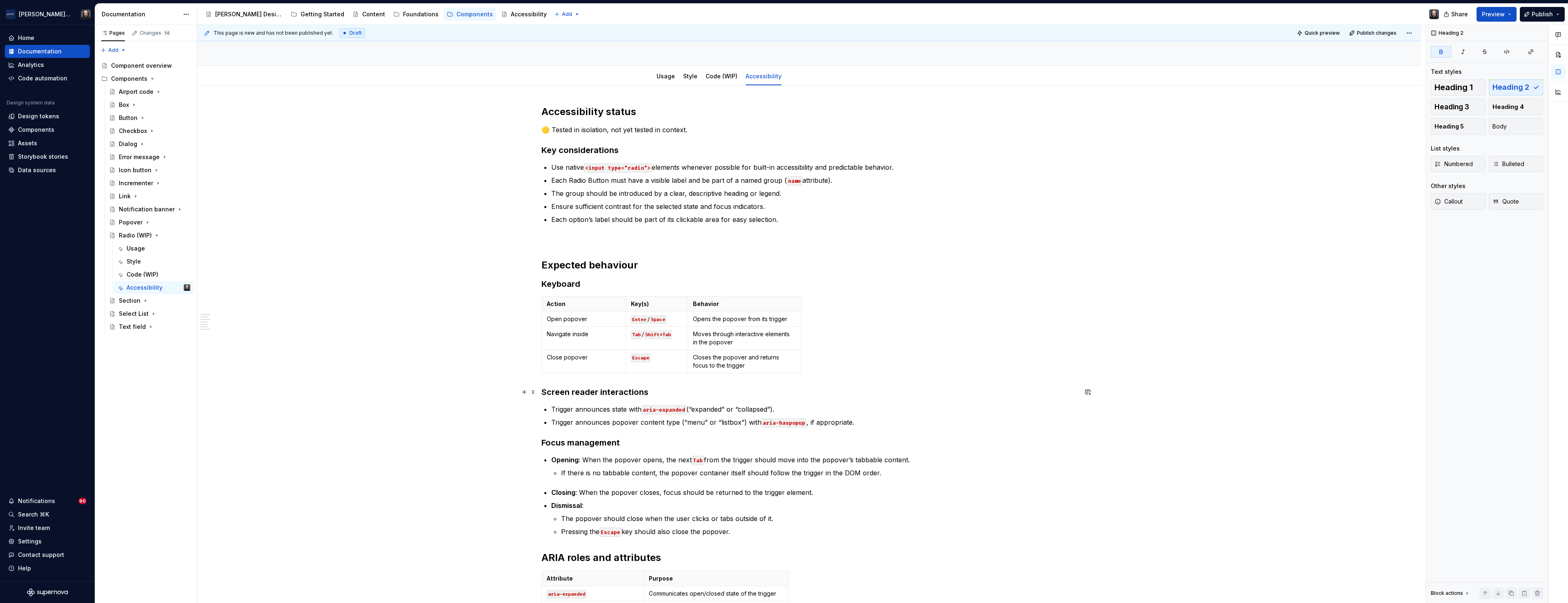
scroll to position [111, 0]
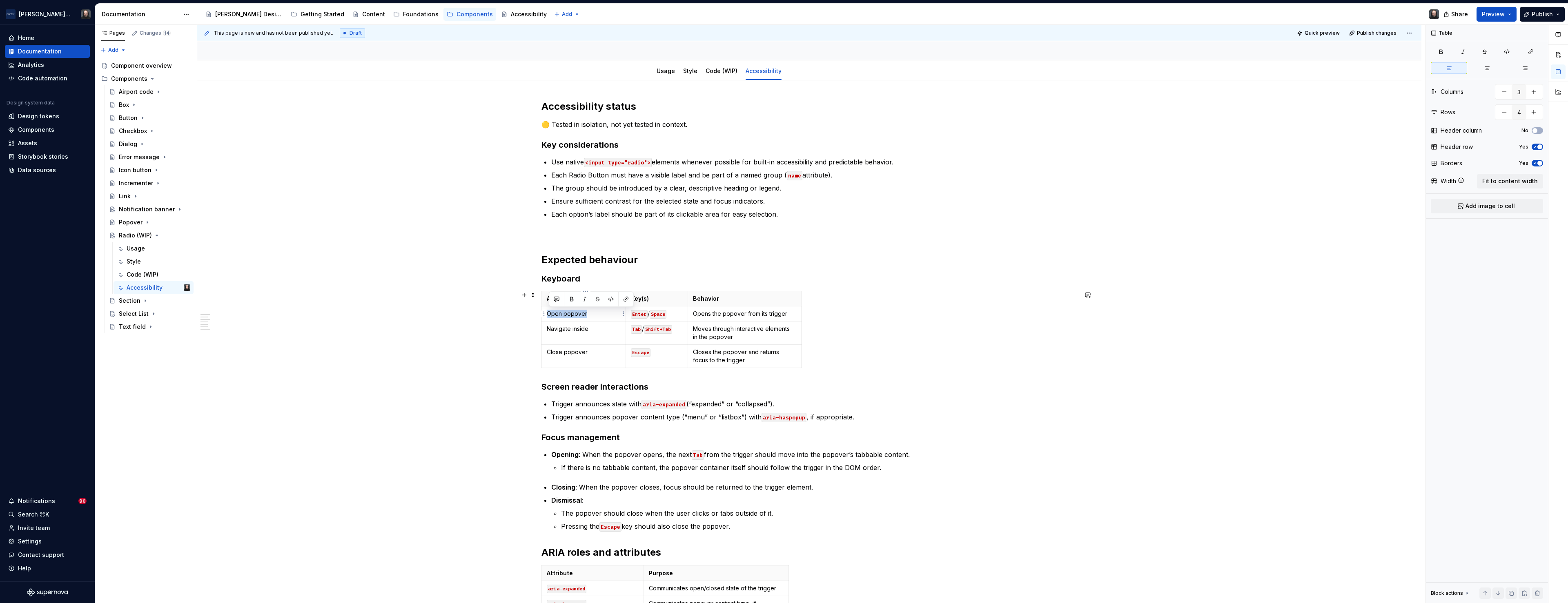
drag, startPoint x: 587, startPoint y: 314, endPoint x: 550, endPoint y: 315, distance: 37.0
click at [550, 315] on p "Open popover" at bounding box center [583, 313] width 74 height 8
drag, startPoint x: 587, startPoint y: 328, endPoint x: 550, endPoint y: 327, distance: 37.0
click at [550, 327] on p "Navigate inside" at bounding box center [583, 329] width 74 height 8
drag, startPoint x: 589, startPoint y: 352, endPoint x: 550, endPoint y: 352, distance: 39.0
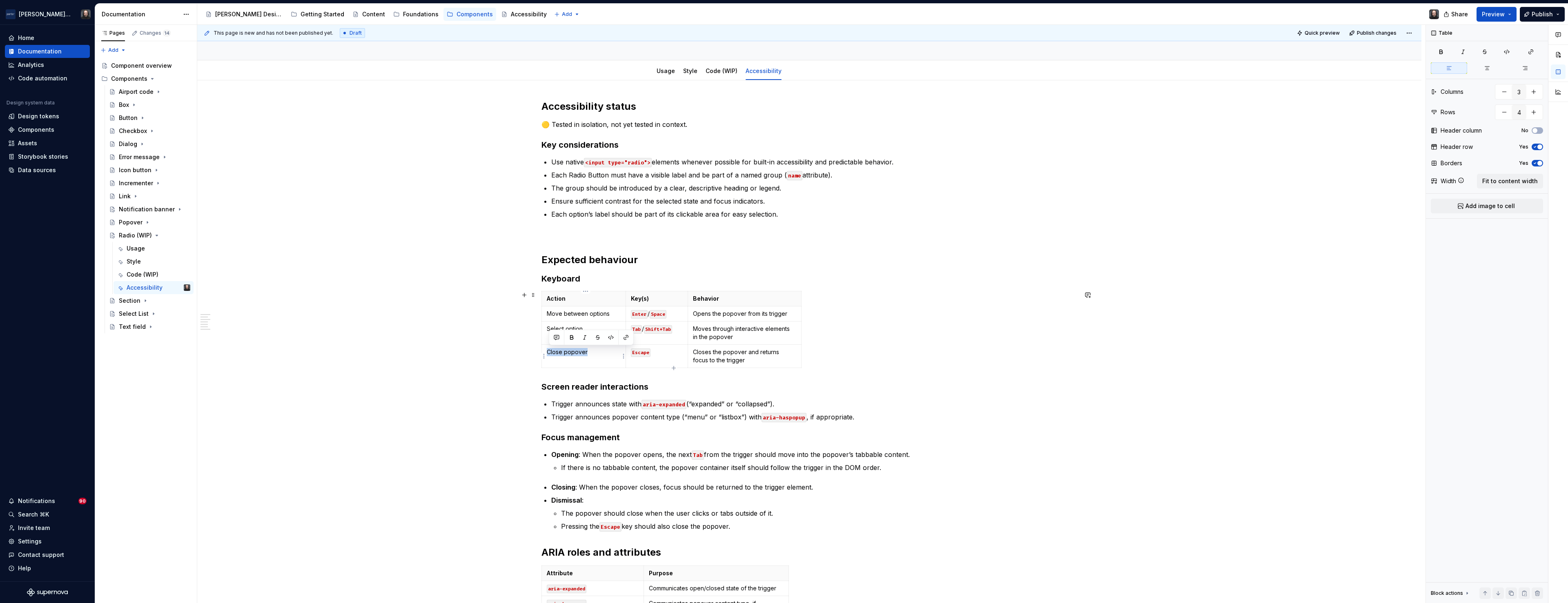
click at [550, 352] on p "Close popover" at bounding box center [583, 352] width 74 height 8
type textarea "*"
drag, startPoint x: 648, startPoint y: 315, endPoint x: 636, endPoint y: 316, distance: 12.0
click at [636, 316] on code "Enter" at bounding box center [639, 315] width 17 height 9
drag, startPoint x: 642, startPoint y: 328, endPoint x: 635, endPoint y: 329, distance: 7.1
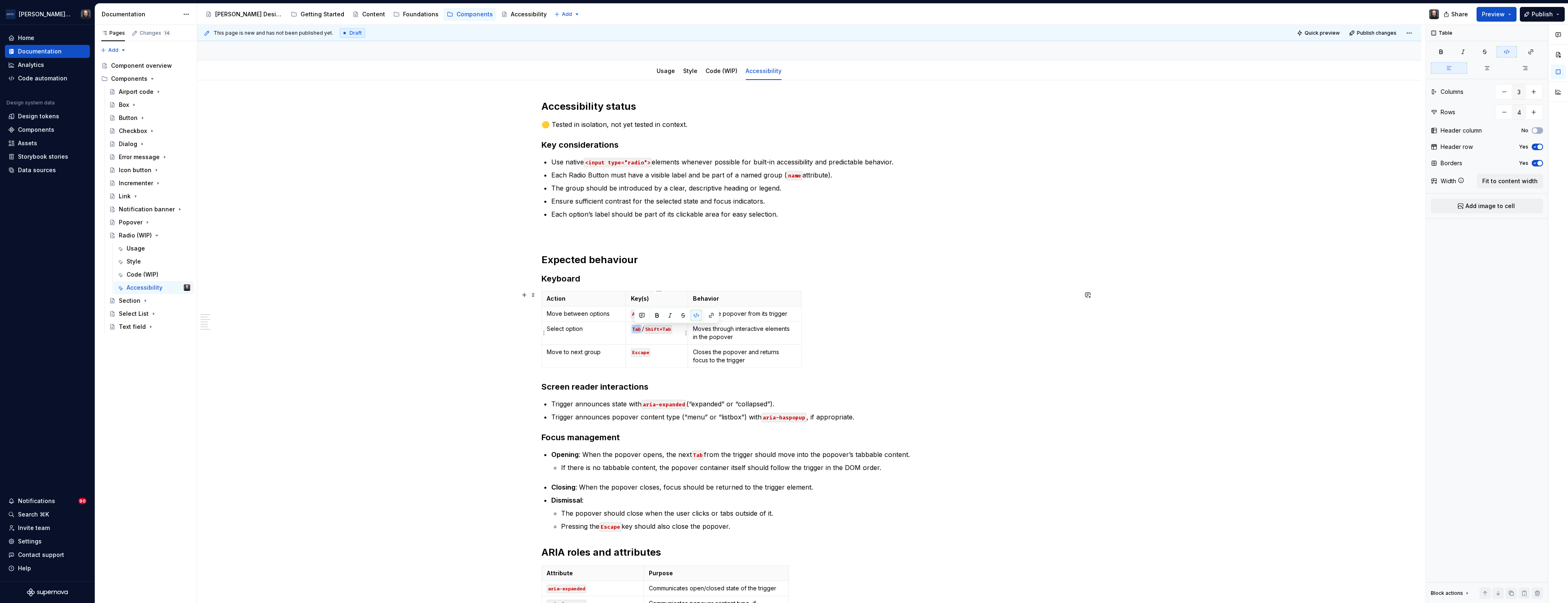
click at [635, 329] on code "Tab" at bounding box center [636, 330] width 11 height 9
drag, startPoint x: 654, startPoint y: 339, endPoint x: 632, endPoint y: 332, distance: 23.1
click at [632, 332] on td "Space / Enter" at bounding box center [657, 333] width 63 height 23
copy p "Space / Enter"
click at [636, 358] on td "Escape" at bounding box center [657, 357] width 63 height 23
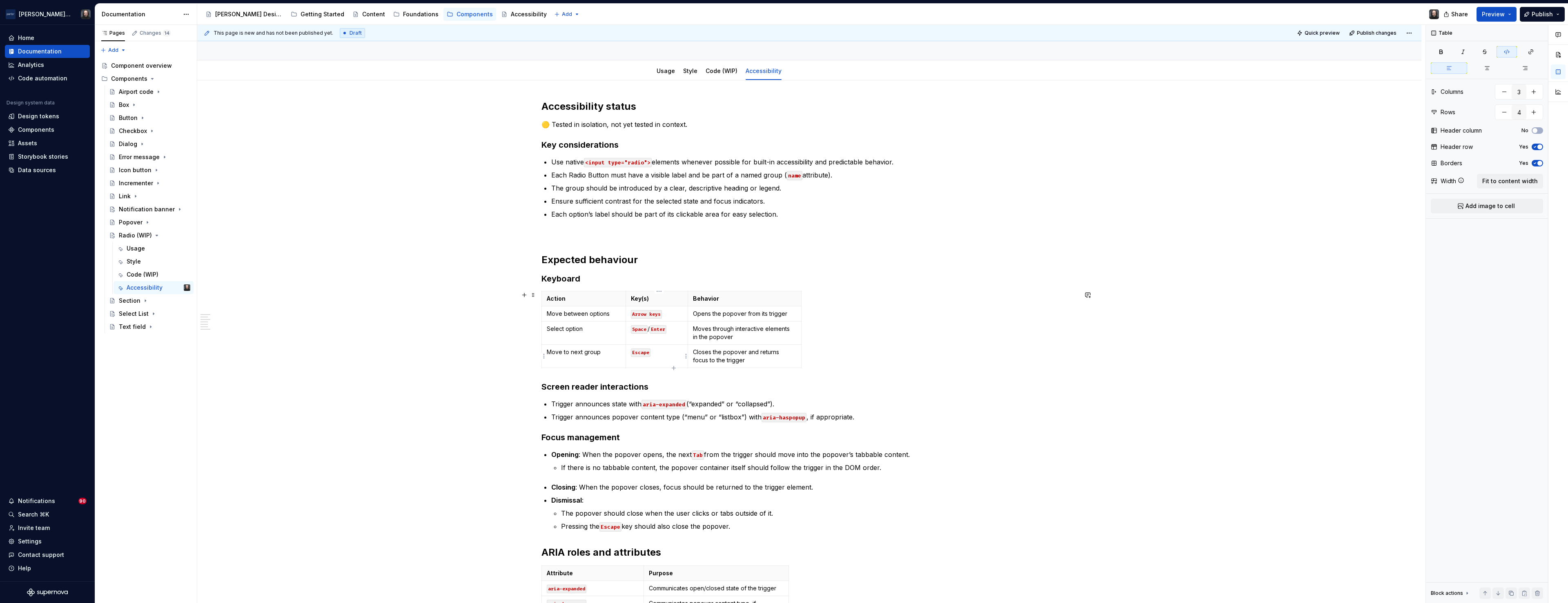
click at [658, 357] on td "Escape" at bounding box center [657, 357] width 63 height 23
drag, startPoint x: 660, startPoint y: 354, endPoint x: 632, endPoint y: 354, distance: 28.0
click at [632, 354] on p "Escape" at bounding box center [657, 352] width 52 height 8
drag, startPoint x: 644, startPoint y: 354, endPoint x: 634, endPoint y: 354, distance: 10.0
click at [634, 354] on code "Space" at bounding box center [639, 353] width 17 height 9
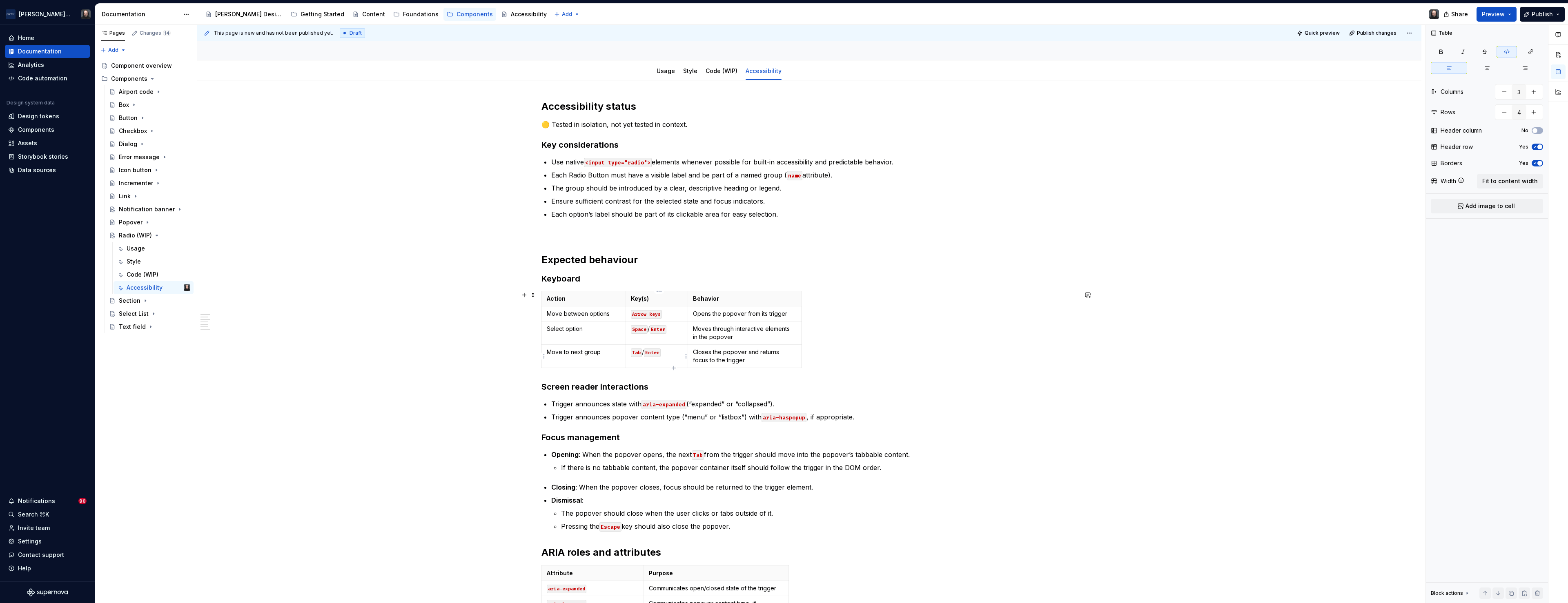
click at [652, 353] on code "Enter" at bounding box center [653, 353] width 17 height 9
drag, startPoint x: 695, startPoint y: 315, endPoint x: 789, endPoint y: 313, distance: 94.0
click at [789, 313] on p "Opens the popover from its trigger" at bounding box center [744, 313] width 103 height 8
copy p "Opens the popover from its trigger"
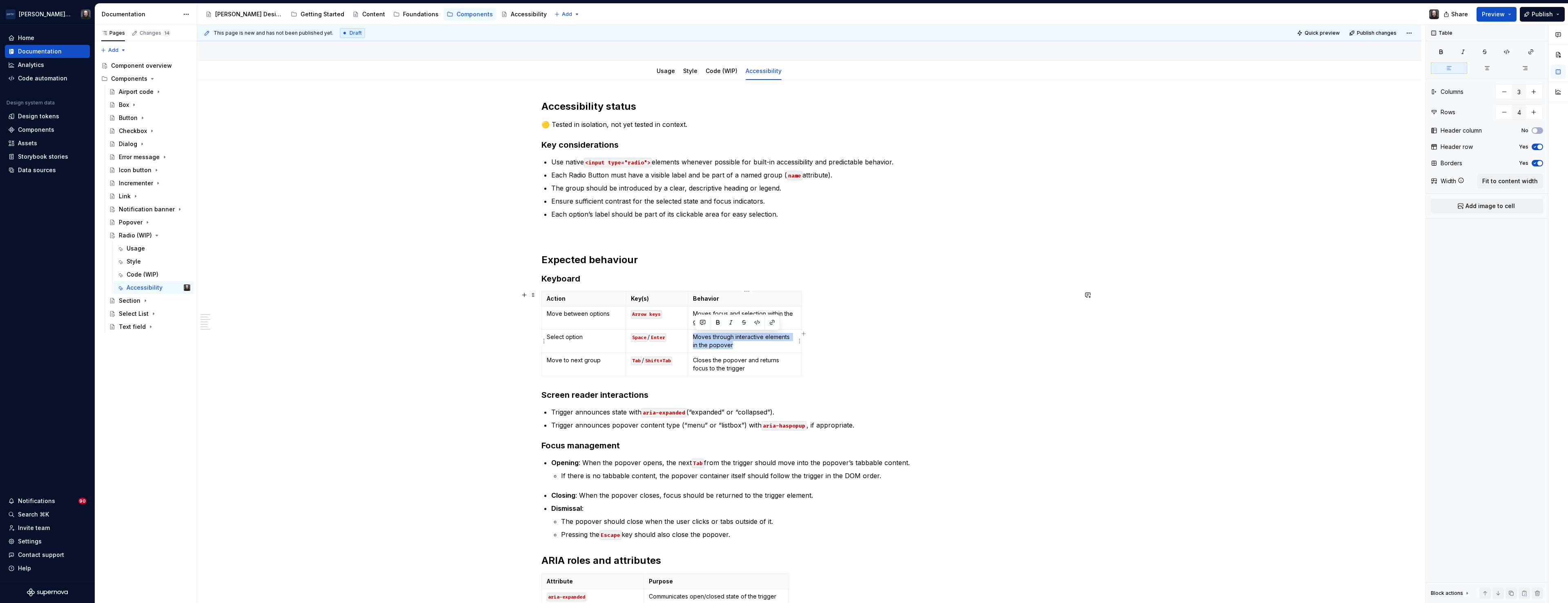
drag, startPoint x: 698, startPoint y: 338, endPoint x: 738, endPoint y: 343, distance: 40.3
click at [738, 343] on p "Moves through interactive elements in the popover" at bounding box center [744, 341] width 103 height 16
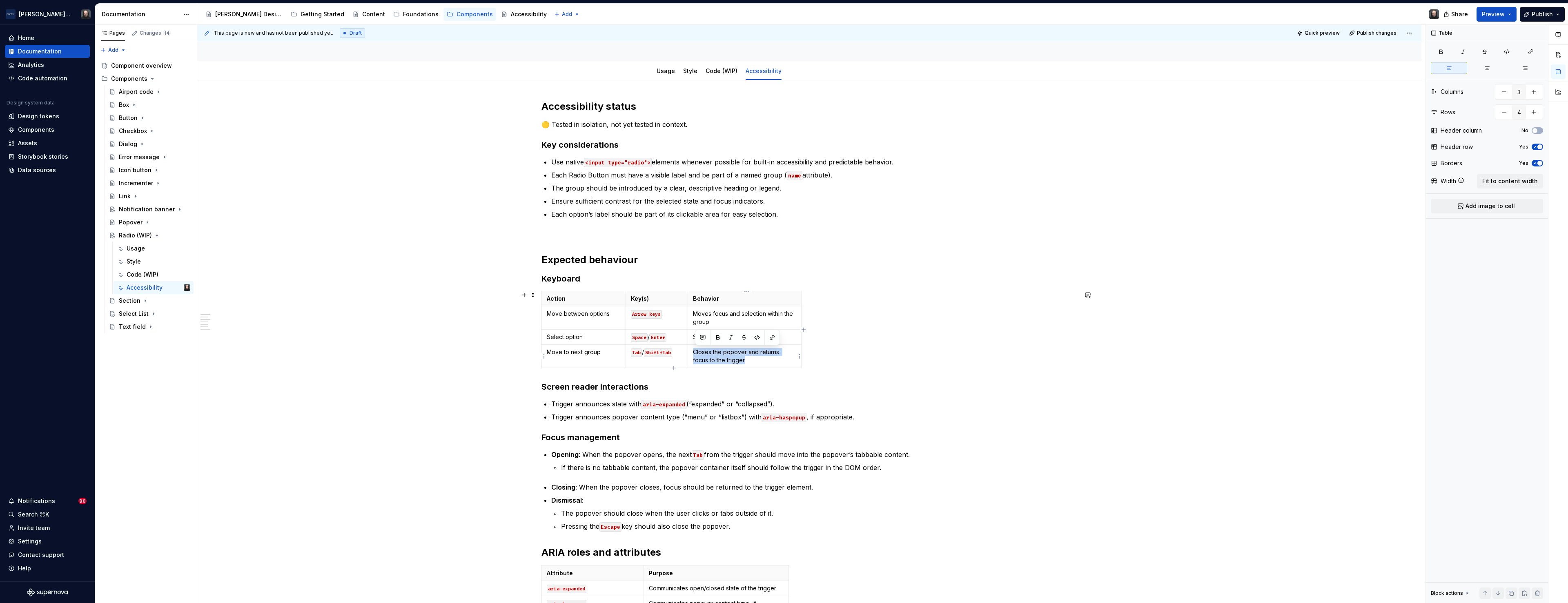
drag, startPoint x: 696, startPoint y: 353, endPoint x: 755, endPoint y: 357, distance: 59.1
click at [755, 357] on p "Closes the popover and returns focus to the trigger" at bounding box center [744, 356] width 103 height 16
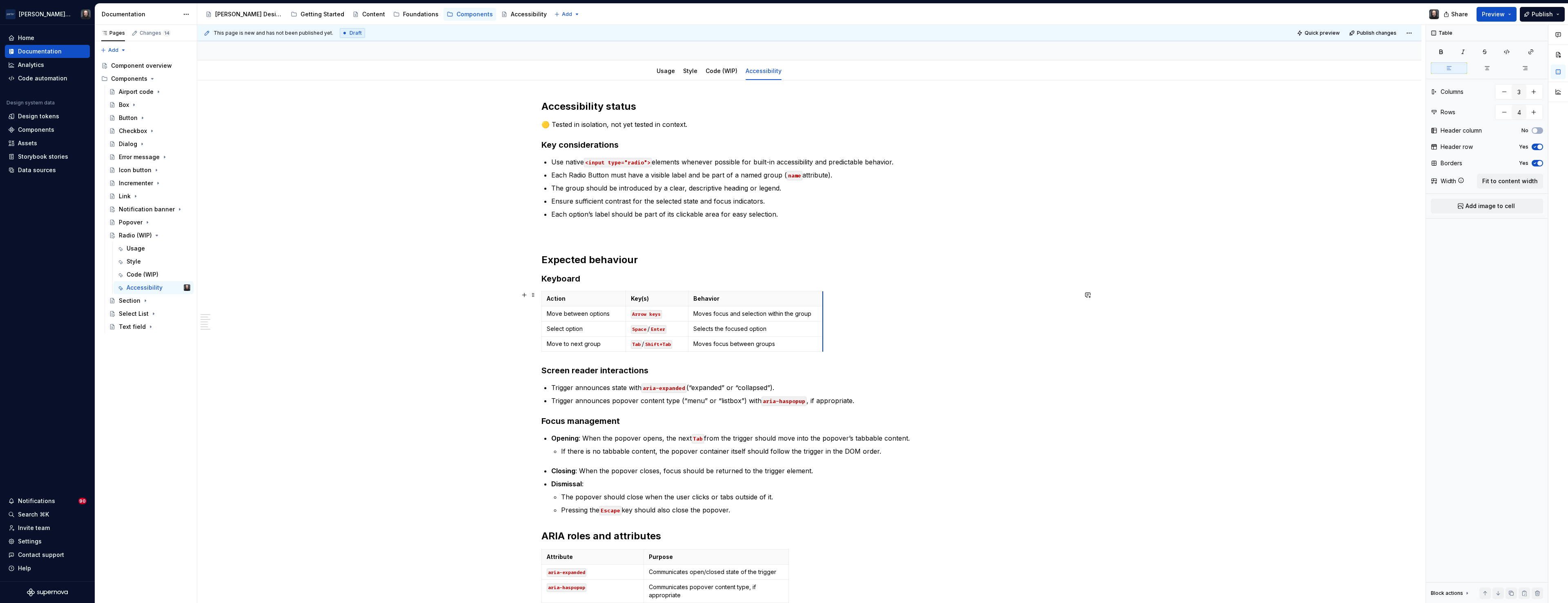
drag, startPoint x: 802, startPoint y: 335, endPoint x: 824, endPoint y: 335, distance: 22.0
click at [545, 372] on h3 "Screen reader interactions" at bounding box center [810, 371] width 536 height 12
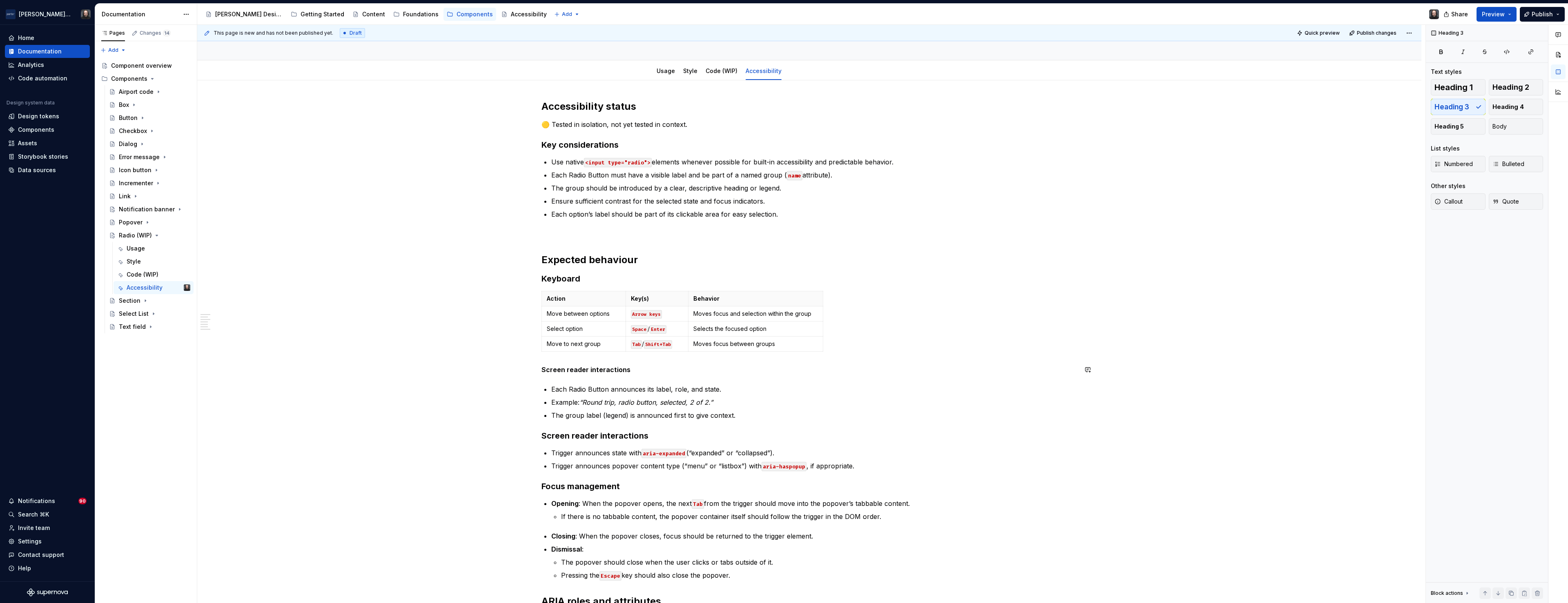
scroll to position [212, 0]
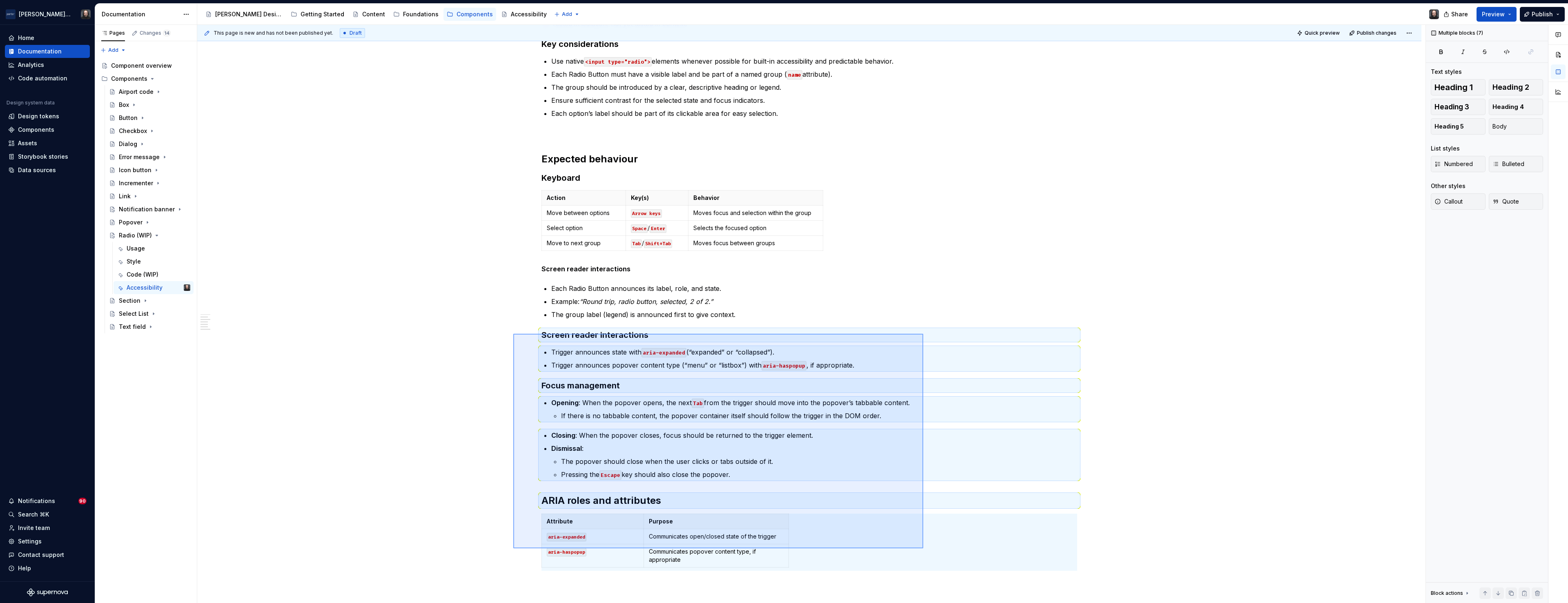
drag, startPoint x: 576, startPoint y: 366, endPoint x: 923, endPoint y: 549, distance: 392.3
click at [923, 549] on div "This page is new and has not been published yet. Draft Quick preview Publish ch…" at bounding box center [811, 314] width 1228 height 579
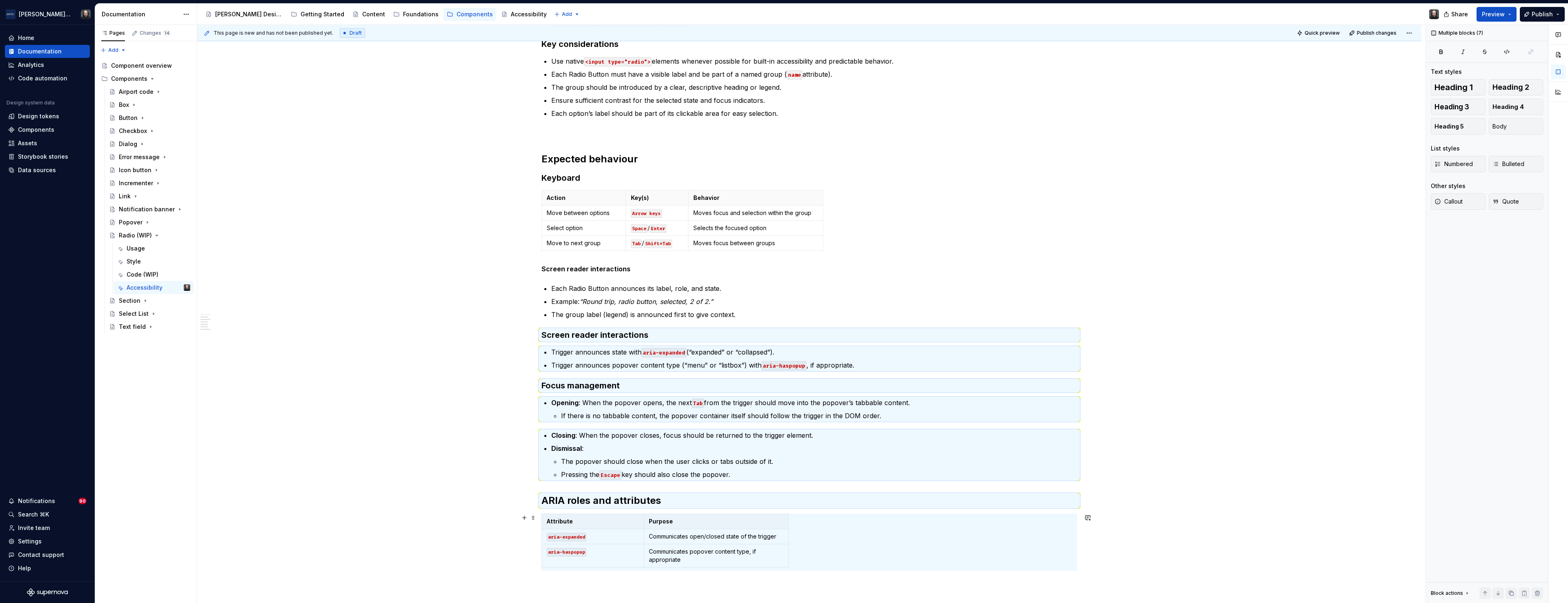
scroll to position [138, 0]
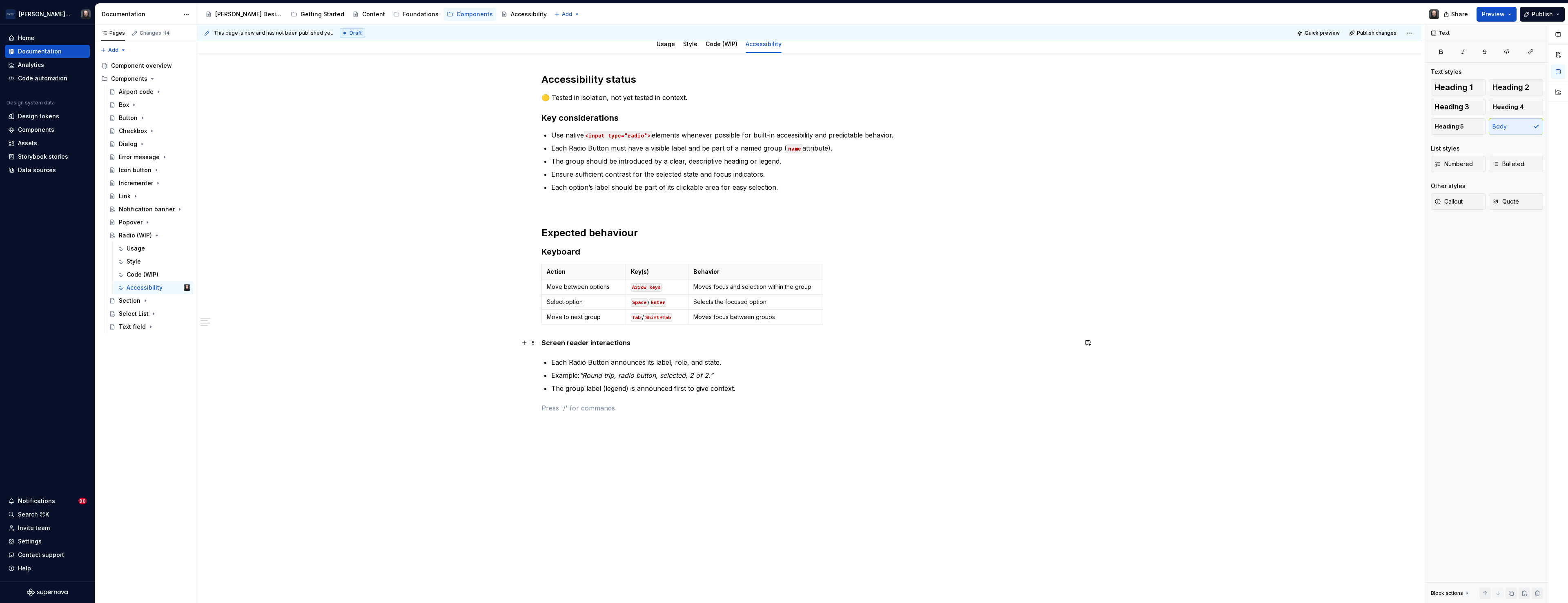
click at [572, 344] on strong "Screen reader interactions" at bounding box center [586, 343] width 89 height 8
click at [593, 329] on span "Text" at bounding box center [594, 327] width 11 height 7
click at [566, 252] on h3 "Keyboard" at bounding box center [810, 252] width 536 height 12
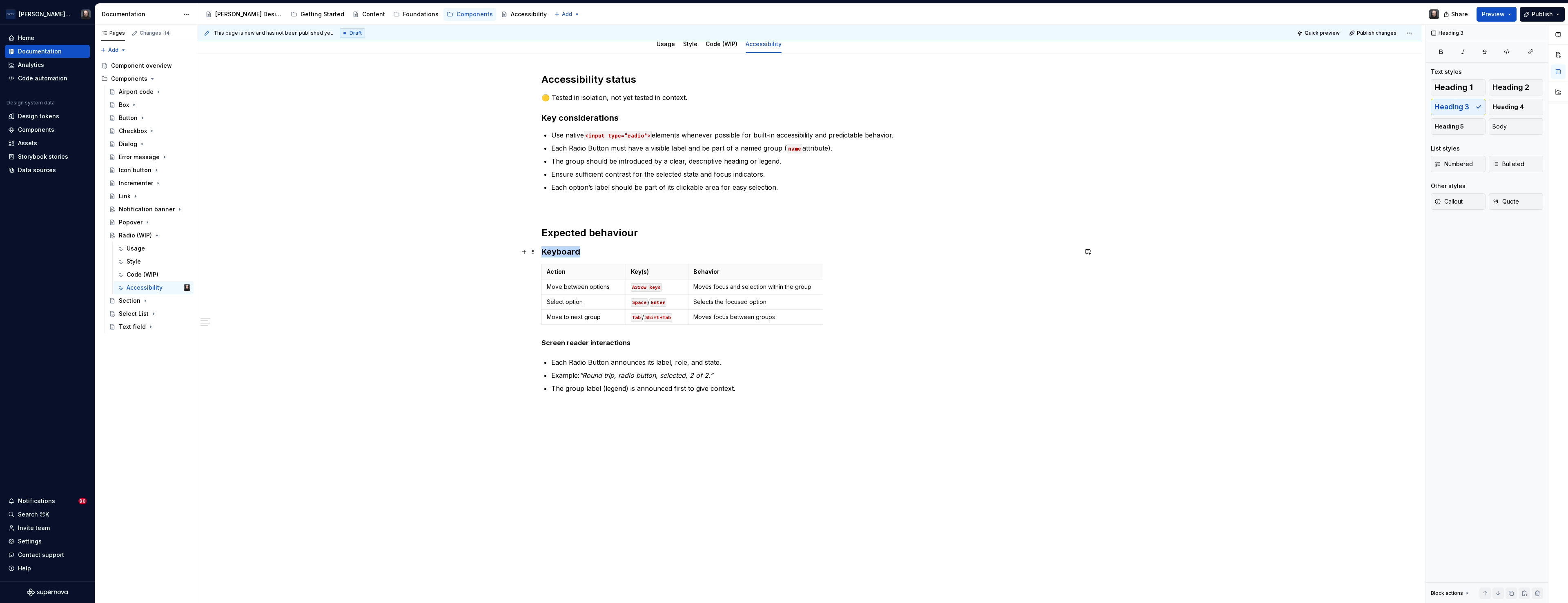
click at [566, 252] on h3 "Keyboard" at bounding box center [810, 252] width 536 height 12
click at [583, 346] on strong "Screen reader interactions" at bounding box center [586, 343] width 89 height 8
click at [587, 326] on button "Text" at bounding box center [597, 327] width 25 height 12
click at [632, 328] on button "button" at bounding box center [632, 327] width 12 height 12
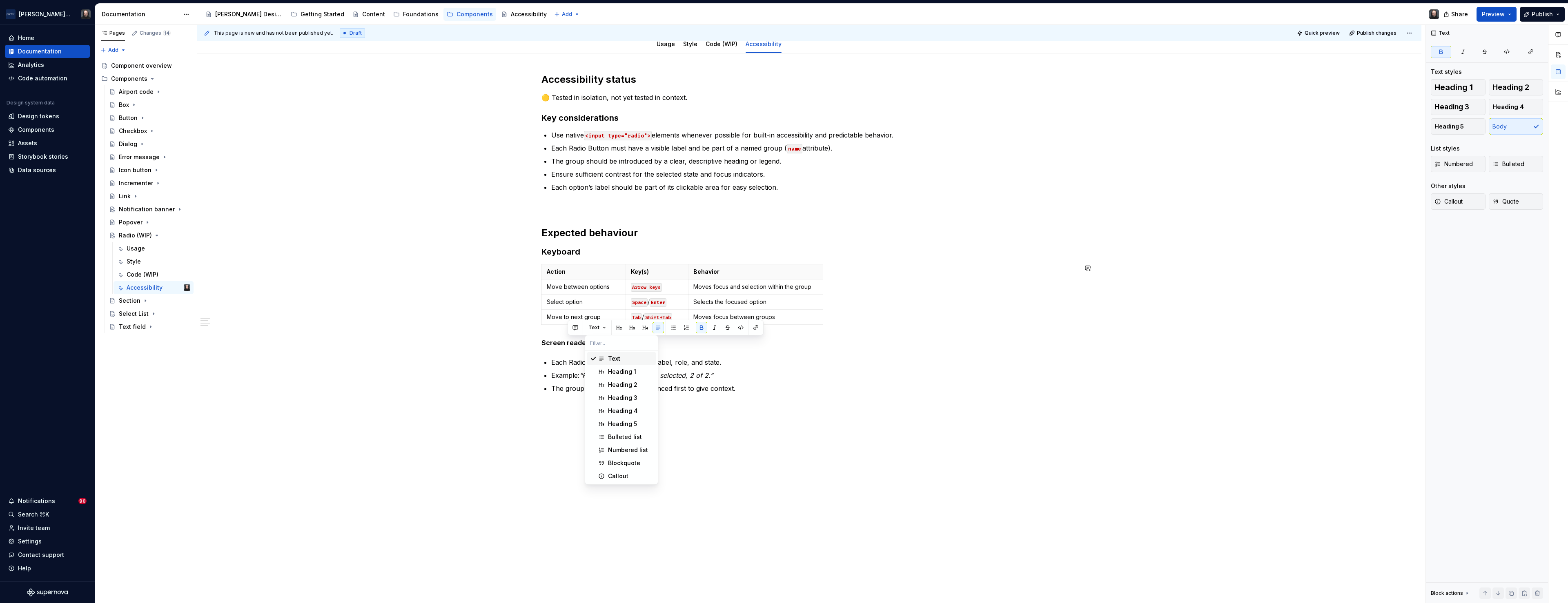
scroll to position [137, 0]
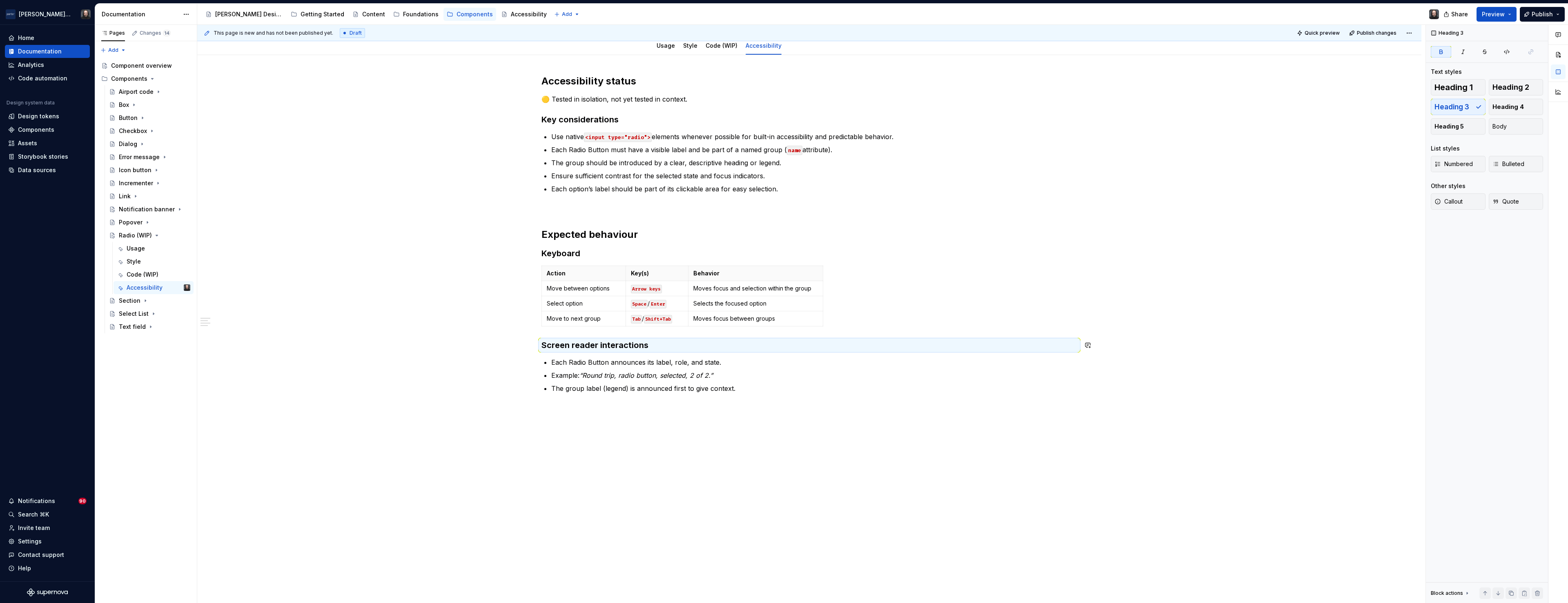
click at [427, 354] on div "Accessibility status 🟡 Tested in isolation, not yet tested in context. Key cons…" at bounding box center [809, 330] width 1224 height 549
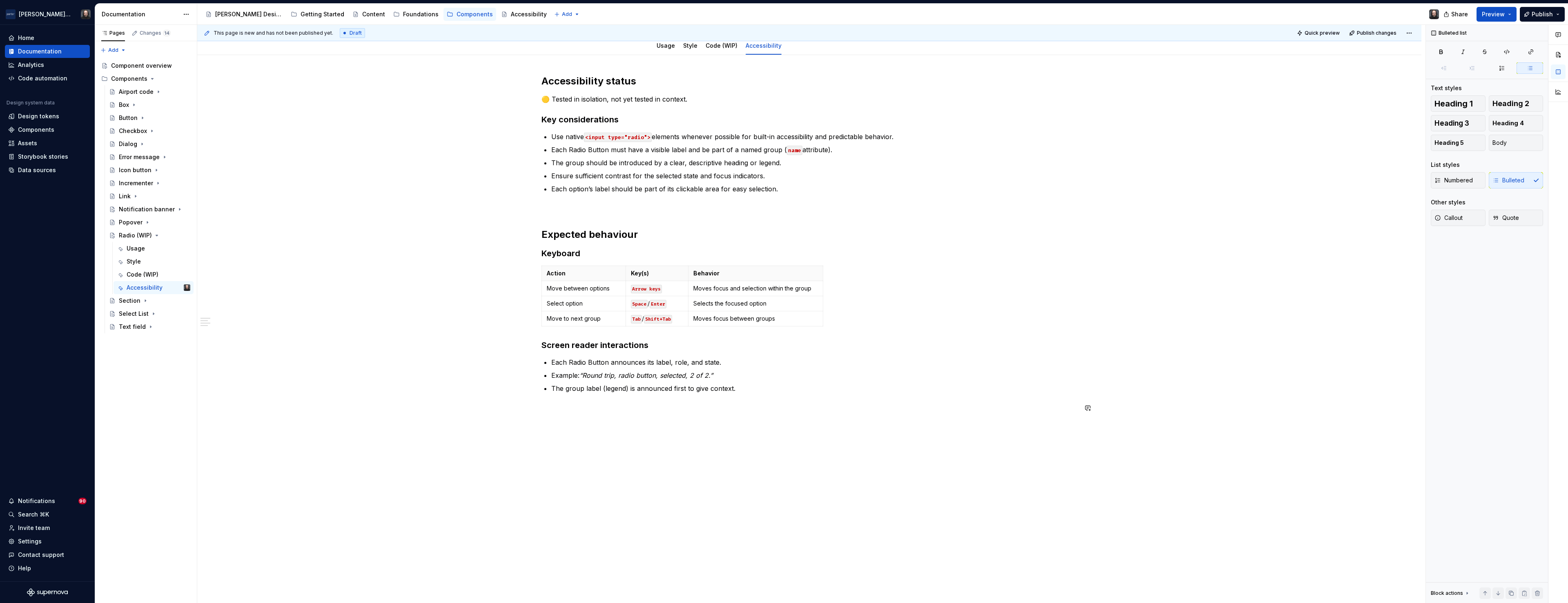
click at [595, 491] on div "Accessibility status 🟡 Tested in isolation, not yet tested in context. Key cons…" at bounding box center [809, 330] width 1224 height 549
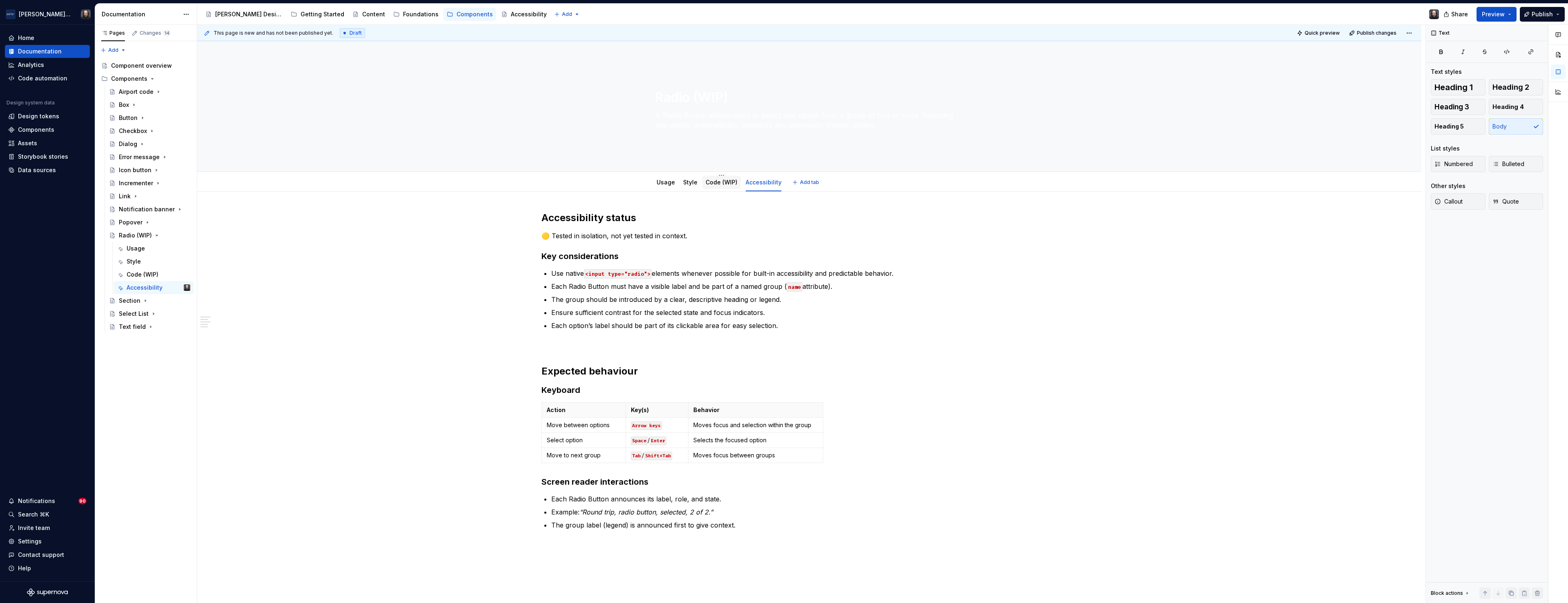
click at [721, 183] on link "Code (WIP)" at bounding box center [721, 182] width 32 height 7
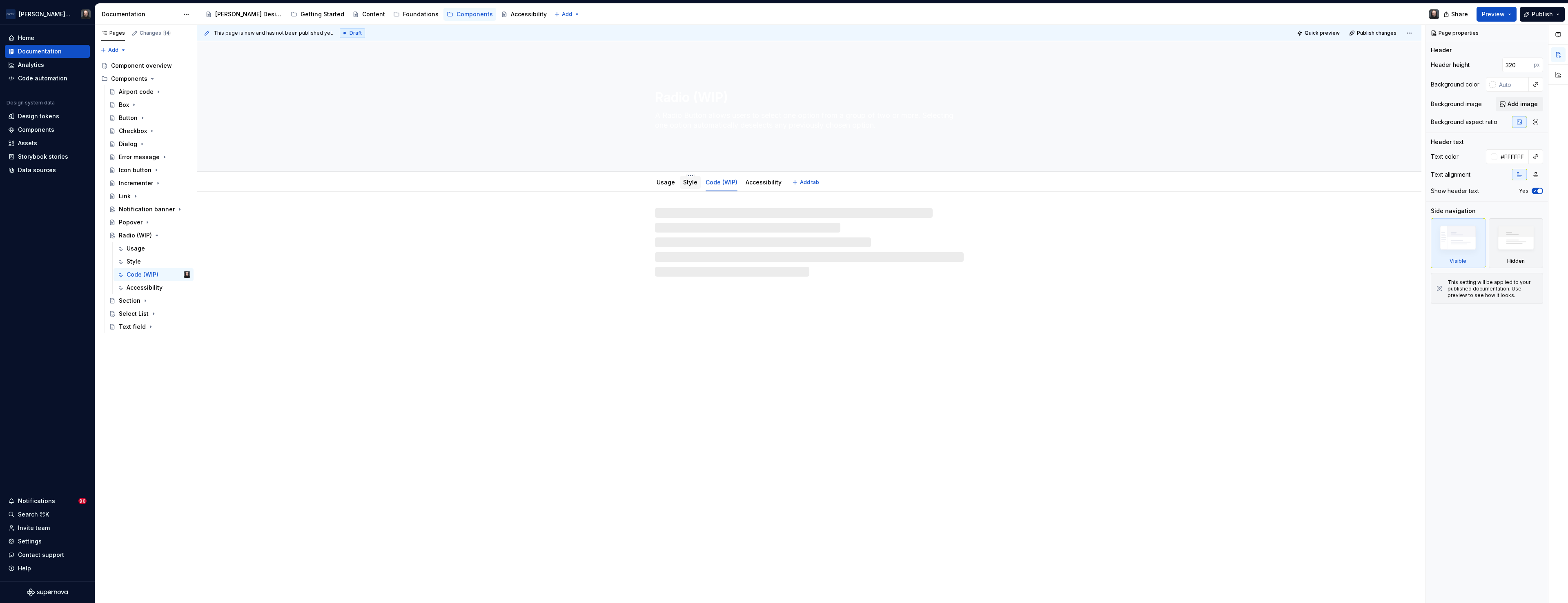
click at [693, 183] on link "Style" at bounding box center [690, 182] width 14 height 7
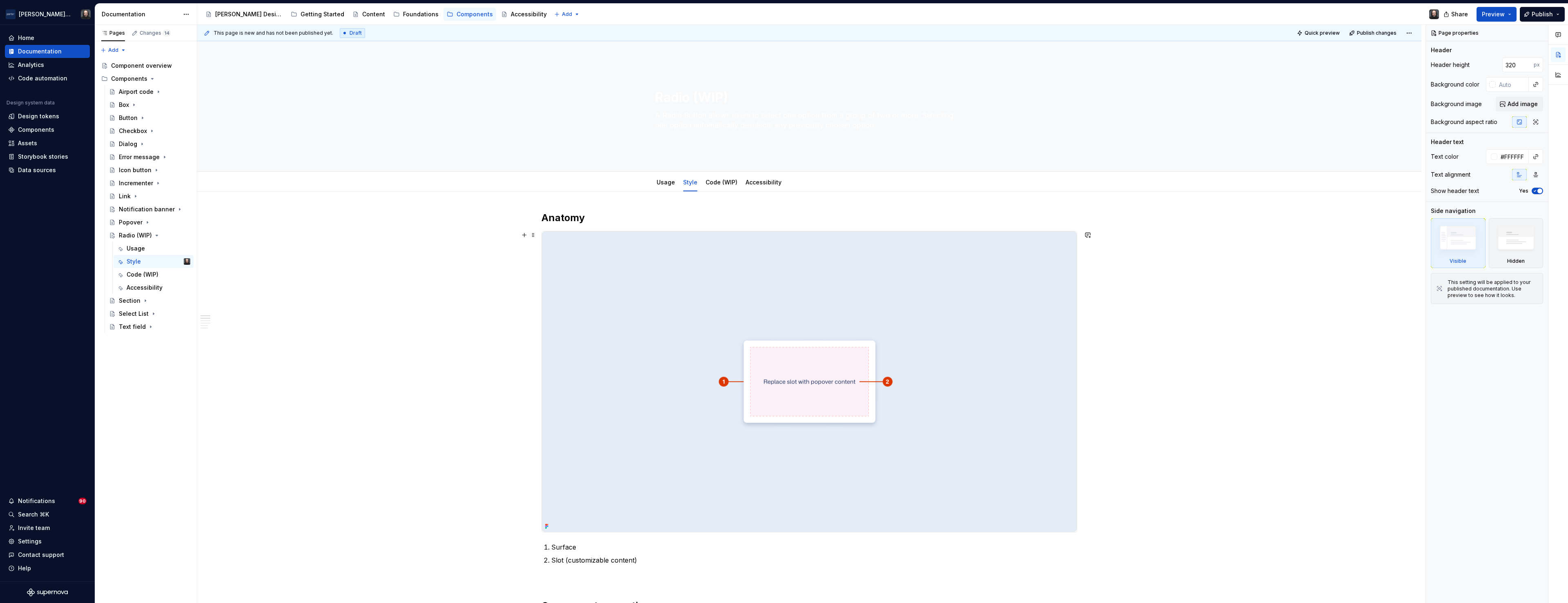
scroll to position [88, 0]
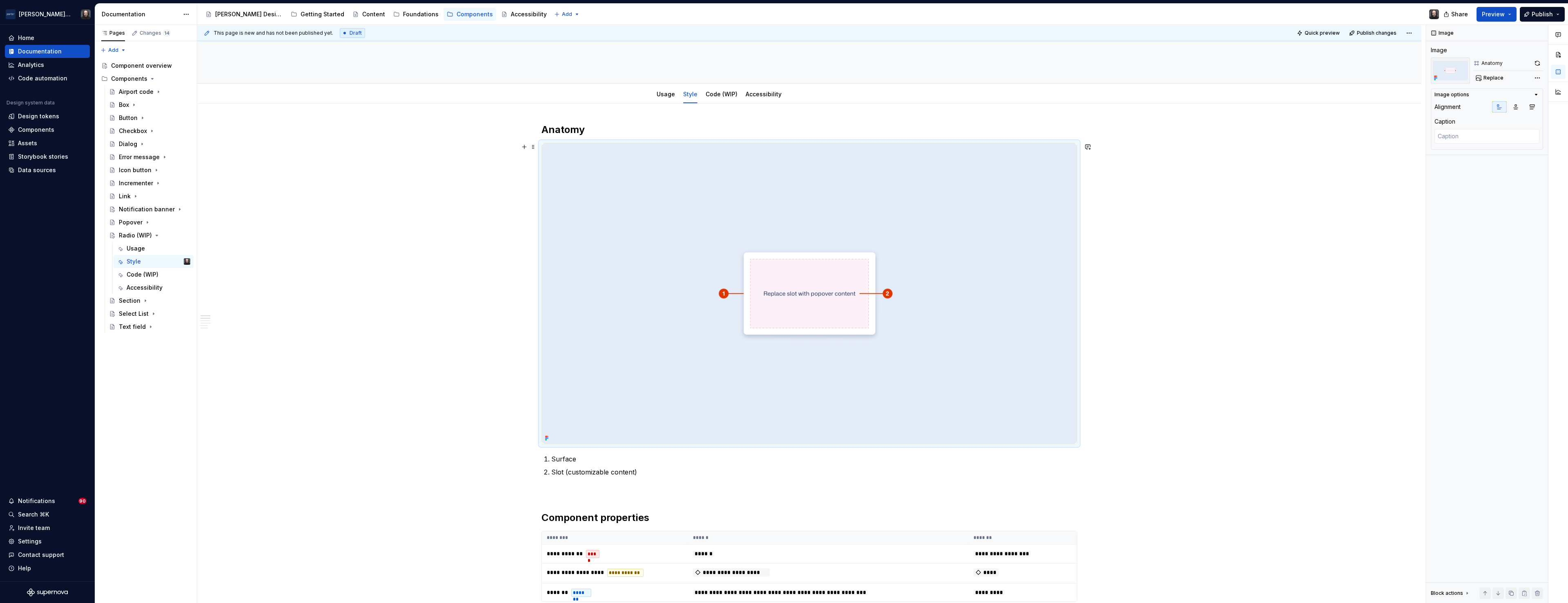
click at [810, 207] on img at bounding box center [809, 293] width 535 height 301
click at [1496, 78] on span "Replace" at bounding box center [1493, 78] width 20 height 7
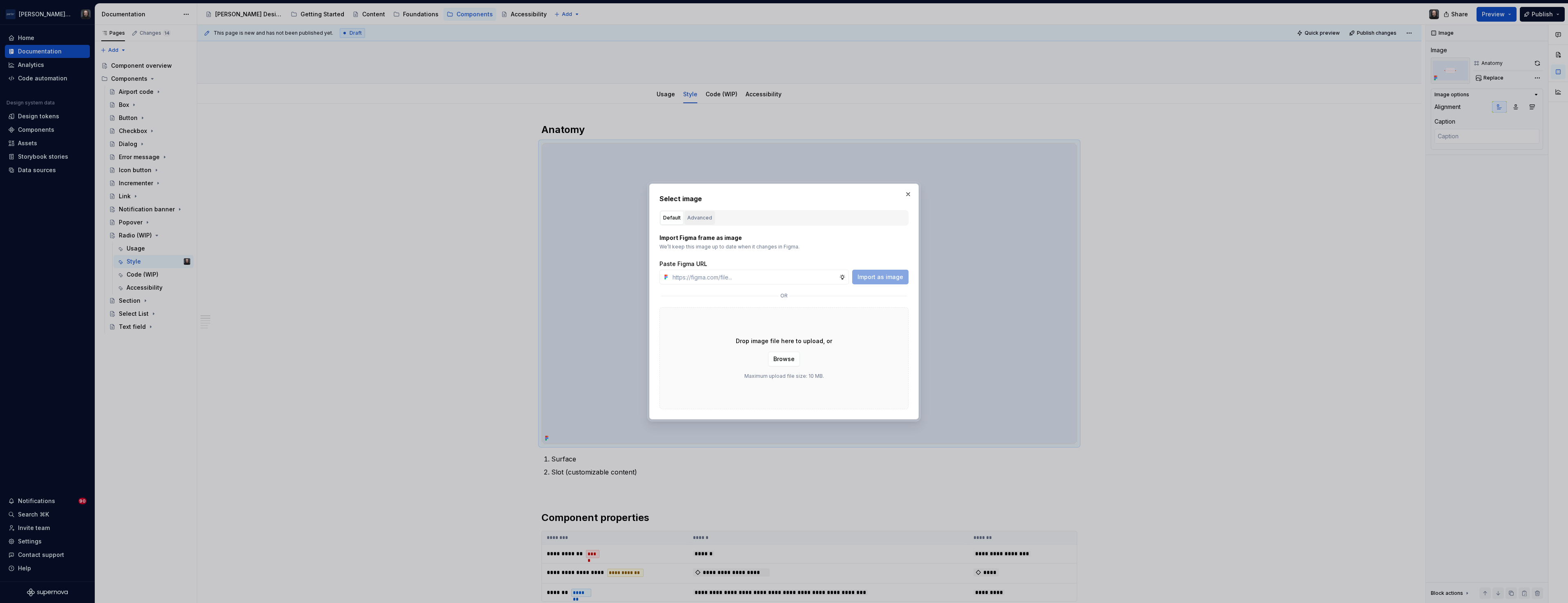
click at [704, 216] on div "Advanced" at bounding box center [699, 218] width 25 height 8
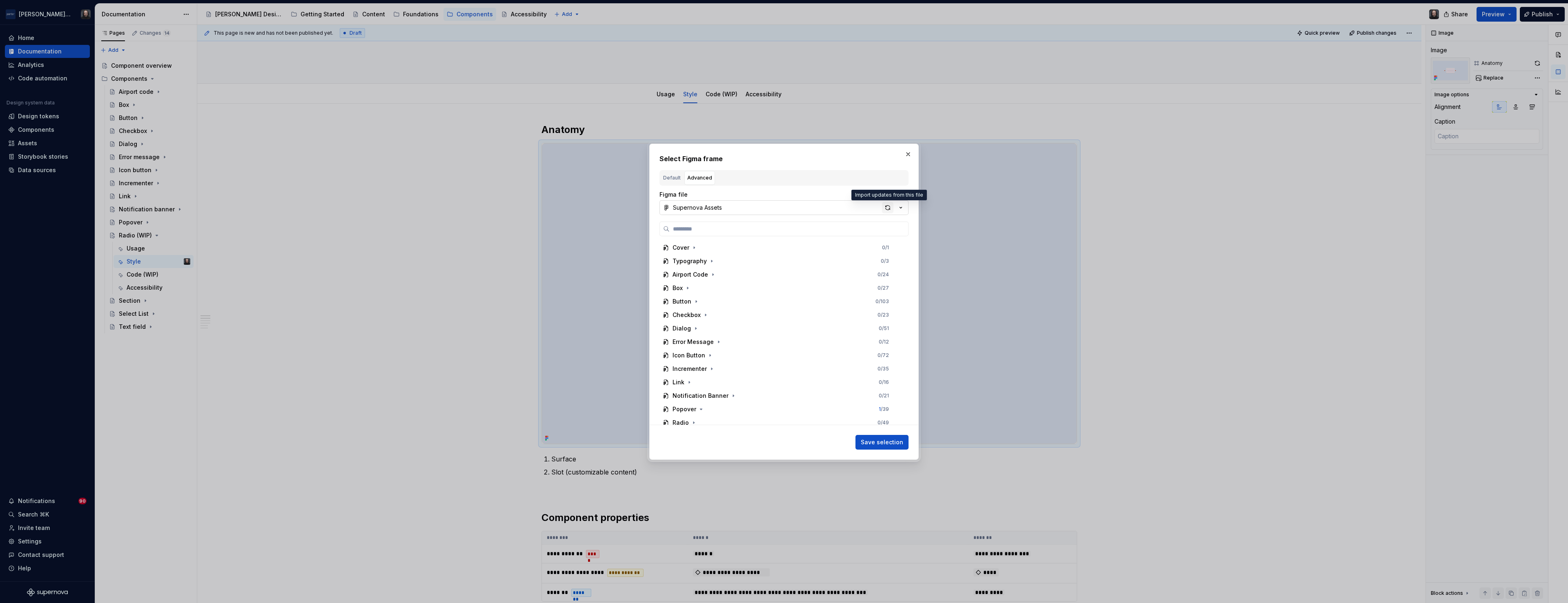
click at [889, 208] on div "button" at bounding box center [887, 207] width 12 height 12
click at [715, 352] on div "Radio 0 / 54" at bounding box center [780, 350] width 242 height 13
click at [811, 322] on div "Anatomy 0 / 8" at bounding box center [785, 323] width 235 height 13
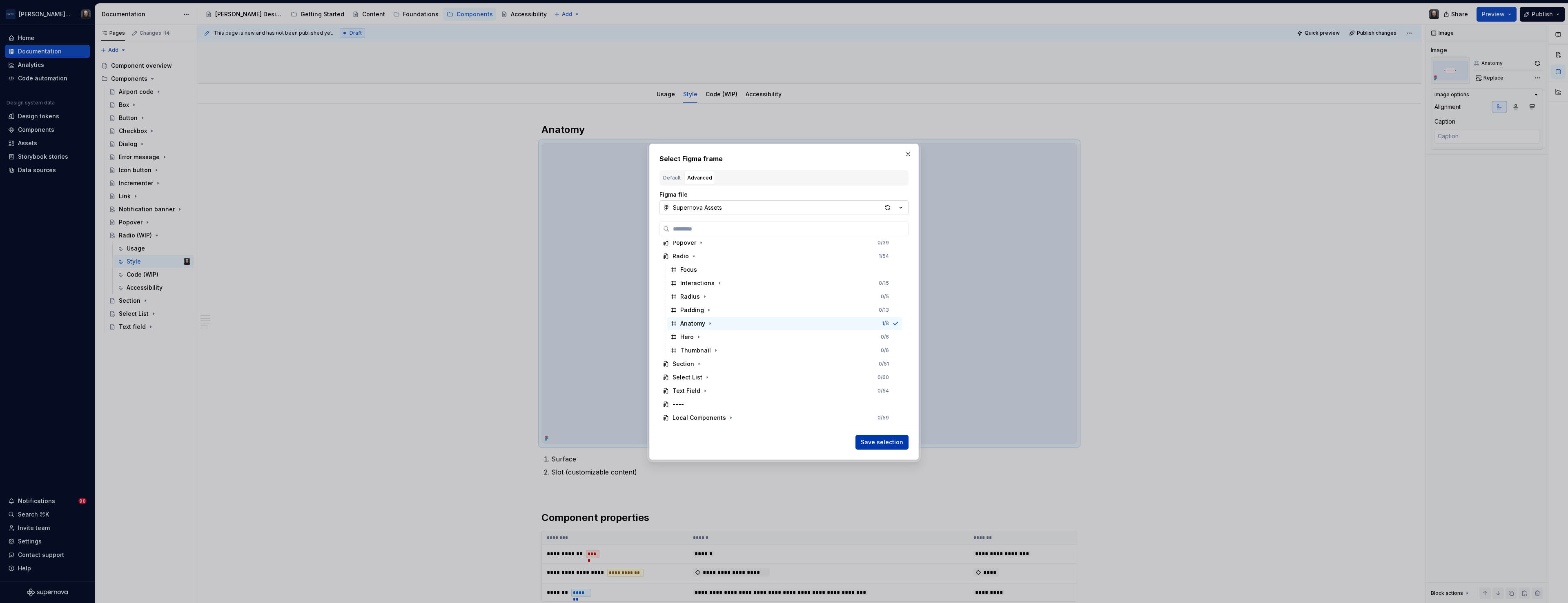
click at [889, 442] on span "Save selection" at bounding box center [882, 442] width 43 height 8
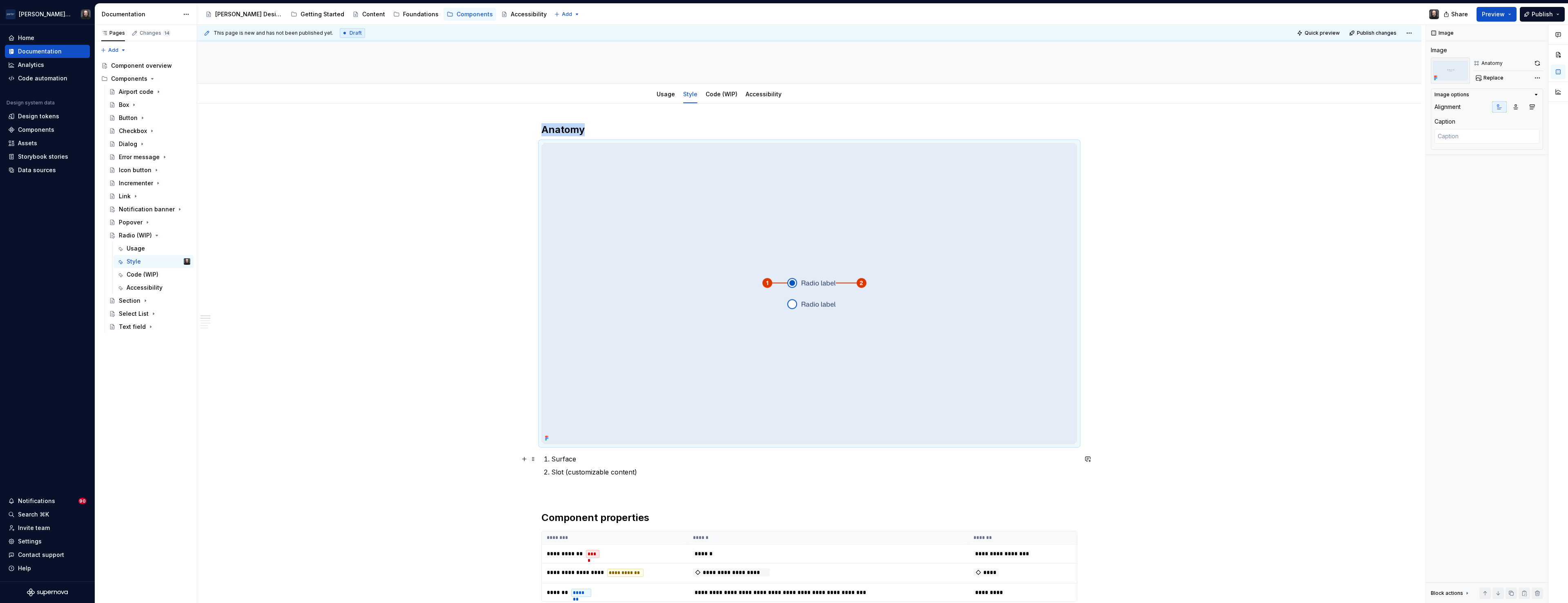
type textarea "*"
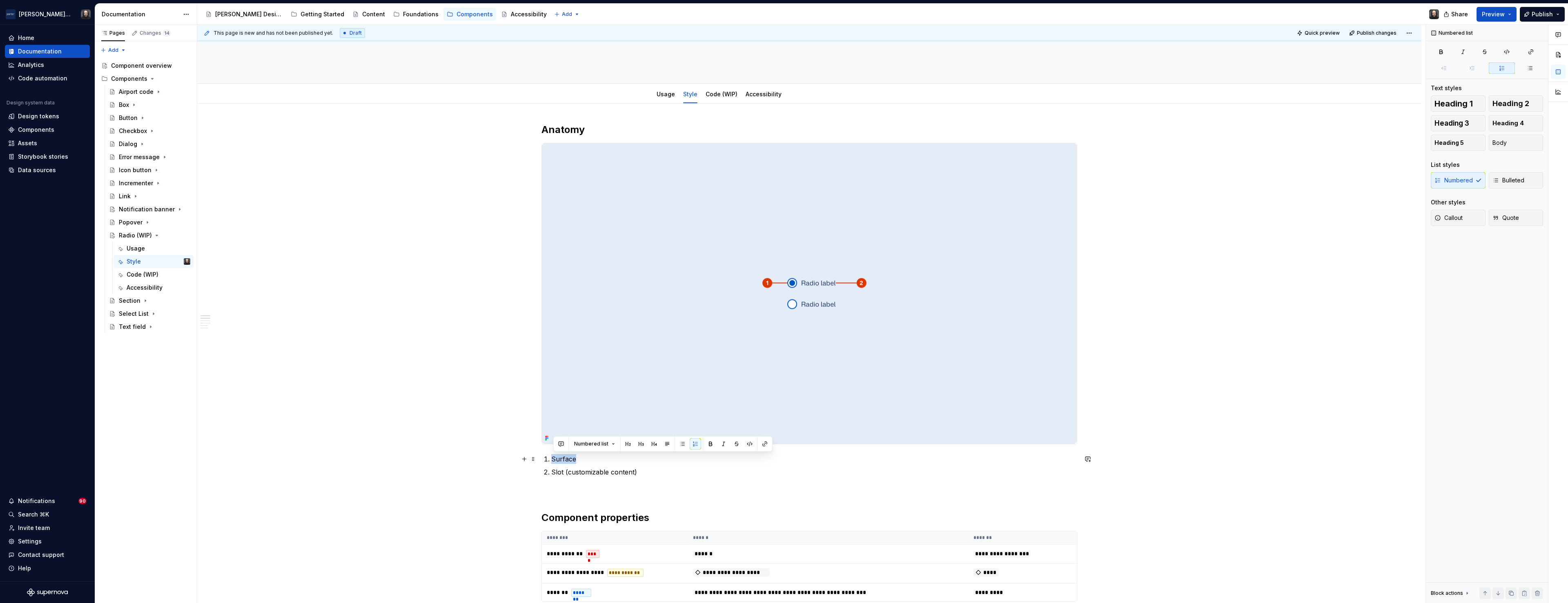
drag, startPoint x: 578, startPoint y: 459, endPoint x: 555, endPoint y: 461, distance: 23.1
click at [555, 461] on p "Surface" at bounding box center [814, 459] width 526 height 10
drag, startPoint x: 629, startPoint y: 474, endPoint x: 554, endPoint y: 476, distance: 75.0
click at [554, 476] on p "Slot (customizable content)" at bounding box center [814, 472] width 526 height 10
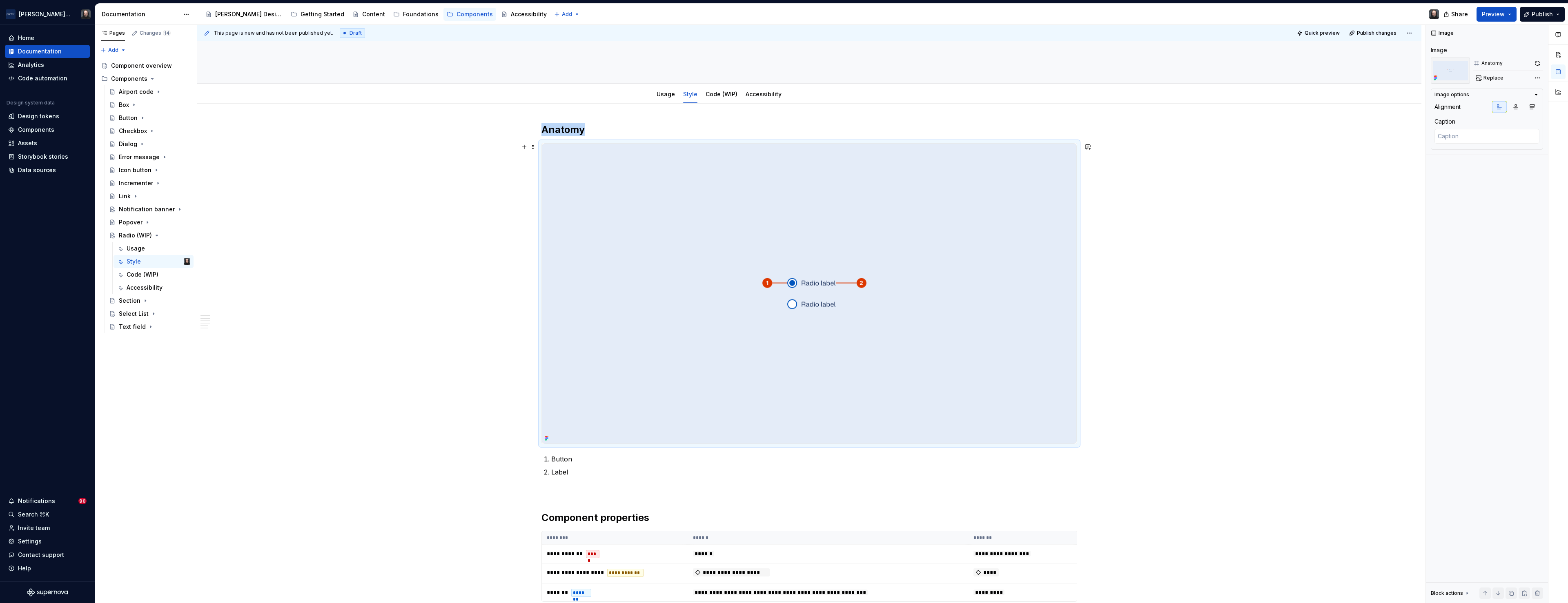
scroll to position [229, 0]
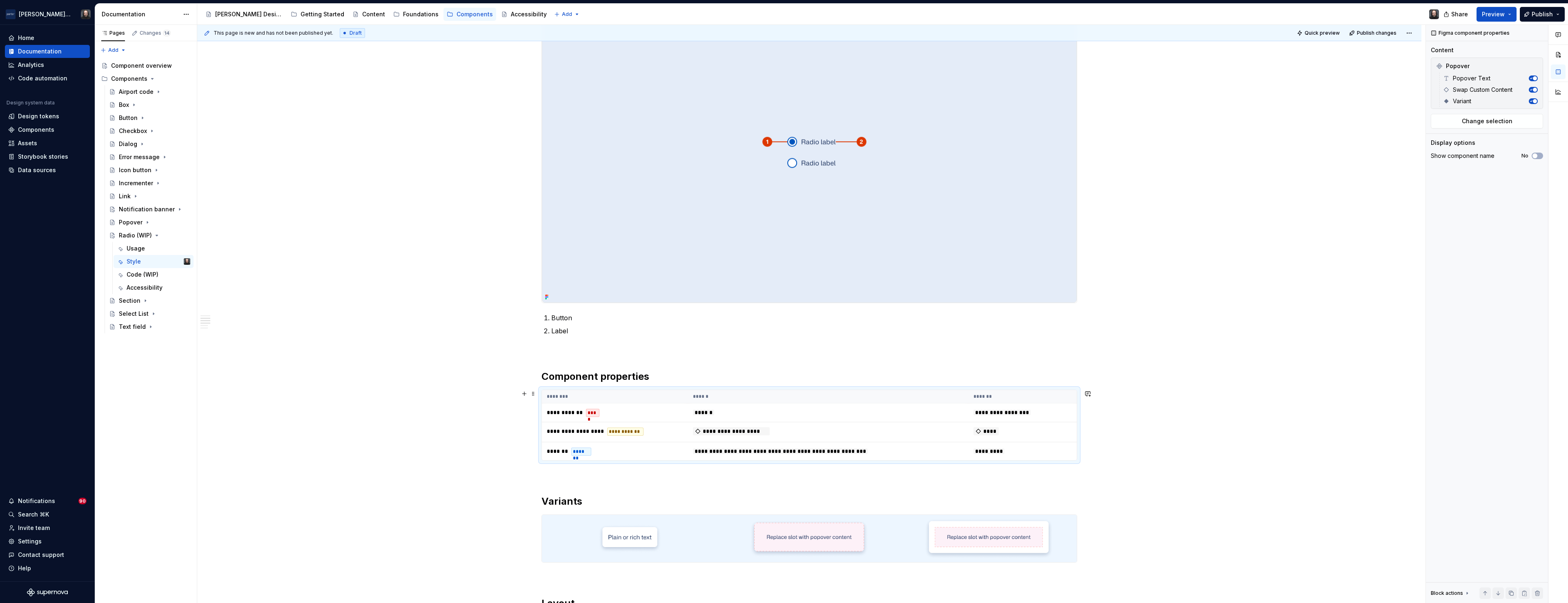
click at [929, 400] on th "******" at bounding box center [828, 397] width 281 height 13
click at [1535, 66] on button "button" at bounding box center [1535, 66] width 12 height 12
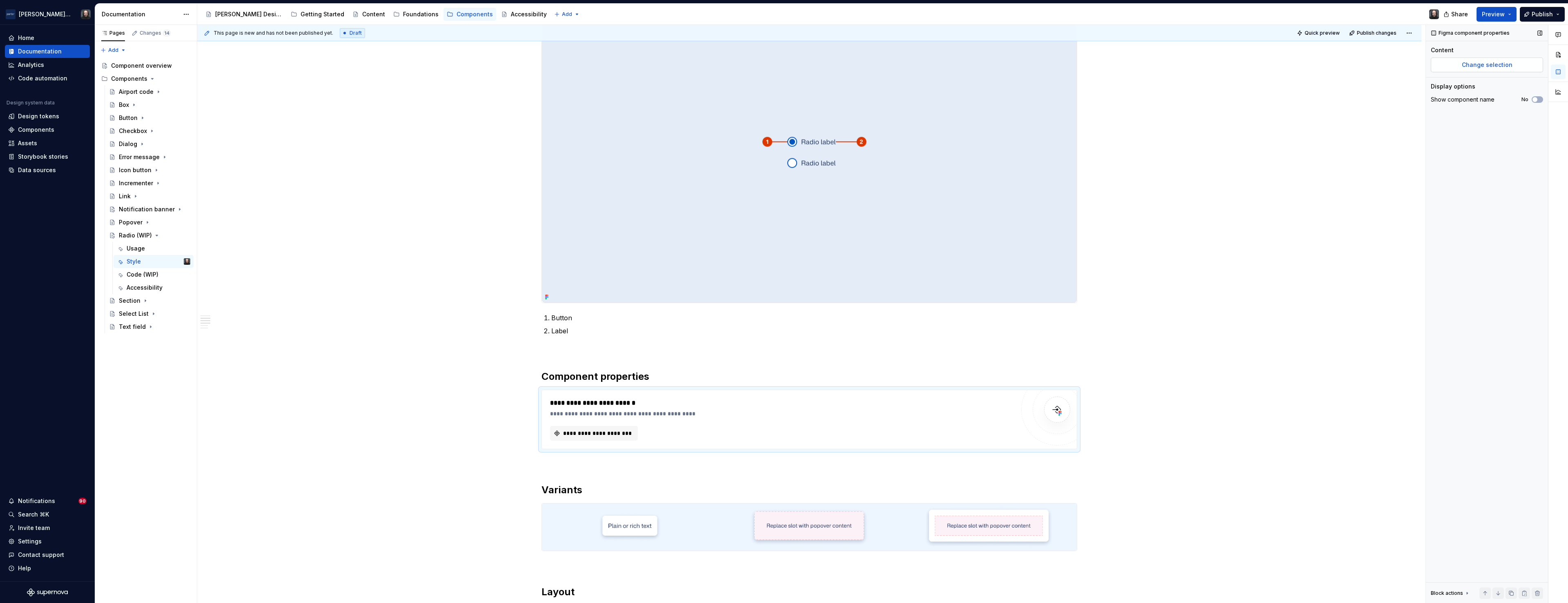
click at [1487, 66] on span "Change selection" at bounding box center [1487, 64] width 51 height 8
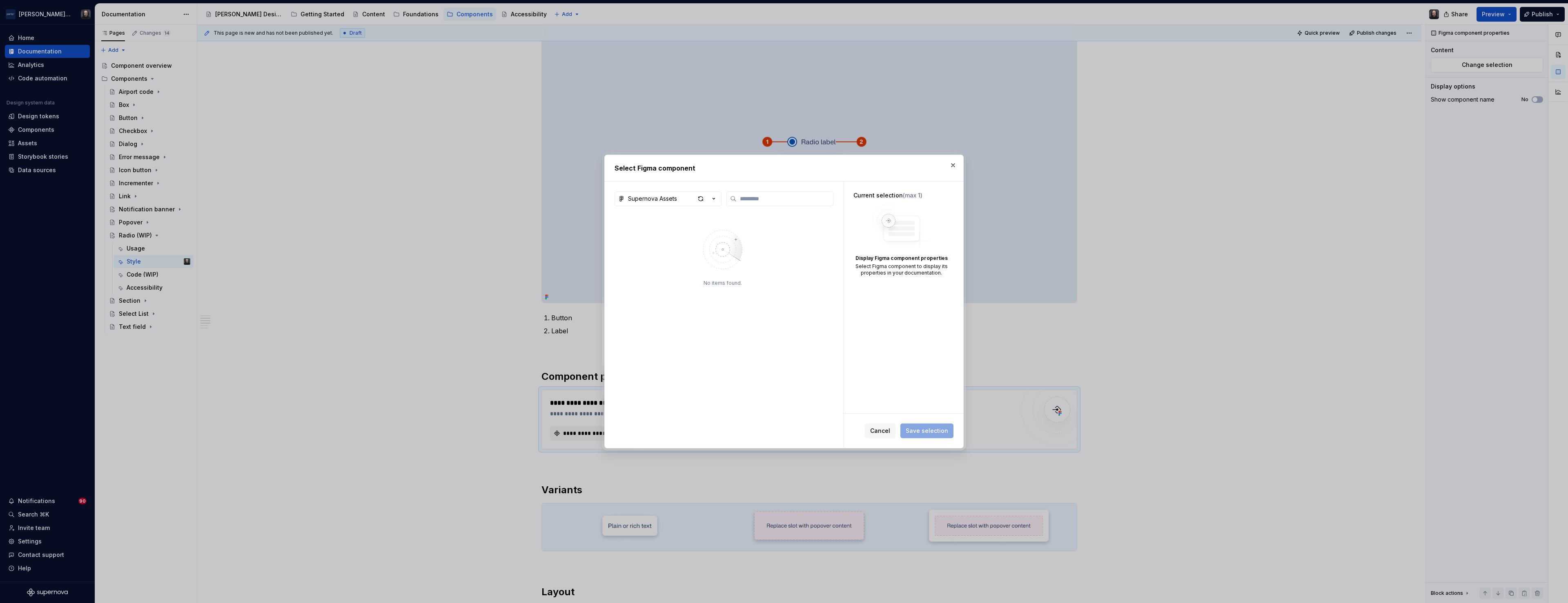
type textarea "*"
click at [654, 199] on div "Supernova Assets" at bounding box center [653, 198] width 49 height 8
click at [657, 242] on div "Core Components – Library" at bounding box center [676, 243] width 77 height 8
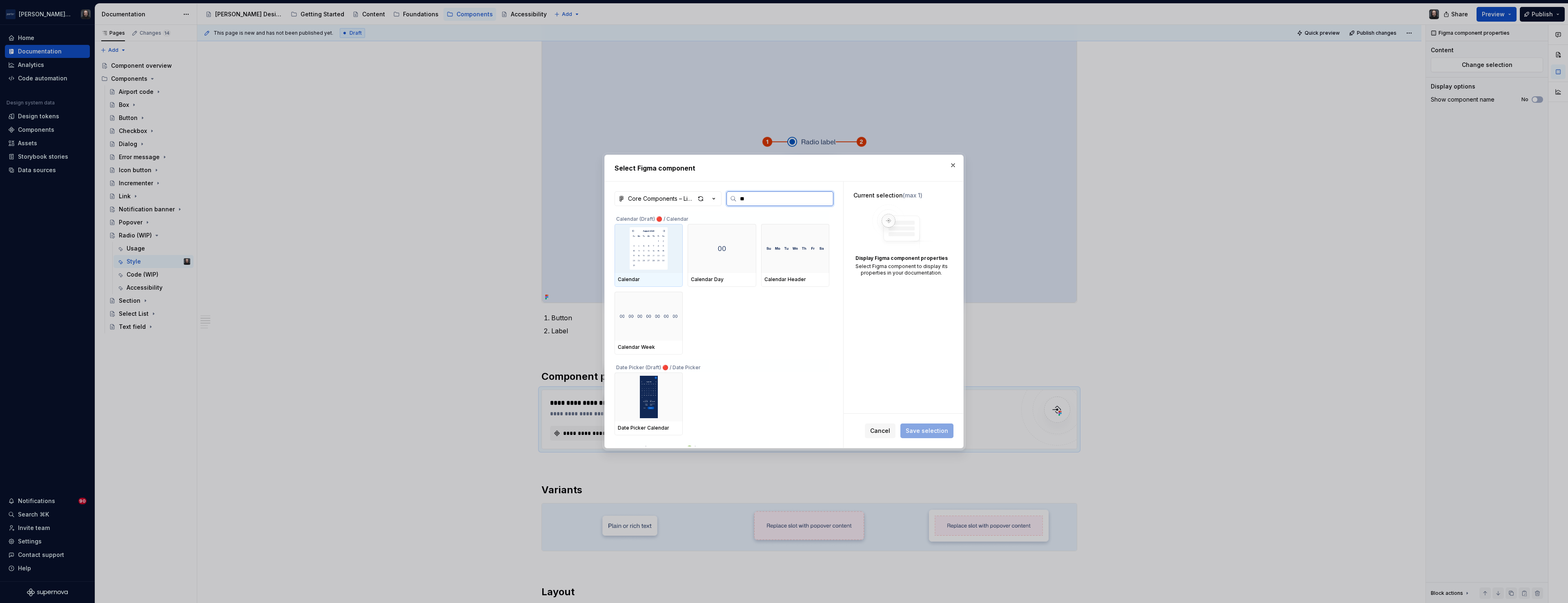
type input "***"
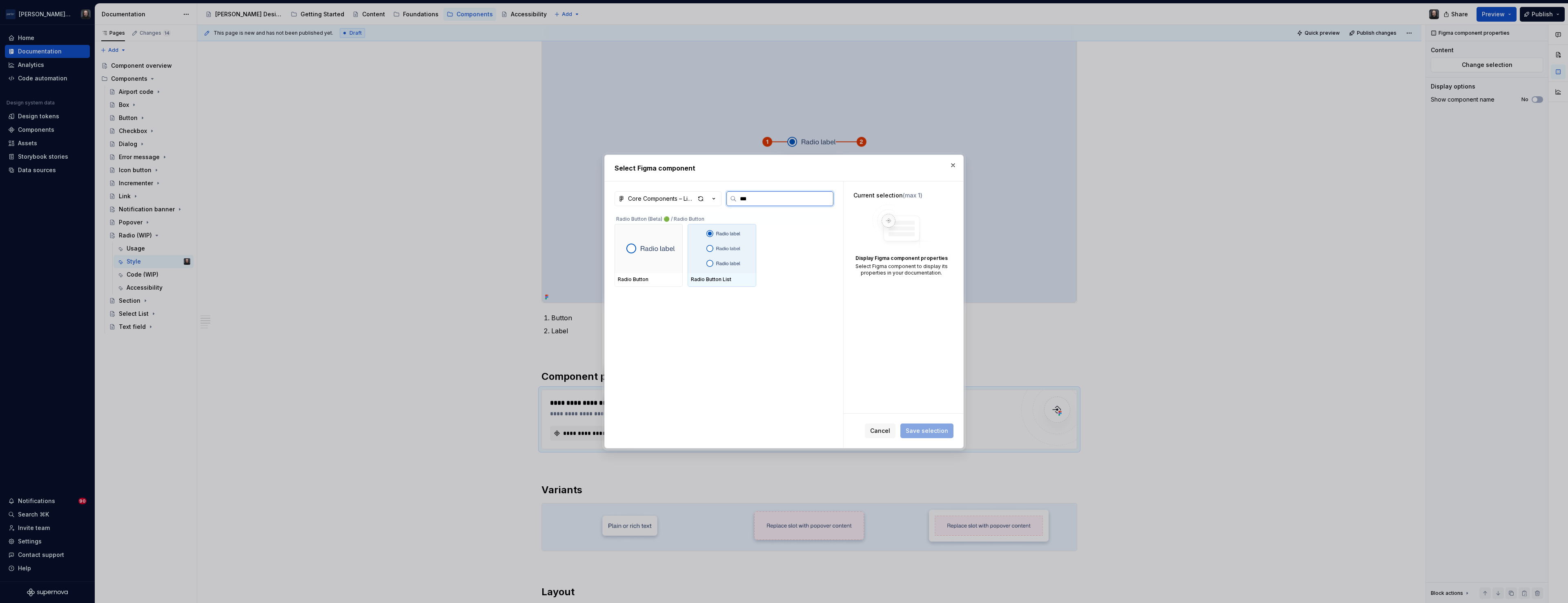
click at [717, 253] on img at bounding box center [722, 249] width 53 height 43
click at [934, 430] on span "Save selection" at bounding box center [927, 431] width 43 height 8
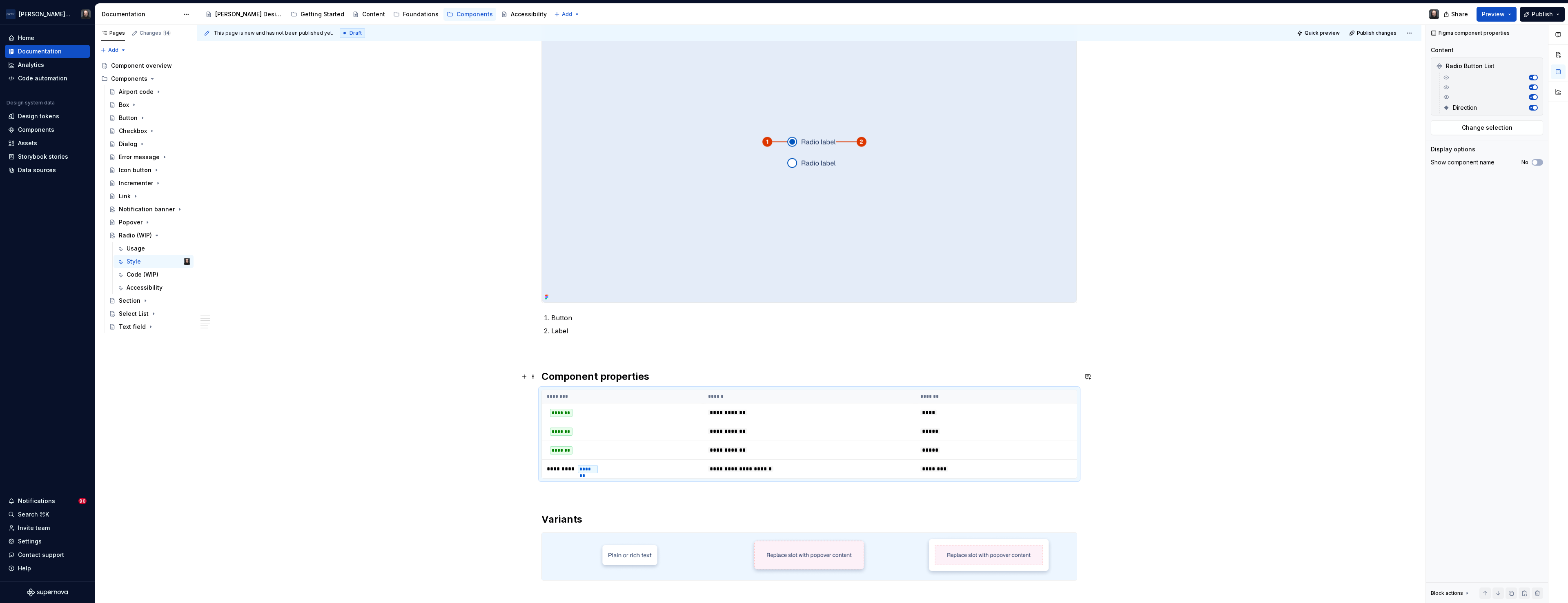
click at [652, 377] on h2 "Component properties" at bounding box center [810, 376] width 536 height 13
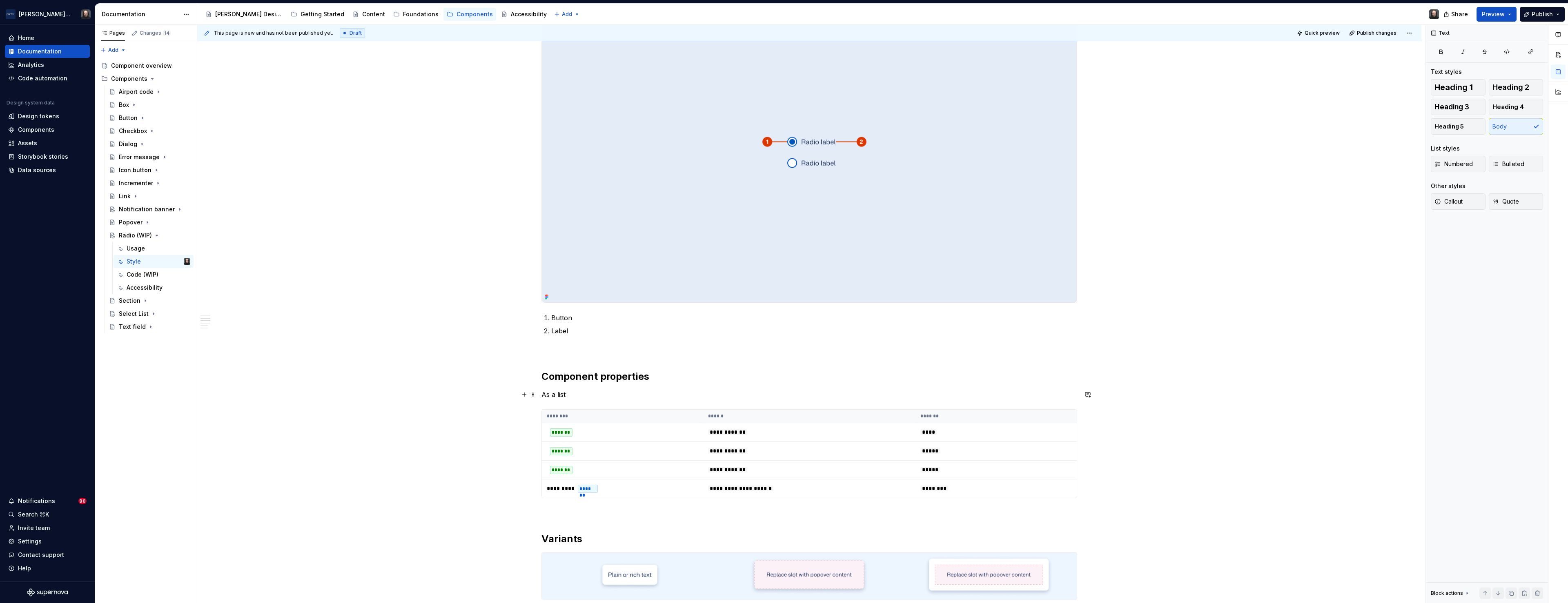
click at [560, 396] on p "As a list" at bounding box center [810, 395] width 536 height 10
click at [622, 378] on button "button" at bounding box center [623, 379] width 12 height 12
click at [586, 512] on p "Individual radios" at bounding box center [810, 512] width 536 height 10
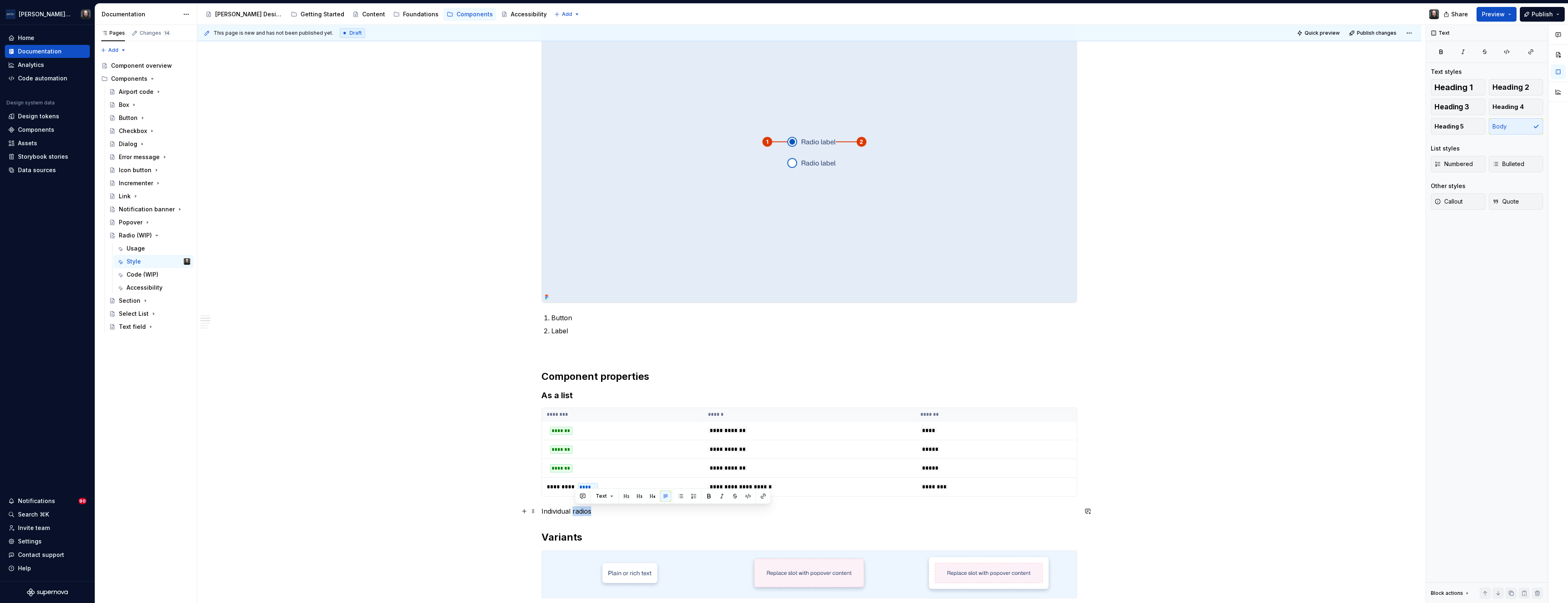
click at [586, 512] on p "Individual radios" at bounding box center [810, 512] width 536 height 10
click at [639, 494] on button "button" at bounding box center [639, 496] width 12 height 12
click at [612, 514] on h3 "Individual radios" at bounding box center [810, 512] width 536 height 12
click at [611, 513] on h3 "Individual radios" at bounding box center [810, 512] width 536 height 12
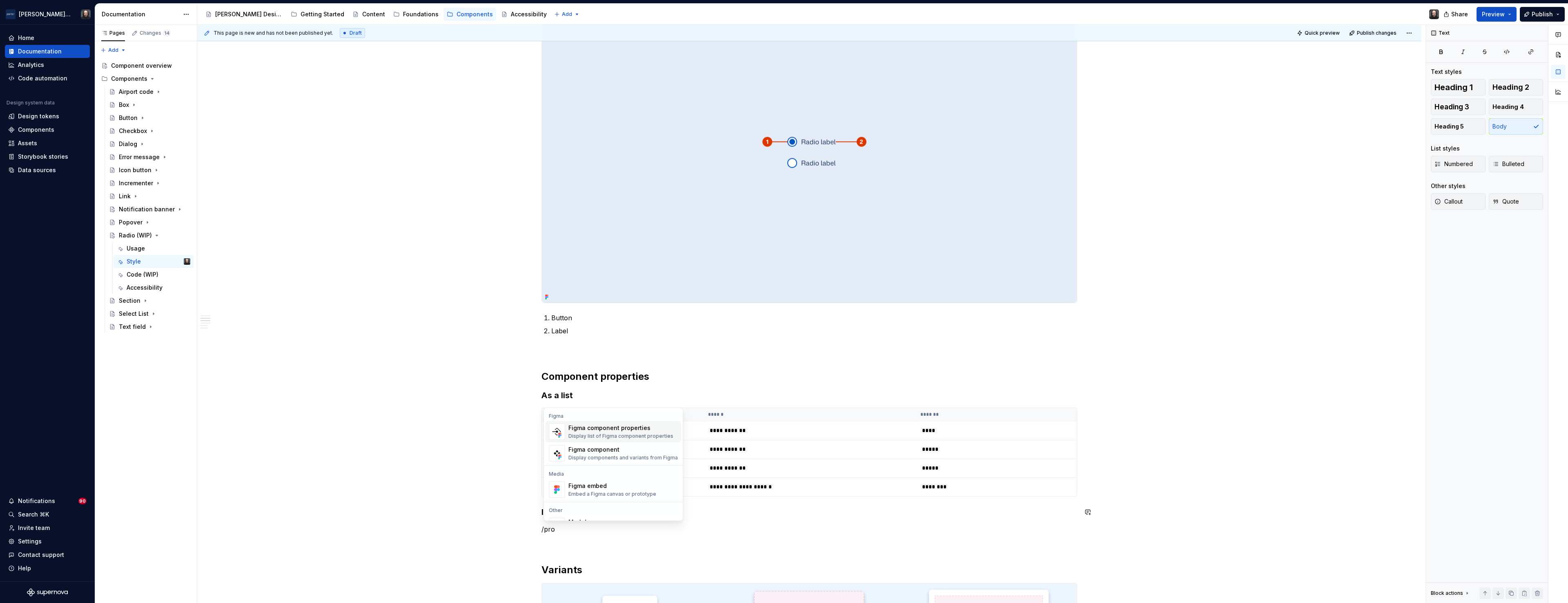
click at [614, 428] on div "Figma component properties" at bounding box center [621, 428] width 105 height 8
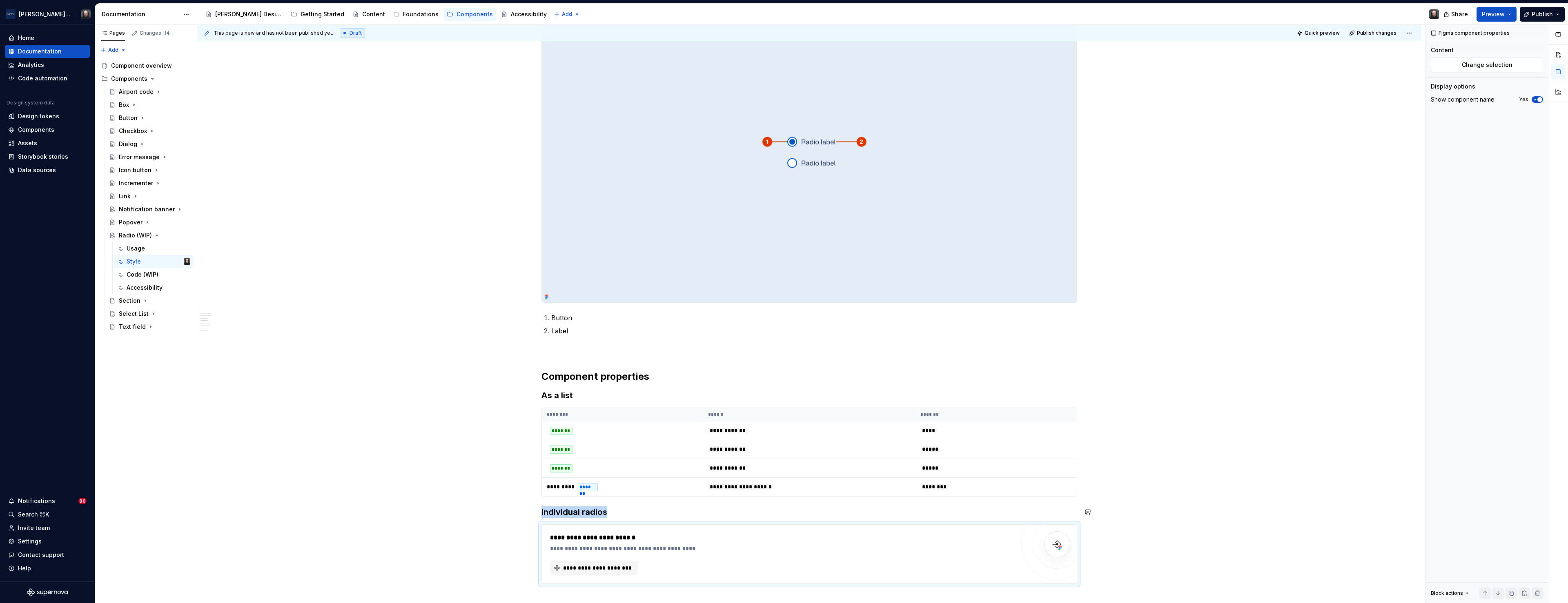
scroll to position [267, 0]
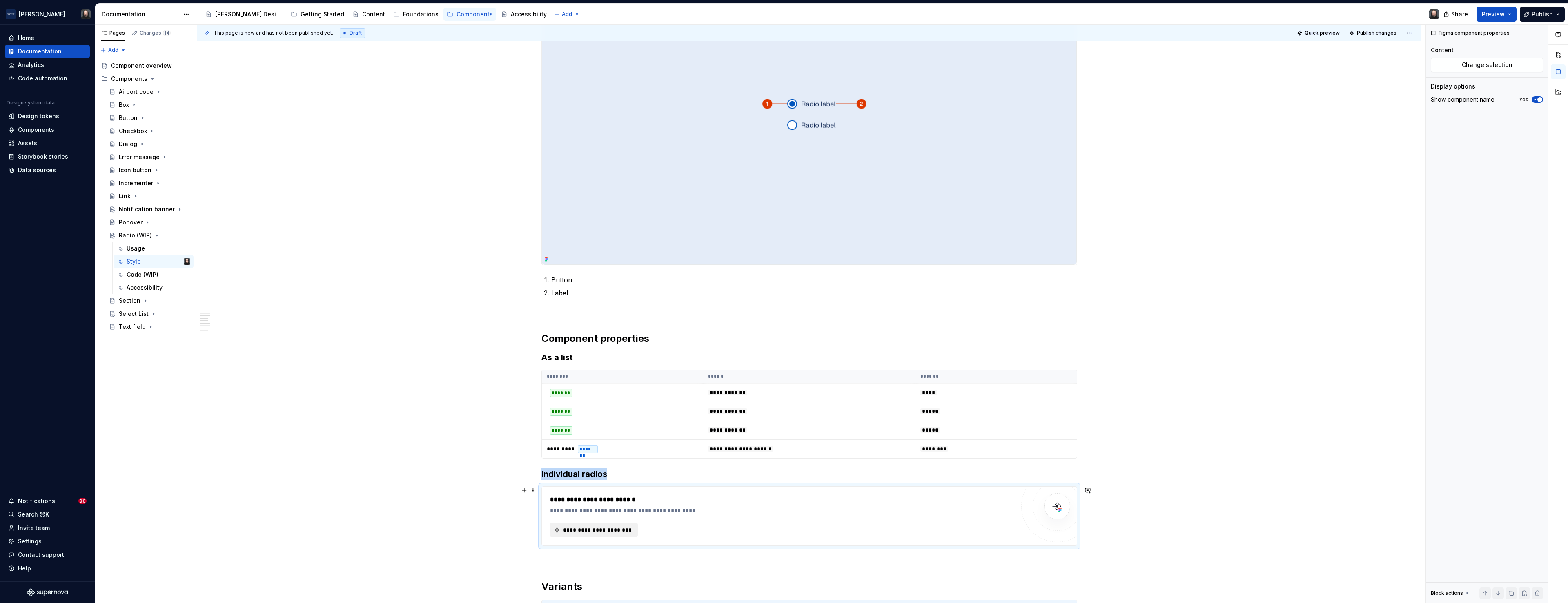
click at [611, 531] on span "**********" at bounding box center [597, 530] width 71 height 8
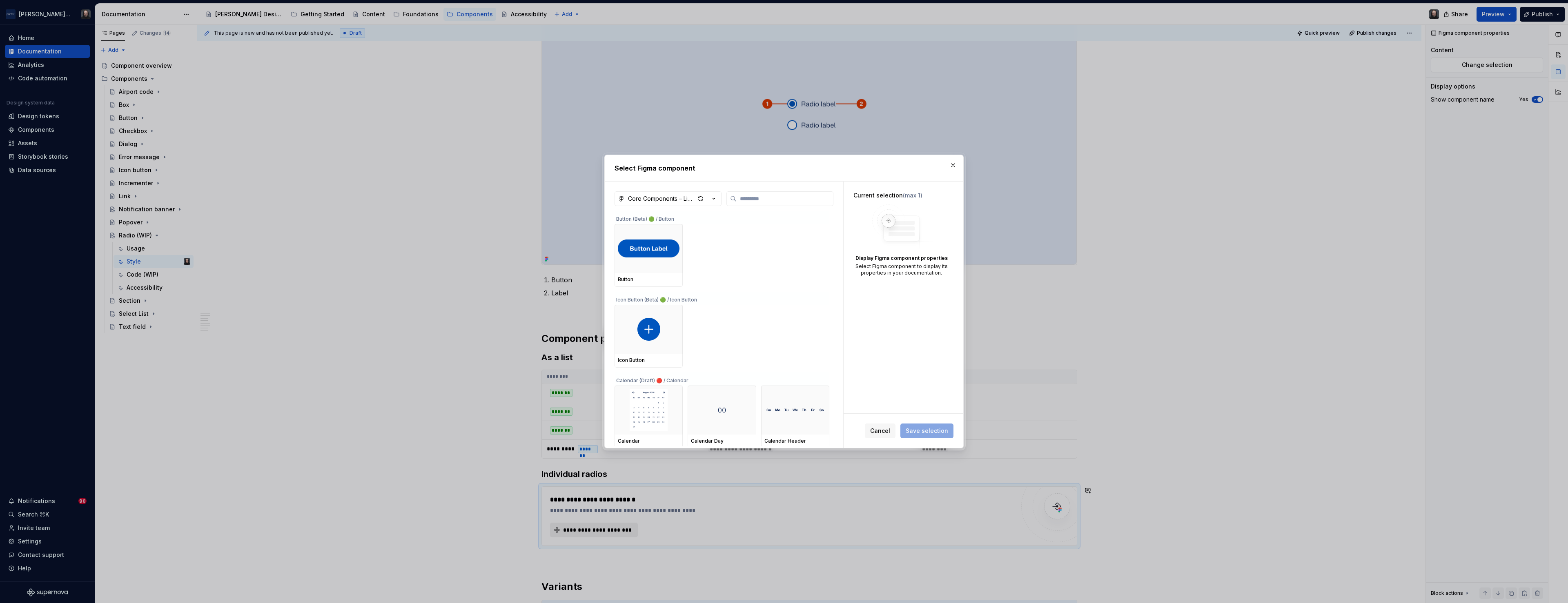
type textarea "*"
type input "***"
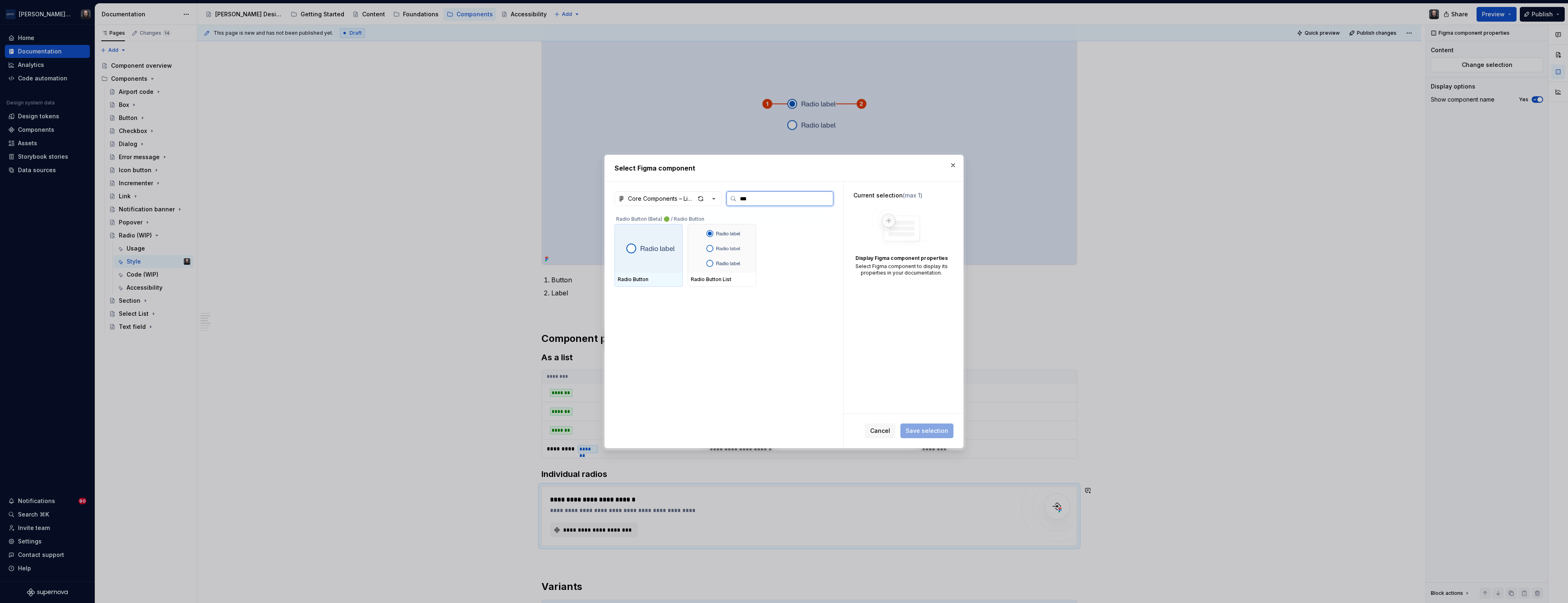
click at [654, 254] on img at bounding box center [648, 249] width 53 height 18
click at [923, 431] on span "Save selection" at bounding box center [927, 431] width 43 height 8
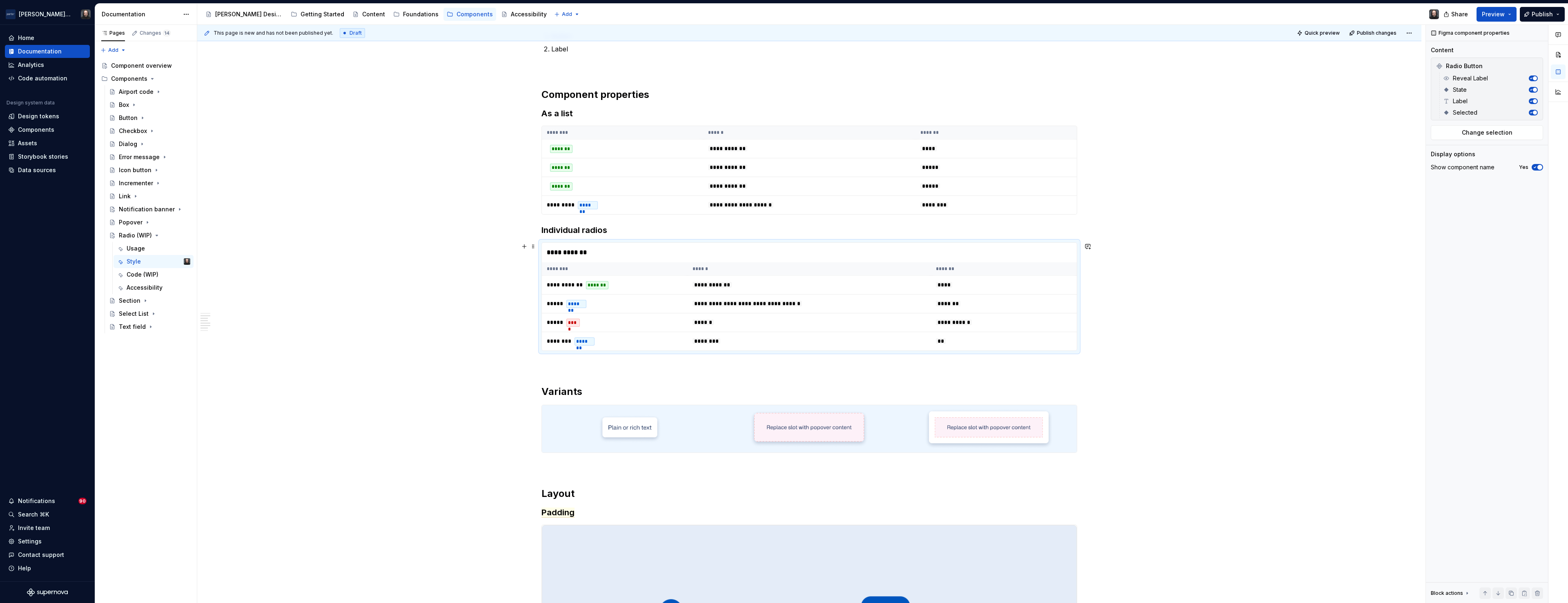
scroll to position [611, 0]
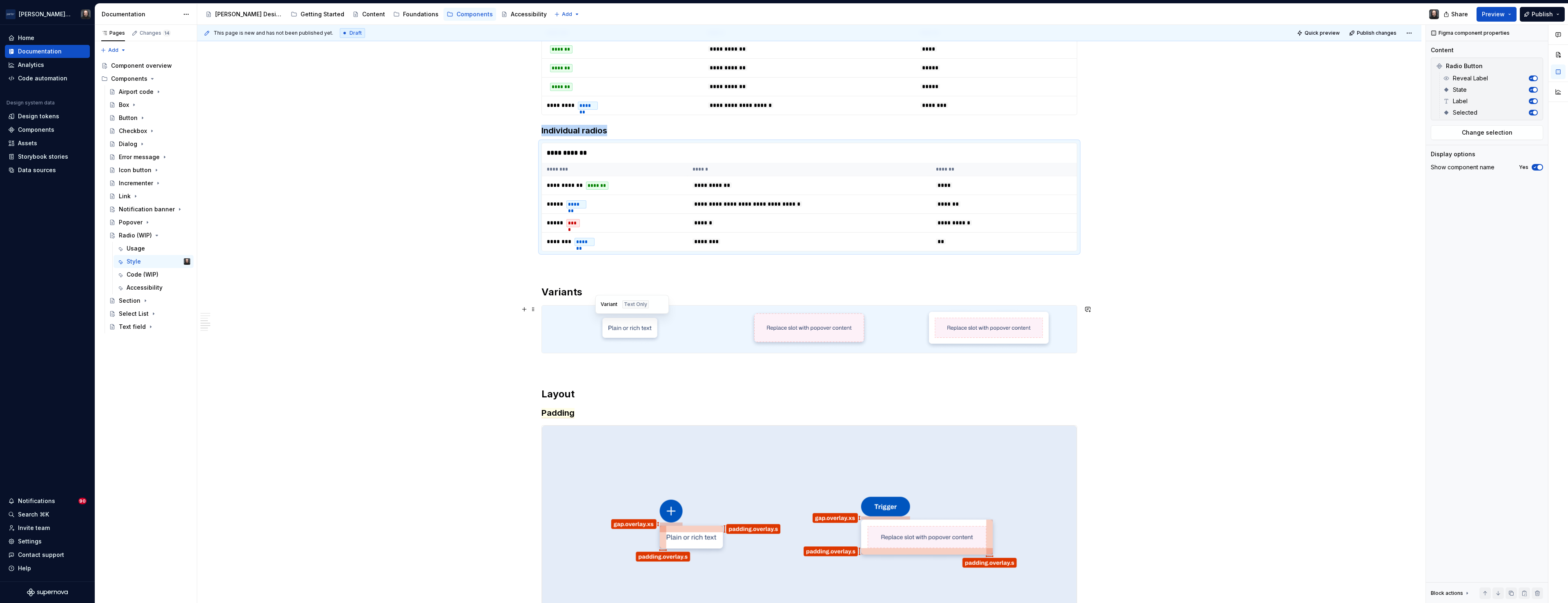
click at [713, 328] on div at bounding box center [629, 329] width 176 height 47
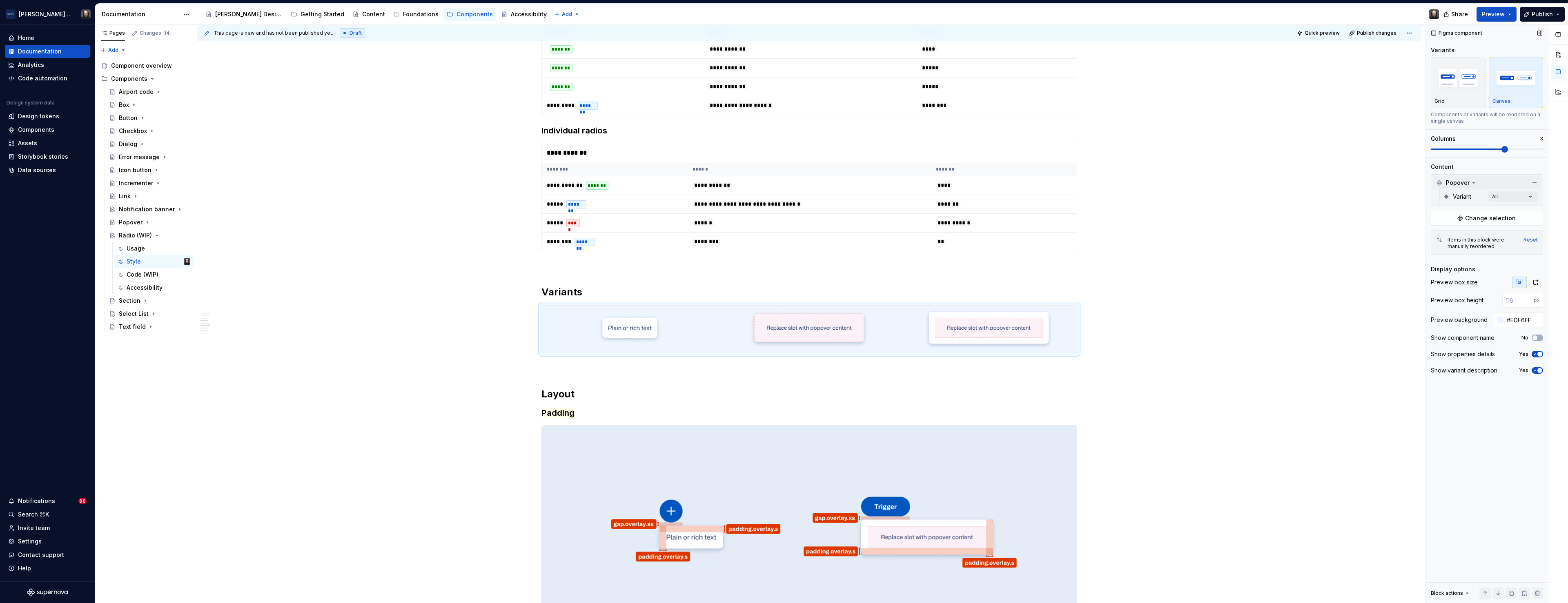
click at [1474, 183] on icon at bounding box center [1474, 183] width 7 height 7
click at [1465, 183] on span "Popover" at bounding box center [1457, 183] width 24 height 8
click at [1483, 221] on span "Change selection" at bounding box center [1490, 218] width 51 height 8
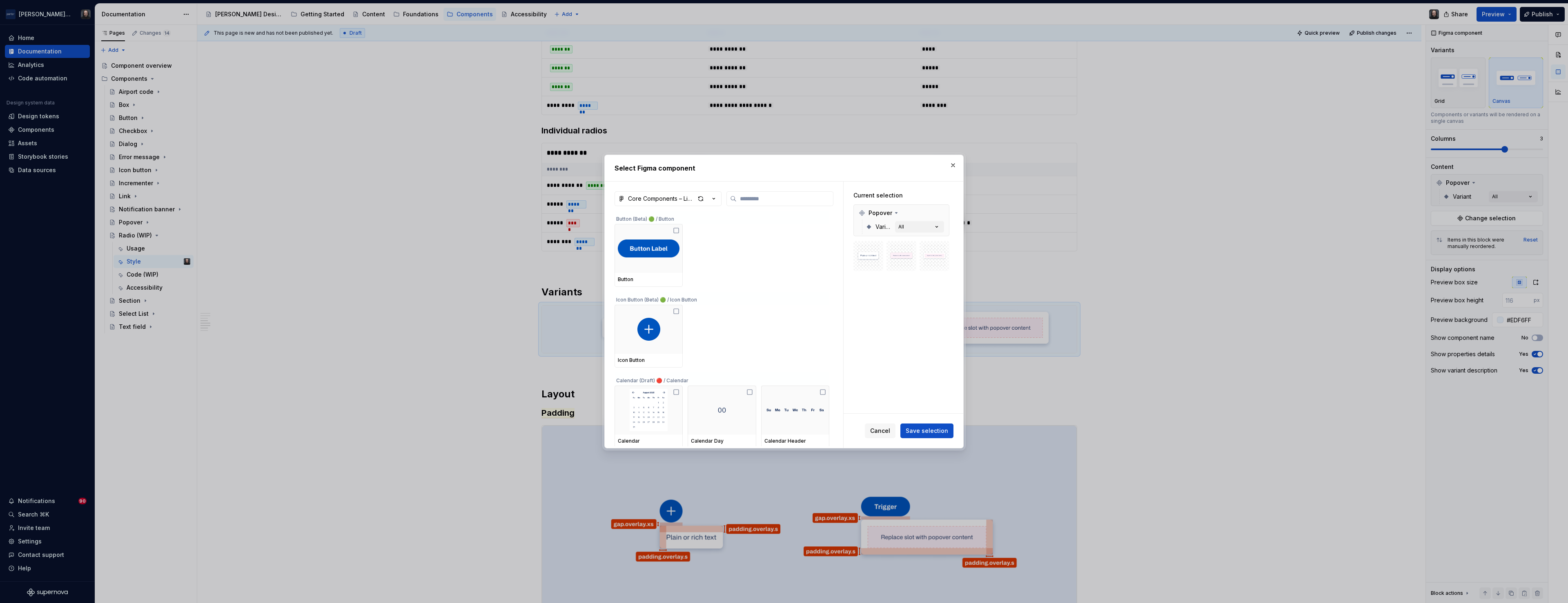
type textarea "*"
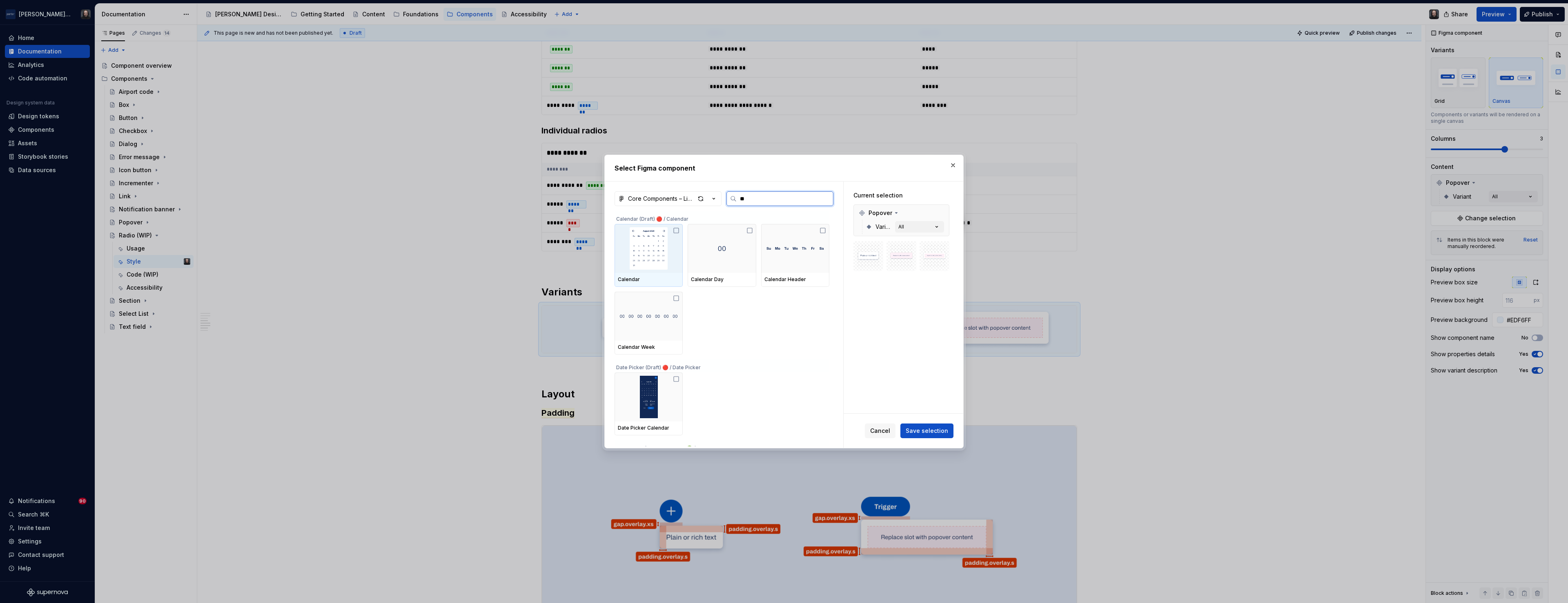
type input "***"
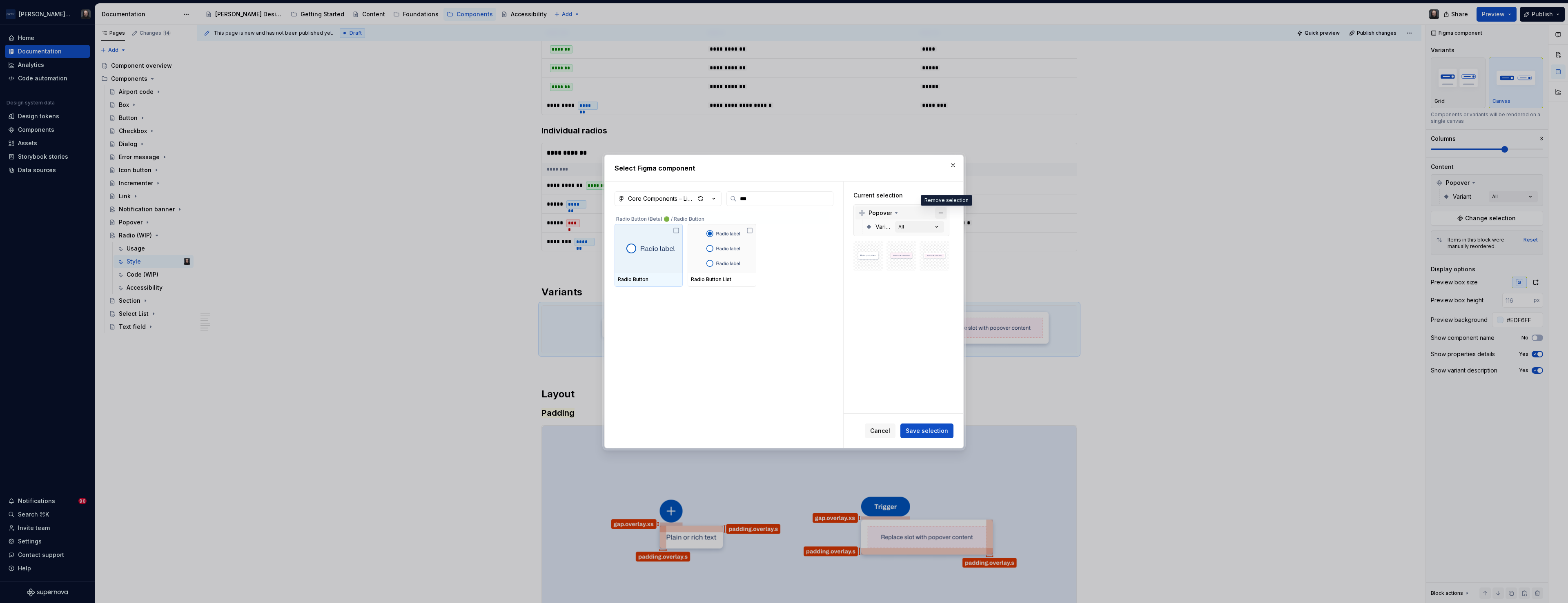
click at [943, 214] on button "button" at bounding box center [940, 213] width 12 height 12
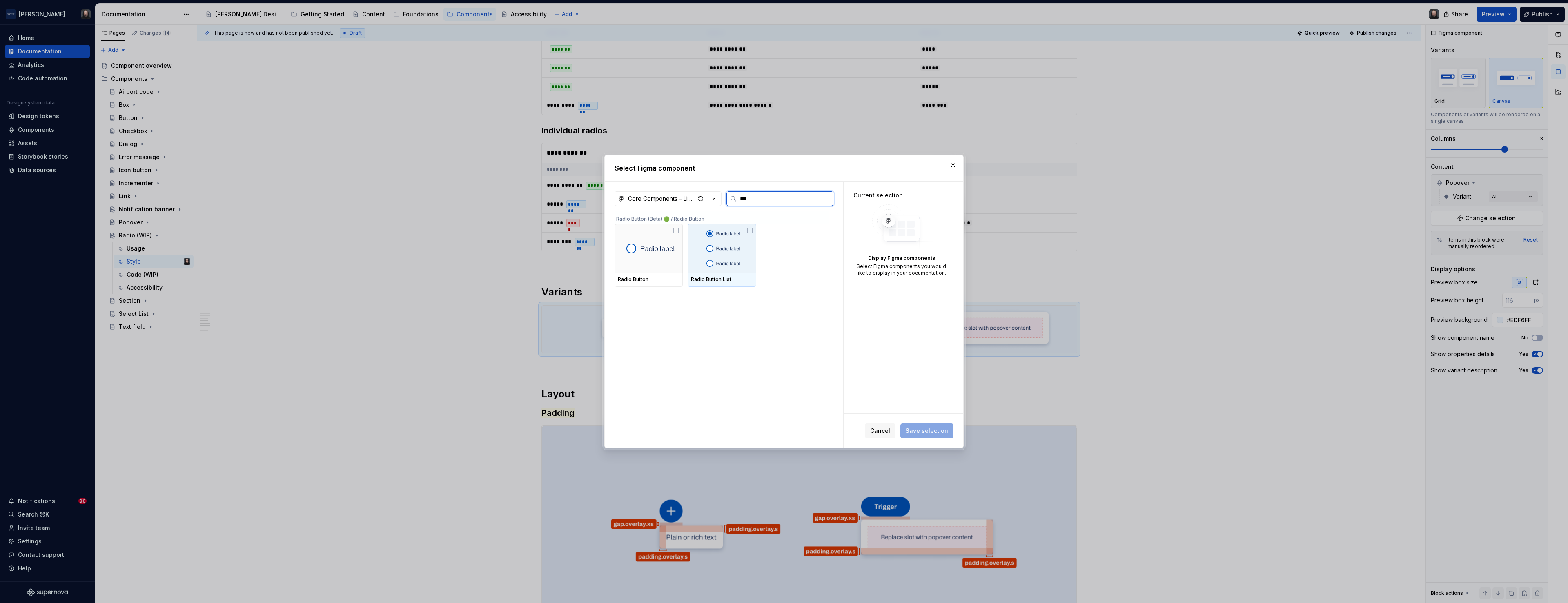
click at [730, 253] on img at bounding box center [722, 249] width 53 height 43
click at [935, 431] on span "Save selection" at bounding box center [927, 431] width 43 height 8
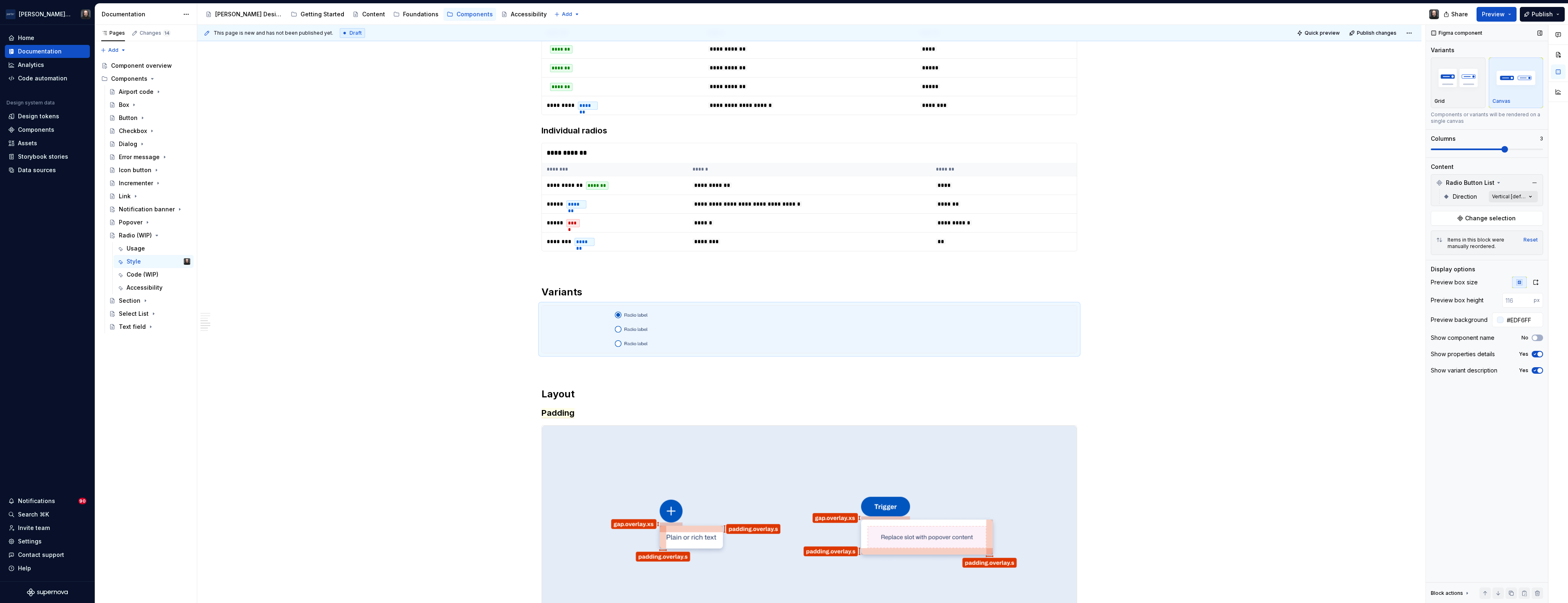
click at [1533, 197] on div "Comments Open comments No comments yet Select ‘Comment’ from the block context …" at bounding box center [1497, 314] width 142 height 579
click at [1526, 211] on span "button" at bounding box center [1524, 211] width 5 height 5
click at [1504, 151] on div "Comments Open comments No comments yet Select ‘Comment’ from the block context …" at bounding box center [1497, 314] width 142 height 579
click at [1472, 152] on span at bounding box center [1469, 149] width 7 height 7
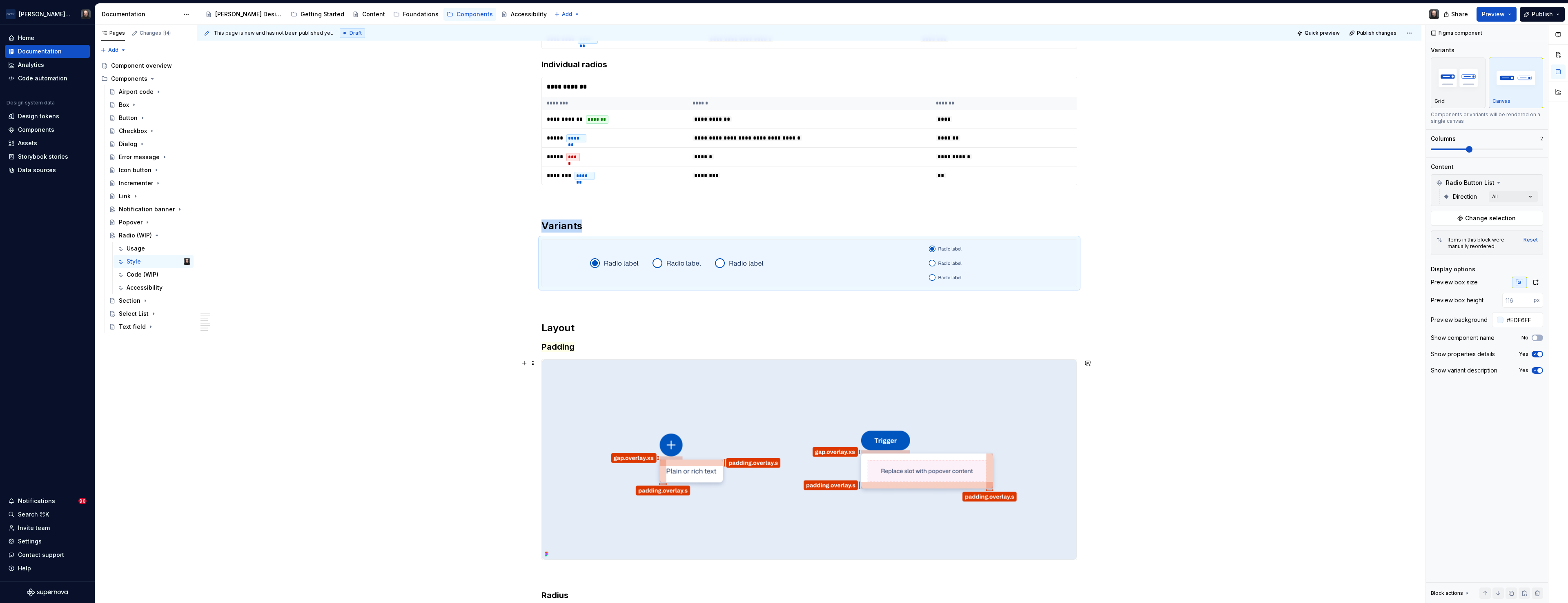
scroll to position [688, 0]
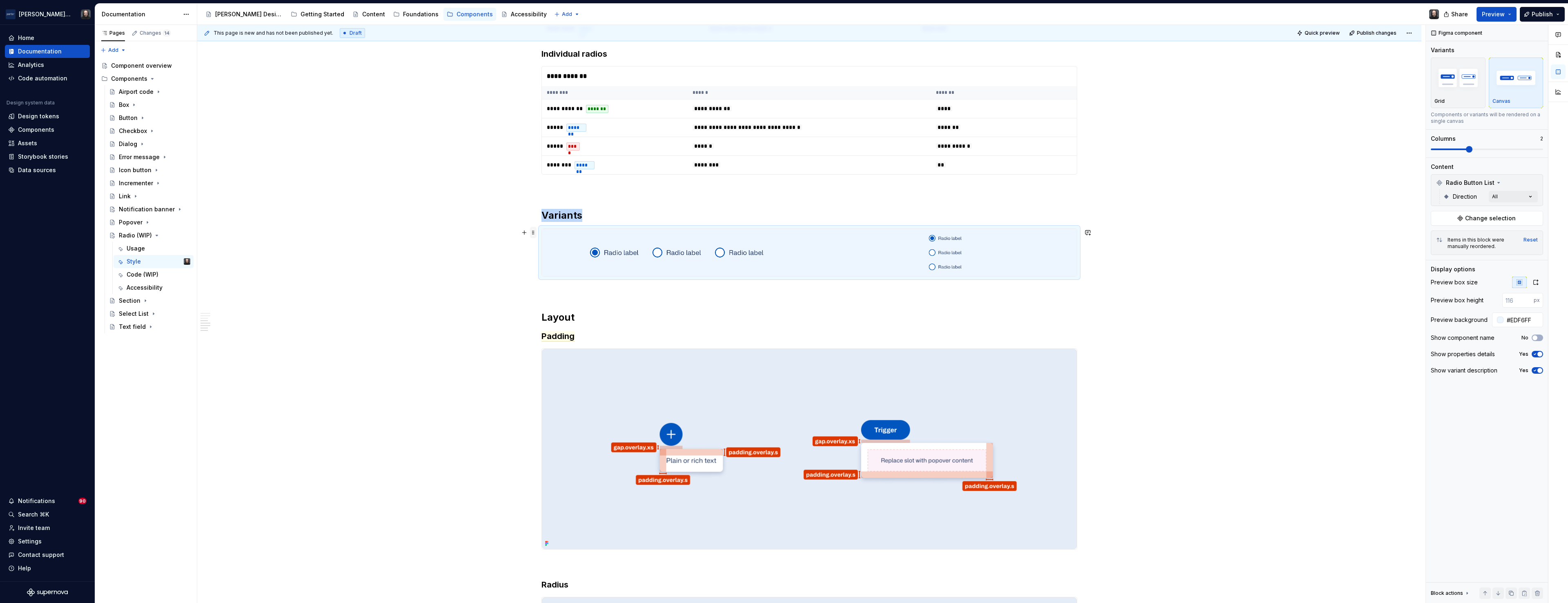
click at [536, 233] on span at bounding box center [533, 232] width 7 height 12
click at [554, 245] on div "Duplicate" at bounding box center [573, 245] width 53 height 8
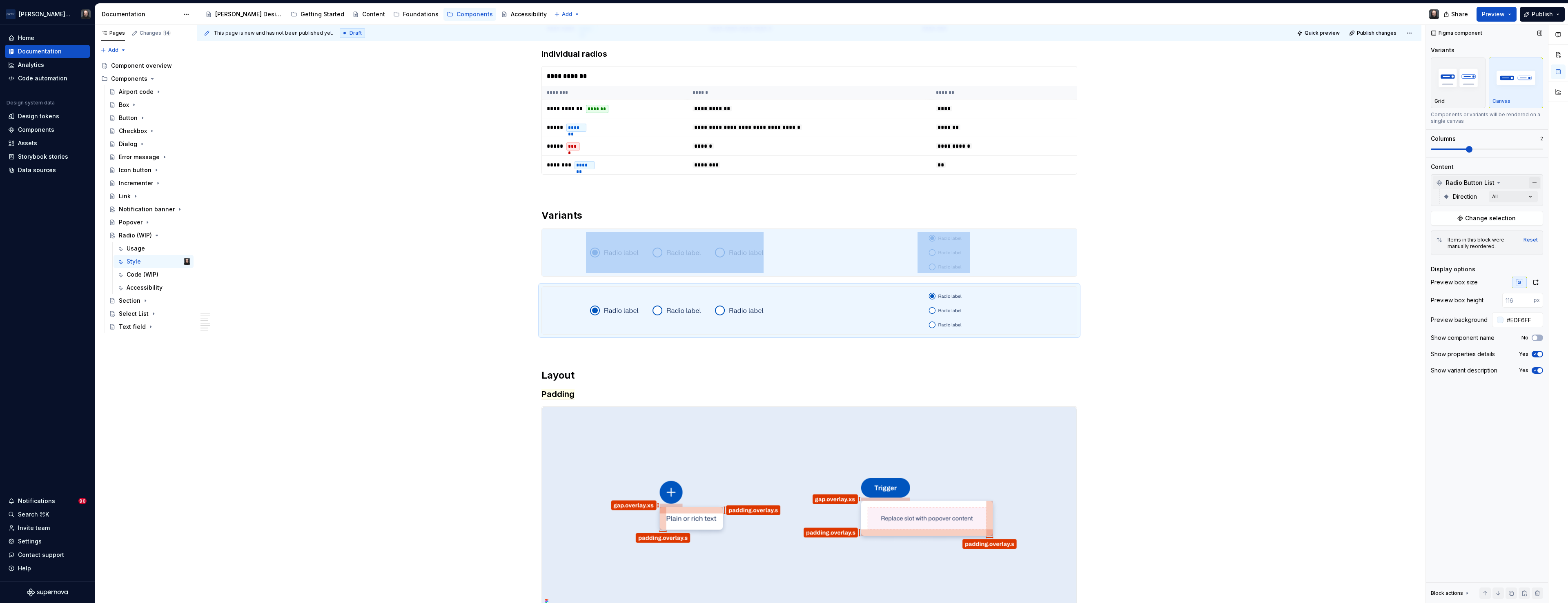
click at [1532, 183] on button "button" at bounding box center [1535, 183] width 12 height 12
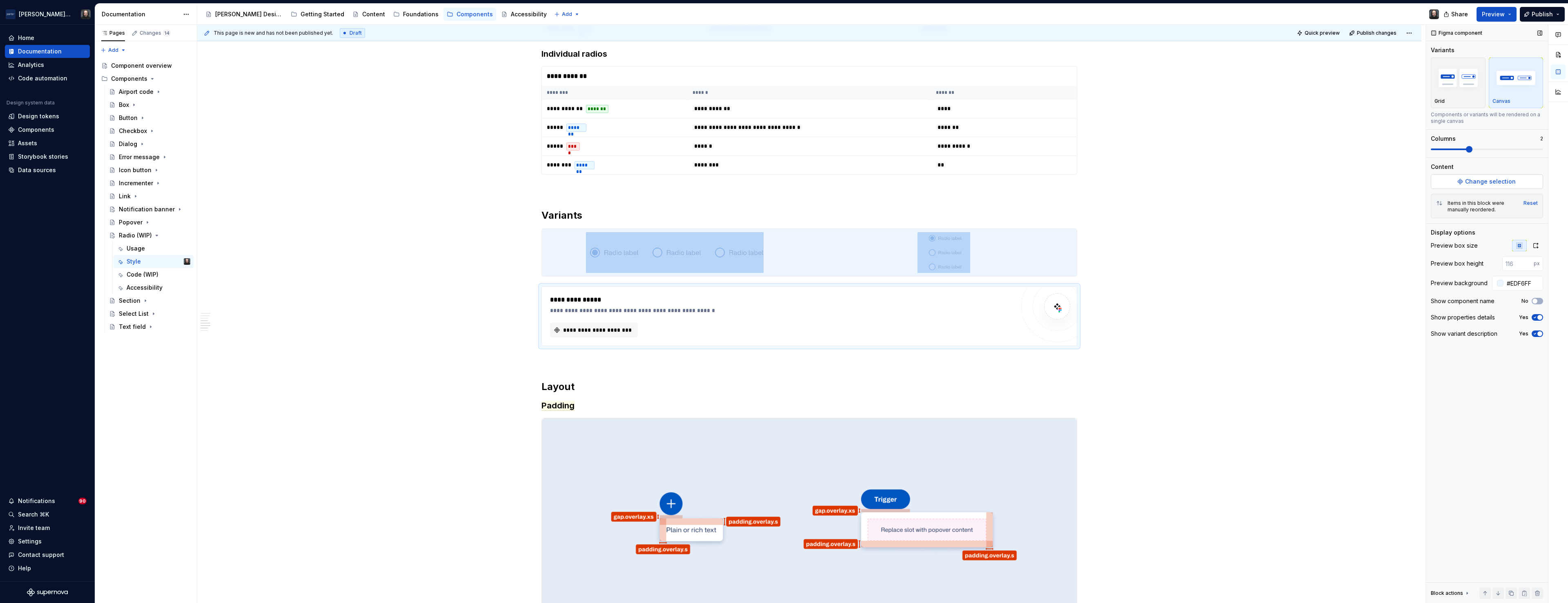
click at [1485, 181] on span "Change selection" at bounding box center [1490, 181] width 51 height 8
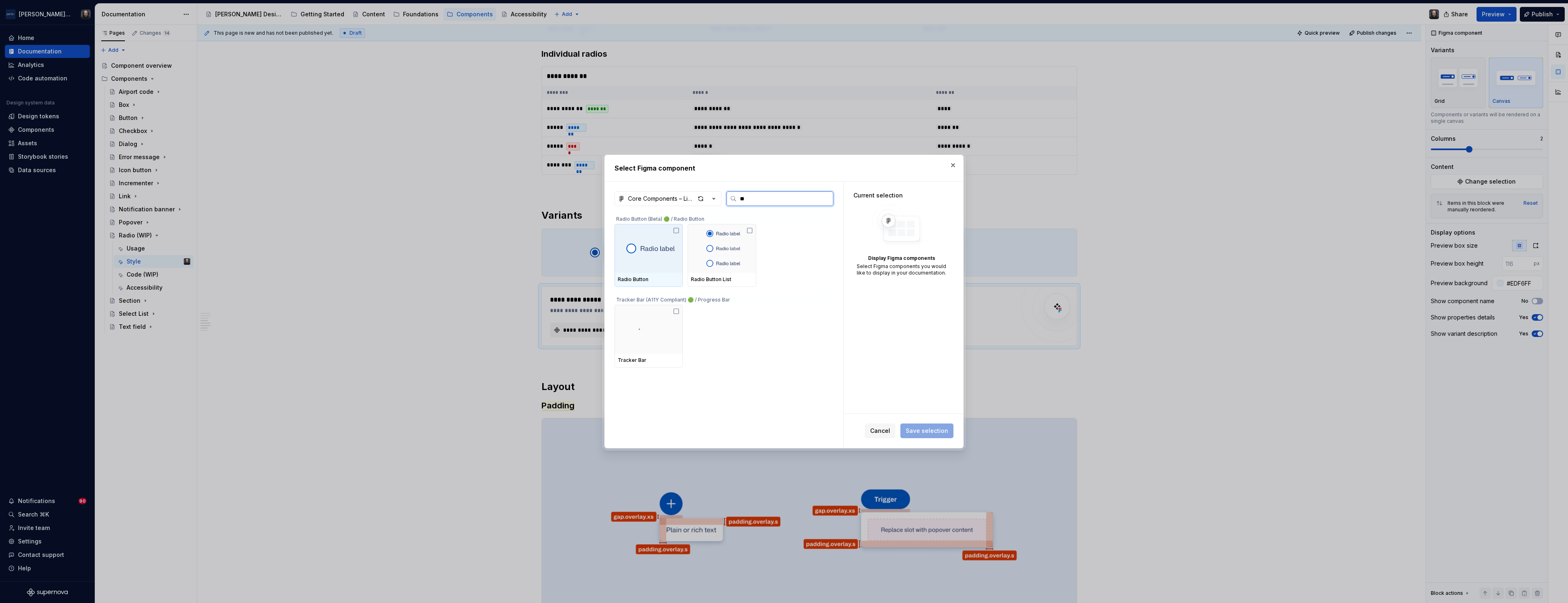
type input "***"
click at [657, 256] on img at bounding box center [648, 249] width 53 height 18
click at [931, 430] on span "Save selection" at bounding box center [927, 431] width 43 height 8
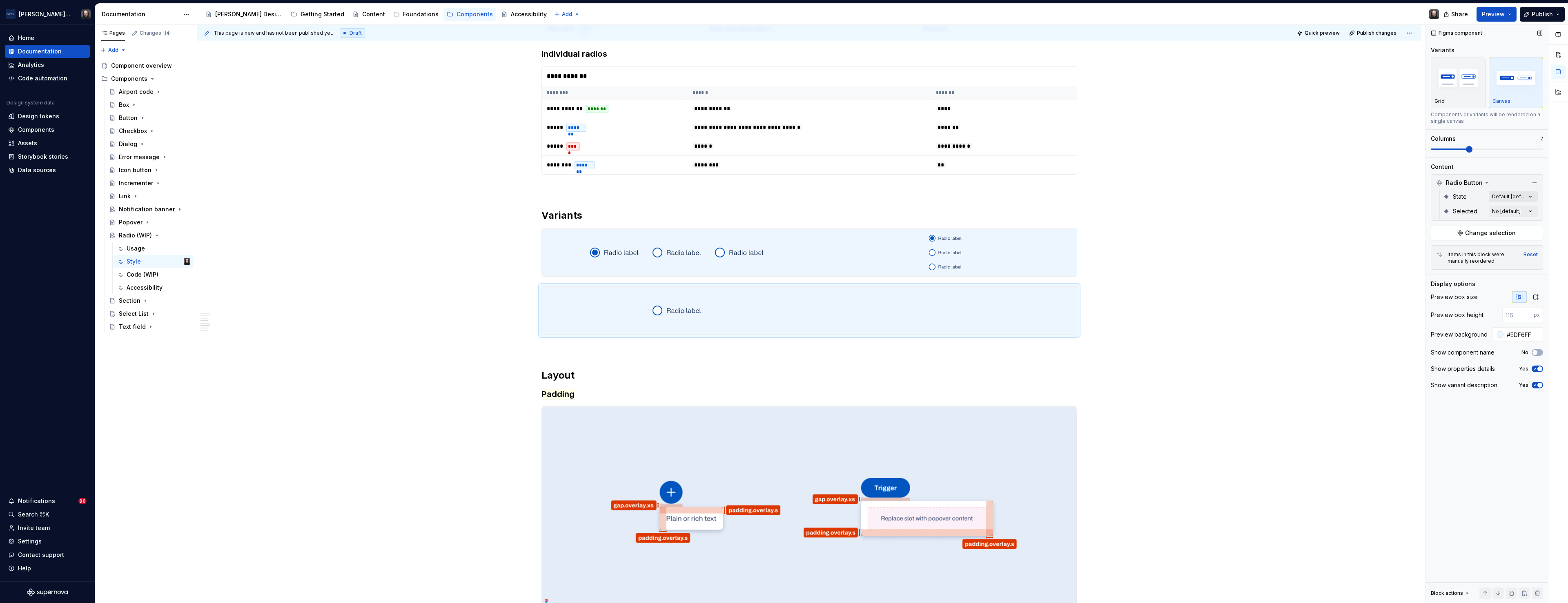
click at [1530, 197] on div "Comments Open comments No comments yet Select ‘Comment’ from the block context …" at bounding box center [1497, 314] width 142 height 579
click at [1528, 210] on button "button" at bounding box center [1527, 211] width 12 height 7
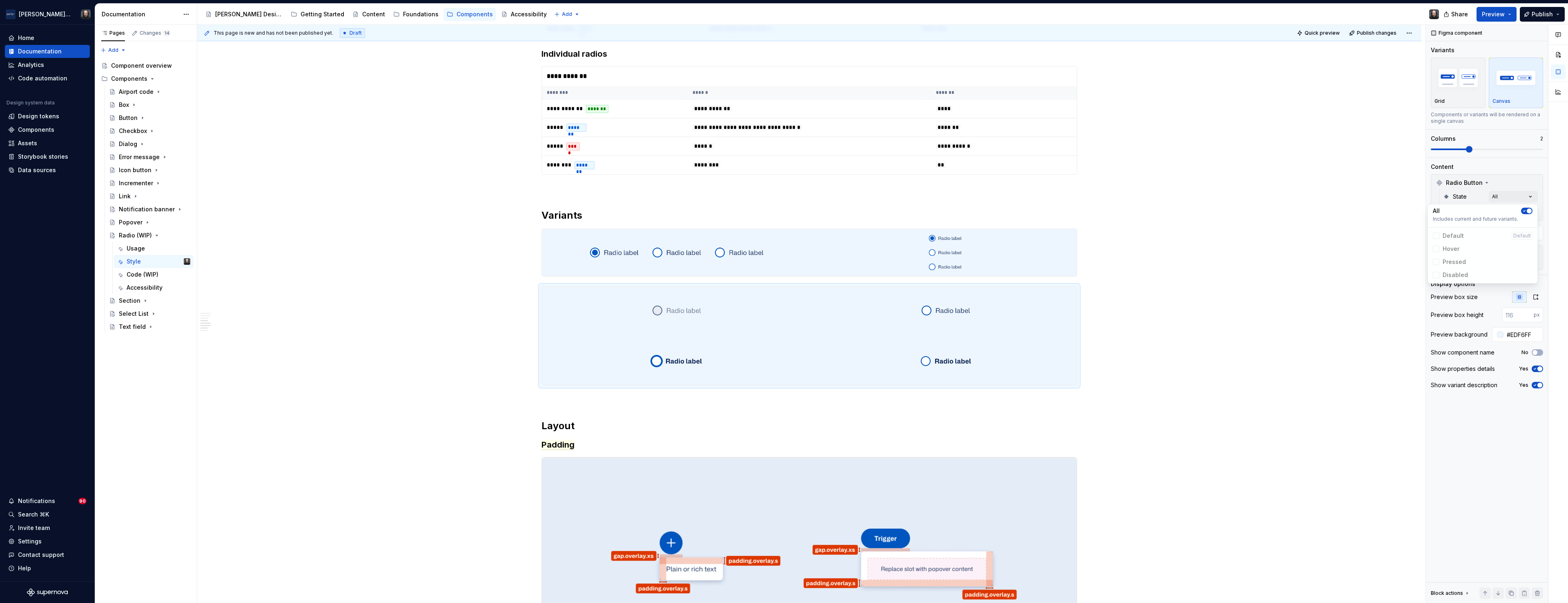
click at [1522, 183] on div "Comments Open comments No comments yet Select ‘Comment’ from the block context …" at bounding box center [1497, 314] width 142 height 579
click at [1529, 211] on div "Comments Open comments No comments yet Select ‘Comment’ from the block context …" at bounding box center [1497, 314] width 142 height 579
click at [1527, 225] on icon "button" at bounding box center [1524, 226] width 7 height 5
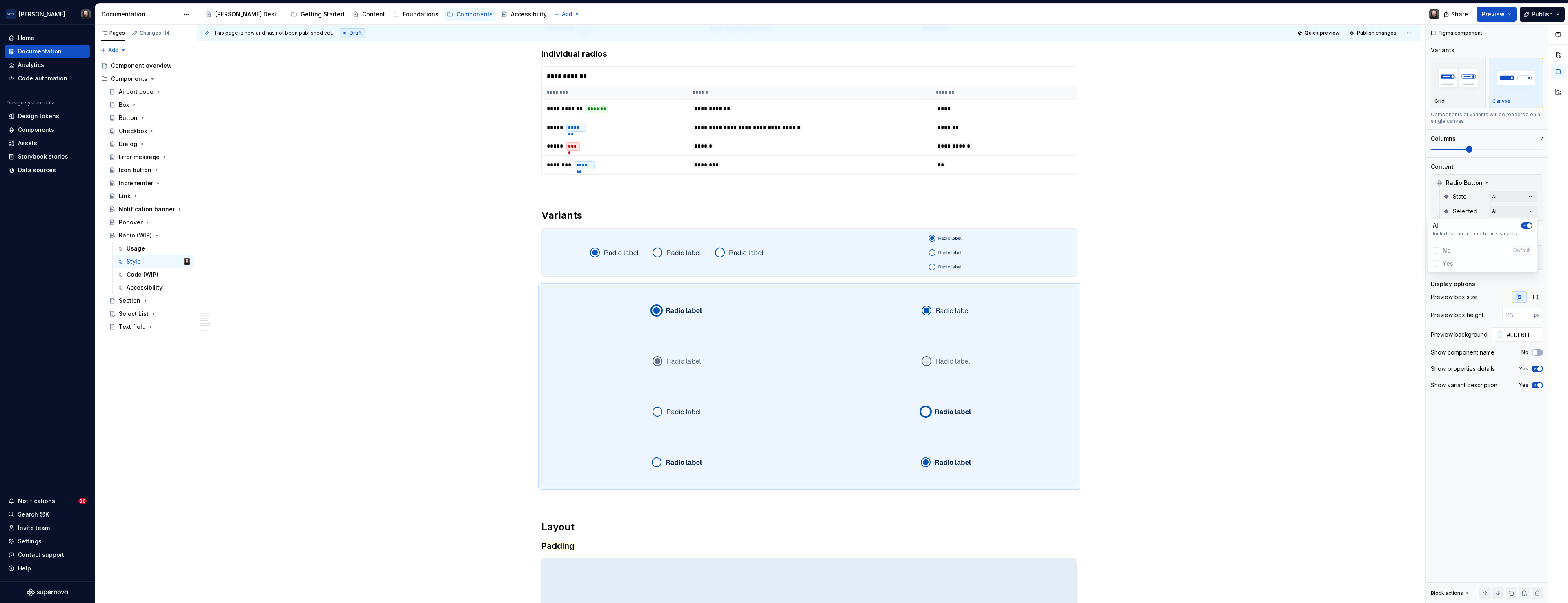
click at [1150, 321] on html "Porter Airlines Home Documentation Analytics Code automation Design system data…" at bounding box center [784, 301] width 1568 height 603
drag, startPoint x: 687, startPoint y: 411, endPoint x: 685, endPoint y: 319, distance: 92.0
click at [685, 319] on body "Porter Airlines Home Documentation Analytics Code automation Design system data…" at bounding box center [784, 301] width 1568 height 603
drag, startPoint x: 942, startPoint y: 410, endPoint x: 946, endPoint y: 308, distance: 102.1
click at [946, 308] on body "Porter Airlines Home Documentation Analytics Code automation Design system data…" at bounding box center [784, 301] width 1568 height 603
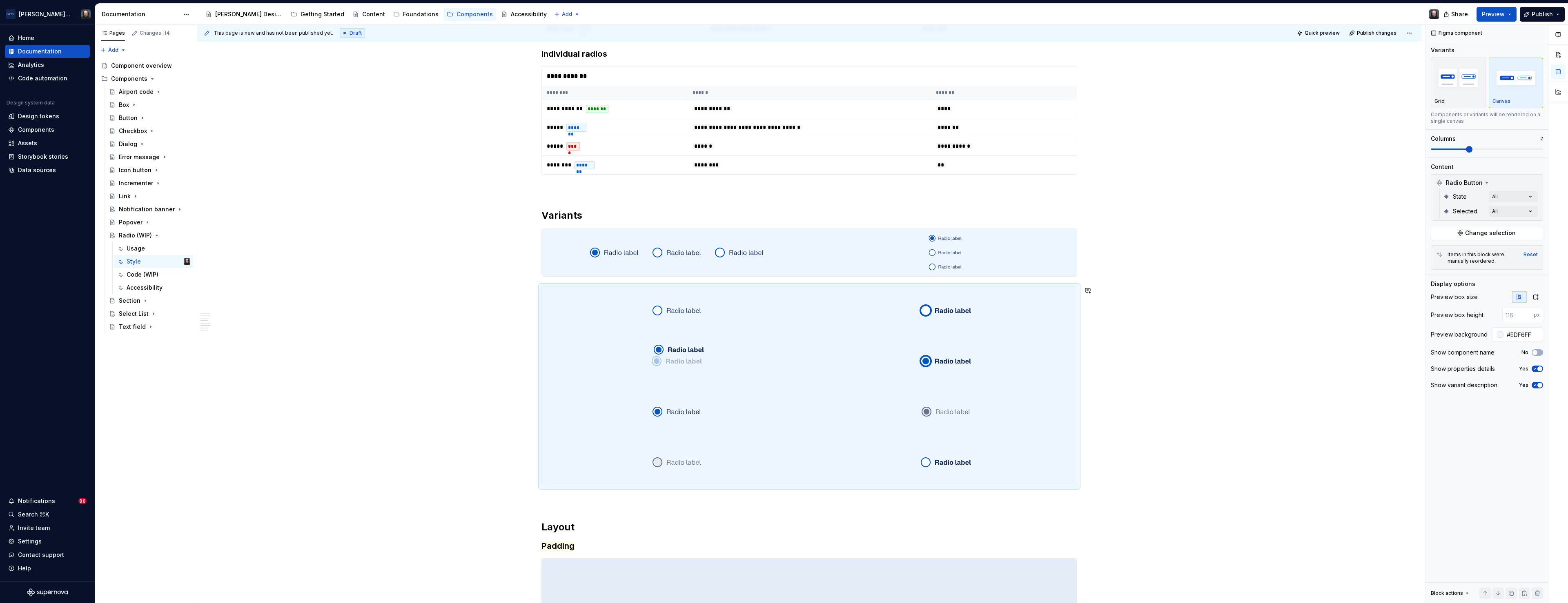
drag, startPoint x: 945, startPoint y: 465, endPoint x: 680, endPoint y: 360, distance: 285.0
click at [680, 360] on body "Porter Airlines Home Documentation Analytics Code automation Design system data…" at bounding box center [784, 301] width 1568 height 603
drag, startPoint x: 677, startPoint y: 411, endPoint x: 957, endPoint y: 367, distance: 283.4
click at [957, 367] on body "Porter Airlines Home Documentation Analytics Code automation Design system data…" at bounding box center [784, 301] width 1568 height 603
drag, startPoint x: 939, startPoint y: 463, endPoint x: 937, endPoint y: 416, distance: 47.0
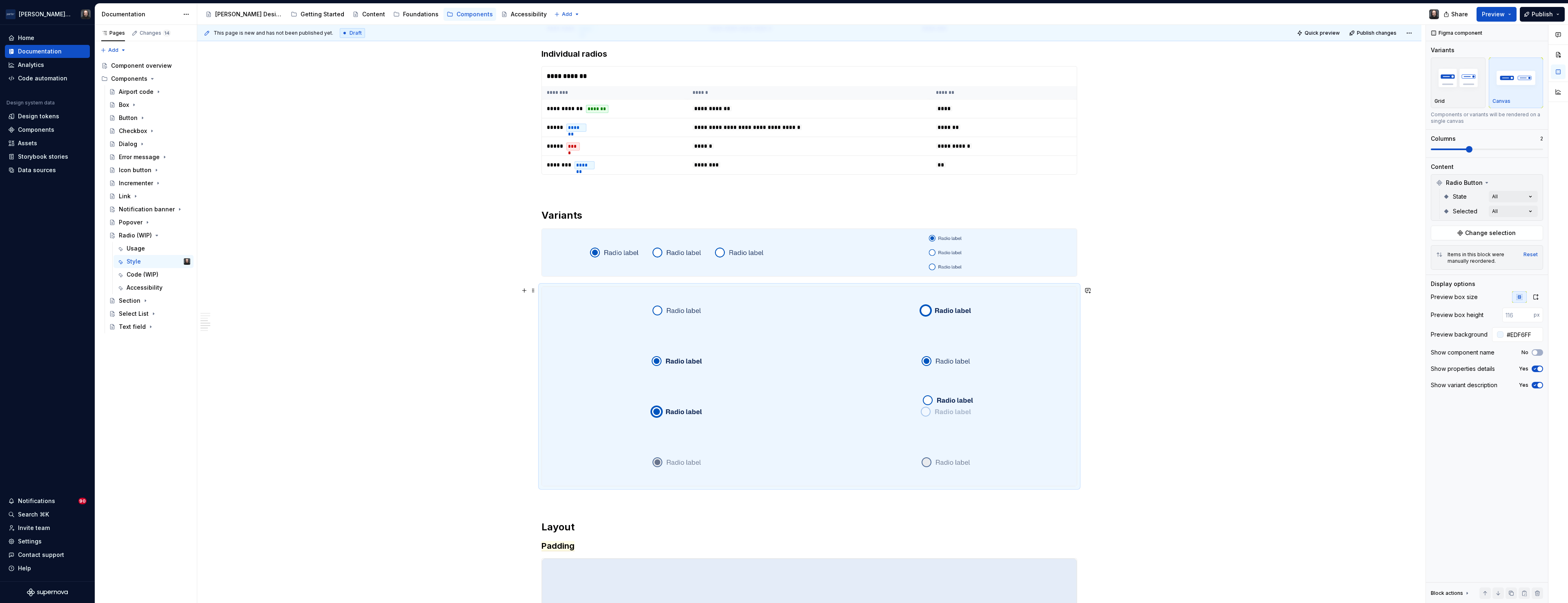
click at [937, 416] on body "Porter Airlines Home Documentation Analytics Code automation Design system data…" at bounding box center [784, 301] width 1568 height 603
drag, startPoint x: 942, startPoint y: 461, endPoint x: 681, endPoint y: 467, distance: 261.1
click at [681, 467] on body "Porter Airlines Home Documentation Analytics Code automation Design system data…" at bounding box center [784, 301] width 1568 height 603
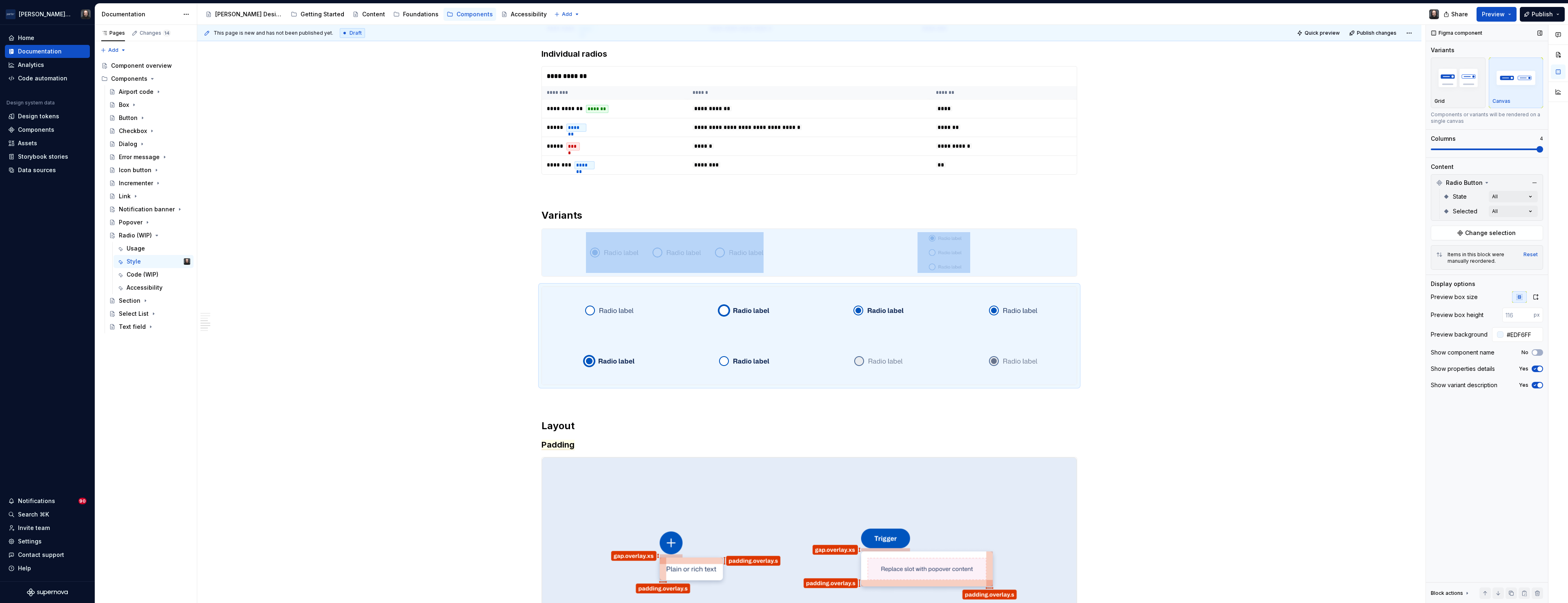
click at [1536, 148] on span at bounding box center [1539, 149] width 7 height 7
click at [1164, 349] on div "**********" at bounding box center [809, 311] width 1224 height 1614
click at [1206, 329] on div "**********" at bounding box center [809, 311] width 1224 height 1614
click at [1285, 275] on div "**********" at bounding box center [811, 314] width 1228 height 579
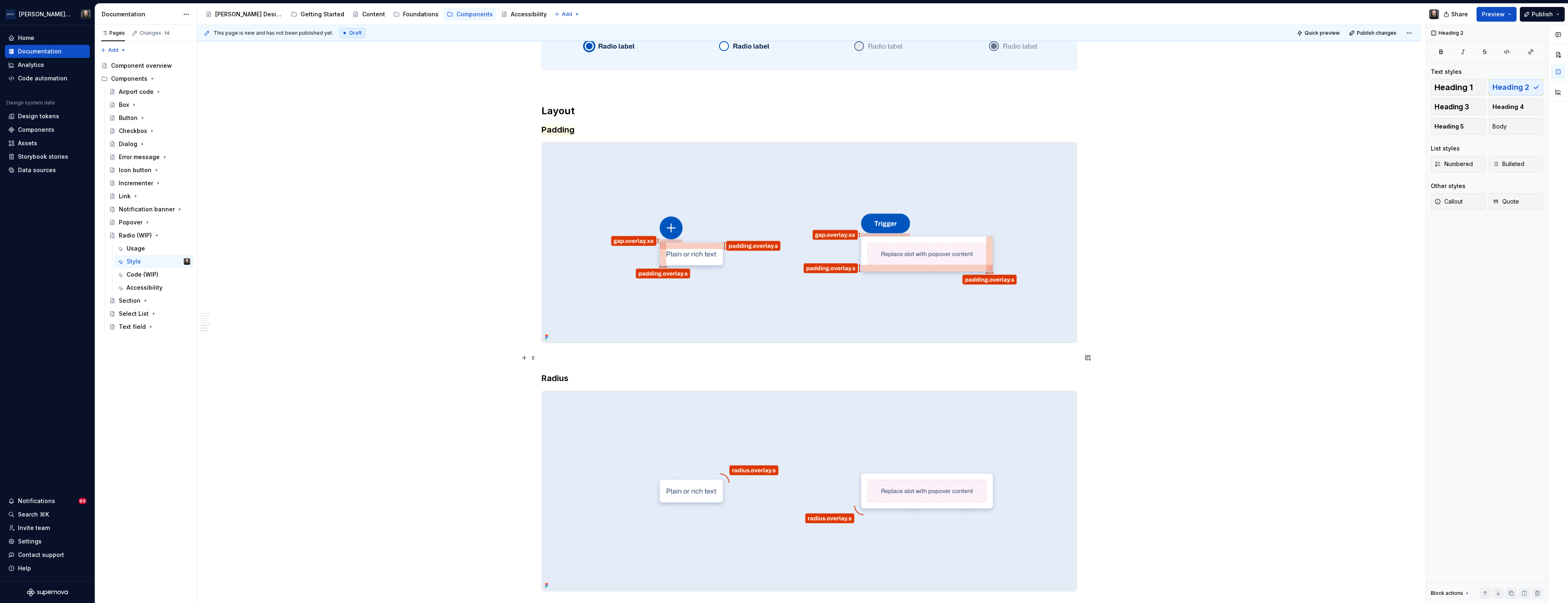
scroll to position [789, 0]
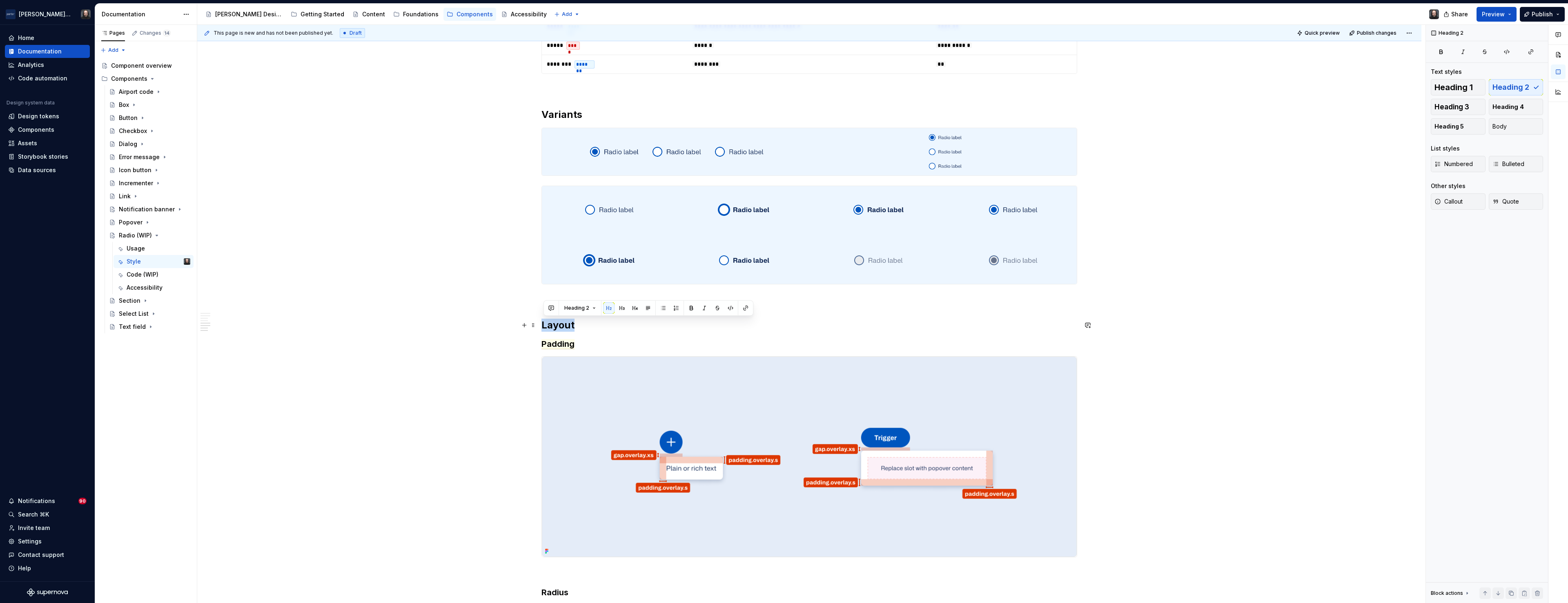
drag, startPoint x: 574, startPoint y: 324, endPoint x: 544, endPoint y: 324, distance: 30.0
click at [544, 324] on h2 "Layout" at bounding box center [810, 325] width 536 height 13
click at [1259, 318] on div "**********" at bounding box center [811, 314] width 1228 height 579
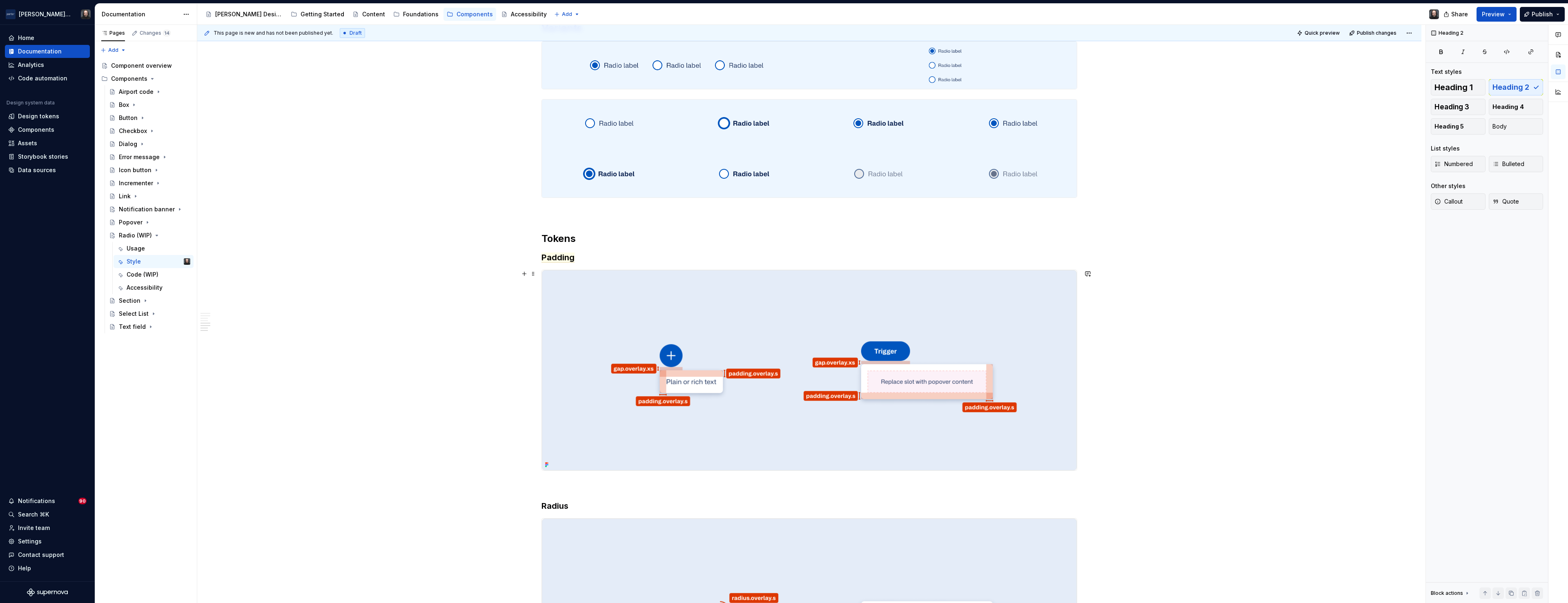
click at [1017, 335] on img at bounding box center [809, 370] width 535 height 200
click at [1498, 78] on span "Replace" at bounding box center [1493, 78] width 20 height 7
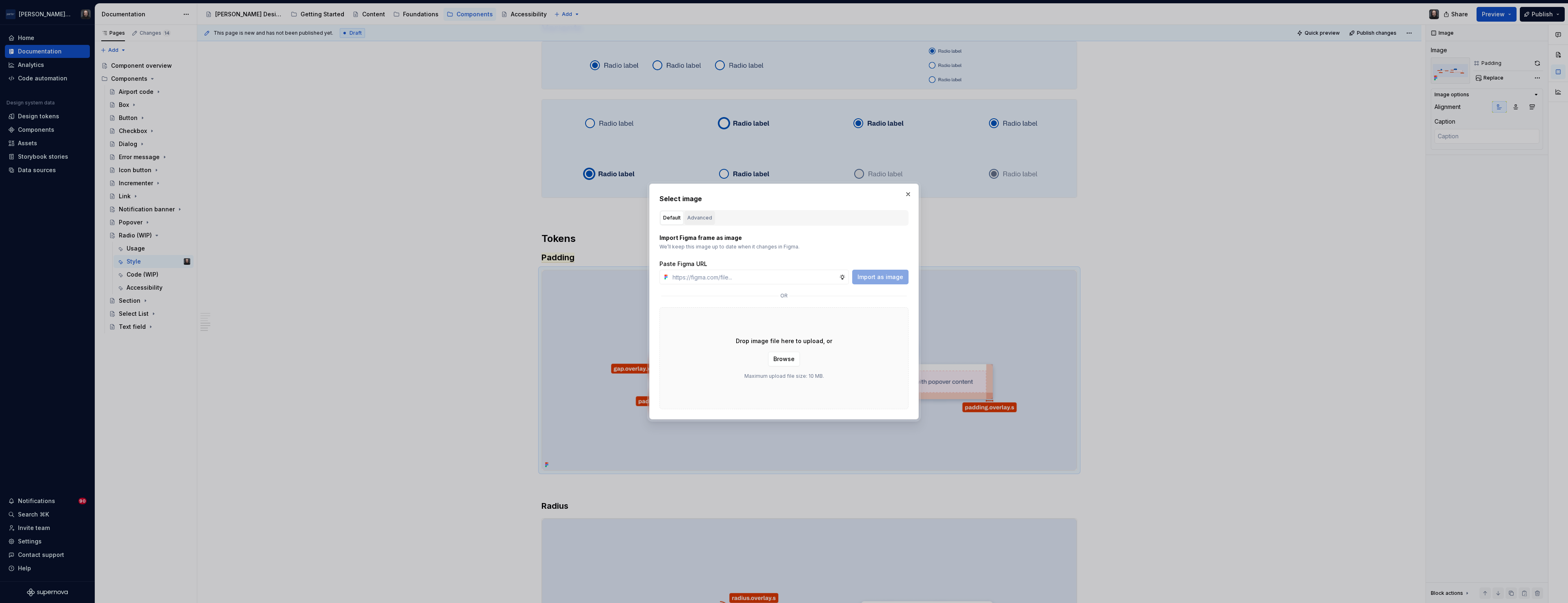
click at [707, 219] on div "Advanced" at bounding box center [699, 218] width 25 height 8
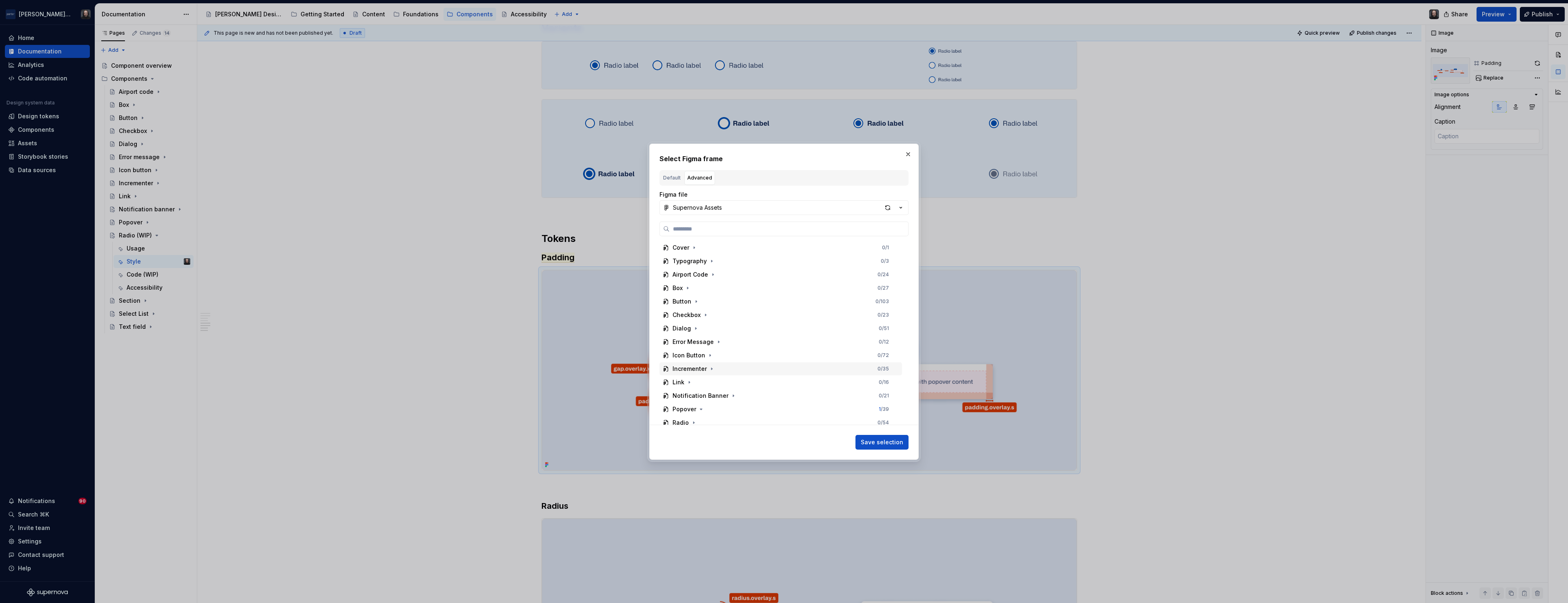
scroll to position [72, 0]
click at [694, 351] on icon "button" at bounding box center [693, 350] width 7 height 7
click at [763, 403] on div "Padding 0 / 13" at bounding box center [785, 404] width 235 height 13
click at [879, 447] on button "Save selection" at bounding box center [881, 442] width 53 height 15
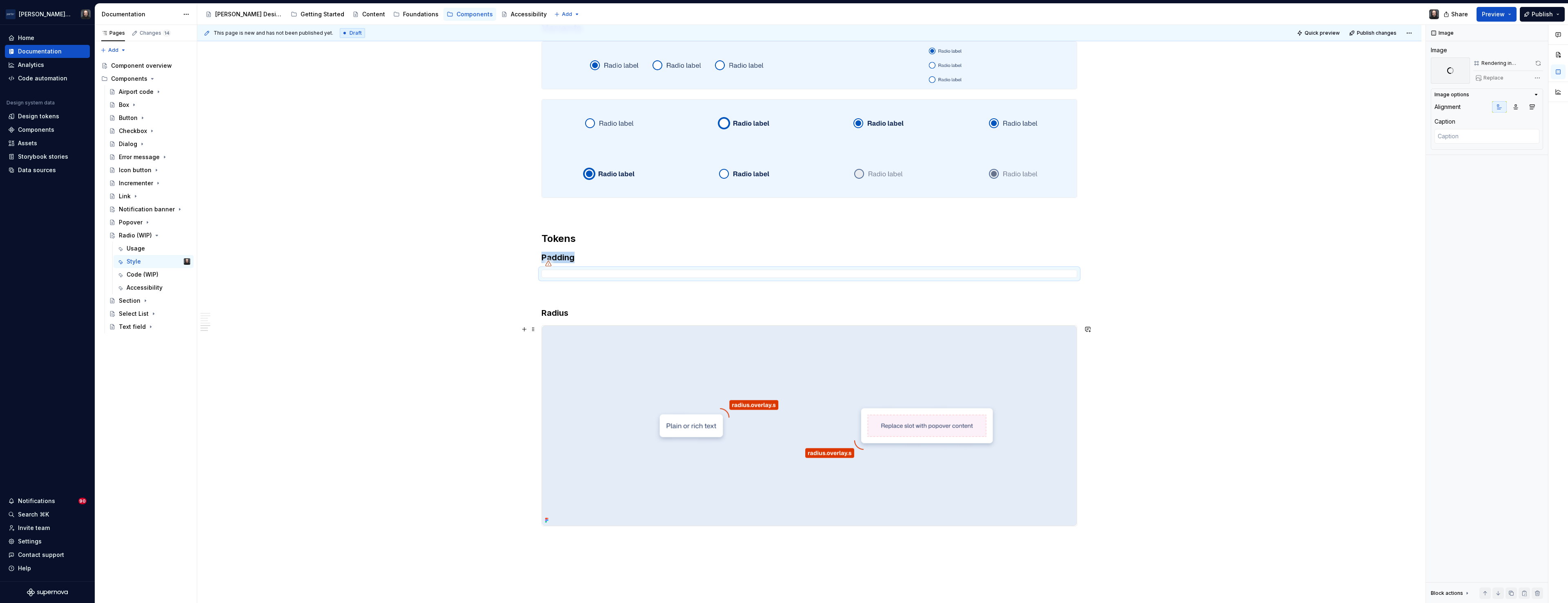
scroll to position [898, 0]
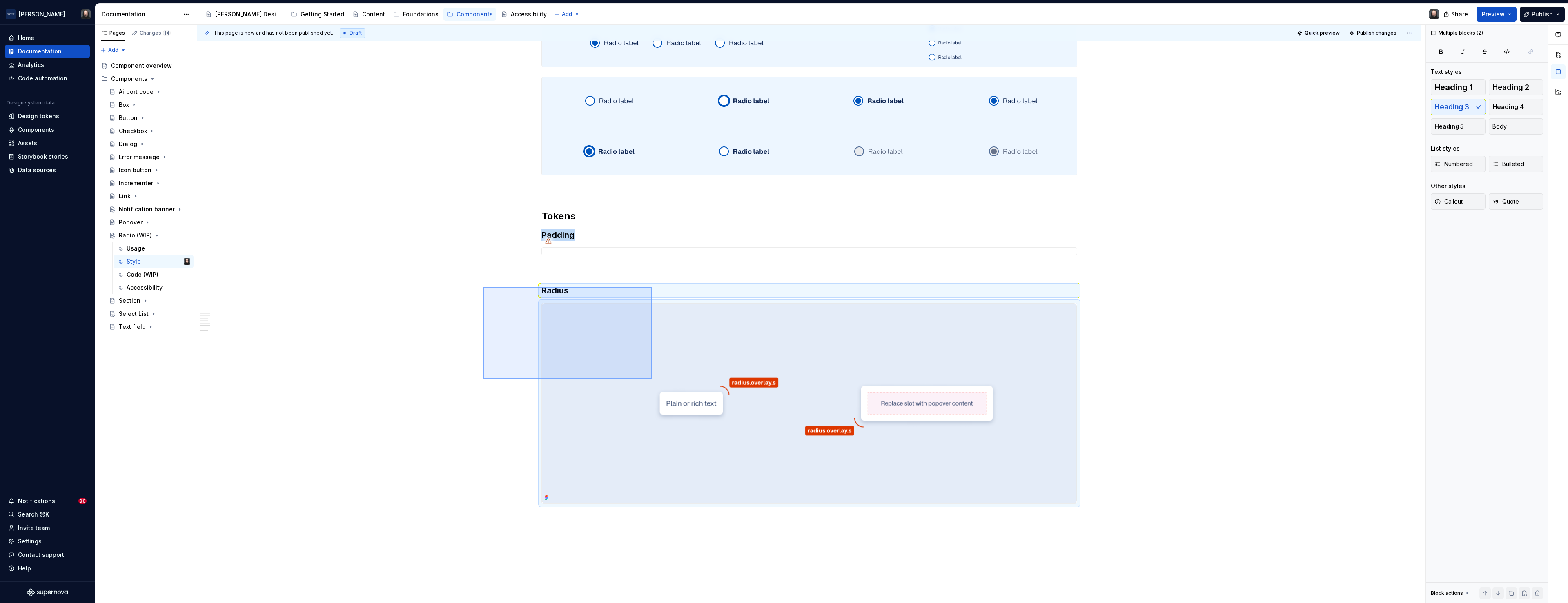
drag, startPoint x: 526, startPoint y: 303, endPoint x: 669, endPoint y: 400, distance: 172.8
click at [668, 400] on div "**********" at bounding box center [811, 314] width 1228 height 579
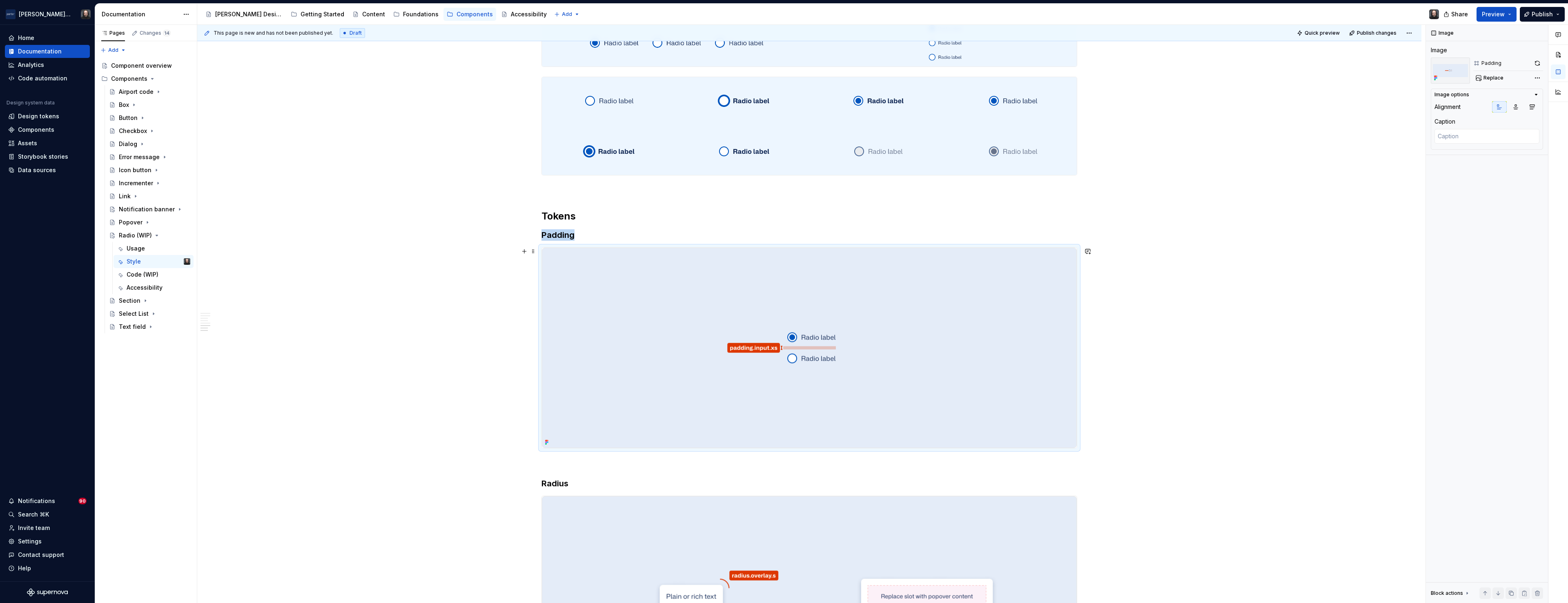
scroll to position [1034, 0]
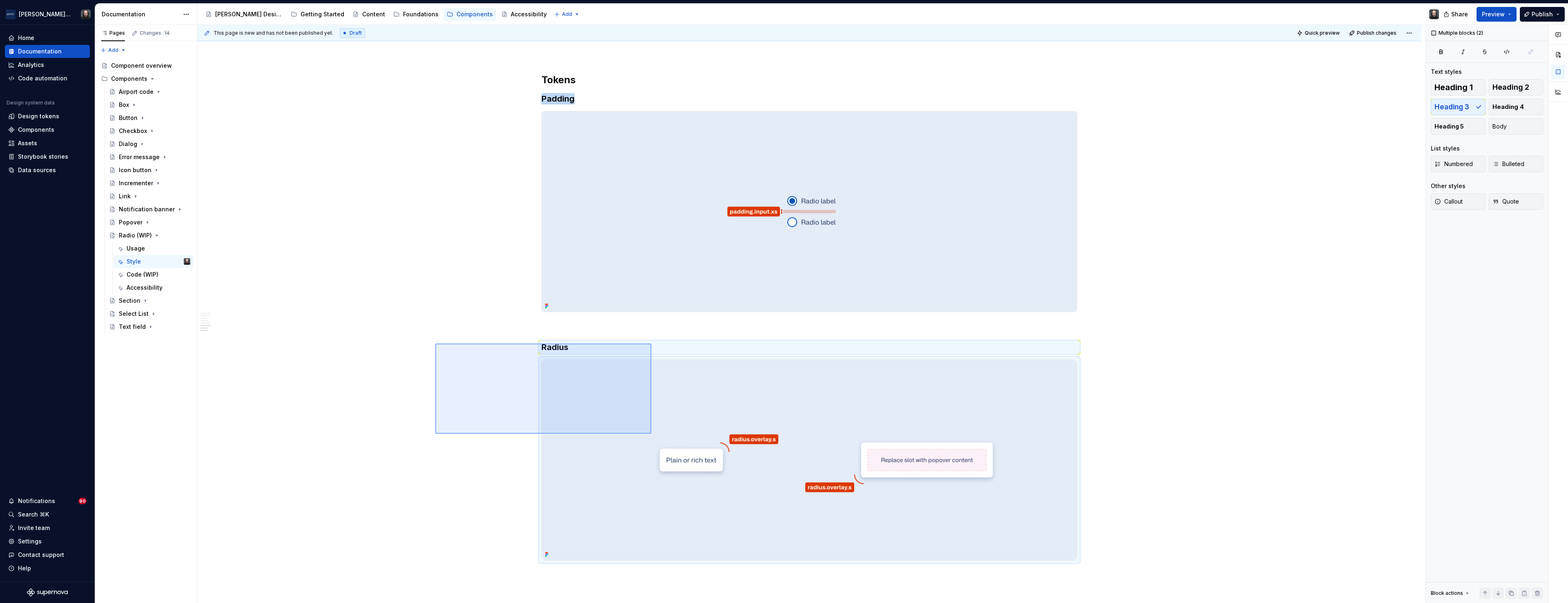
drag, startPoint x: 555, startPoint y: 383, endPoint x: 652, endPoint y: 434, distance: 109.6
click at [652, 434] on div "**********" at bounding box center [811, 314] width 1228 height 579
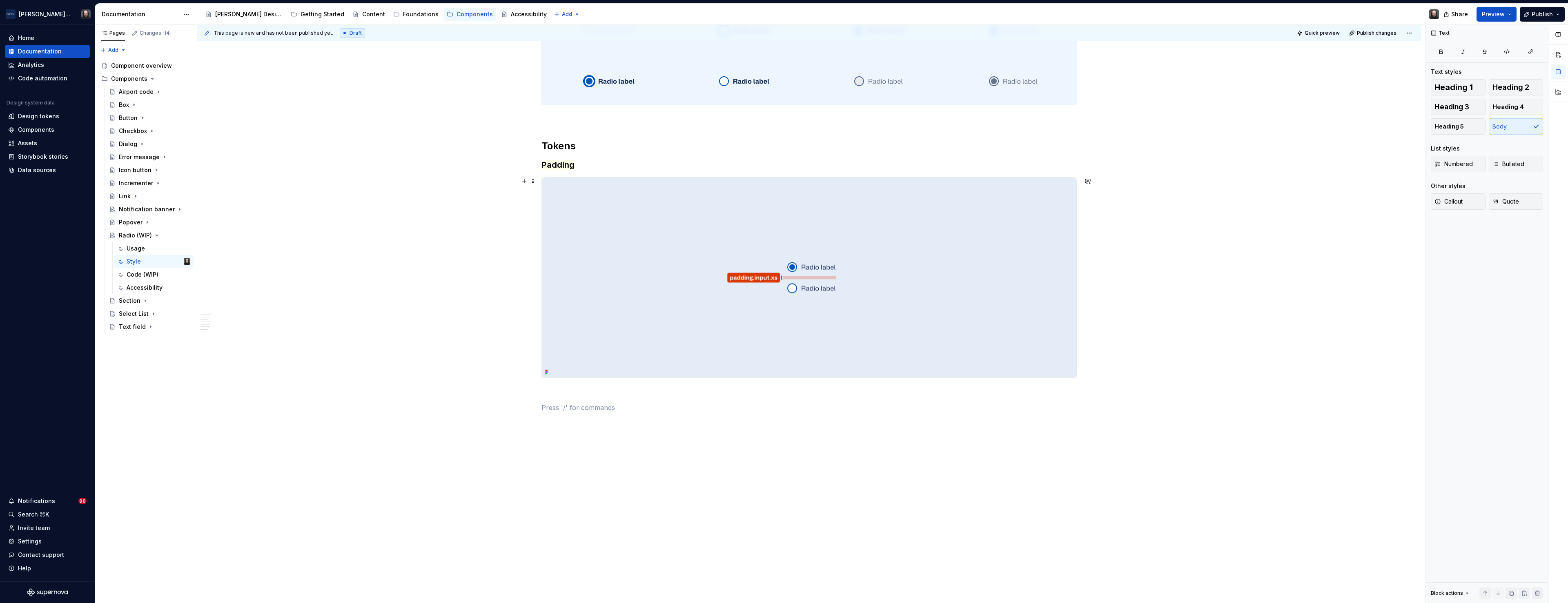
scroll to position [877, 0]
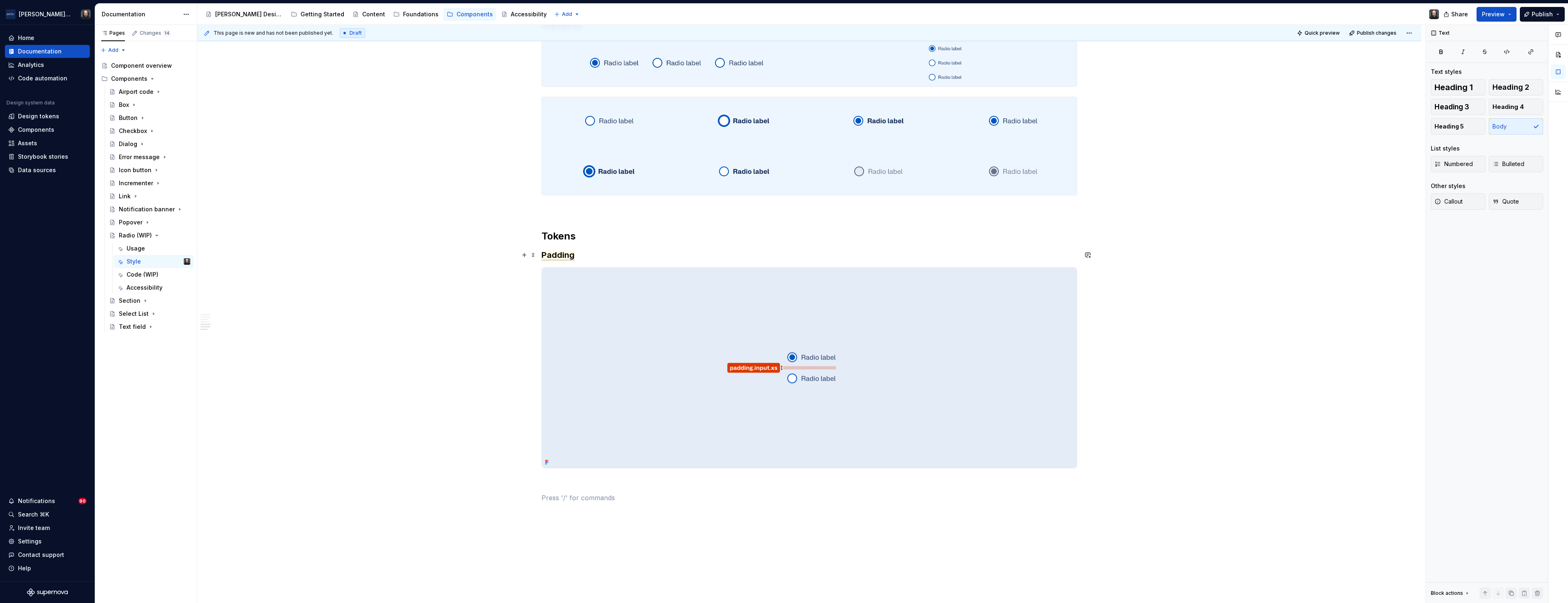
click at [570, 256] on span "Padding" at bounding box center [558, 255] width 33 height 10
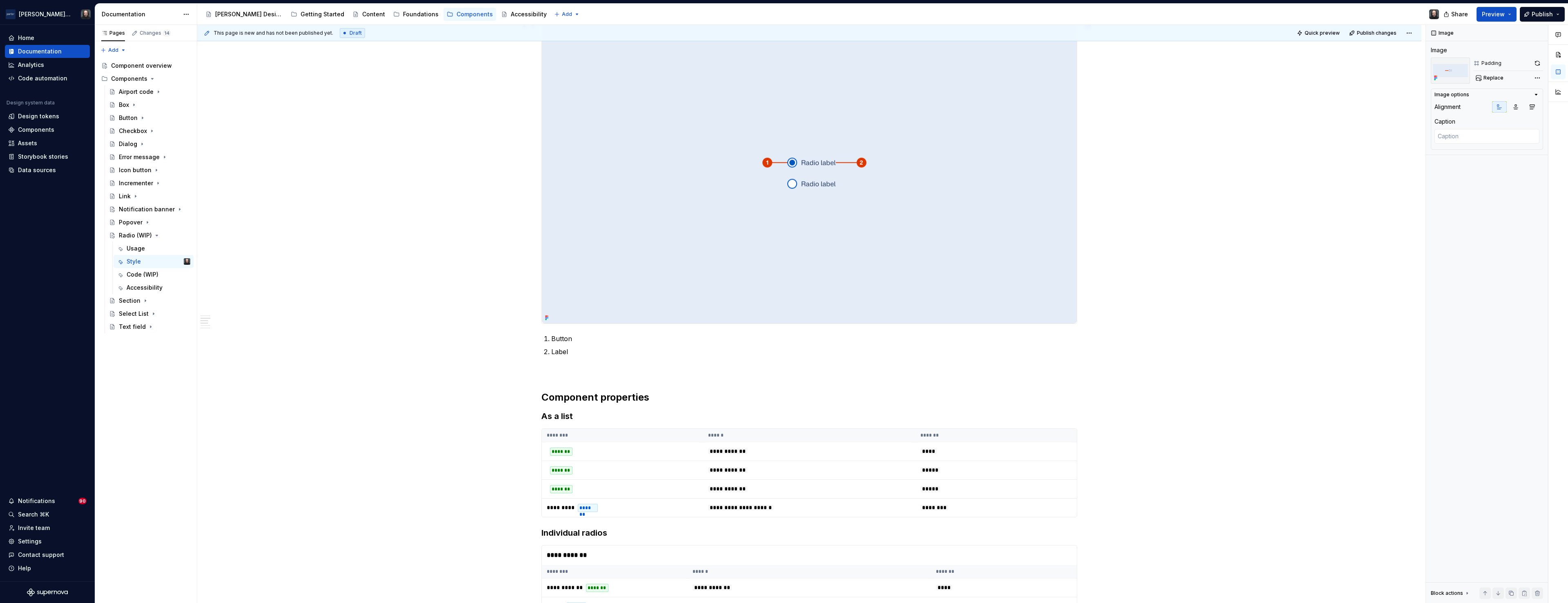
scroll to position [0, 0]
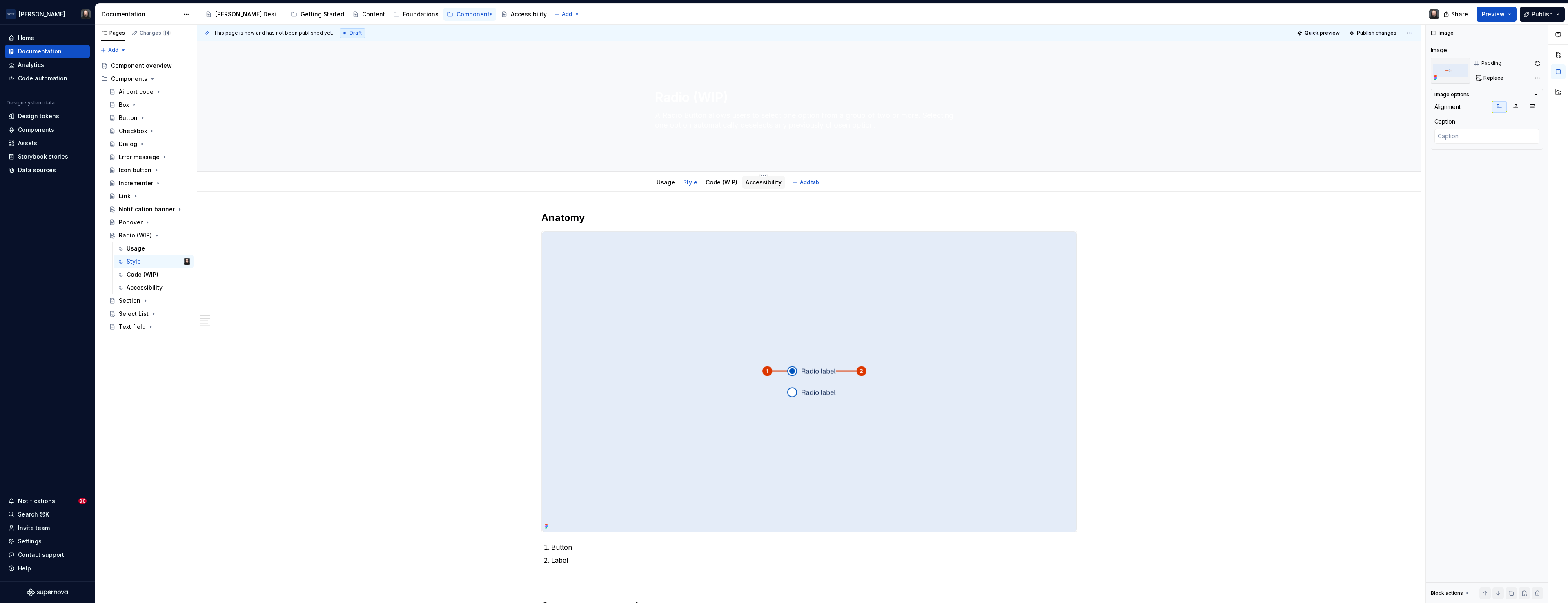
click at [766, 183] on link "Accessibility" at bounding box center [763, 182] width 36 height 7
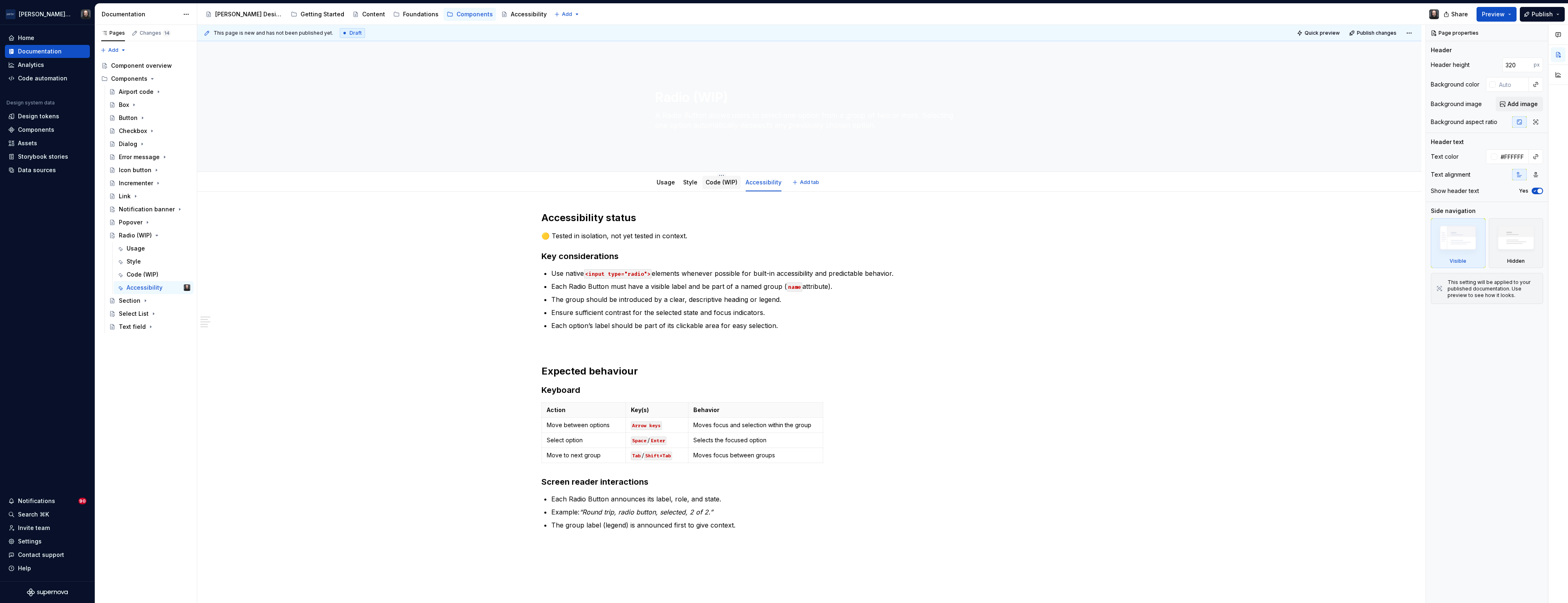
click at [716, 183] on link "Code (WIP)" at bounding box center [721, 182] width 32 height 7
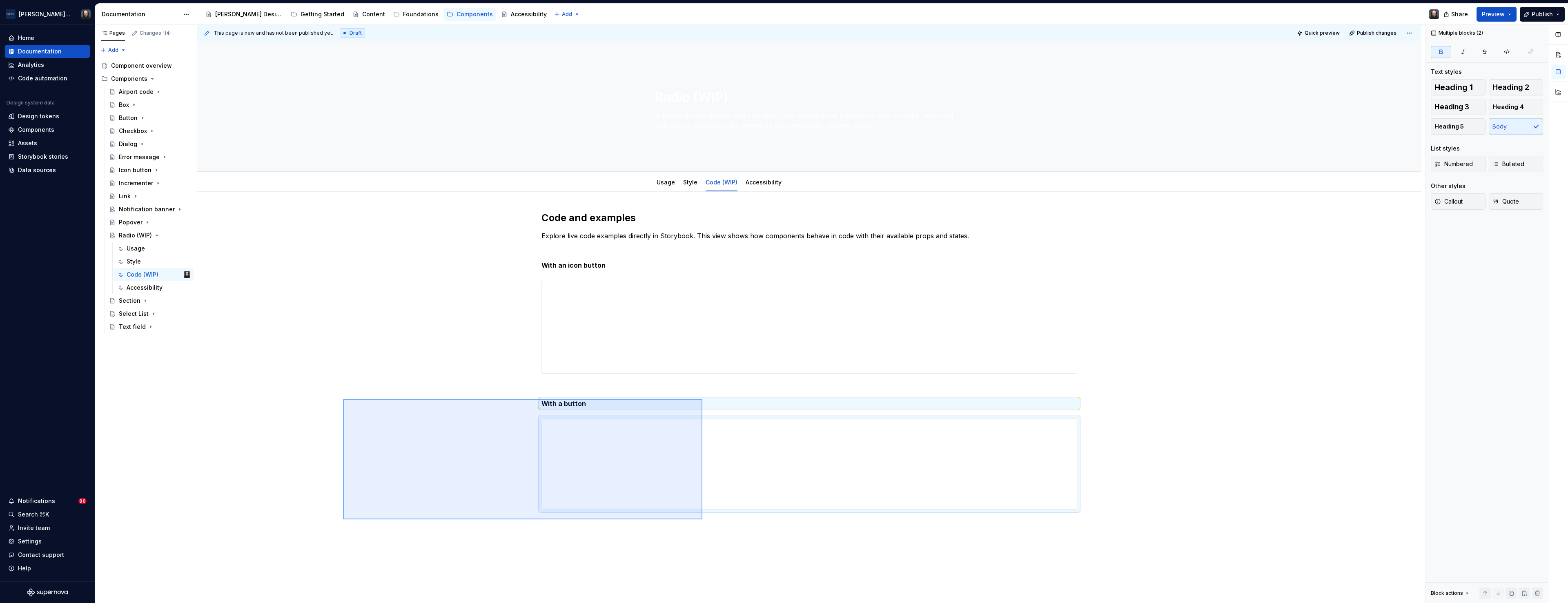
drag, startPoint x: 404, startPoint y: 411, endPoint x: 707, endPoint y: 520, distance: 322.0
click at [707, 520] on div "This page is new and has not been published yet. Draft Quick preview Publish ch…" at bounding box center [811, 314] width 1228 height 579
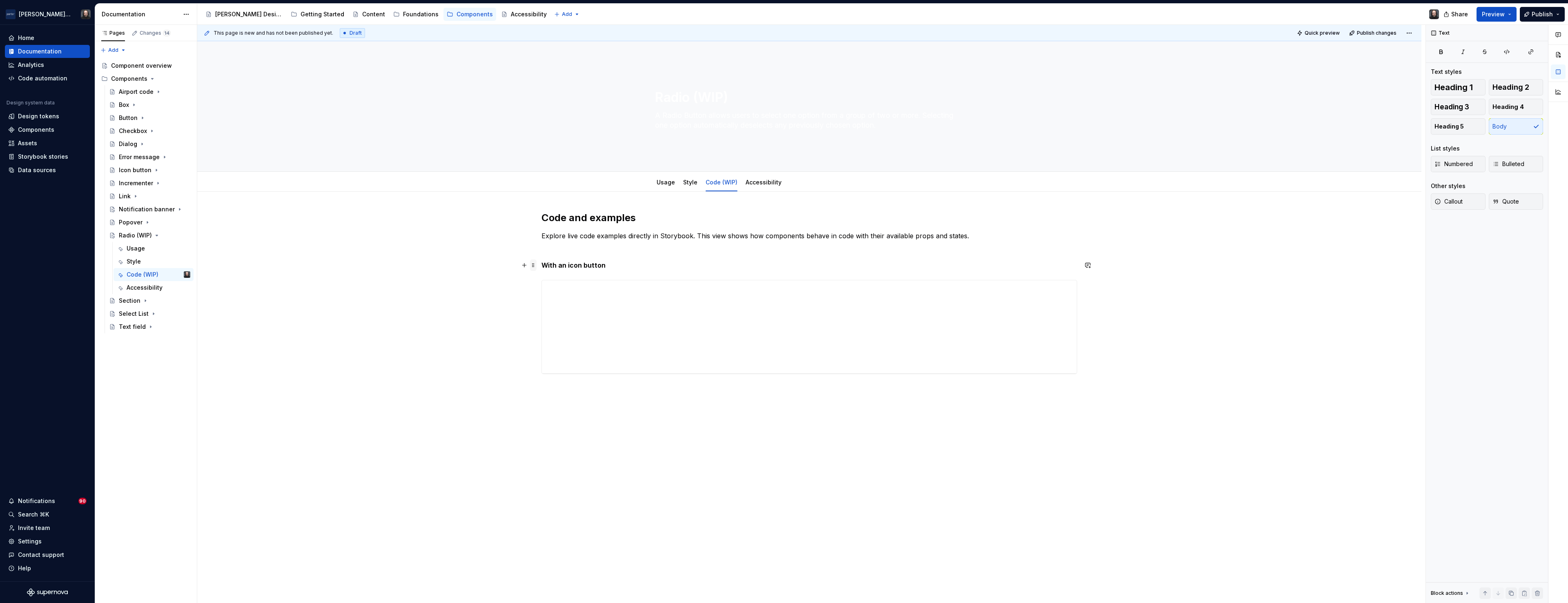
click at [535, 266] on span at bounding box center [533, 265] width 7 height 12
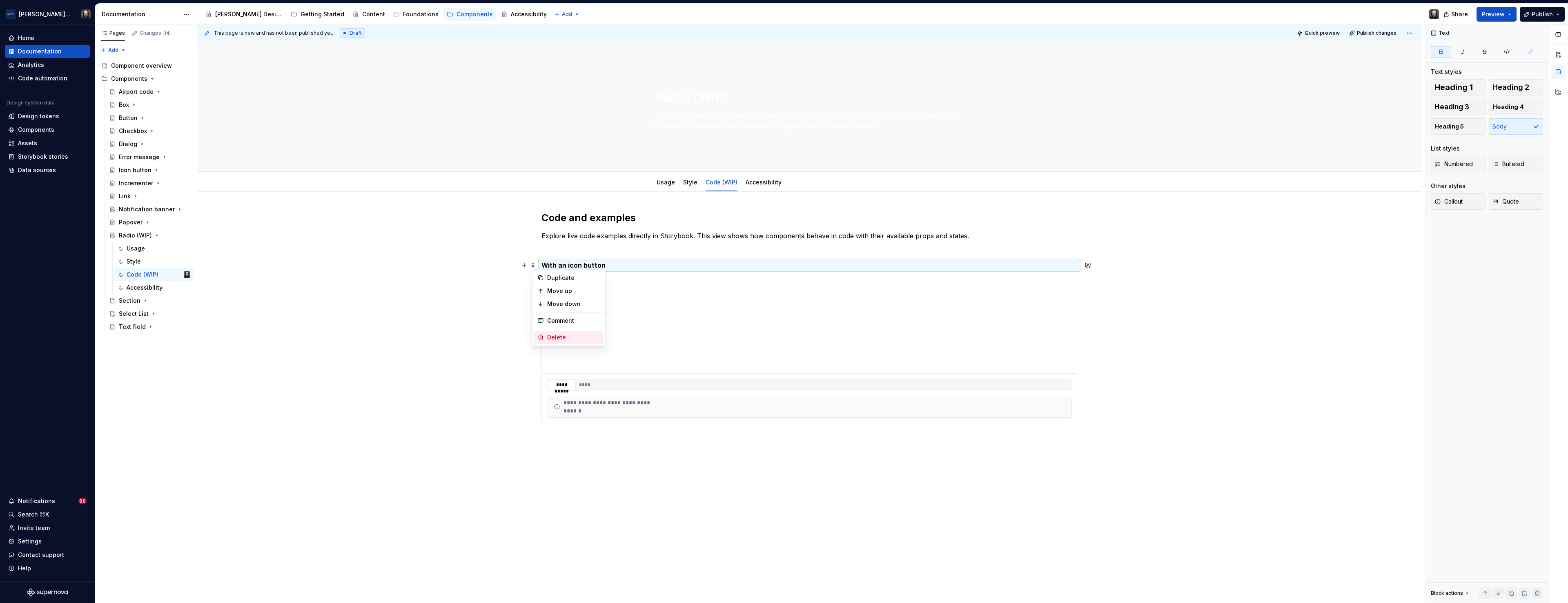
click at [560, 336] on div "Delete" at bounding box center [573, 337] width 53 height 8
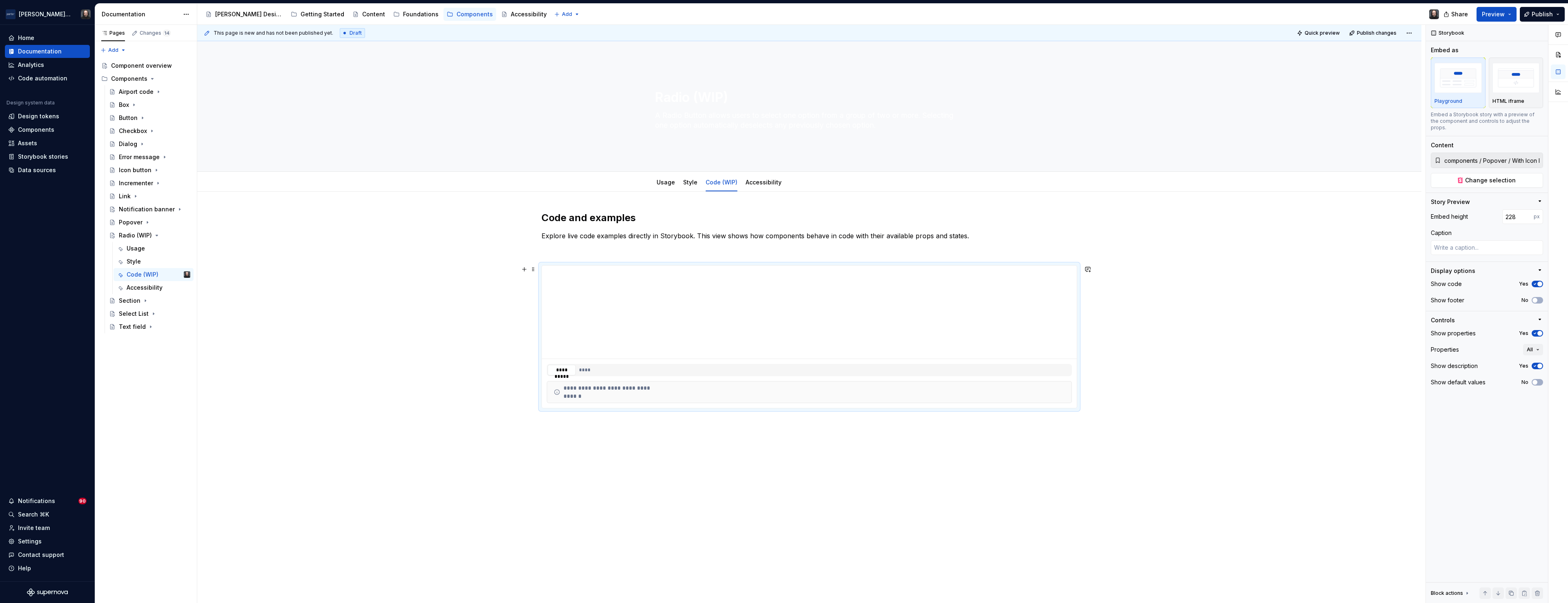
click at [352, 304] on div "**********" at bounding box center [809, 405] width 1224 height 427
click at [689, 183] on link "Style" at bounding box center [690, 182] width 14 height 7
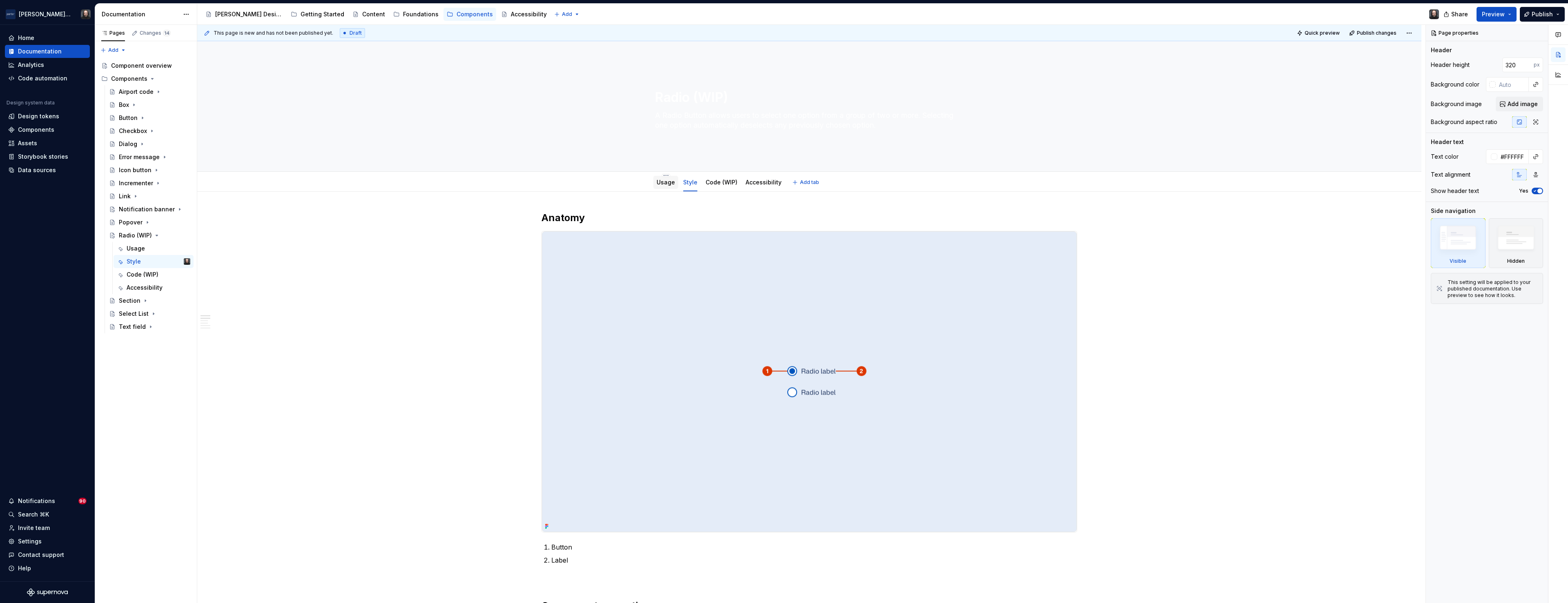
click at [668, 184] on link "Usage" at bounding box center [666, 182] width 18 height 7
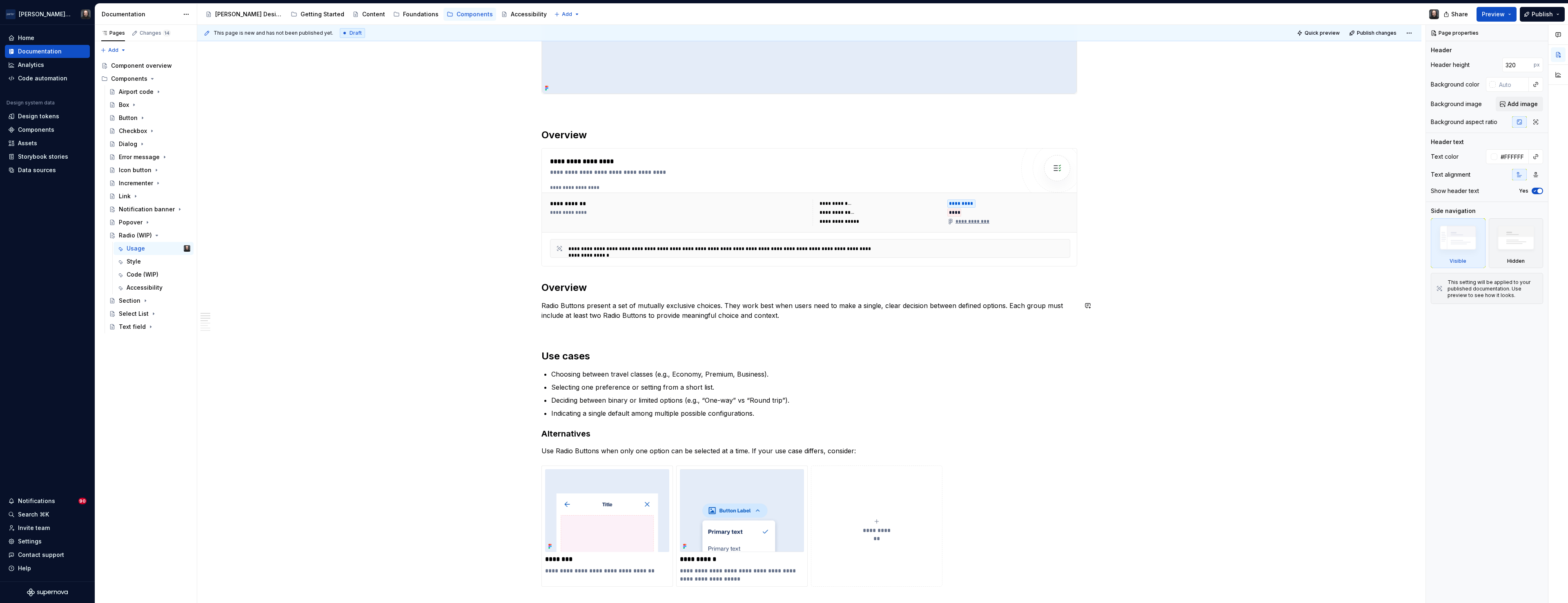
scroll to position [457, 0]
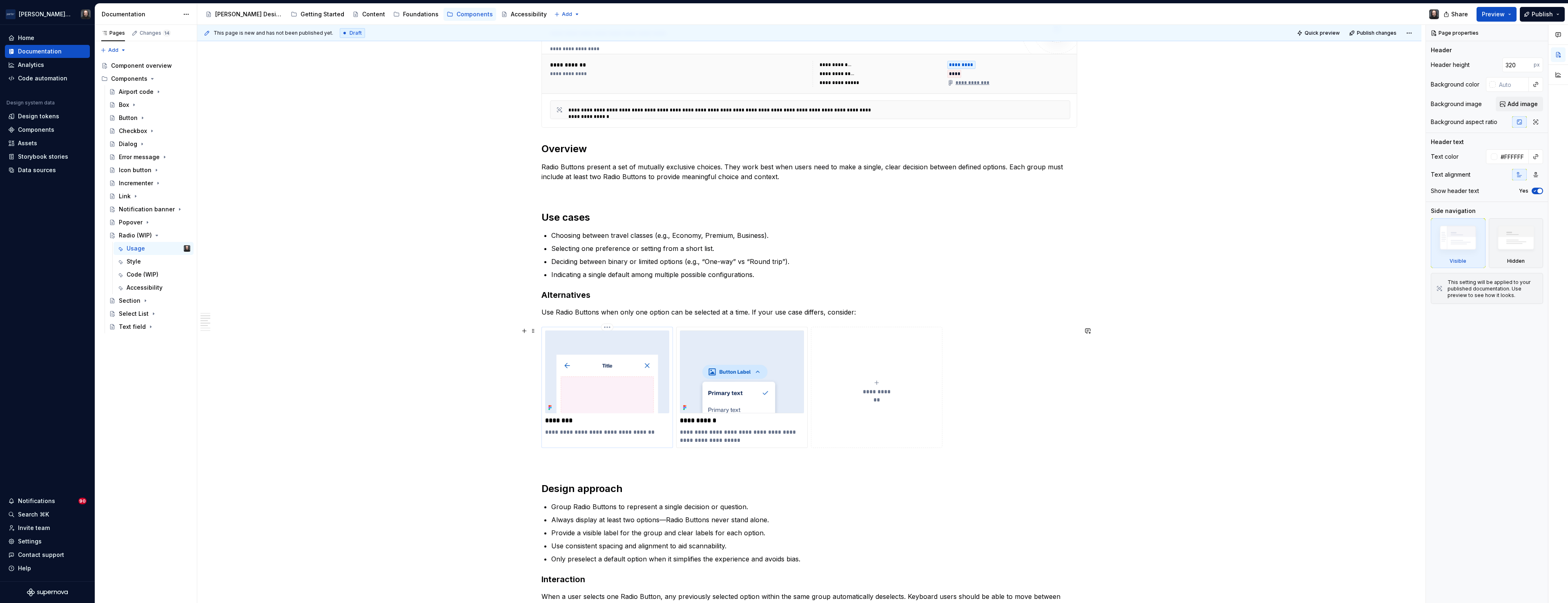
click at [618, 378] on img at bounding box center [607, 372] width 124 height 83
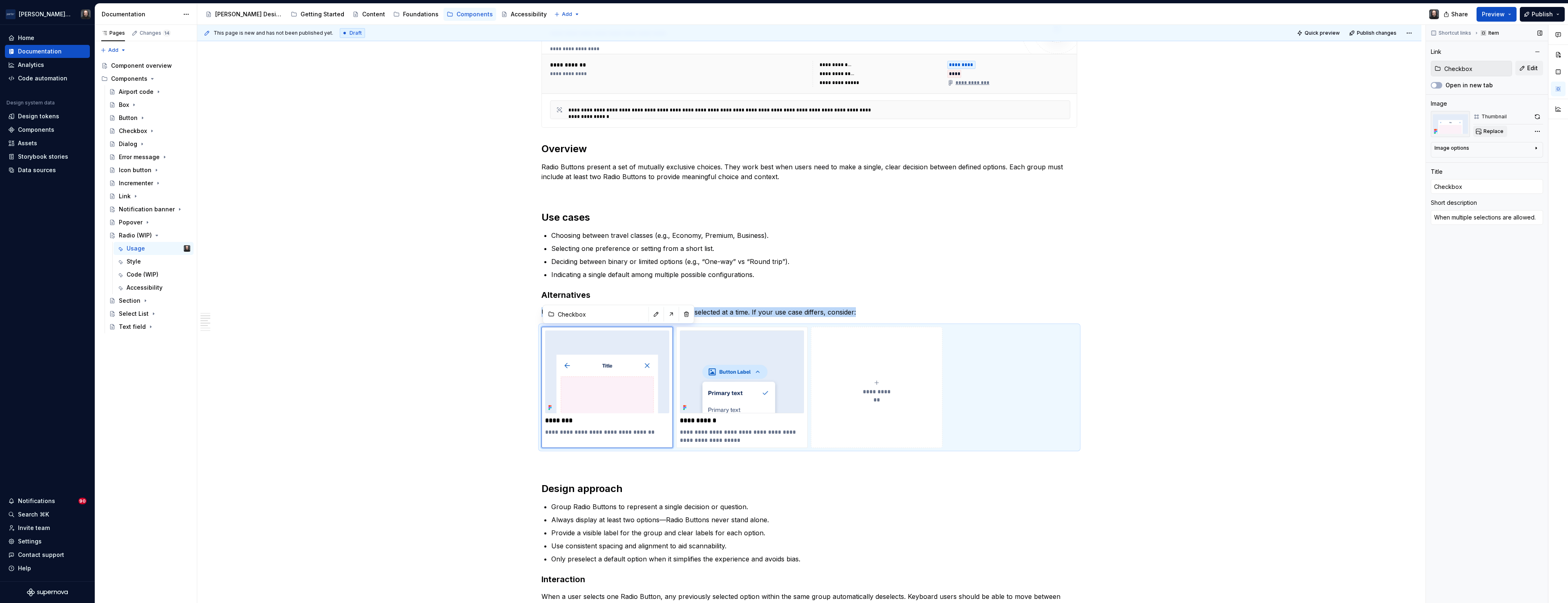
click at [1486, 132] on span "Replace" at bounding box center [1493, 131] width 20 height 7
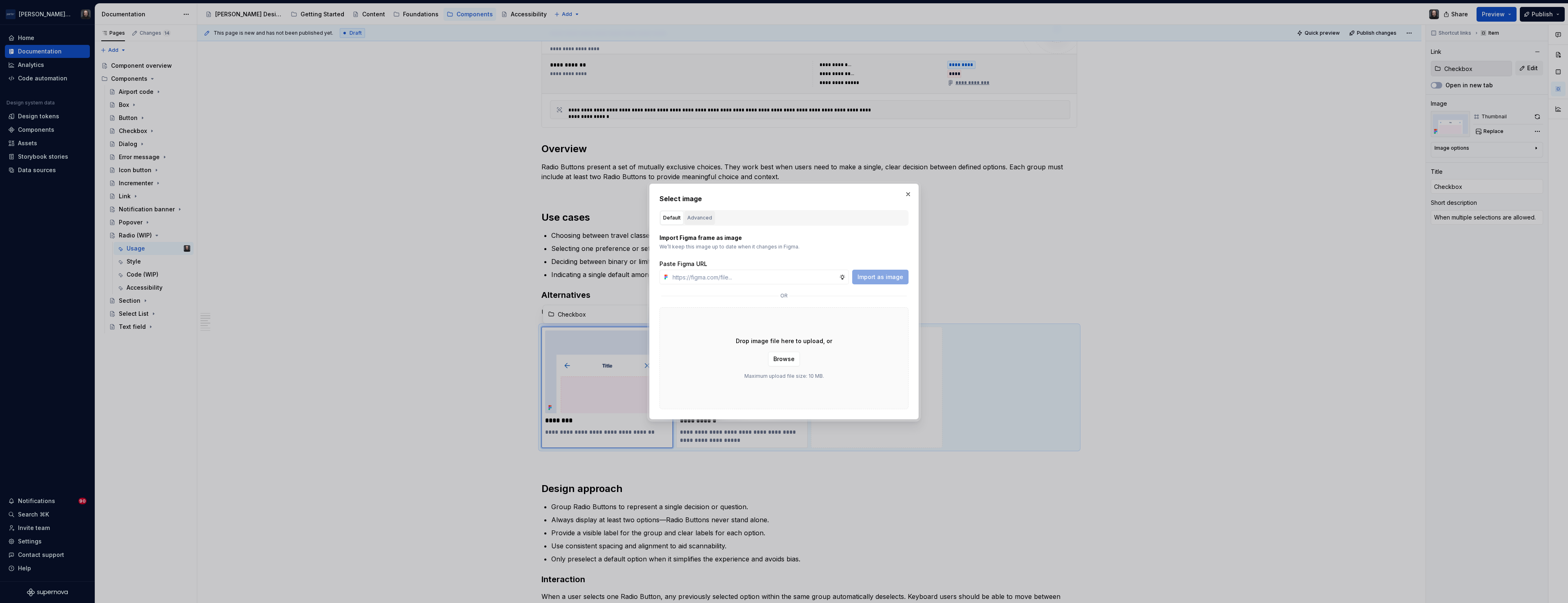
click at [707, 218] on div "Advanced" at bounding box center [699, 218] width 25 height 8
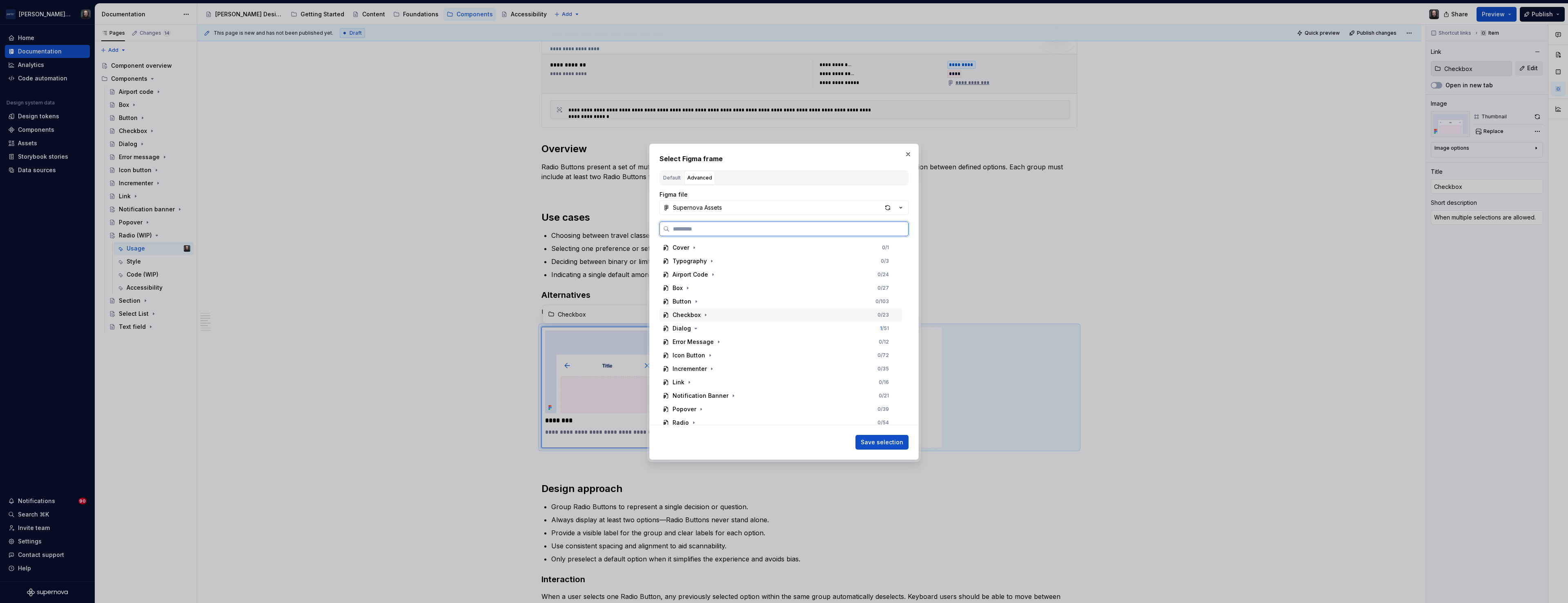
click at [756, 312] on div "Checkbox 0 / 23" at bounding box center [780, 315] width 242 height 13
click at [755, 332] on div "Thumbnail 0 / 2" at bounding box center [785, 328] width 235 height 13
drag, startPoint x: 894, startPoint y: 442, endPoint x: 901, endPoint y: 440, distance: 7.3
click at [894, 442] on span "Save selection" at bounding box center [882, 442] width 43 height 8
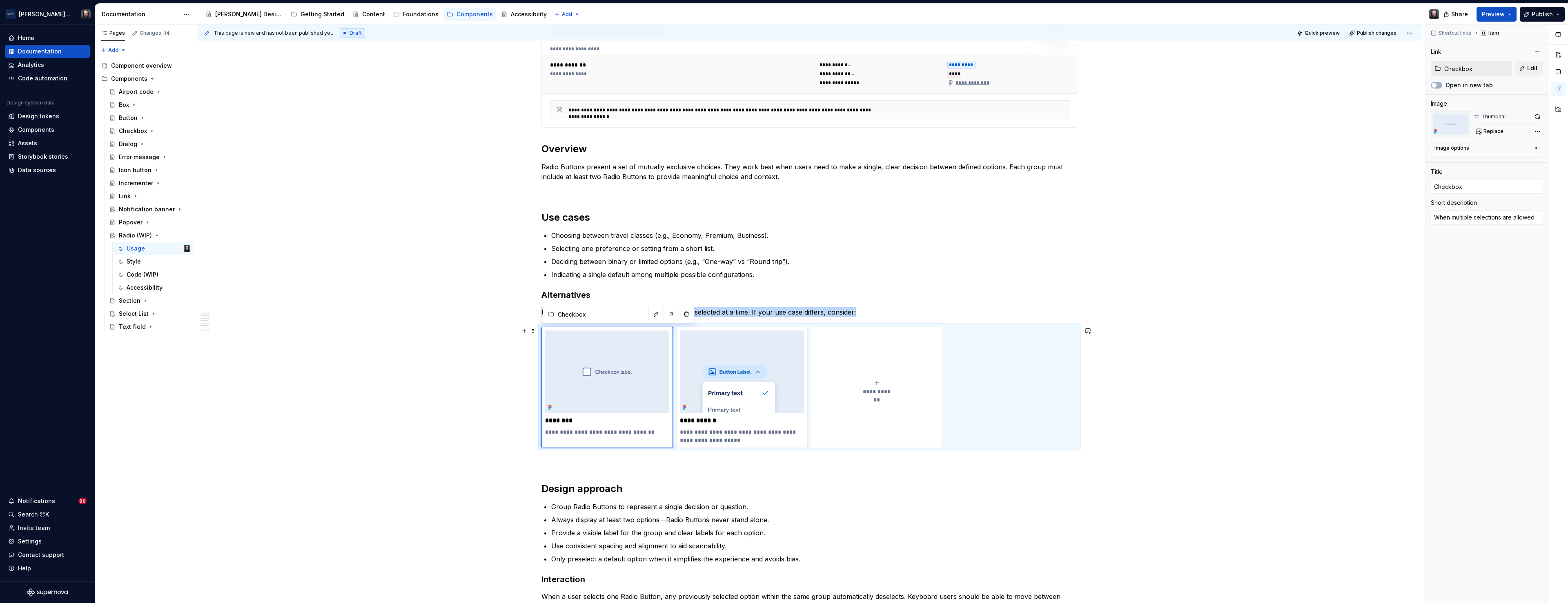
click at [1259, 354] on div "**********" at bounding box center [809, 379] width 1224 height 1289
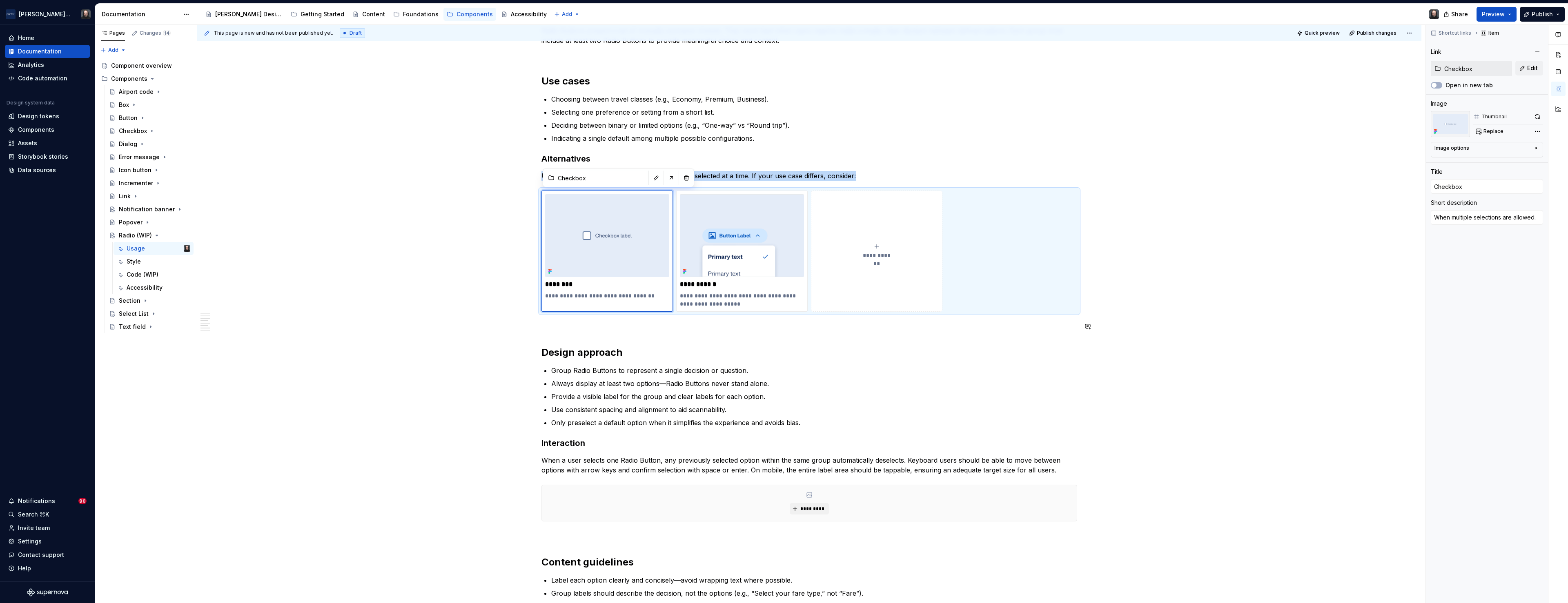
click at [1244, 334] on div "**********" at bounding box center [809, 243] width 1224 height 1289
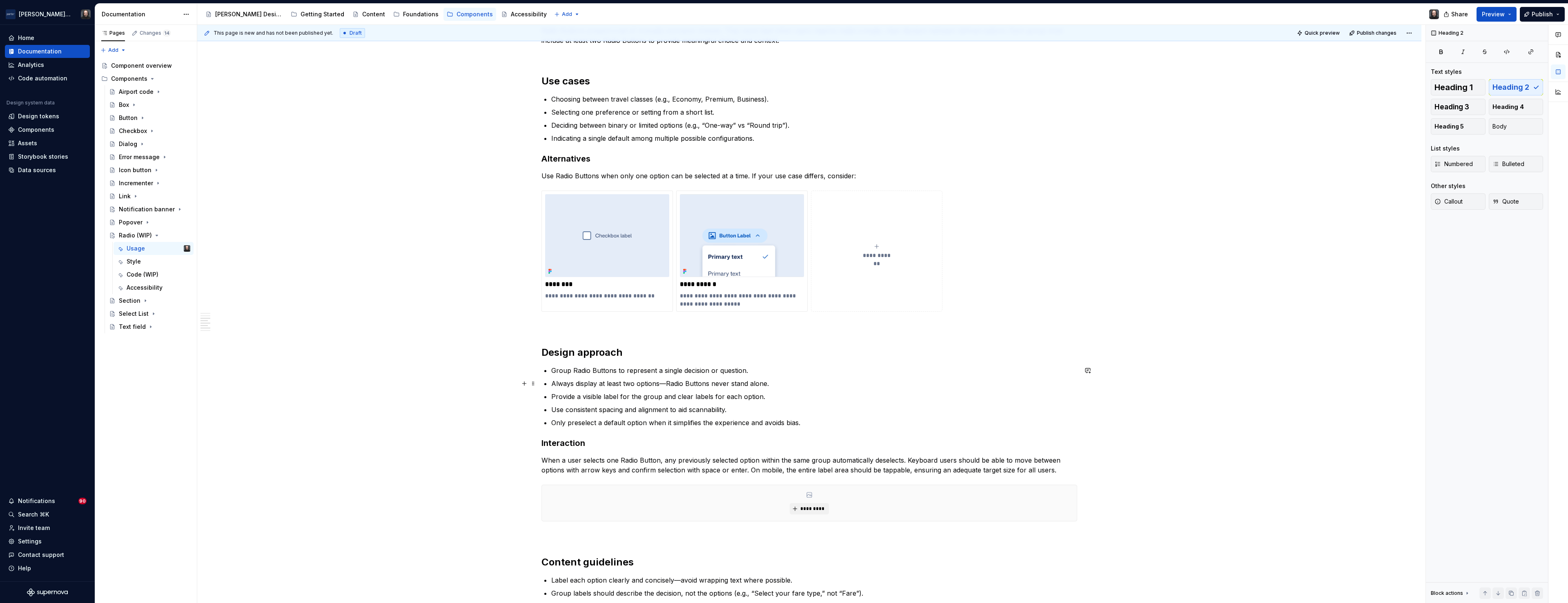
click at [1230, 385] on div "**********" at bounding box center [809, 243] width 1224 height 1289
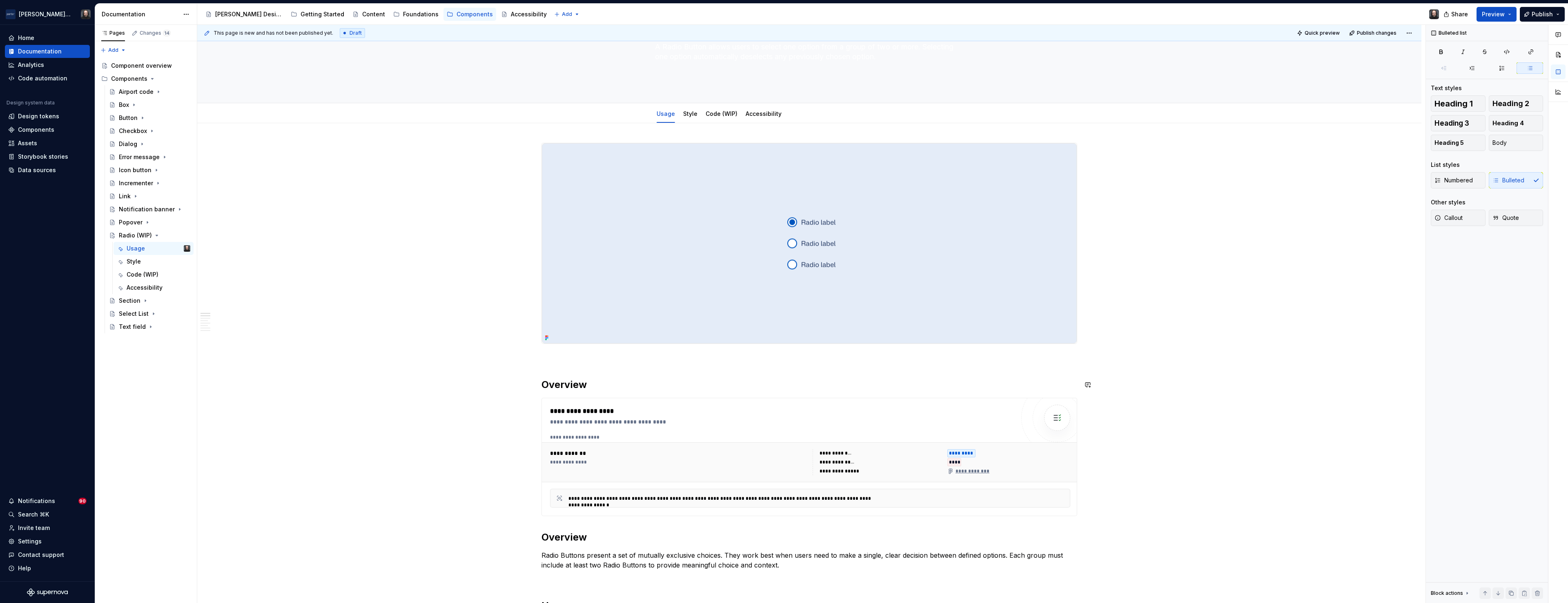
scroll to position [0, 0]
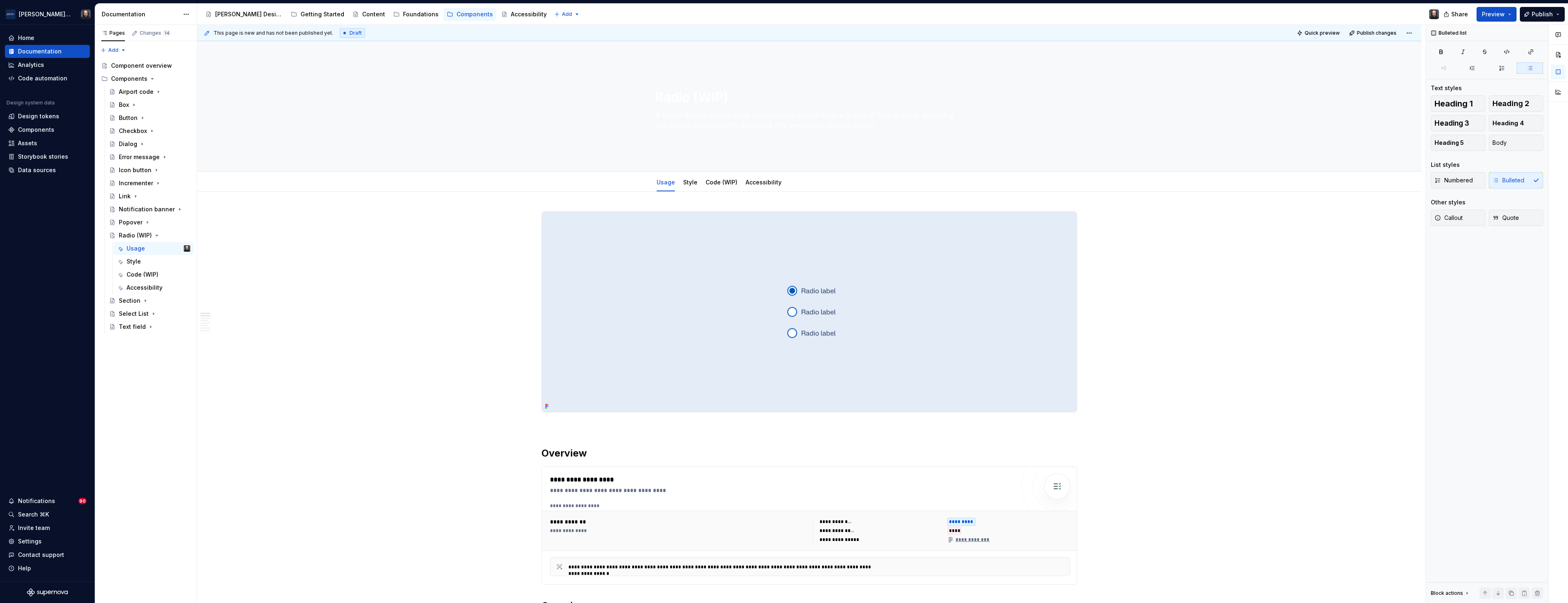
type textarea "*"
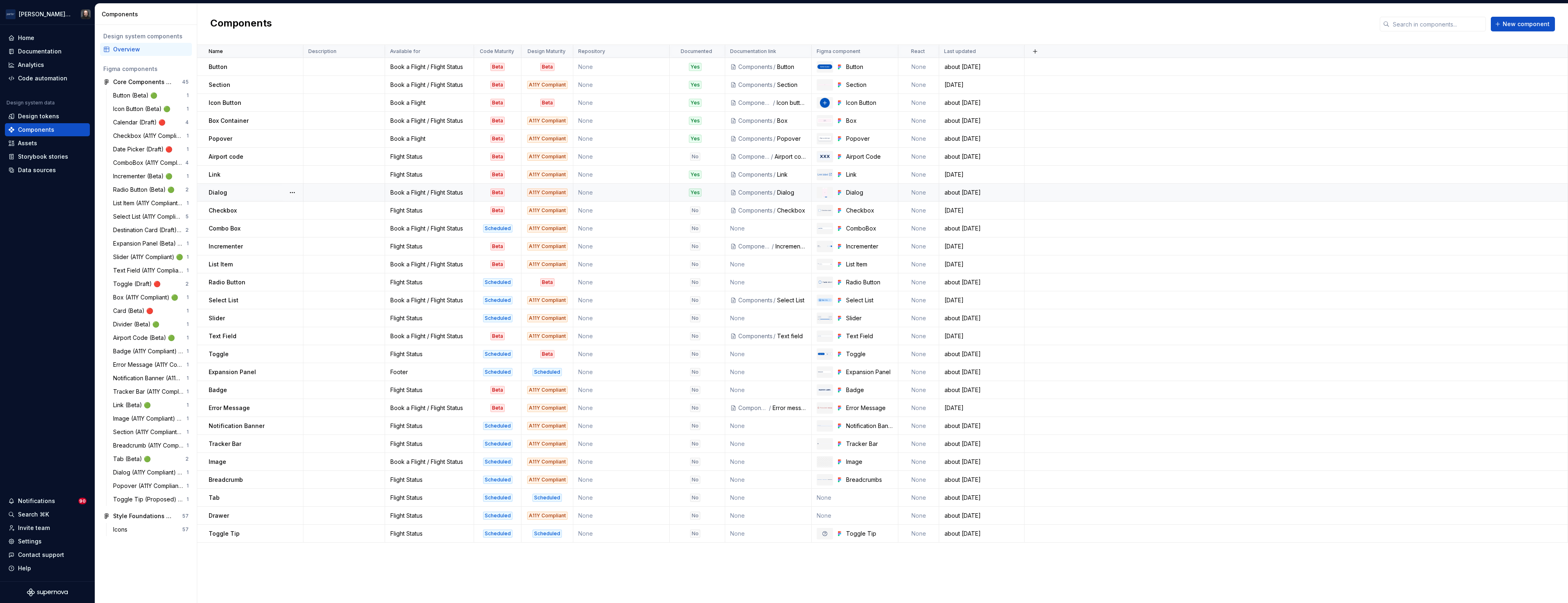
click at [266, 193] on div "Dialog" at bounding box center [256, 192] width 94 height 8
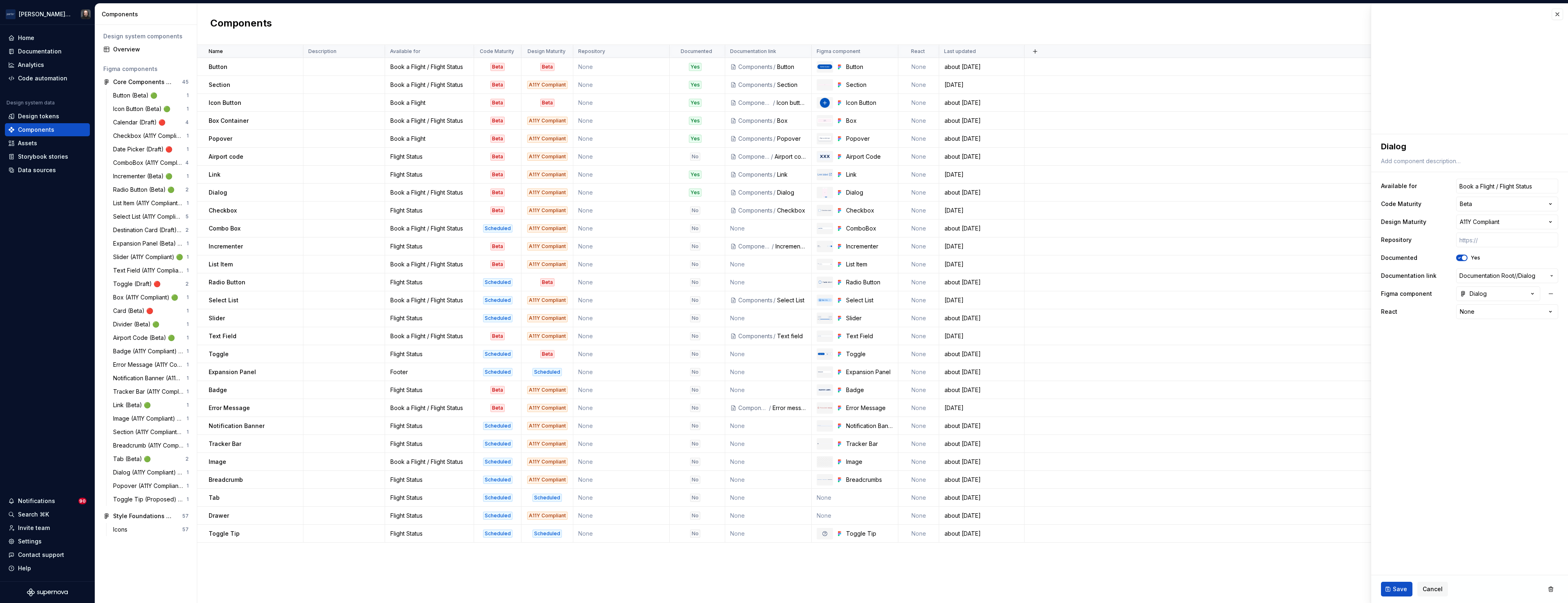
drag, startPoint x: 1557, startPoint y: 14, endPoint x: 1554, endPoint y: 21, distance: 7.6
click at [1558, 14] on button "button" at bounding box center [1557, 14] width 12 height 12
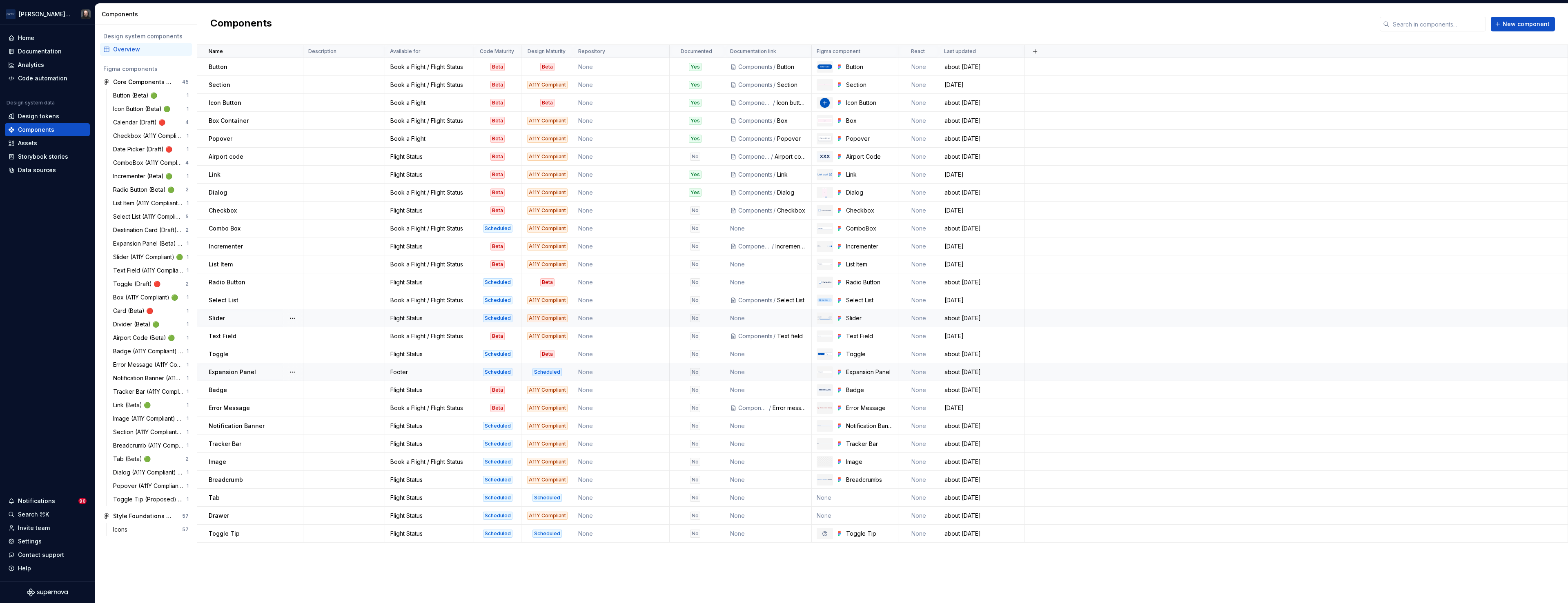
click at [652, 375] on td "None" at bounding box center [621, 372] width 96 height 18
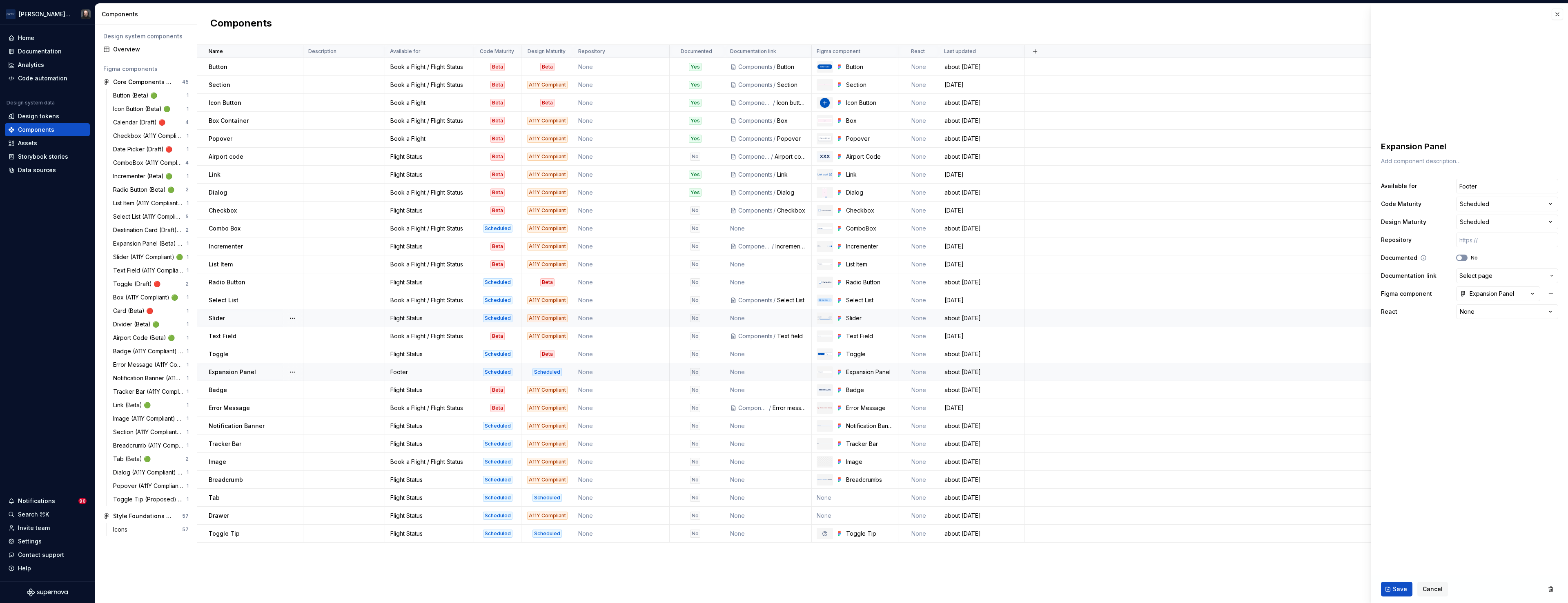
click at [1462, 257] on icon "button" at bounding box center [1459, 258] width 7 height 5
click at [1522, 277] on span "Select page" at bounding box center [1502, 276] width 86 height 8
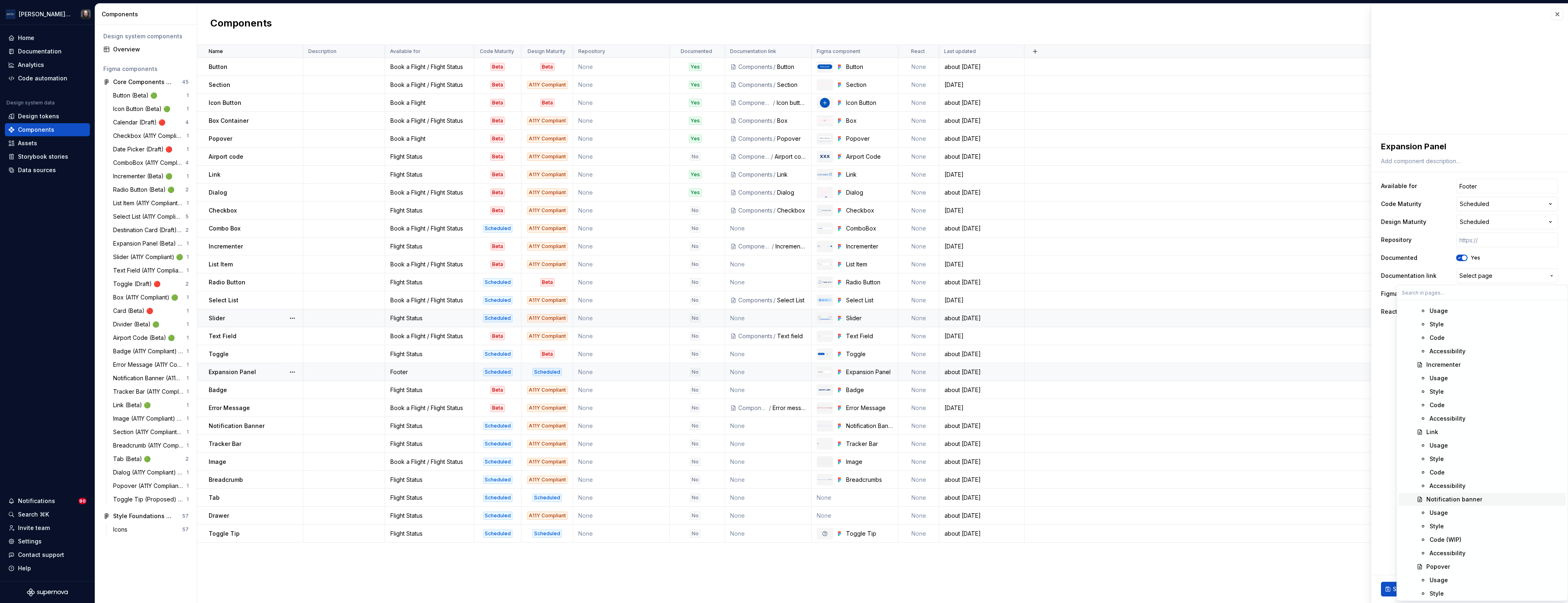
click at [1470, 500] on div "Notification banner" at bounding box center [1454, 499] width 56 height 8
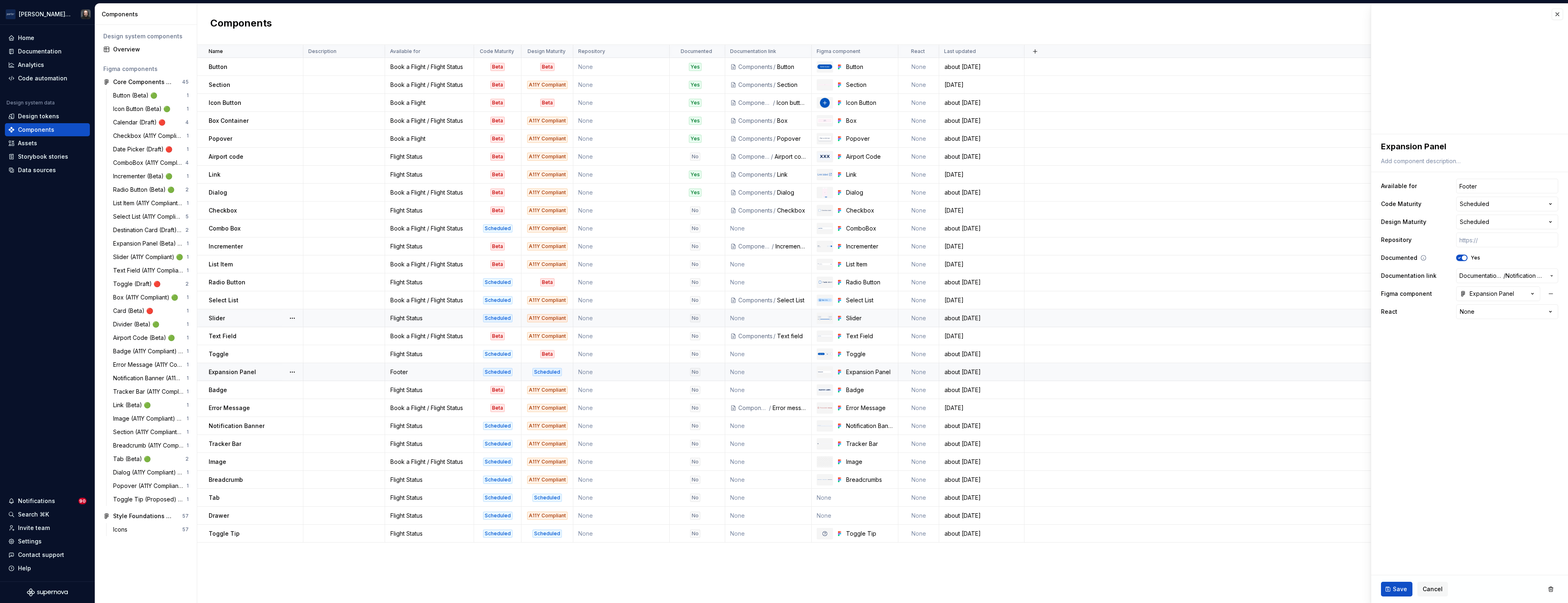
click at [1462, 256] on span "button" at bounding box center [1465, 258] width 5 height 5
click at [277, 427] on div "Notification Banner" at bounding box center [256, 426] width 94 height 8
click at [1464, 256] on button "No" at bounding box center [1461, 258] width 12 height 7
click at [1513, 278] on span "Select page" at bounding box center [1502, 276] width 86 height 8
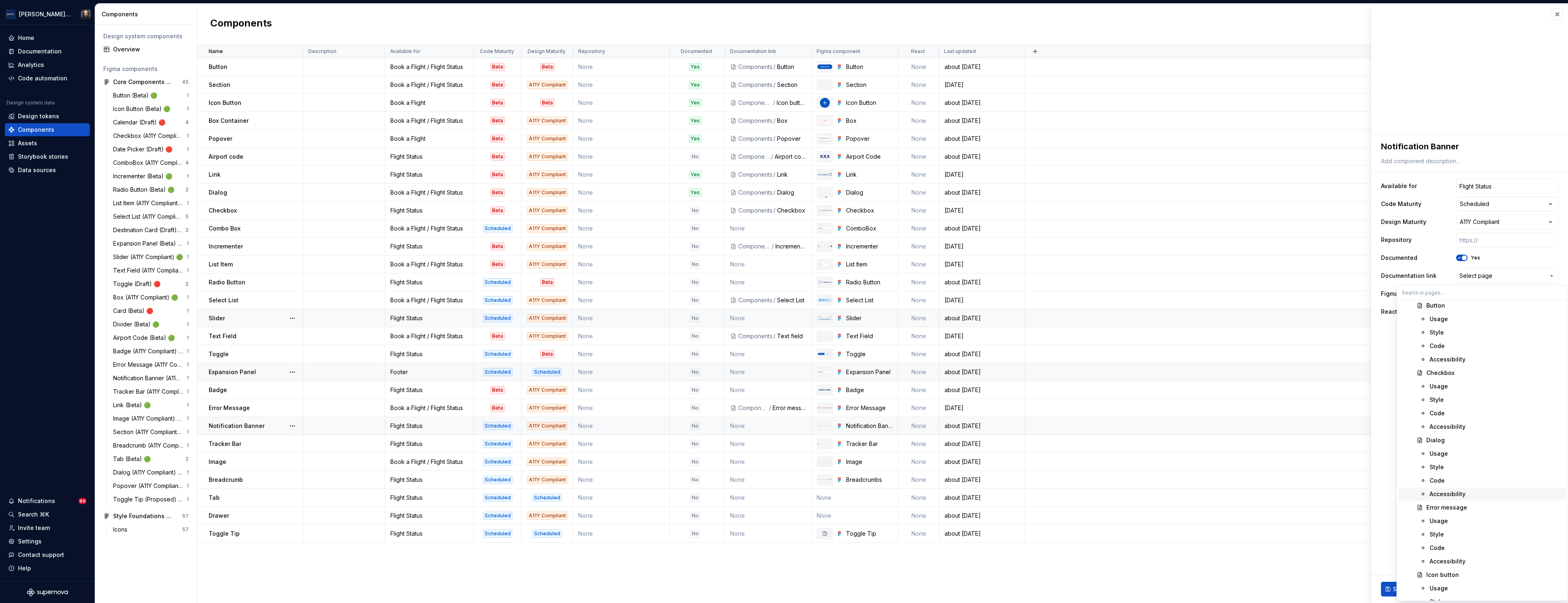
scroll to position [715, 0]
click at [1479, 532] on div "Notification banner" at bounding box center [1494, 536] width 136 height 8
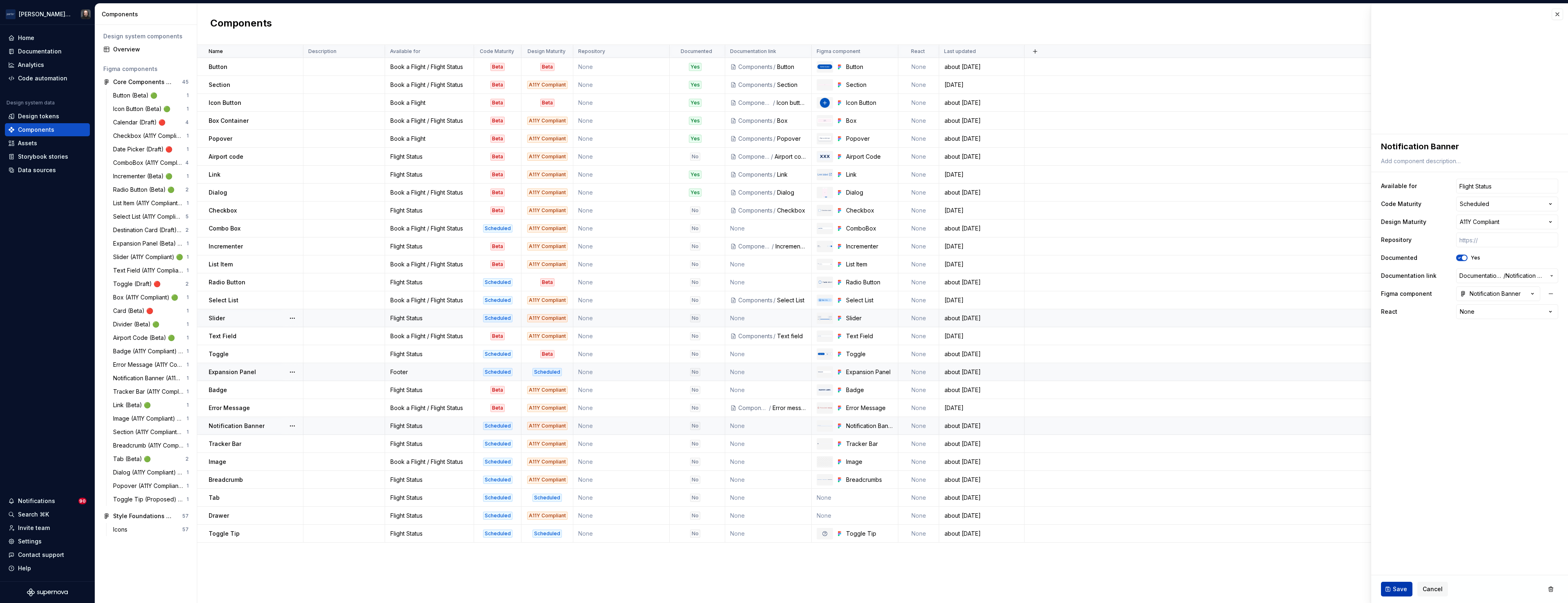
click at [1404, 588] on span "Save" at bounding box center [1399, 589] width 14 height 8
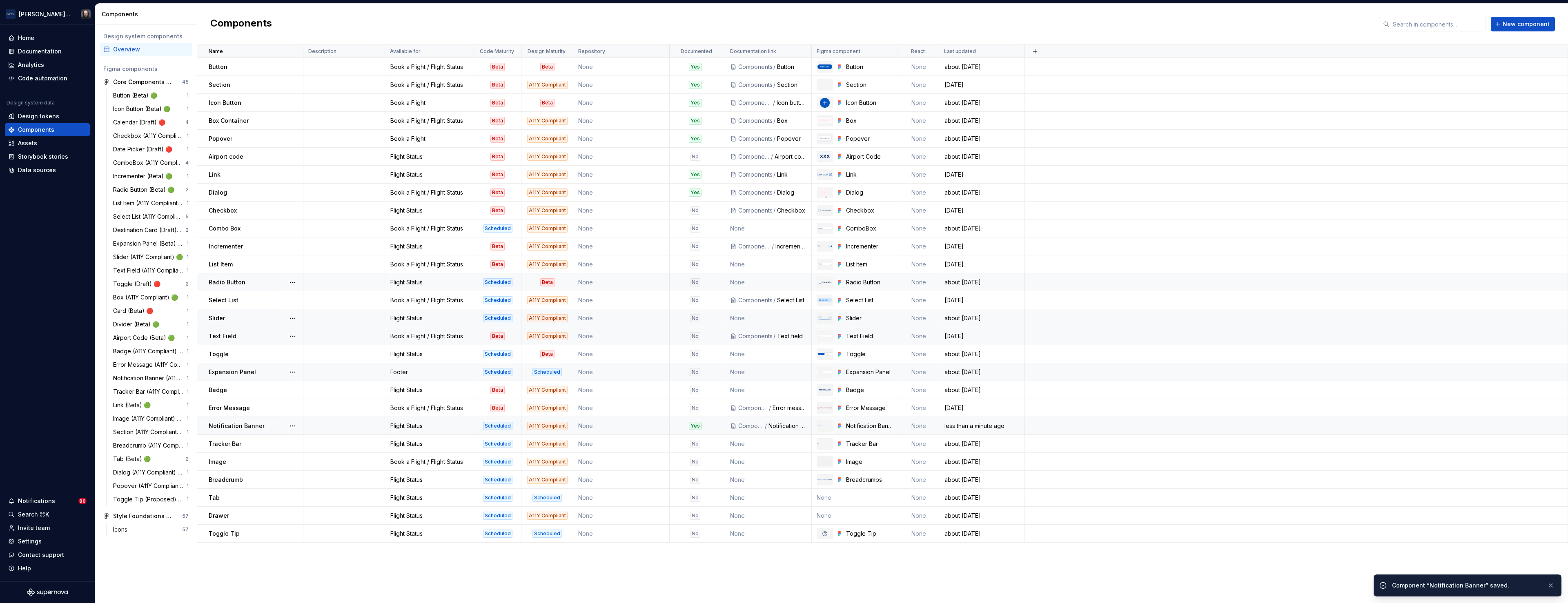
click at [358, 284] on td at bounding box center [344, 282] width 82 height 18
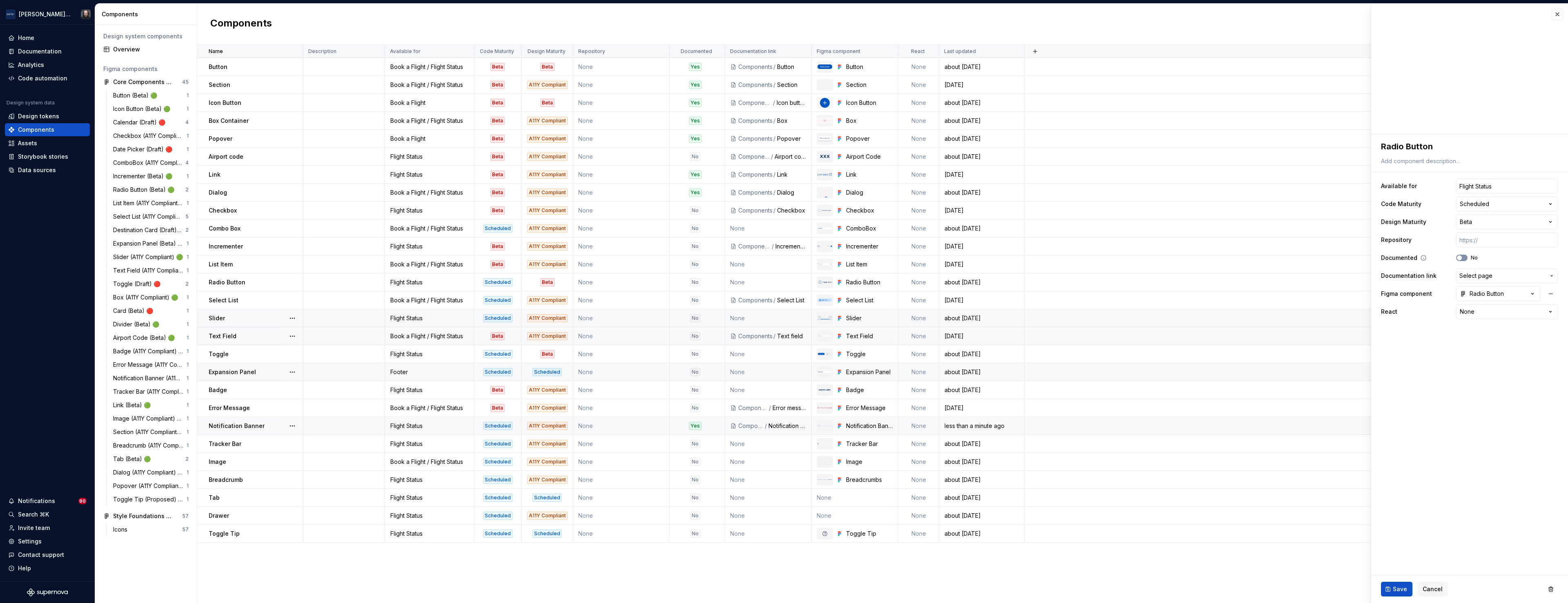
click at [1462, 259] on icon "button" at bounding box center [1459, 258] width 7 height 5
click at [1550, 274] on icon "button" at bounding box center [1552, 276] width 7 height 7
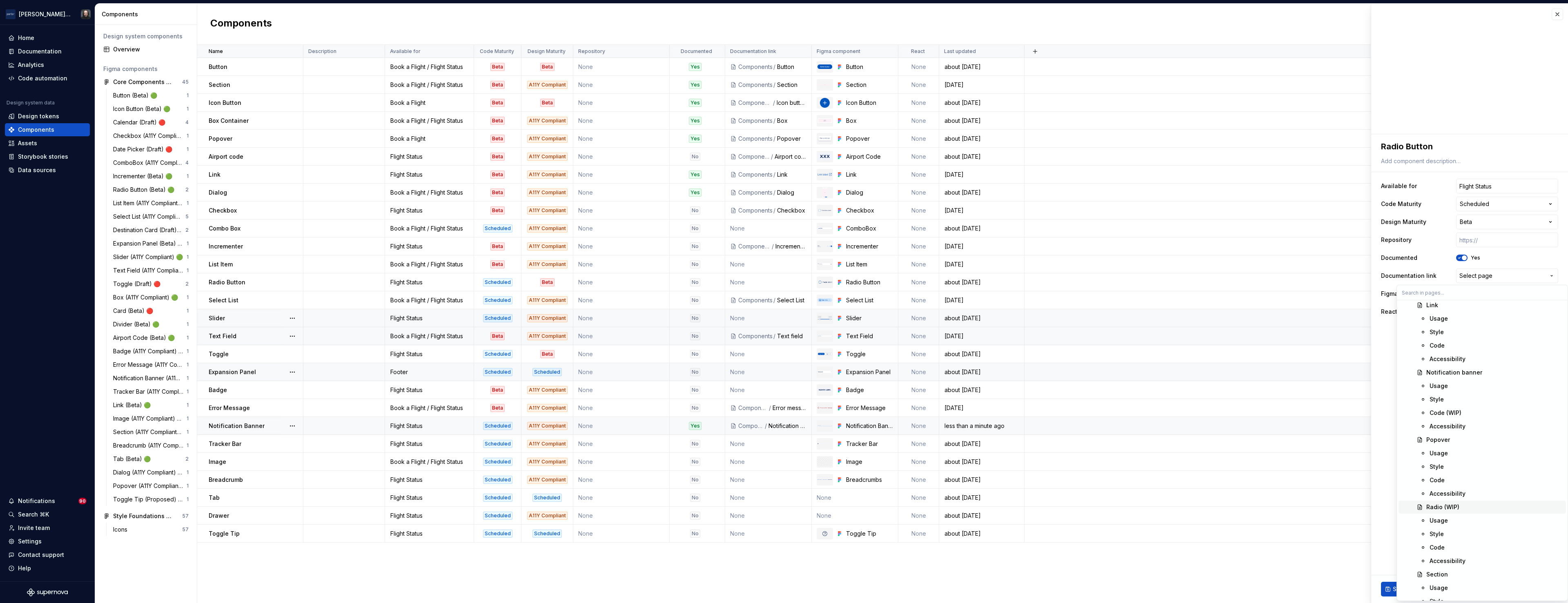
click at [1475, 507] on div "Radio (WIP)" at bounding box center [1494, 507] width 136 height 8
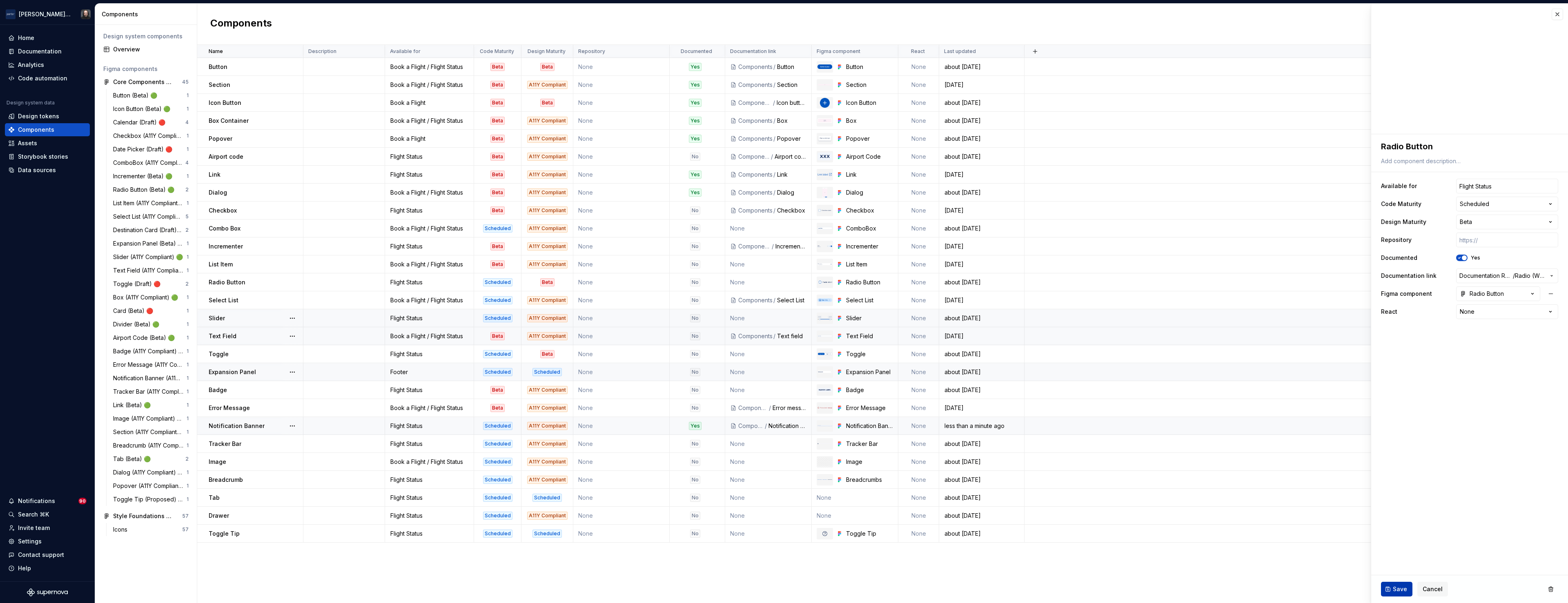
click at [1398, 590] on span "Save" at bounding box center [1399, 589] width 14 height 8
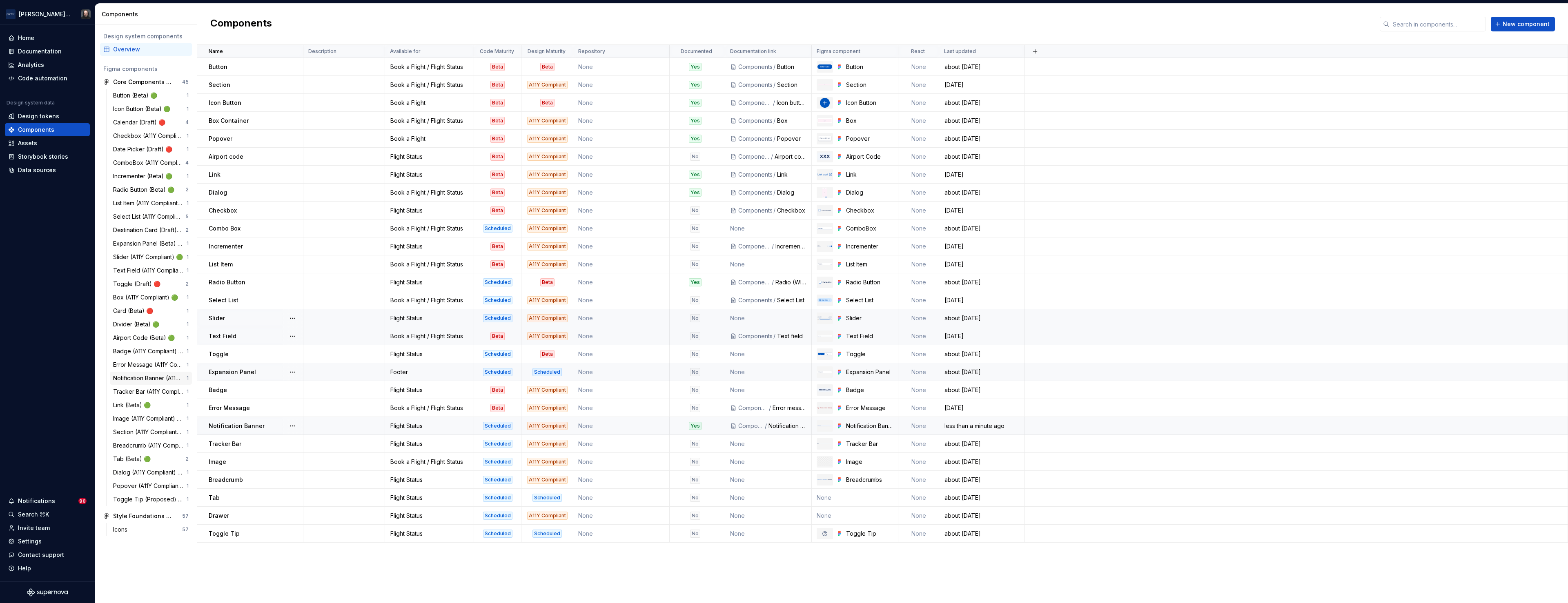
click at [124, 378] on div "Notification Banner (A11Y Compliant) 🟢" at bounding box center [150, 378] width 74 height 8
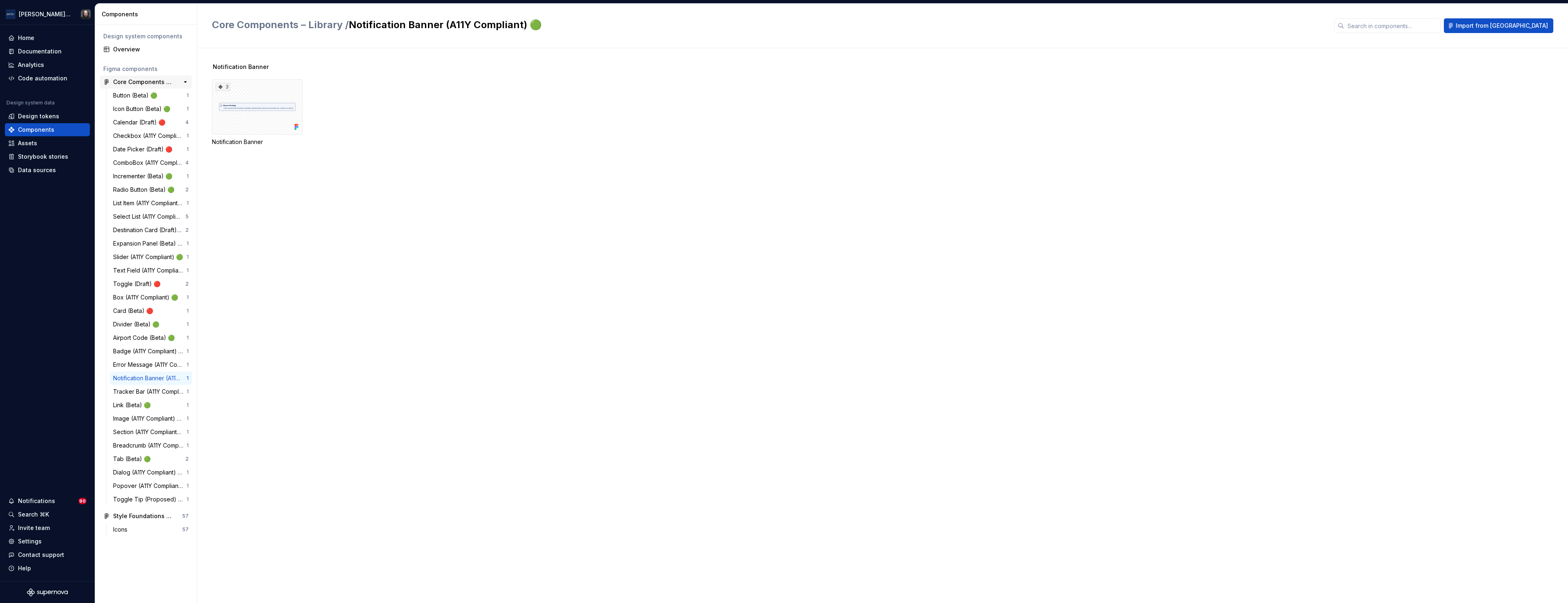
click at [136, 80] on div "Core Components – Library" at bounding box center [144, 82] width 61 height 8
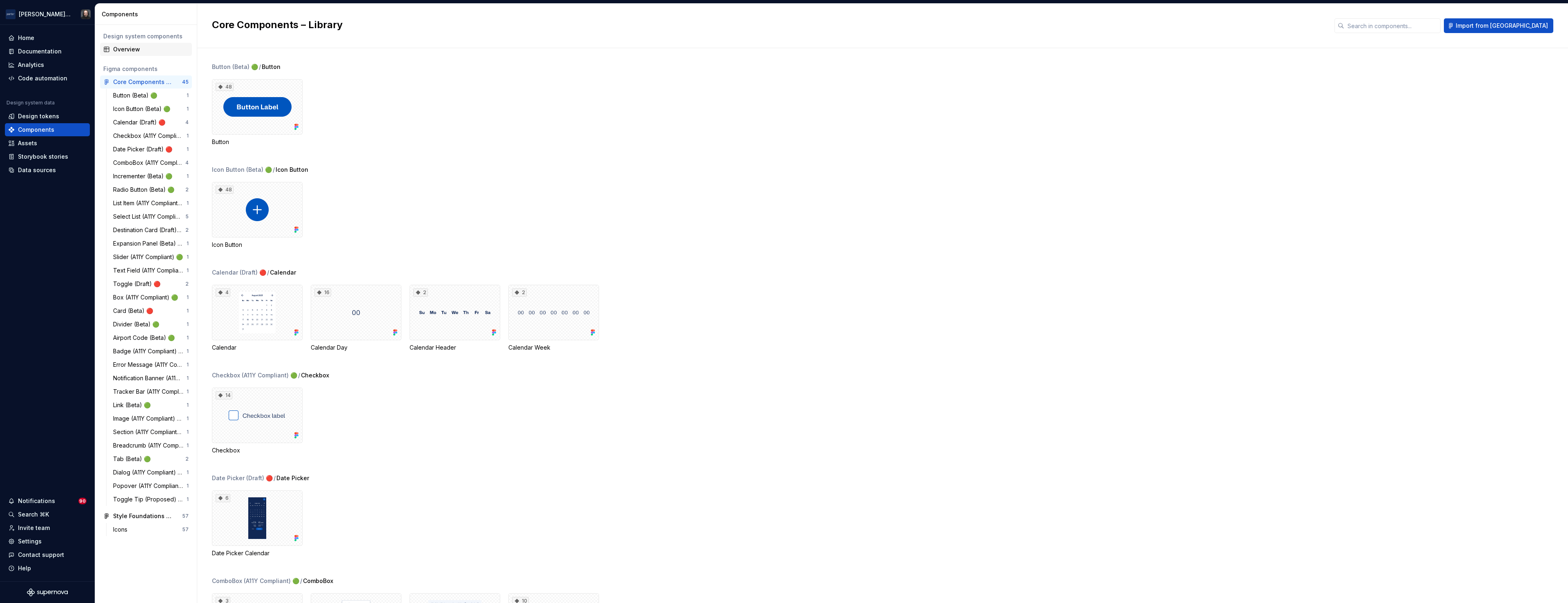
click at [130, 51] on div "Overview" at bounding box center [151, 49] width 75 height 8
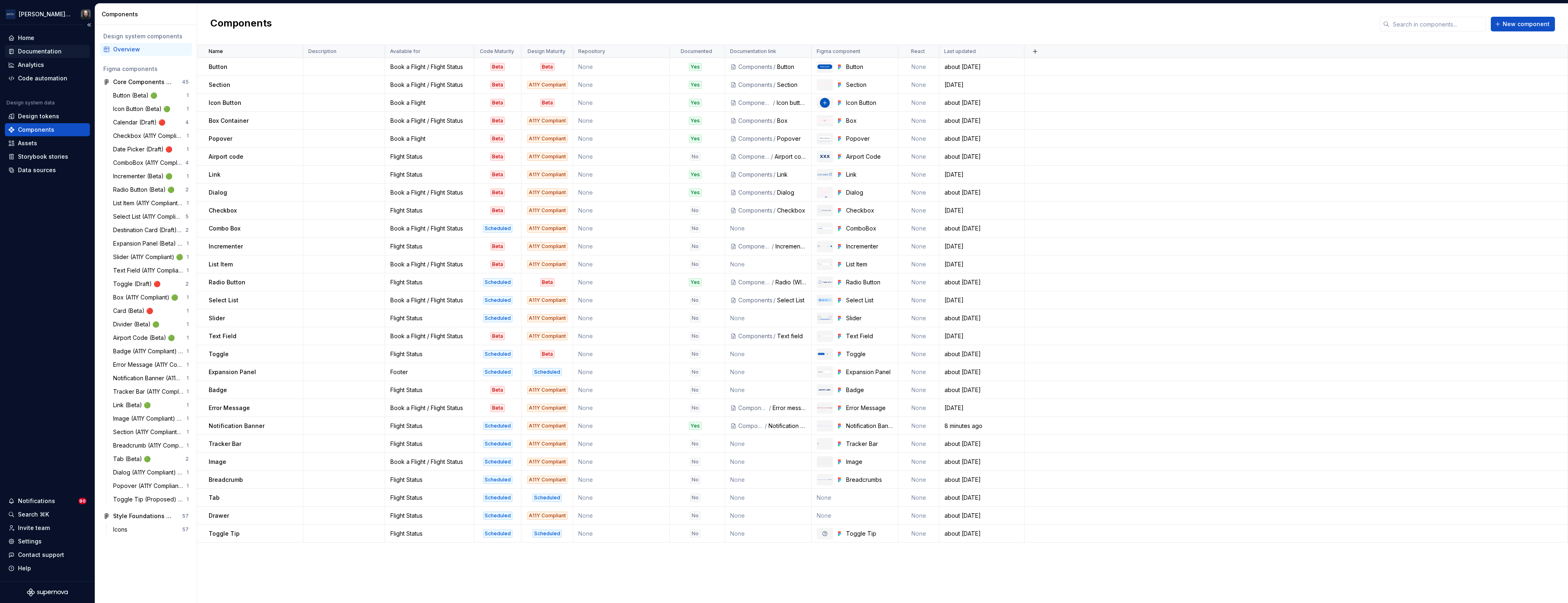
click at [28, 46] on div "Documentation" at bounding box center [47, 51] width 85 height 13
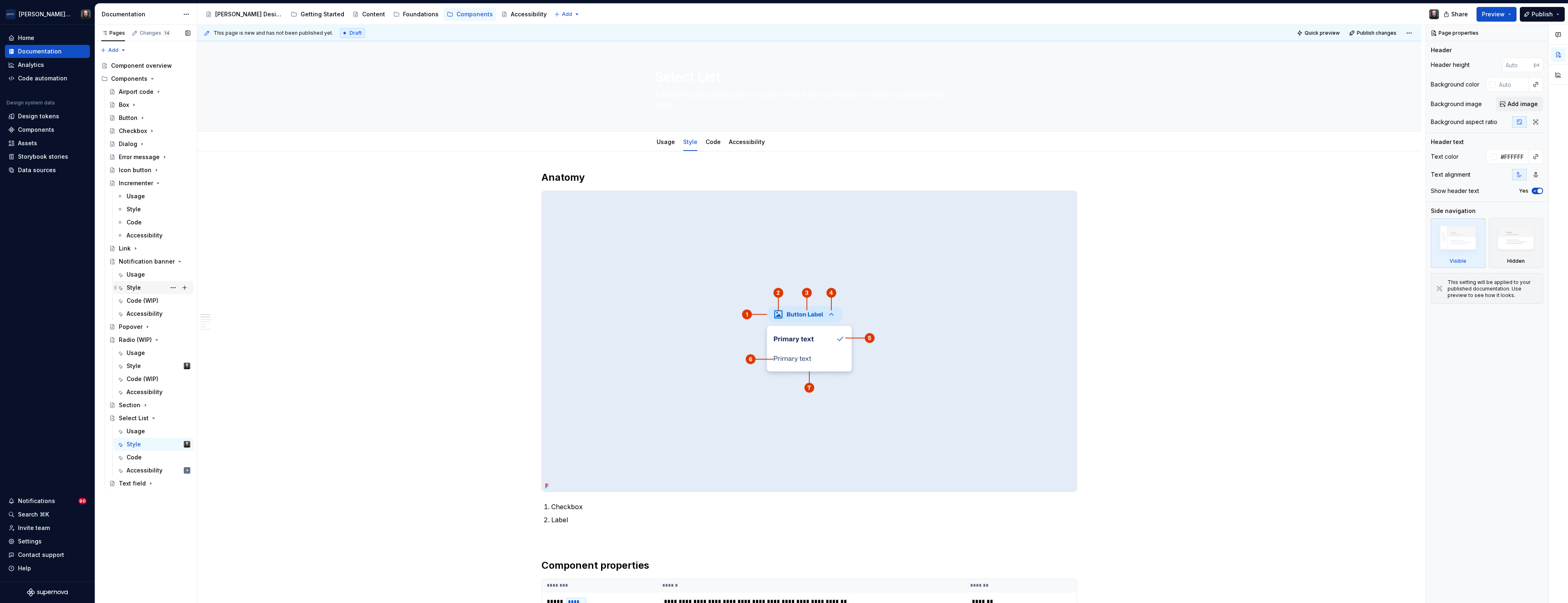
click at [136, 291] on div "Style" at bounding box center [133, 287] width 14 height 8
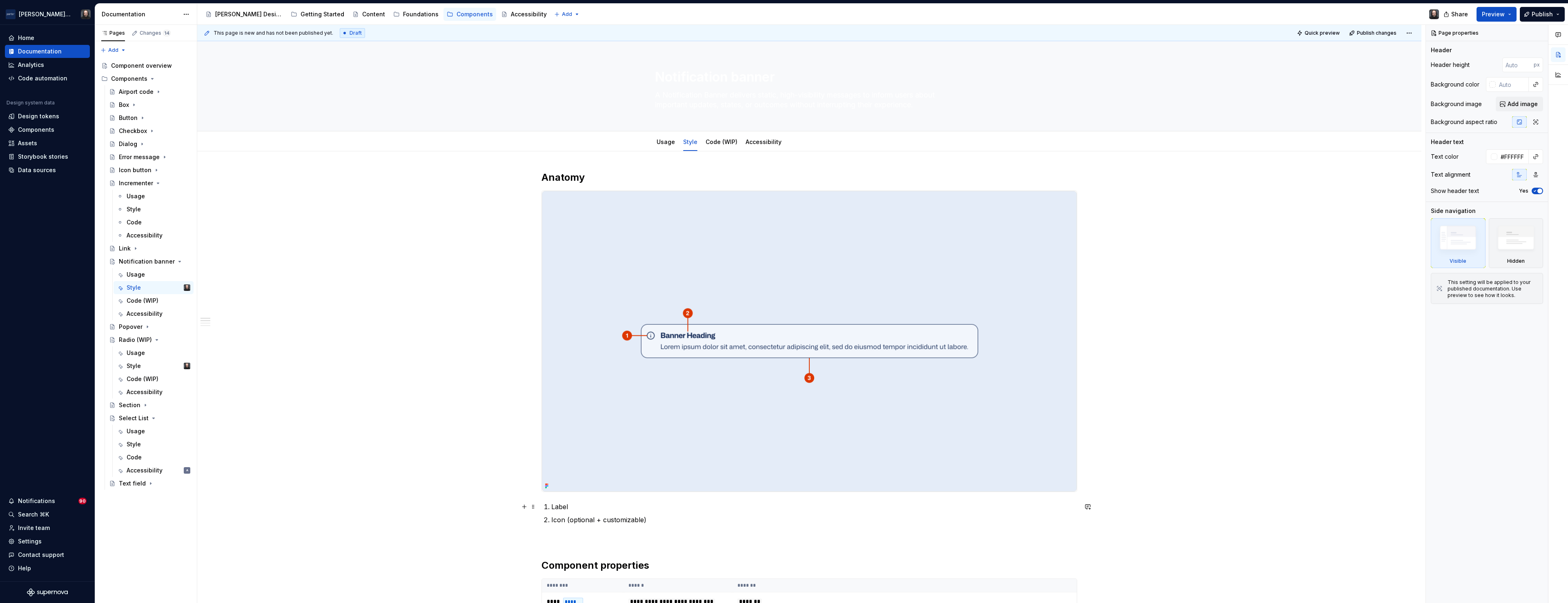
type textarea "*"
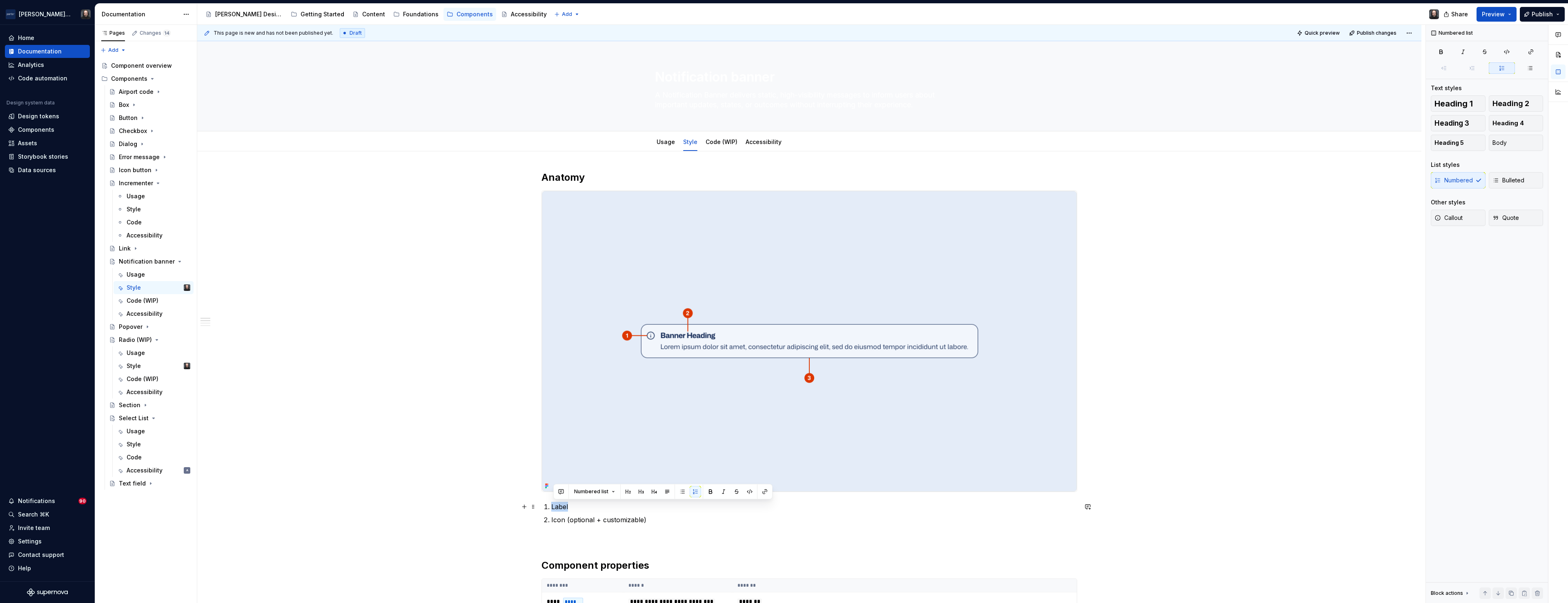
drag, startPoint x: 571, startPoint y: 507, endPoint x: 556, endPoint y: 509, distance: 15.1
click at [555, 507] on p "Label" at bounding box center [814, 507] width 526 height 10
drag, startPoint x: 553, startPoint y: 521, endPoint x: 554, endPoint y: 511, distance: 10.0
click at [554, 511] on ol "Label Icon (optional + customizable)" at bounding box center [814, 514] width 526 height 23
click at [656, 507] on p "Icon (optional + customizable)" at bounding box center [814, 507] width 526 height 10
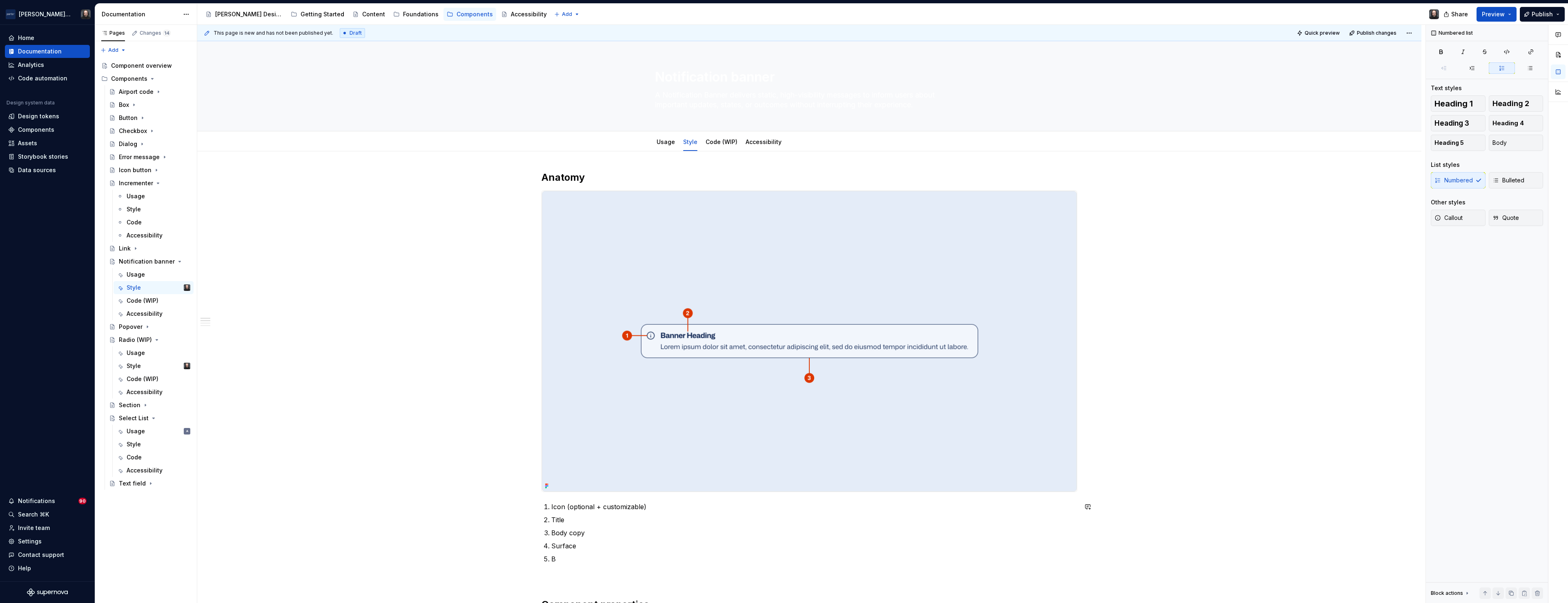
scroll to position [1, 0]
click at [890, 263] on img at bounding box center [809, 341] width 535 height 301
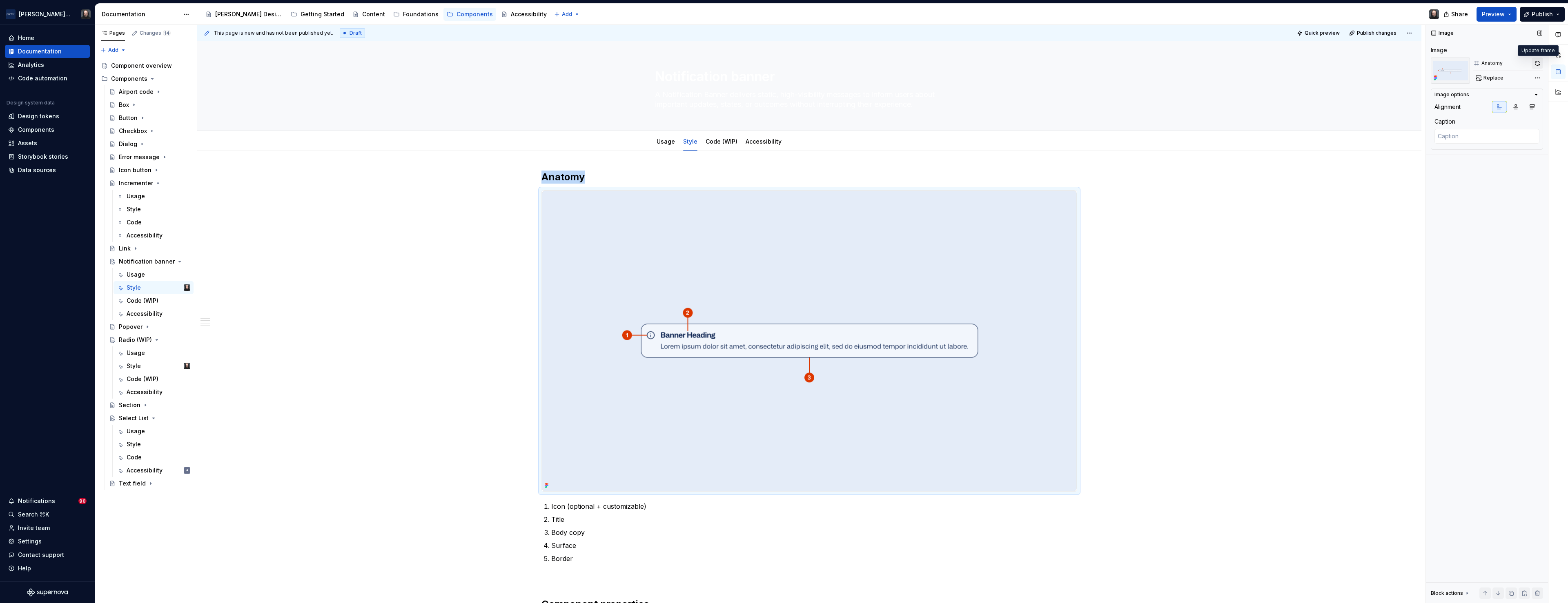
click at [1539, 64] on button "button" at bounding box center [1537, 63] width 12 height 12
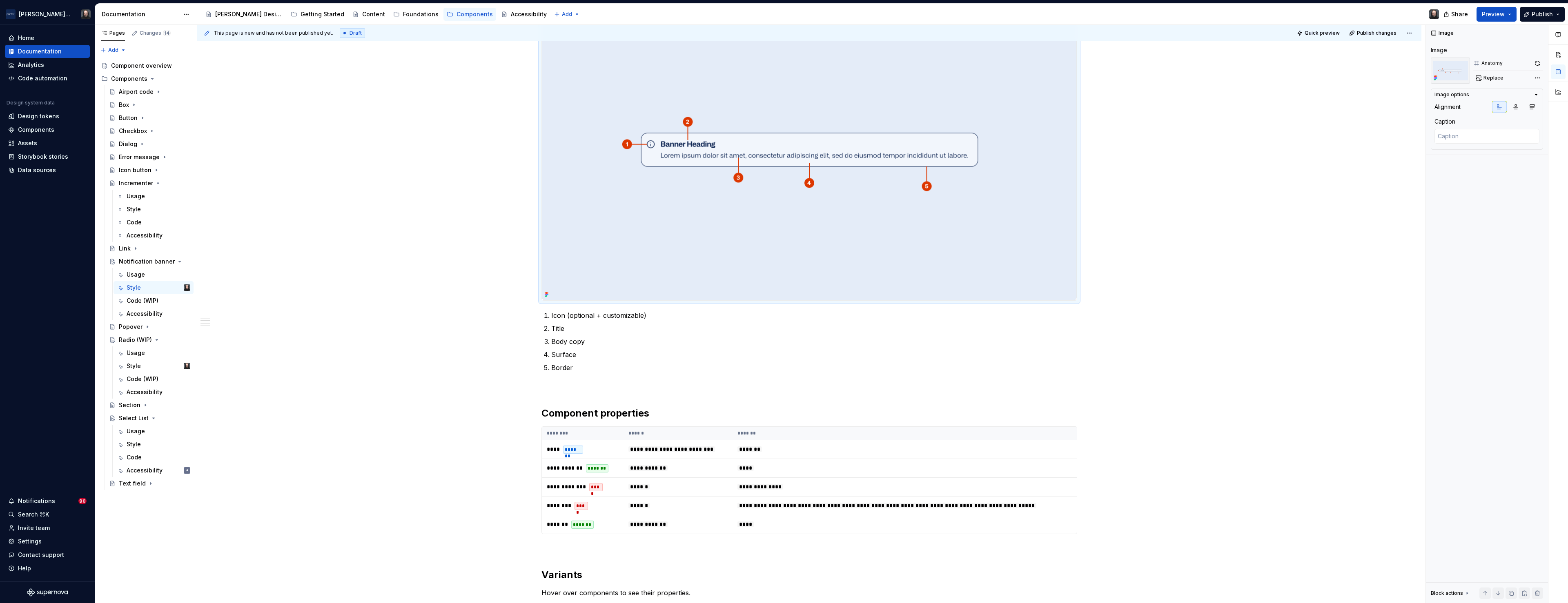
scroll to position [0, 0]
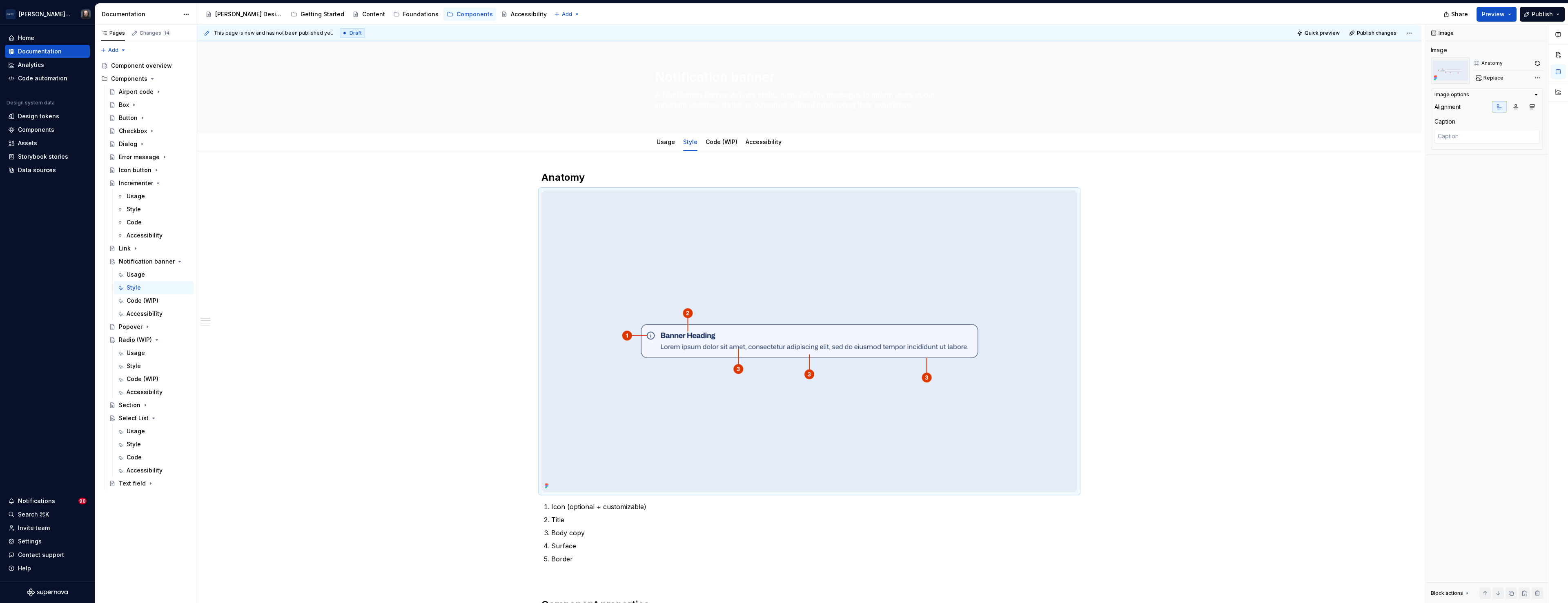
type textarea "*"
